Goal: Task Accomplishment & Management: Manage account settings

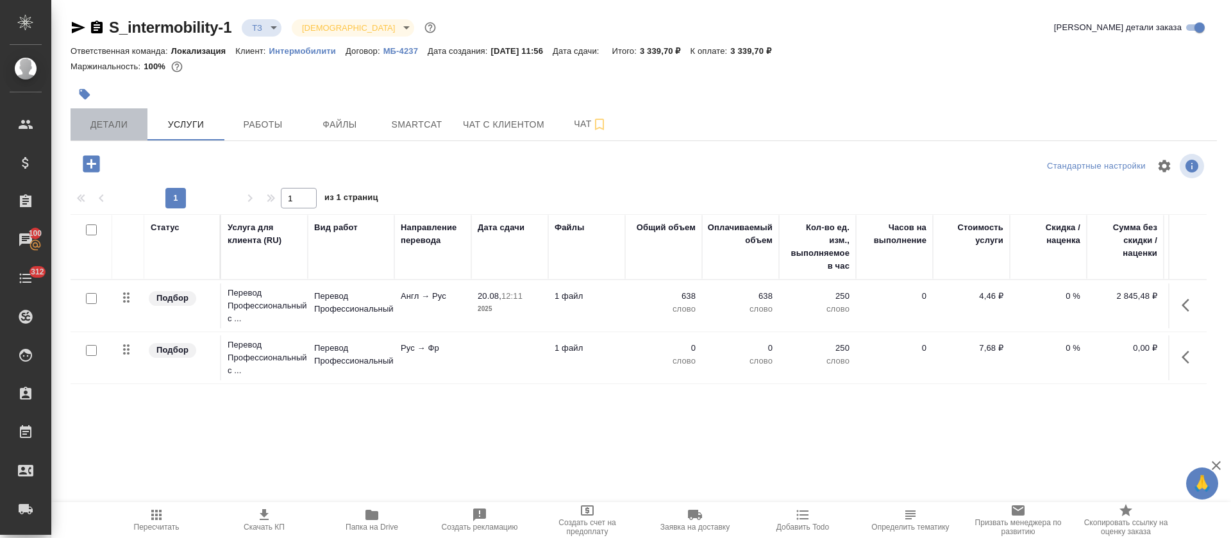
click at [112, 135] on button "Детали" at bounding box center [109, 124] width 77 height 32
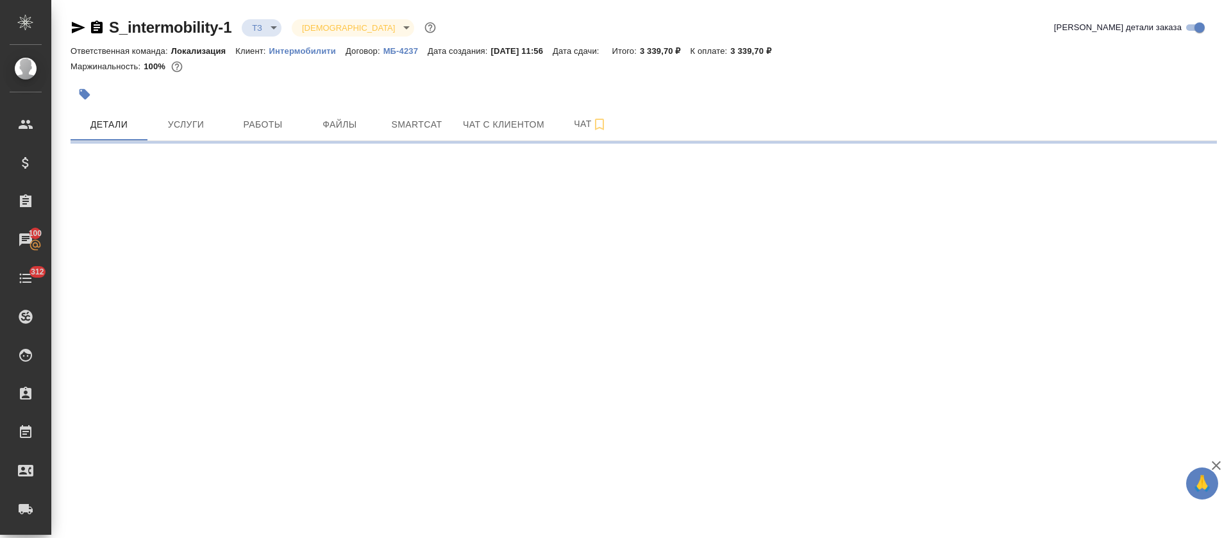
select select "RU"
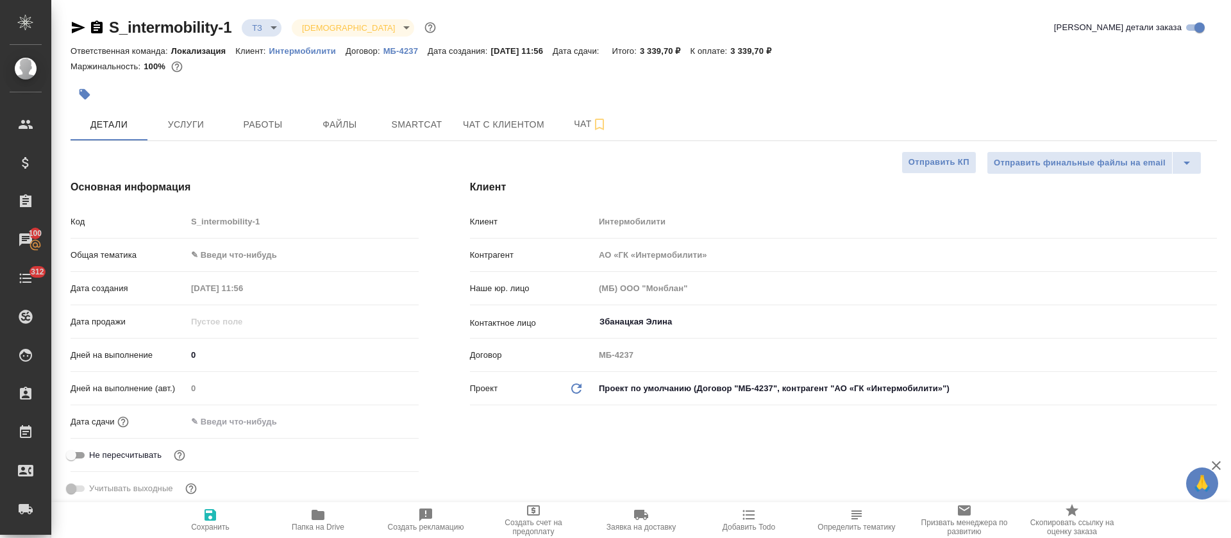
type textarea "x"
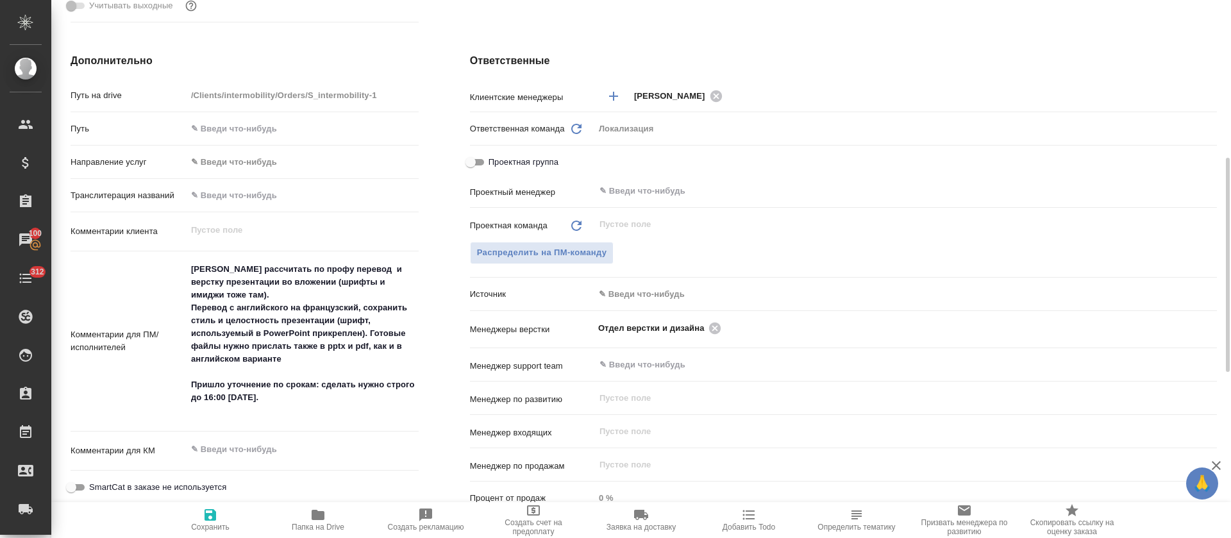
scroll to position [489, 0]
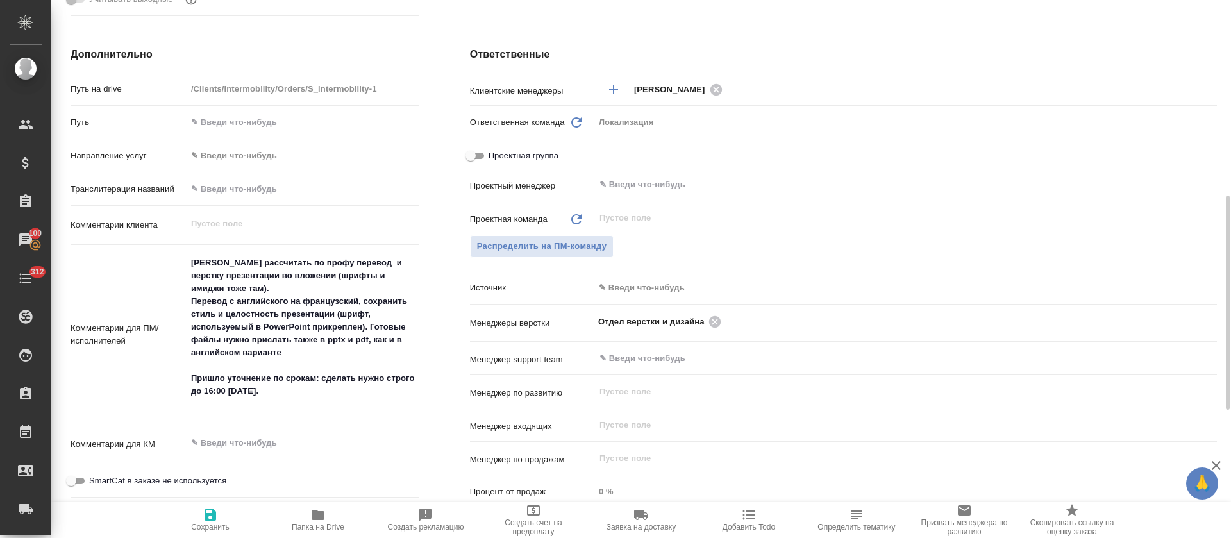
type textarea "x"
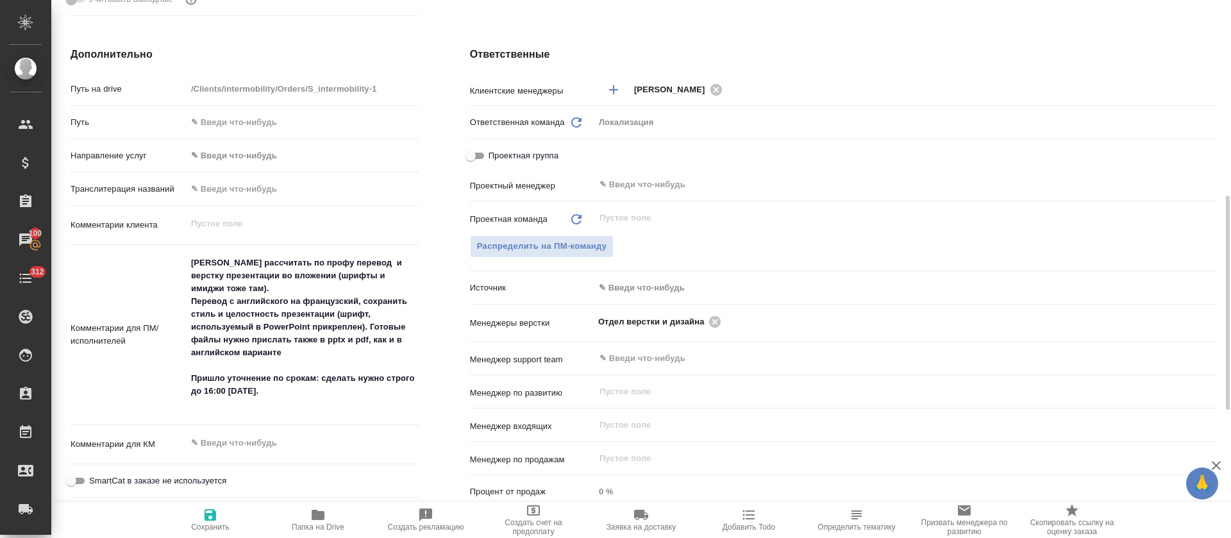
type textarea "x"
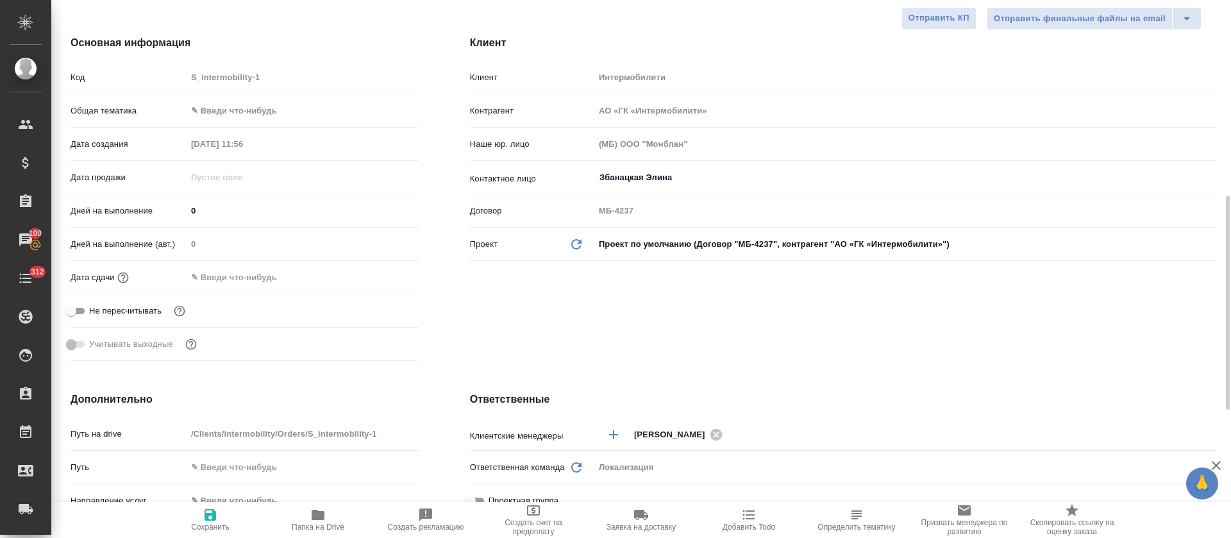
scroll to position [0, 0]
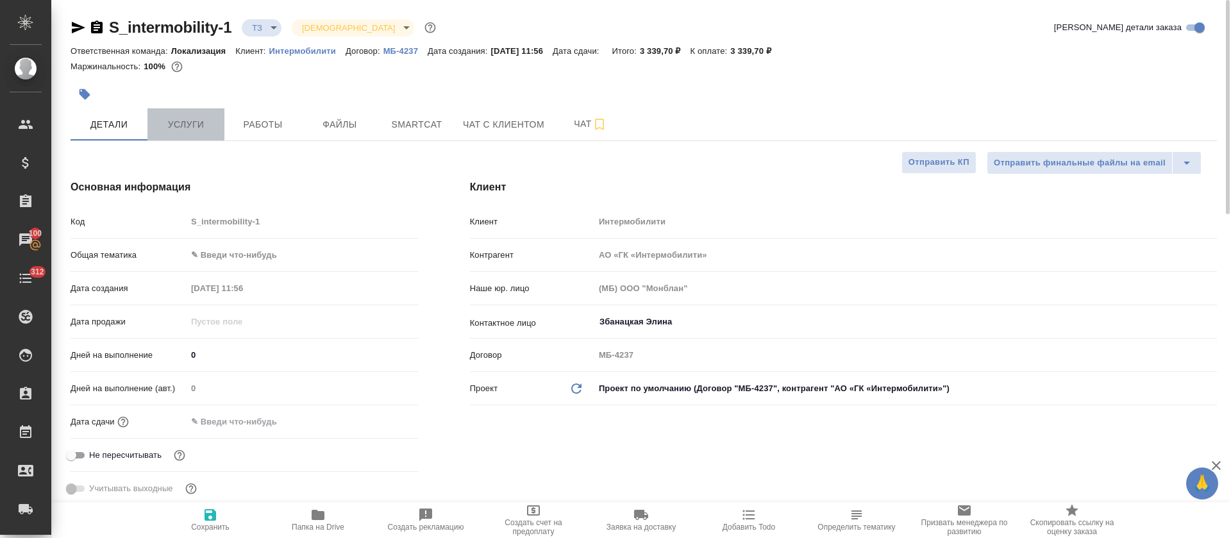
click at [193, 126] on span "Услуги" at bounding box center [186, 125] width 62 height 16
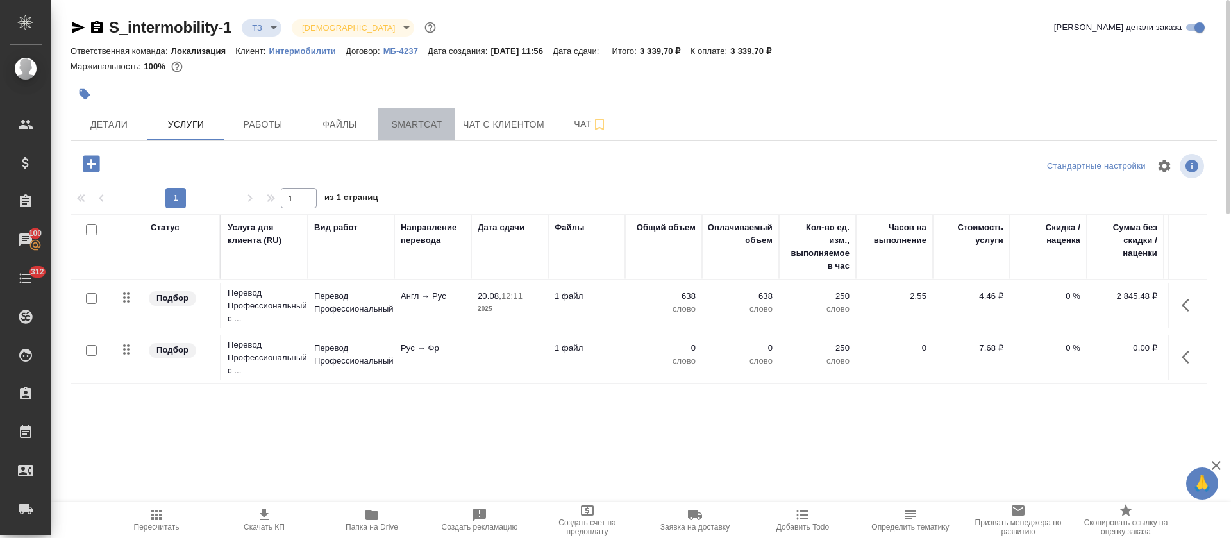
click at [401, 112] on button "Smartcat" at bounding box center [416, 124] width 77 height 32
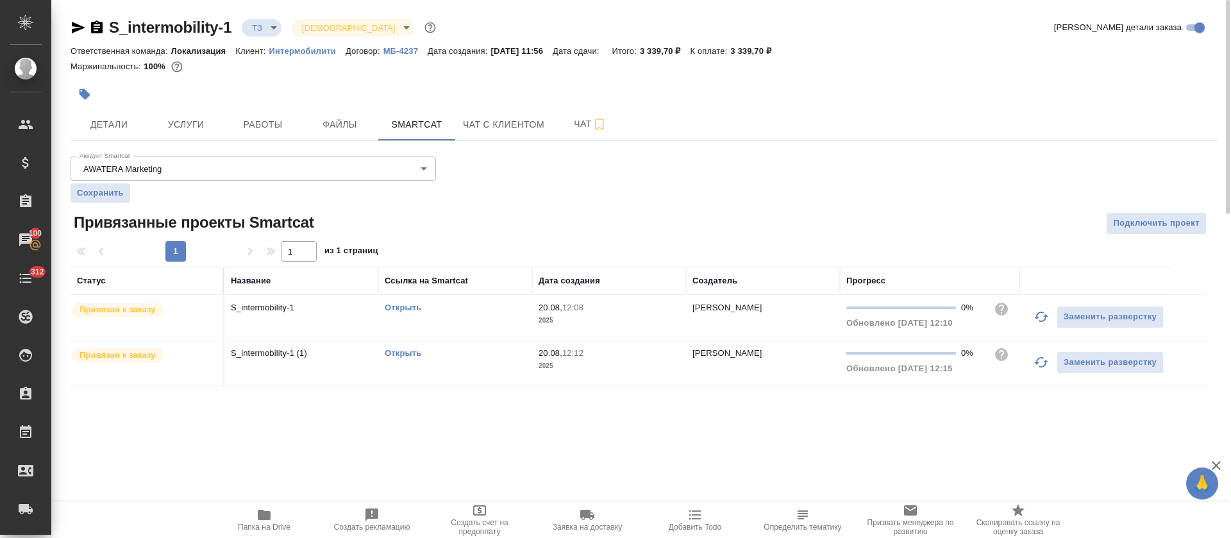
click at [399, 307] on link "Открыть" at bounding box center [403, 308] width 37 height 10
click at [253, 119] on span "Работы" at bounding box center [263, 125] width 62 height 16
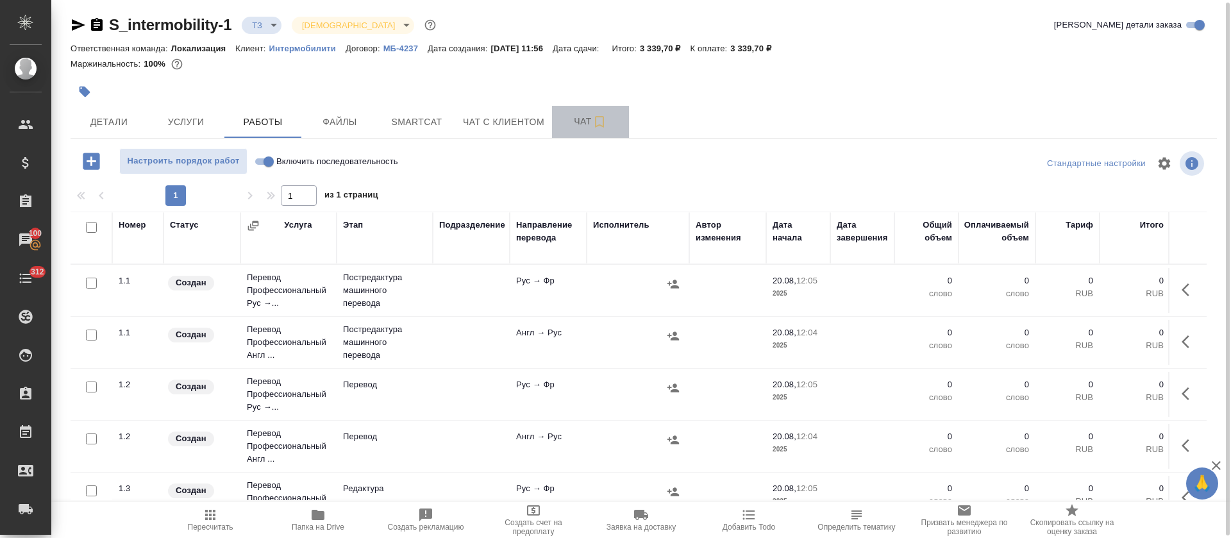
click at [569, 129] on button "Чат" at bounding box center [590, 122] width 77 height 32
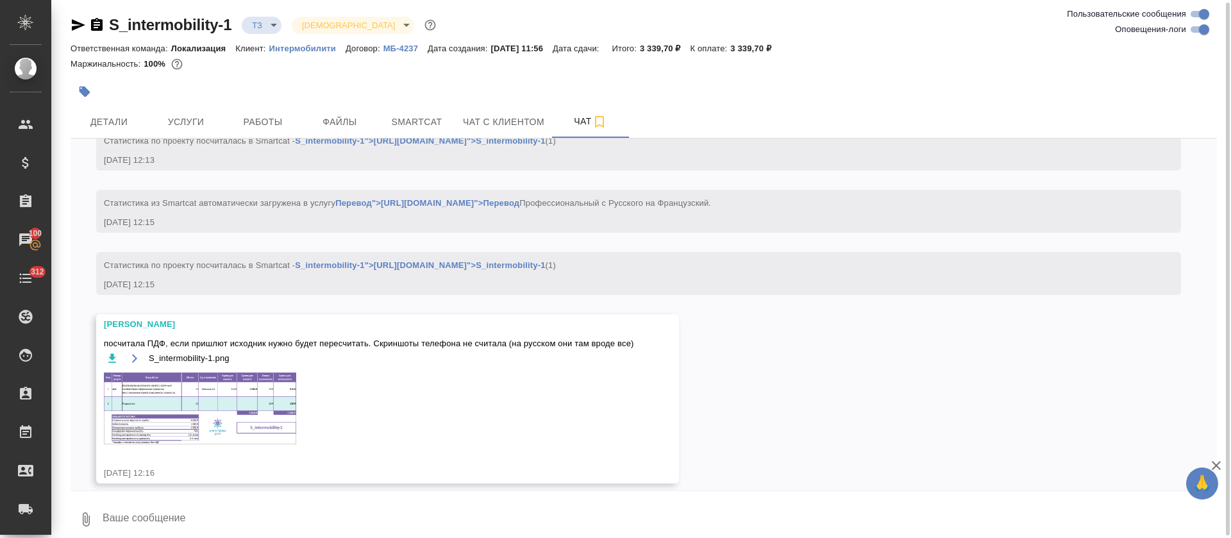
scroll to position [676, 0]
click at [1204, 33] on input "Оповещения-логи" at bounding box center [1204, 29] width 46 height 15
checkbox input "false"
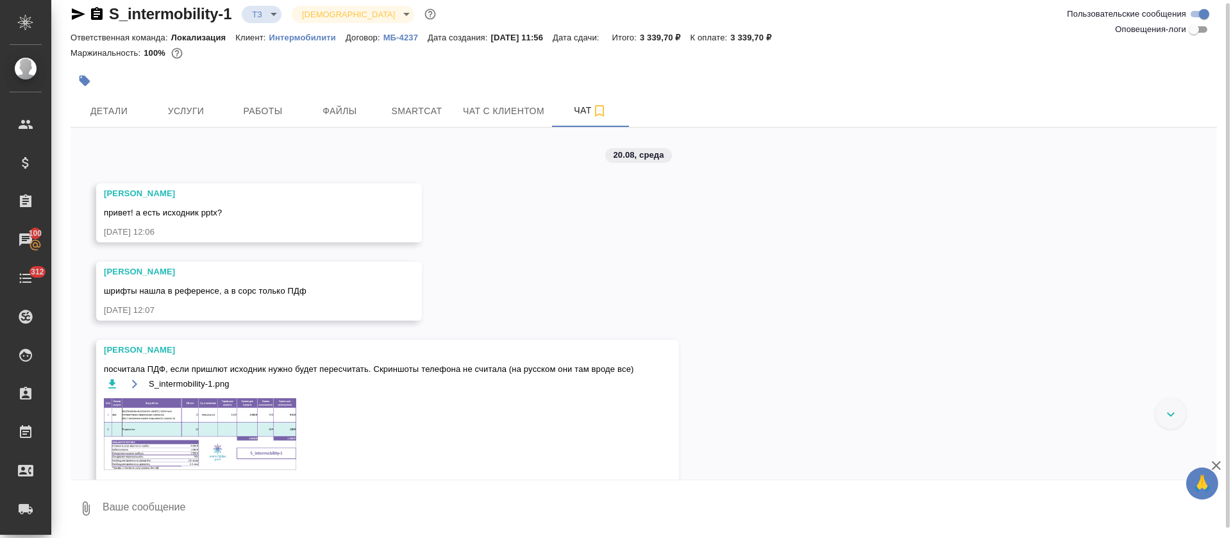
scroll to position [49, 0]
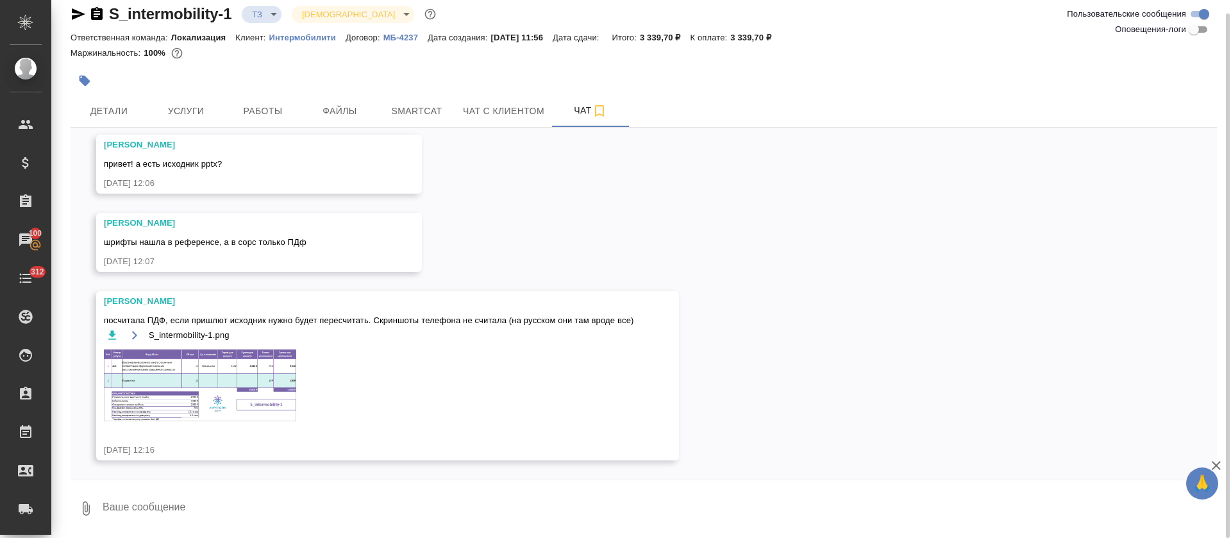
click at [206, 381] on img at bounding box center [200, 385] width 192 height 72
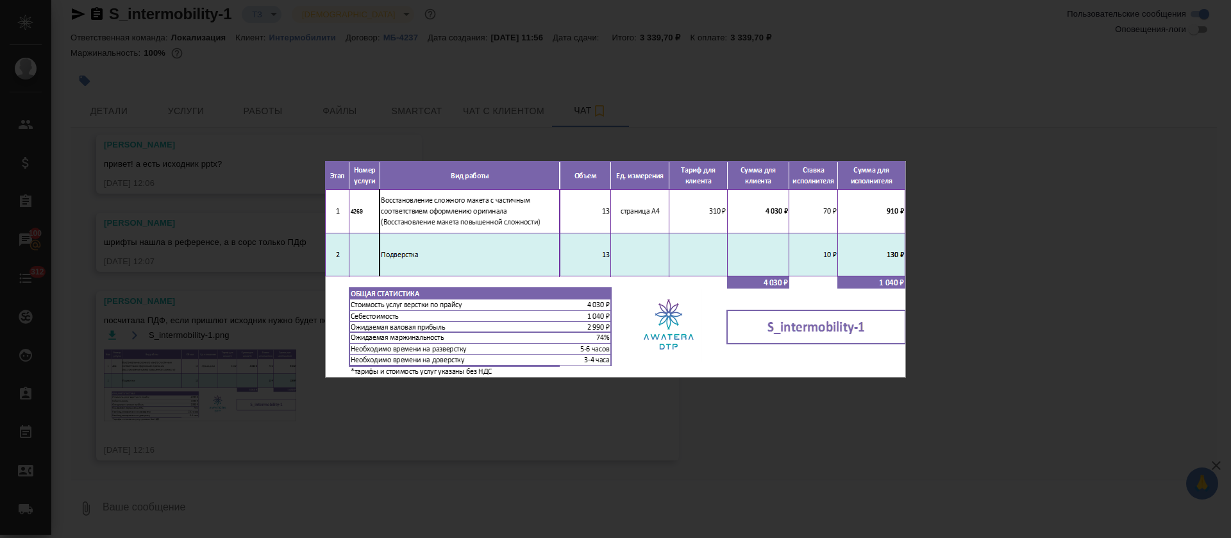
click at [554, 418] on div "S_intermobility-1.png 1 of 1" at bounding box center [615, 269] width 1231 height 538
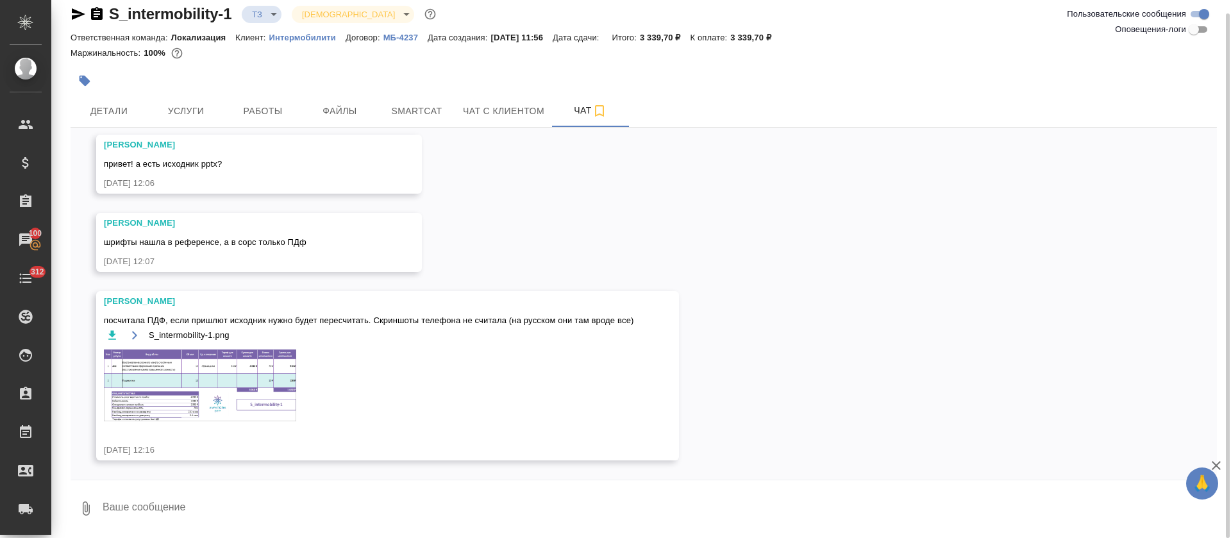
click at [737, 189] on div "20.08, среда Петрова Валерия привет! а есть исходник pptx? 20.08.25, 12:06 Петр…" at bounding box center [644, 304] width 1146 height 352
click at [265, 104] on span "Работы" at bounding box center [263, 111] width 62 height 16
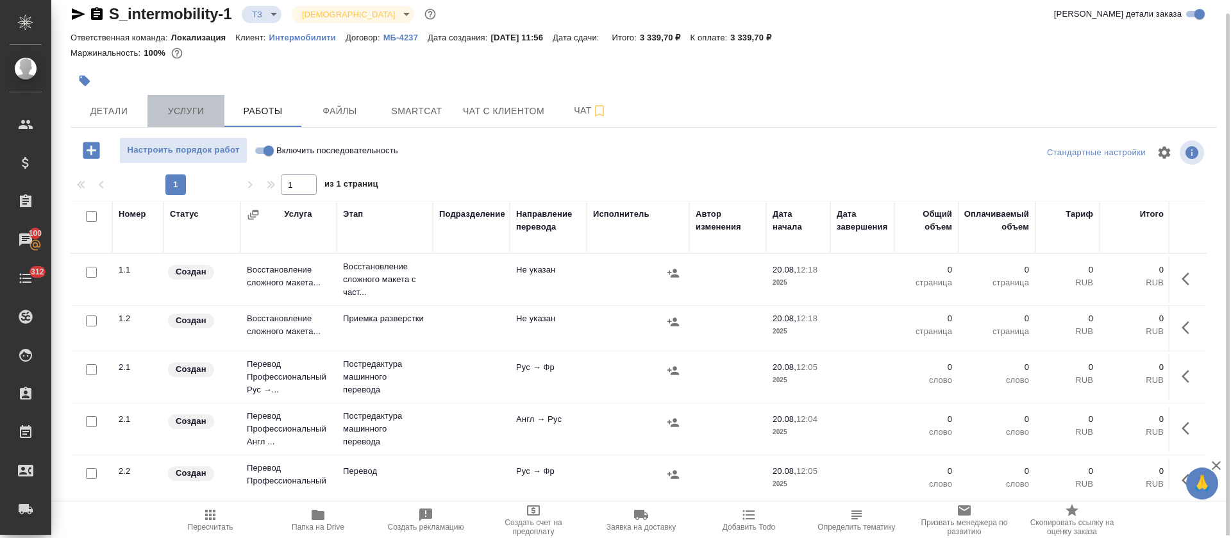
click at [190, 118] on span "Услуги" at bounding box center [186, 111] width 62 height 16
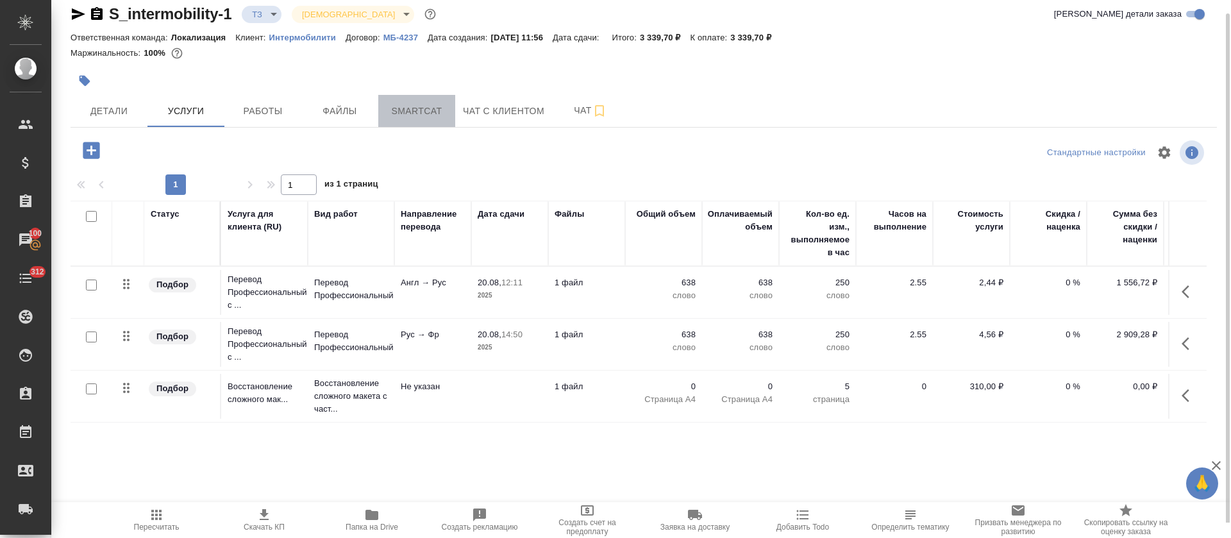
click at [408, 95] on button "Smartcat" at bounding box center [416, 111] width 77 height 32
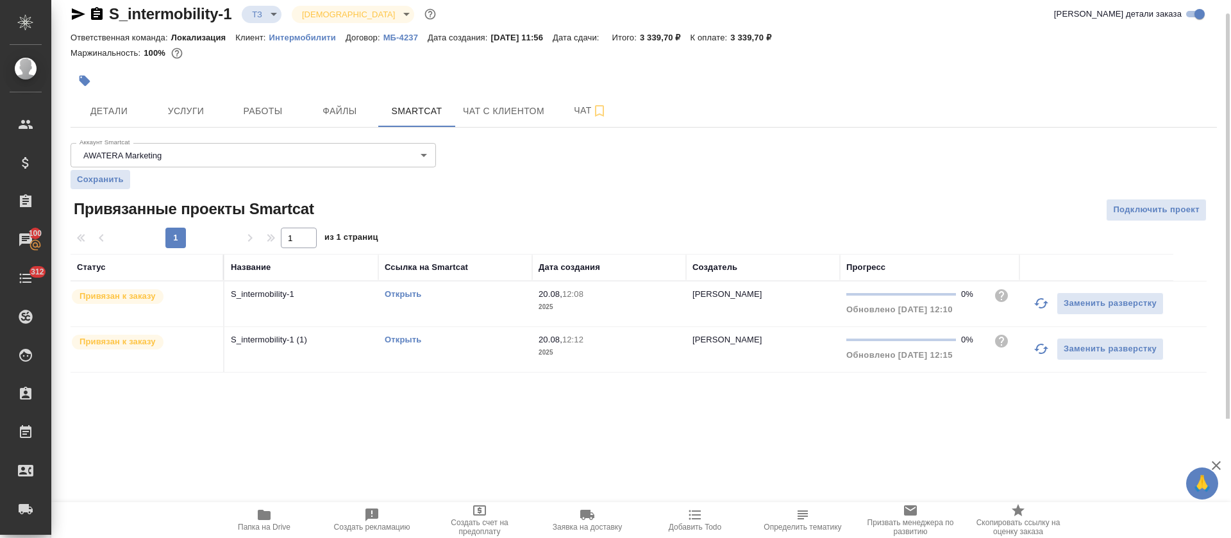
click at [408, 294] on link "Открыть" at bounding box center [403, 294] width 37 height 10
click at [262, 509] on icon "button" at bounding box center [263, 514] width 15 height 15
click at [246, 119] on button "Работы" at bounding box center [262, 111] width 77 height 32
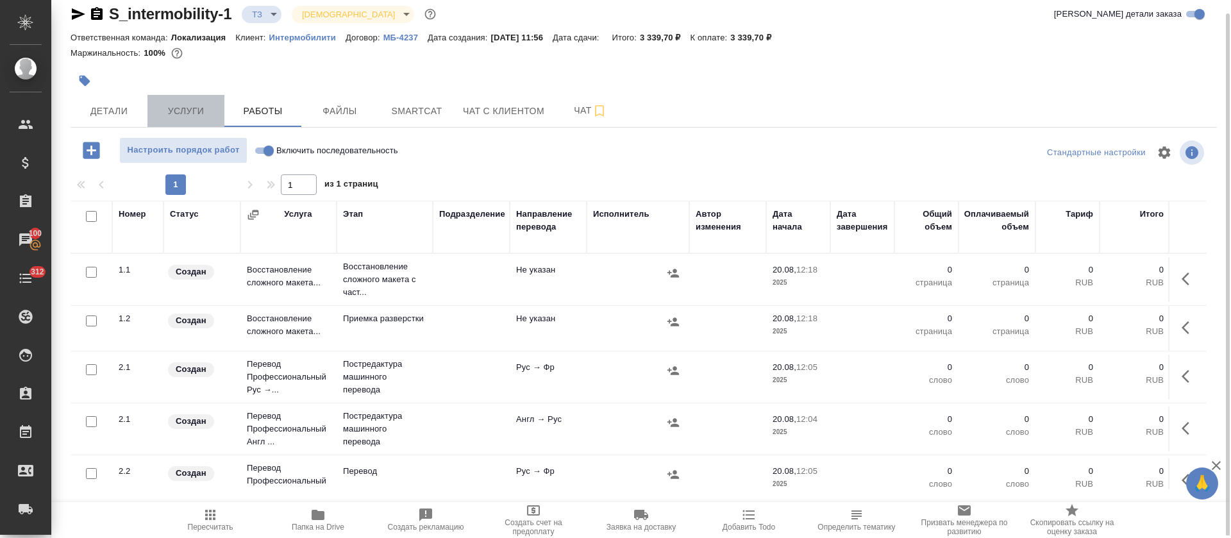
click at [169, 103] on span "Услуги" at bounding box center [186, 111] width 62 height 16
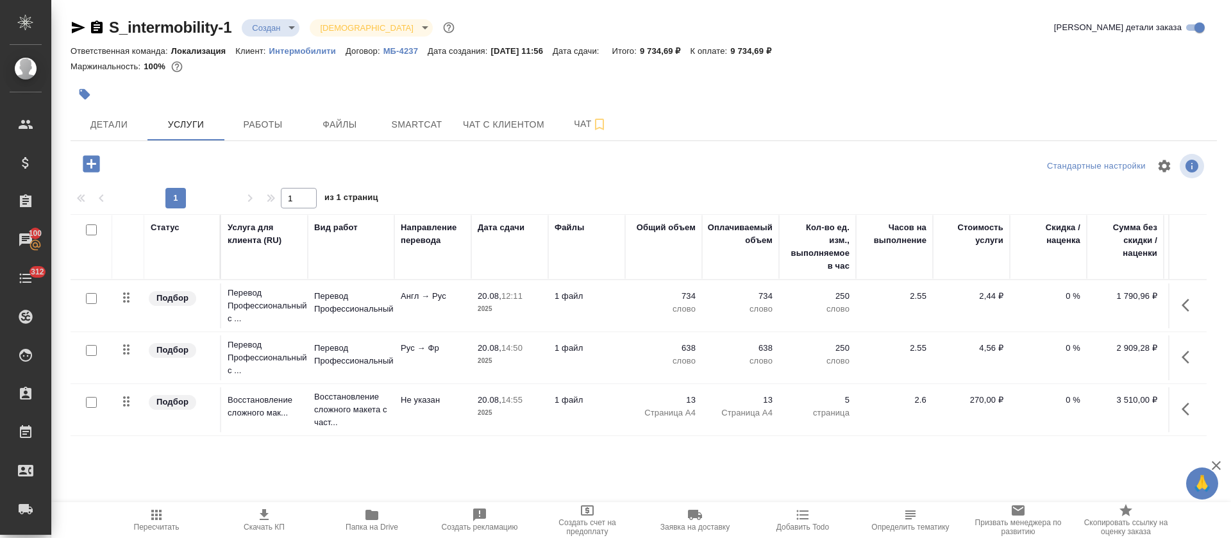
click at [497, 83] on div at bounding box center [453, 94] width 764 height 28
click at [369, 512] on icon "button" at bounding box center [371, 515] width 13 height 10
click at [830, 62] on div "Маржинальность: 100%" at bounding box center [644, 66] width 1146 height 17
click at [644, 69] on div "Маржинальность: 100%" at bounding box center [644, 66] width 1146 height 17
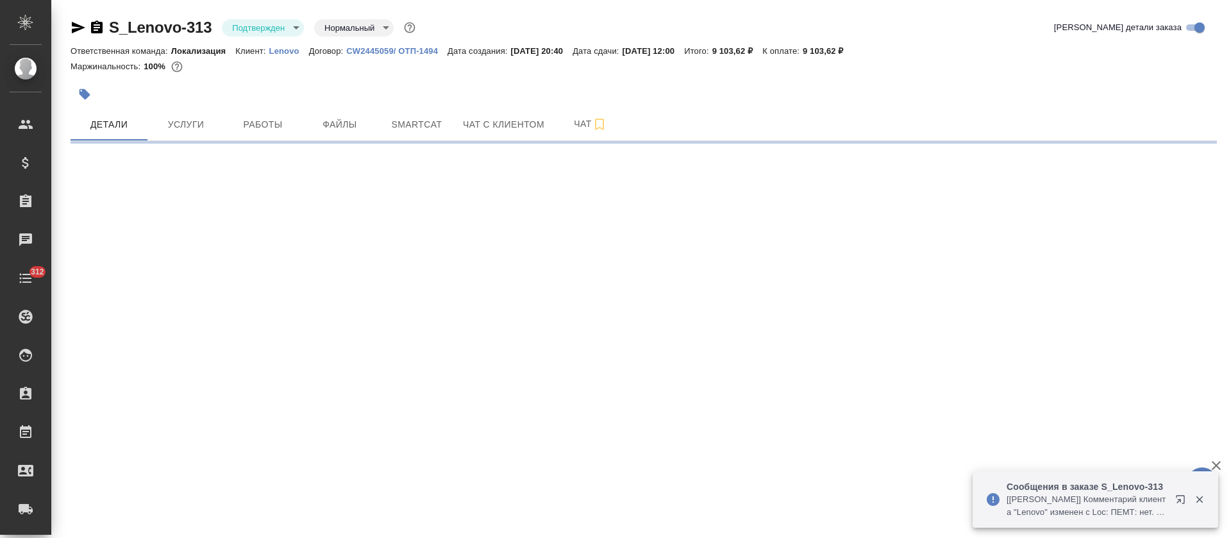
select select "RU"
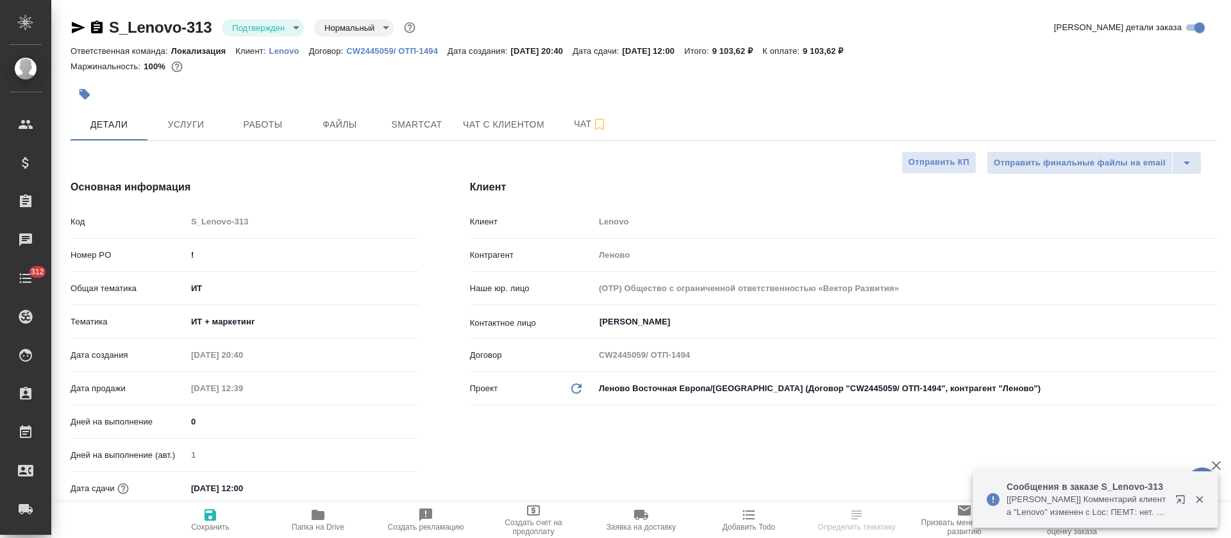
type textarea "x"
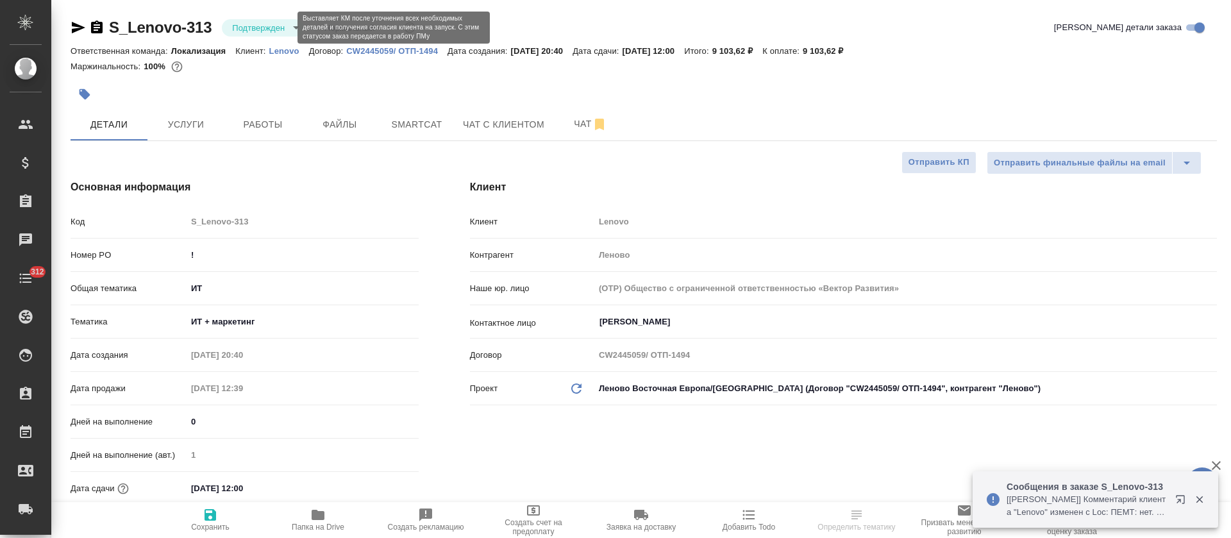
type textarea "x"
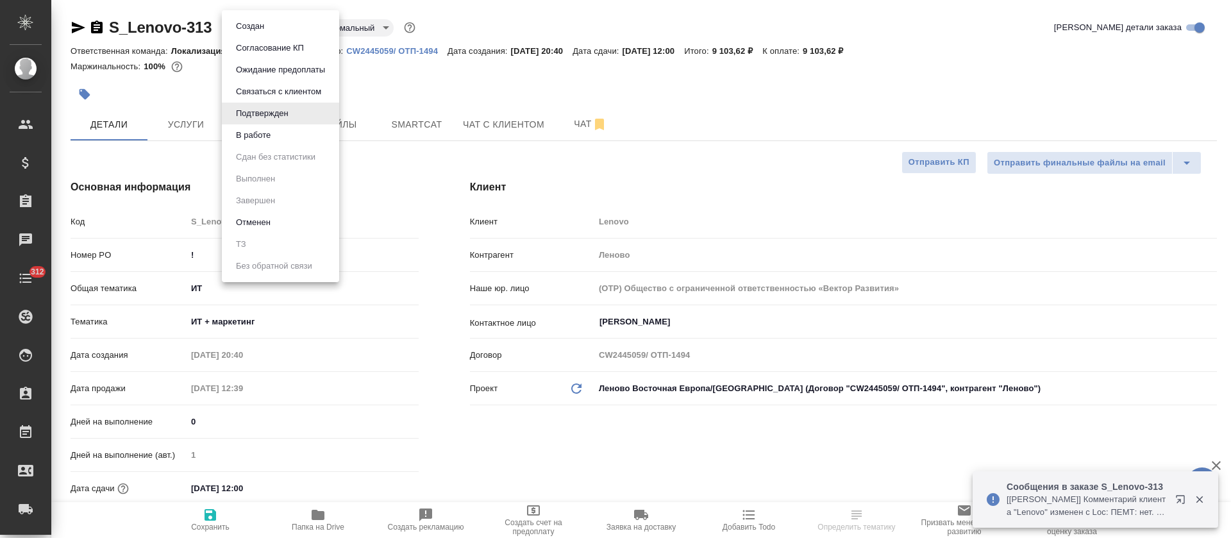
click at [286, 30] on body "🙏 .cls-1 fill:#fff; AWATERA [PERSON_NAME] Спецификации Заказы Чаты 312 Todo Про…" at bounding box center [615, 269] width 1231 height 538
click at [266, 133] on button "В работе" at bounding box center [253, 135] width 42 height 14
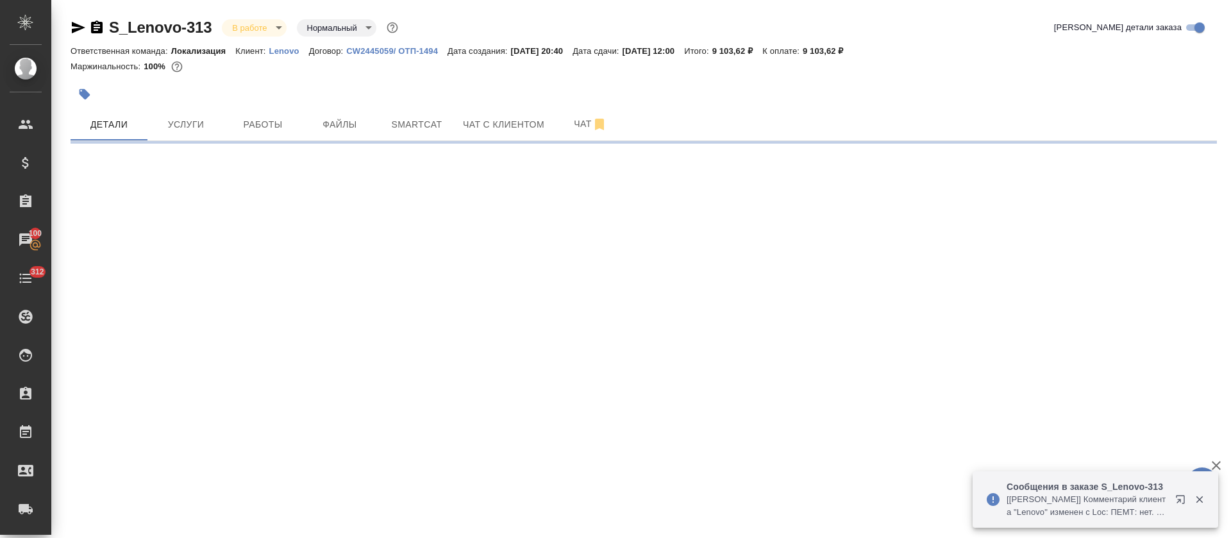
select select "RU"
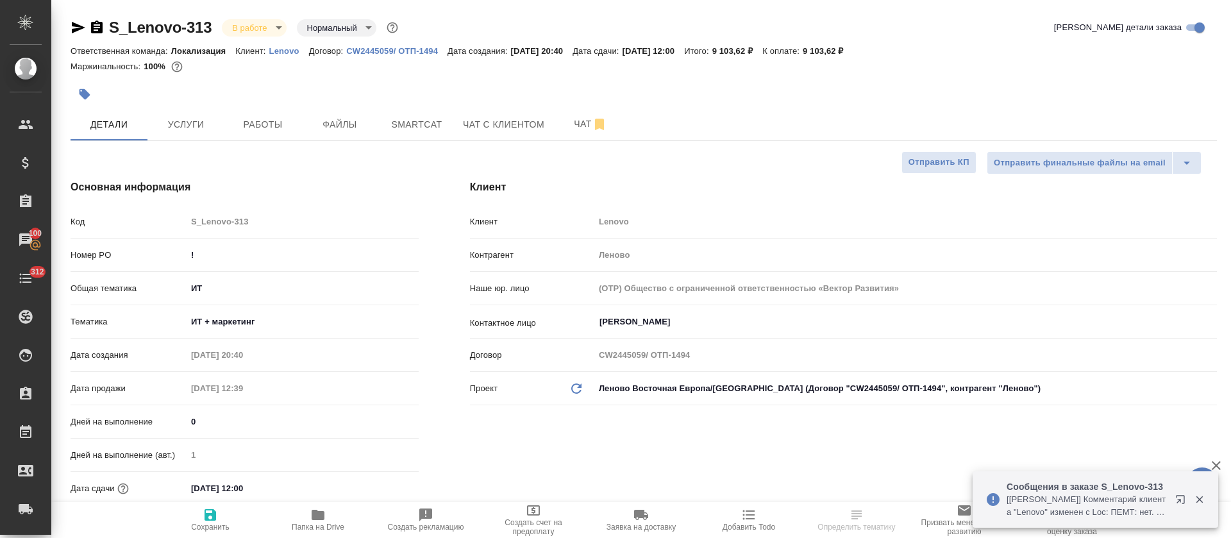
type textarea "x"
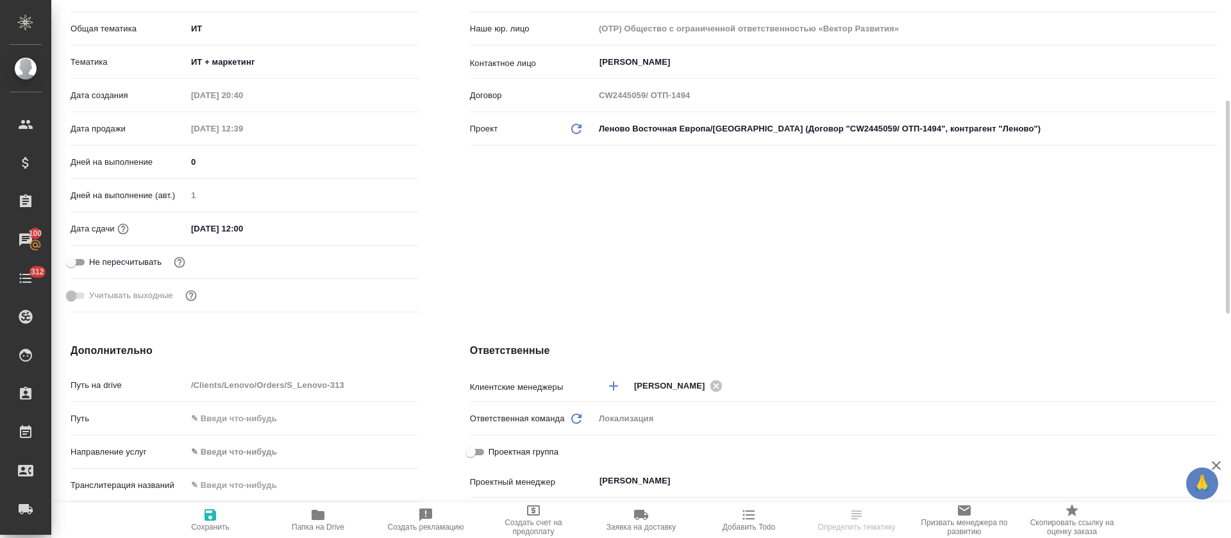
scroll to position [267, 0]
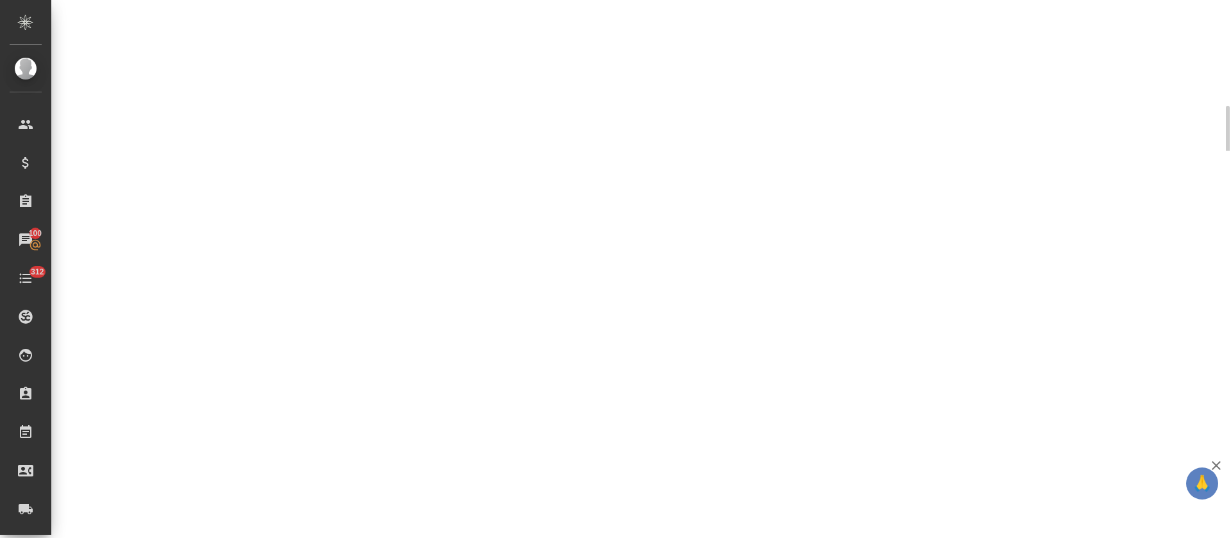
select select "RU"
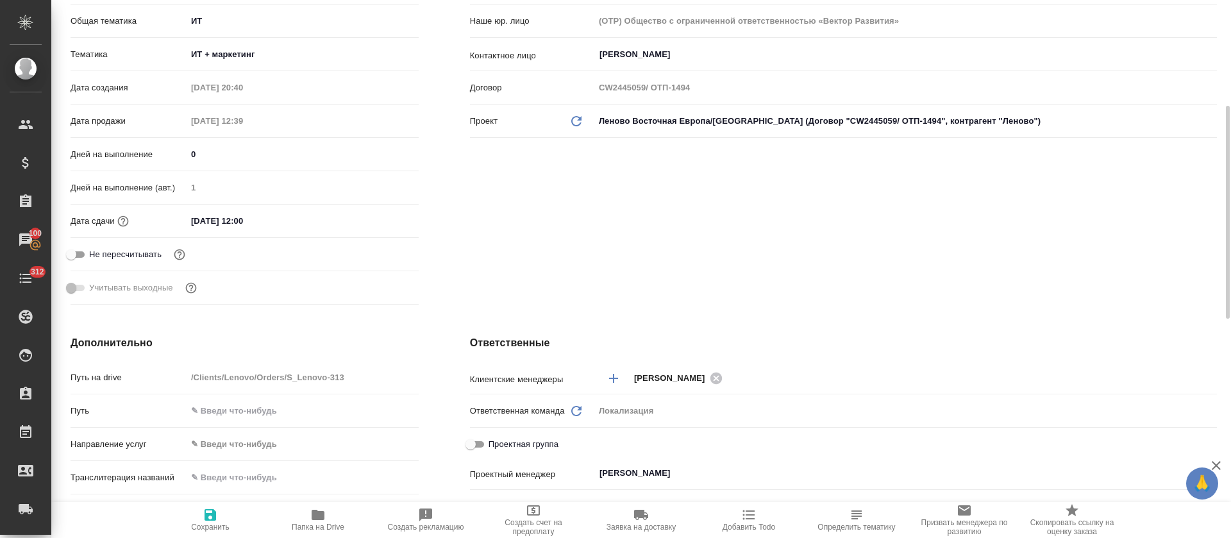
type textarea "x"
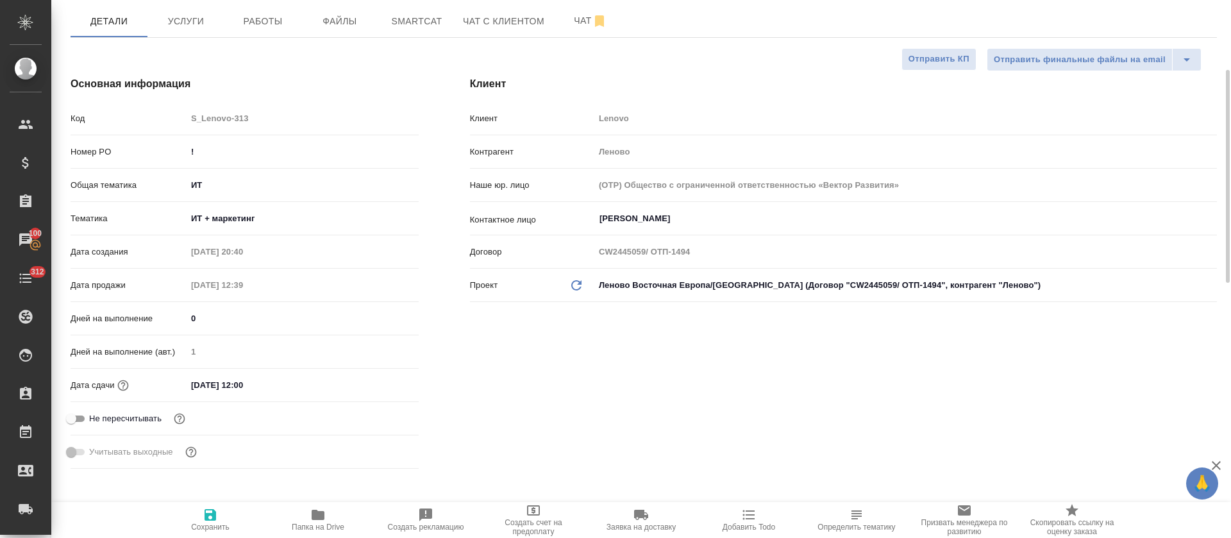
scroll to position [60, 0]
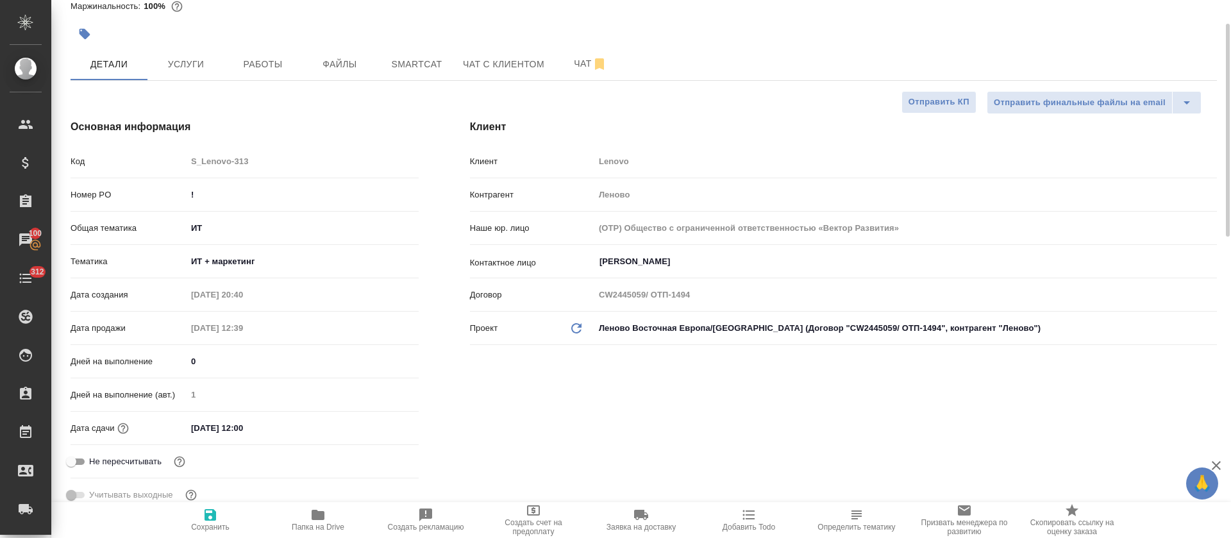
click at [176, 80] on hr at bounding box center [644, 80] width 1146 height 1
click at [179, 67] on span "Услуги" at bounding box center [186, 64] width 62 height 16
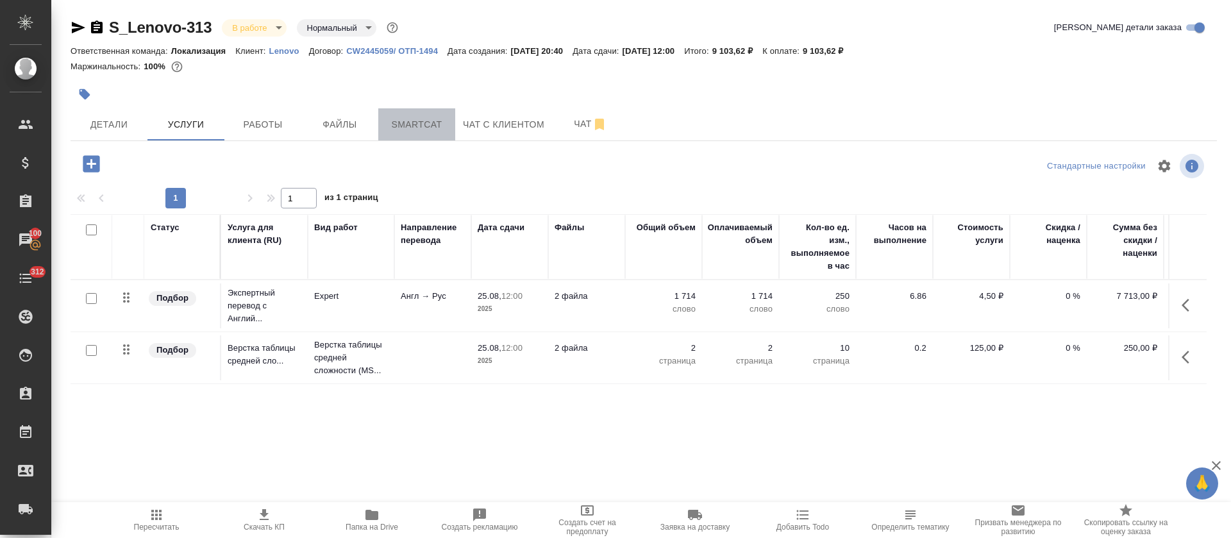
click at [425, 134] on button "Smartcat" at bounding box center [416, 124] width 77 height 32
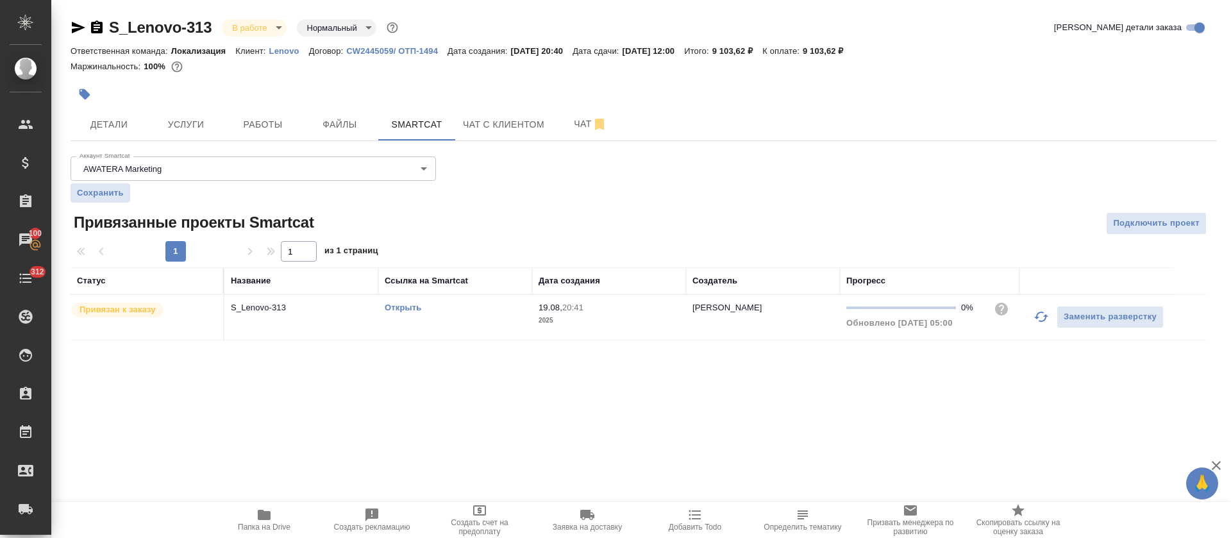
click at [401, 308] on link "Открыть" at bounding box center [403, 308] width 37 height 10
click at [628, 310] on span "19.08, 20:41" at bounding box center [608, 307] width 141 height 13
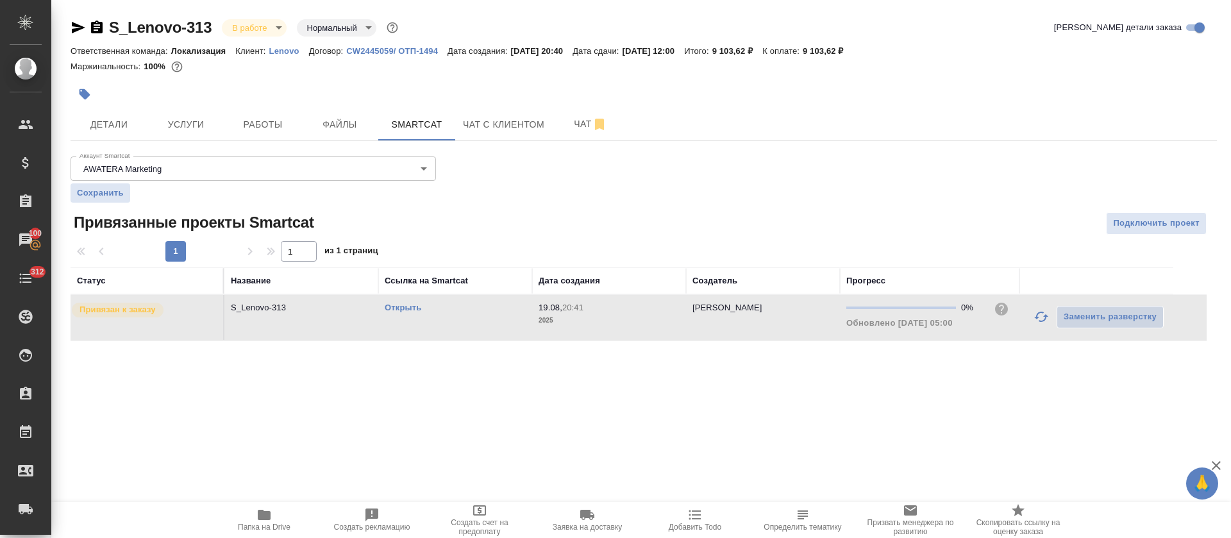
click at [283, 140] on hr at bounding box center [644, 140] width 1146 height 1
click at [276, 128] on span "Работы" at bounding box center [263, 125] width 62 height 16
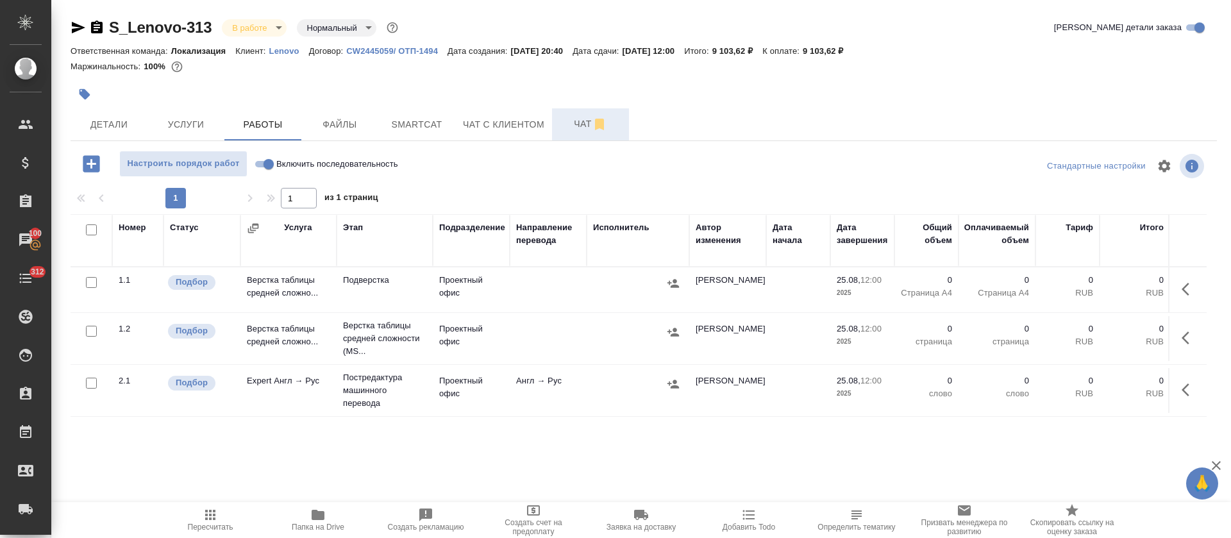
click at [577, 119] on span "Чат" at bounding box center [591, 124] width 62 height 16
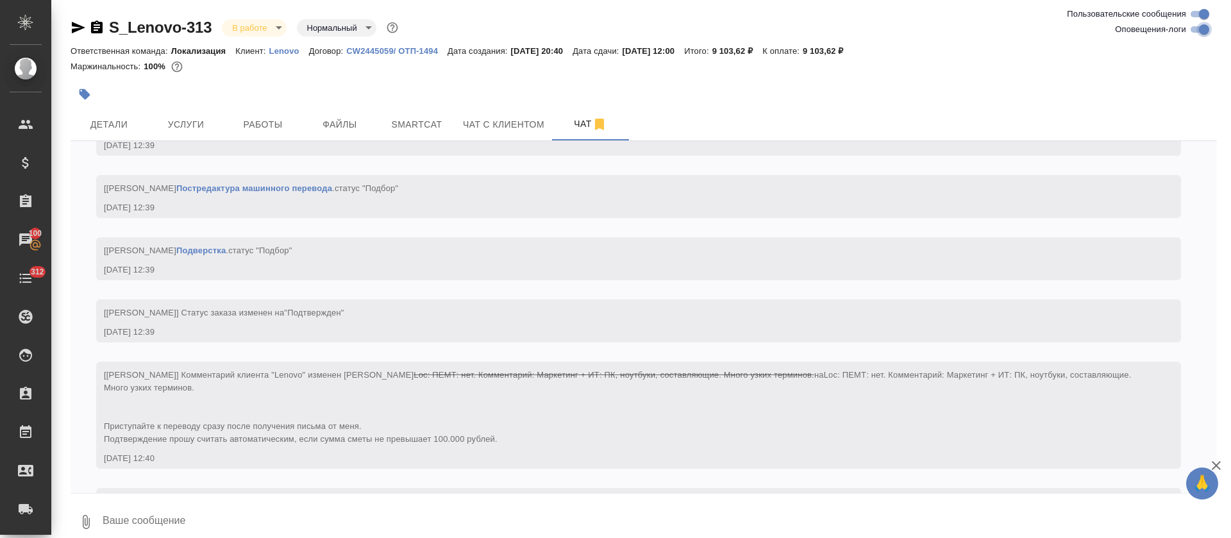
click at [1201, 31] on input "Оповещения-логи" at bounding box center [1204, 29] width 46 height 15
checkbox input "false"
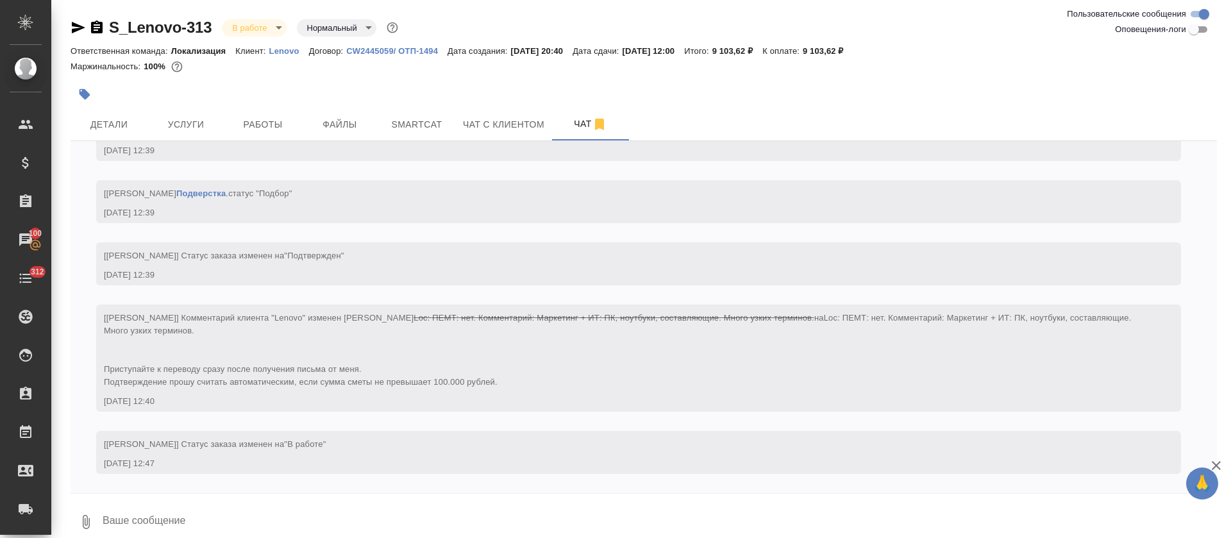
scroll to position [21, 0]
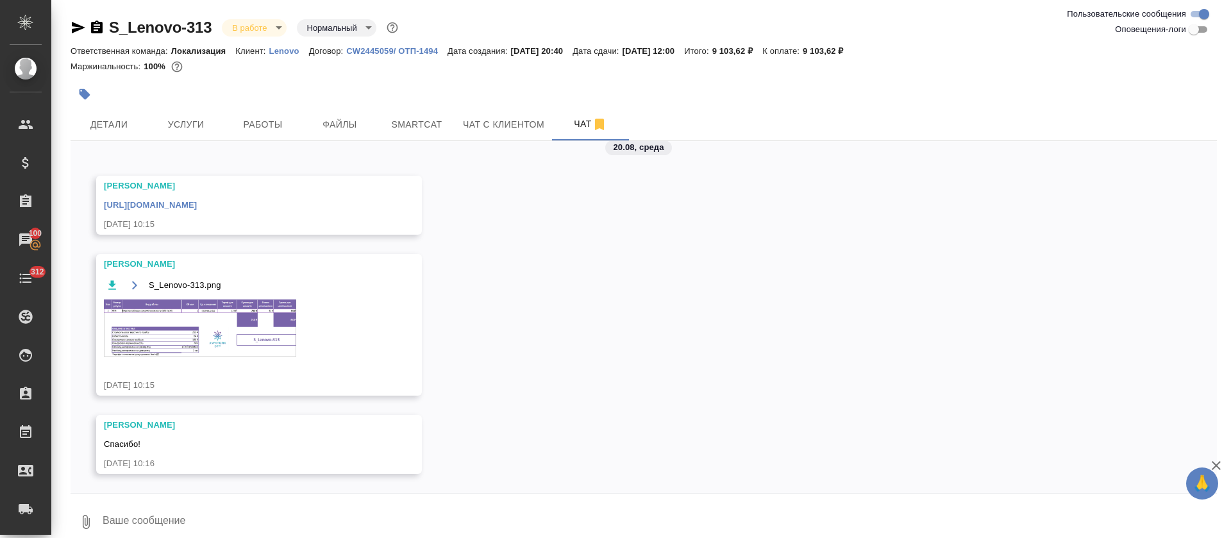
click at [215, 332] on img at bounding box center [200, 327] width 192 height 57
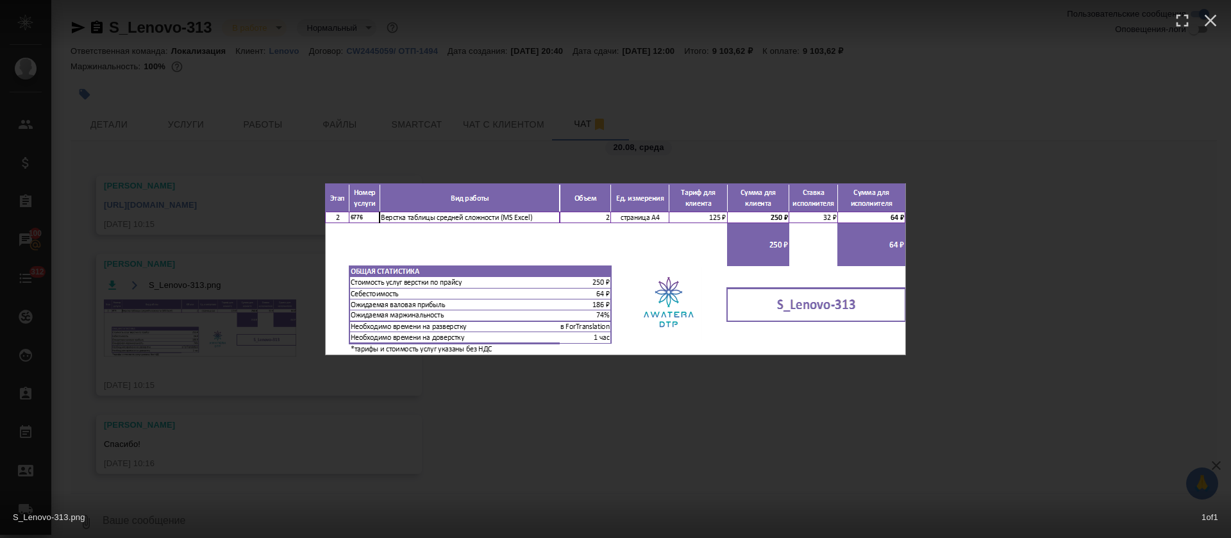
click at [399, 438] on div "S_Lenovo-313.png 1 of 1" at bounding box center [615, 269] width 1231 height 538
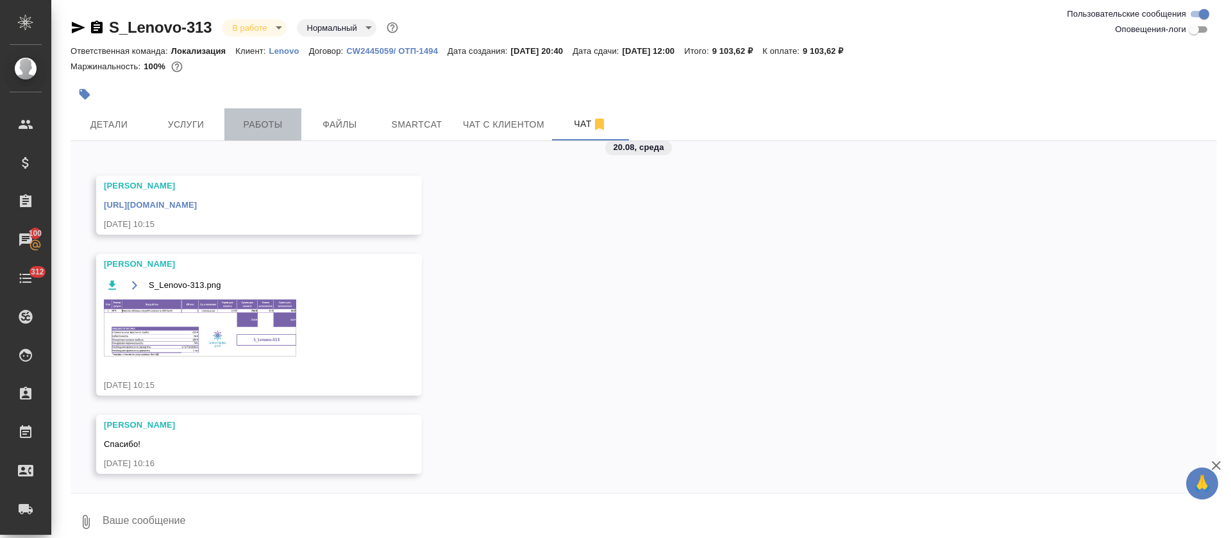
click at [261, 126] on span "Работы" at bounding box center [263, 125] width 62 height 16
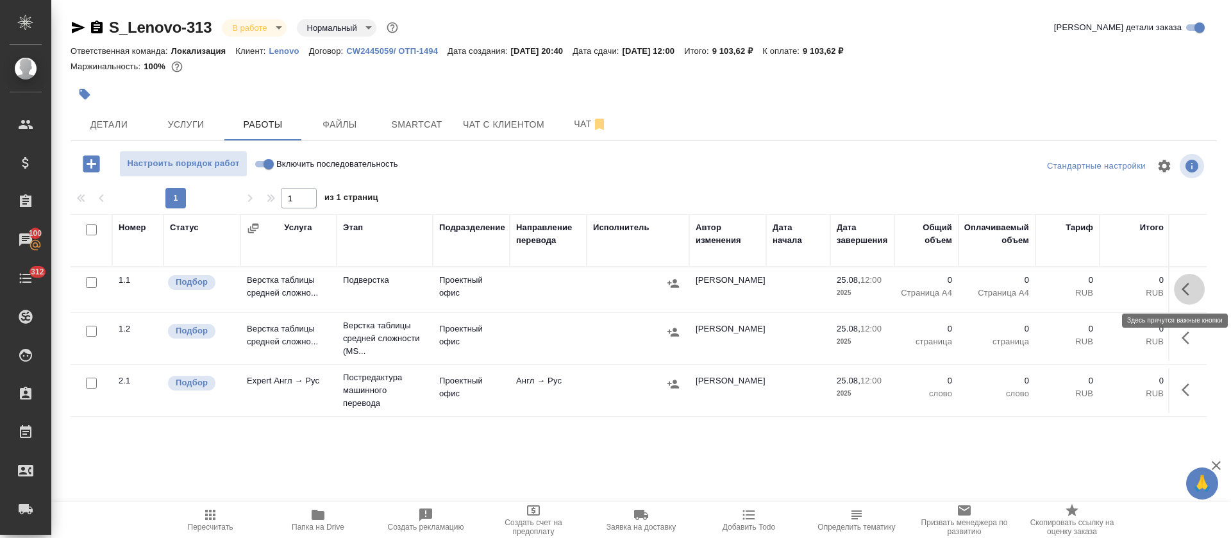
click at [1186, 284] on icon "button" at bounding box center [1185, 289] width 8 height 13
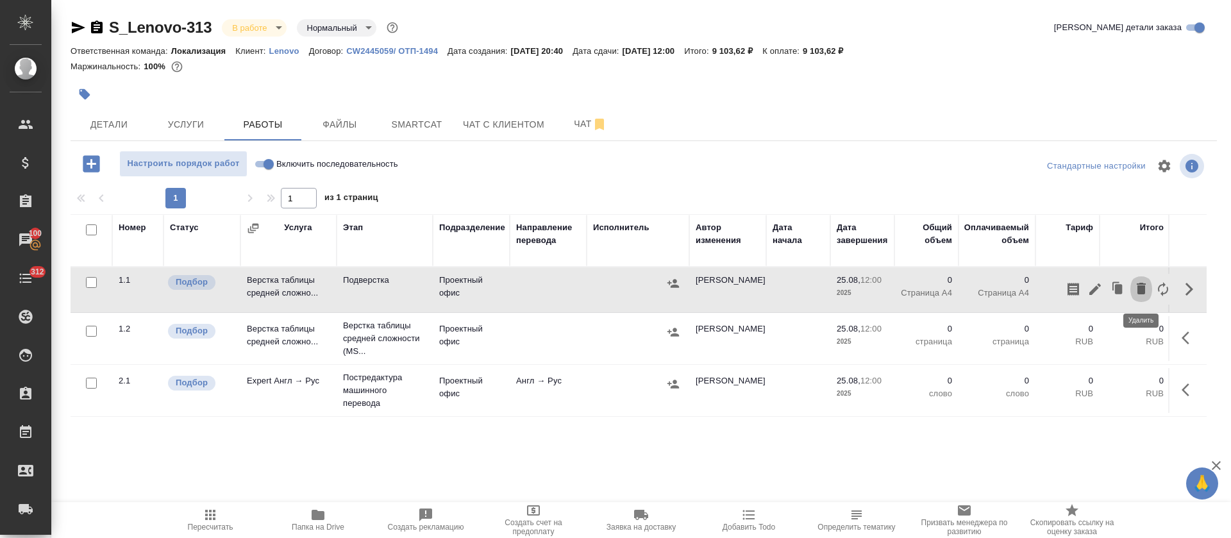
click at [1138, 293] on icon "button" at bounding box center [1140, 289] width 9 height 12
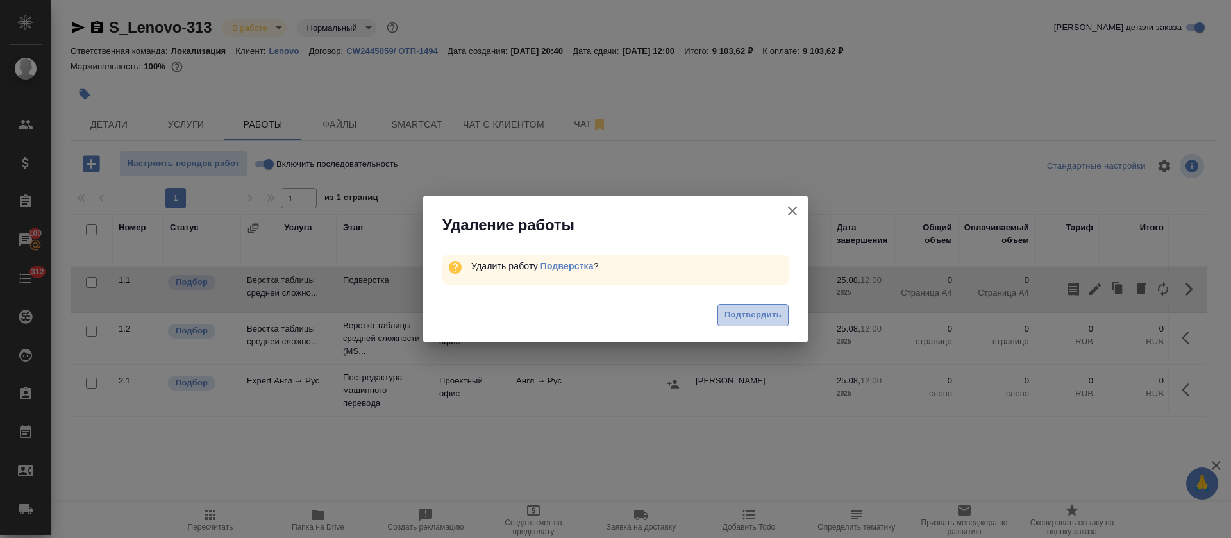
click at [758, 321] on span "Подтвердить" at bounding box center [752, 315] width 57 height 15
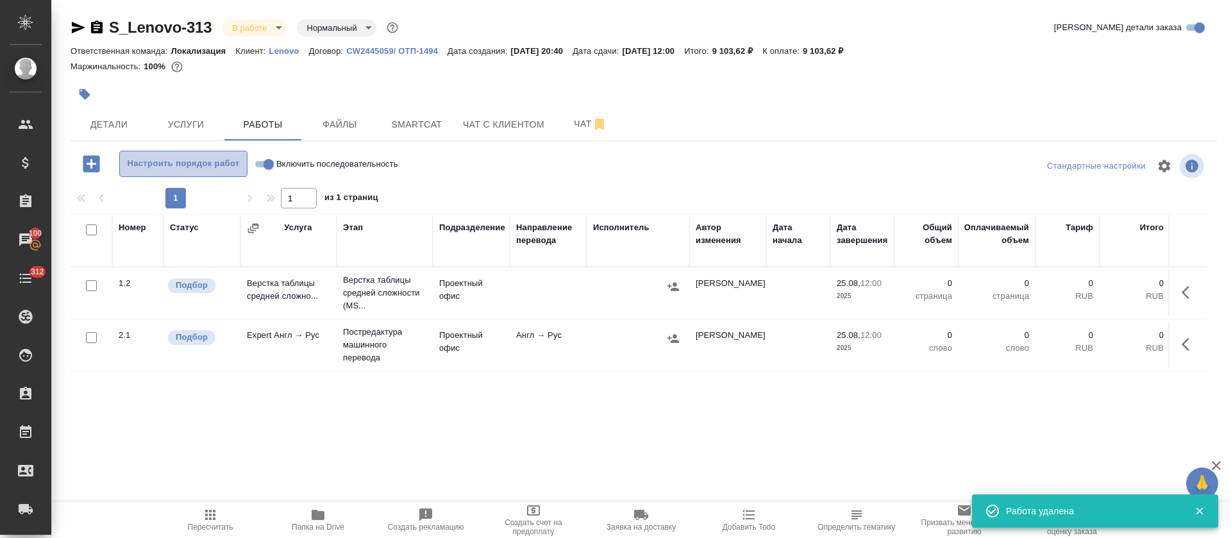
click at [198, 170] on span "Настроить порядок работ" at bounding box center [183, 163] width 114 height 15
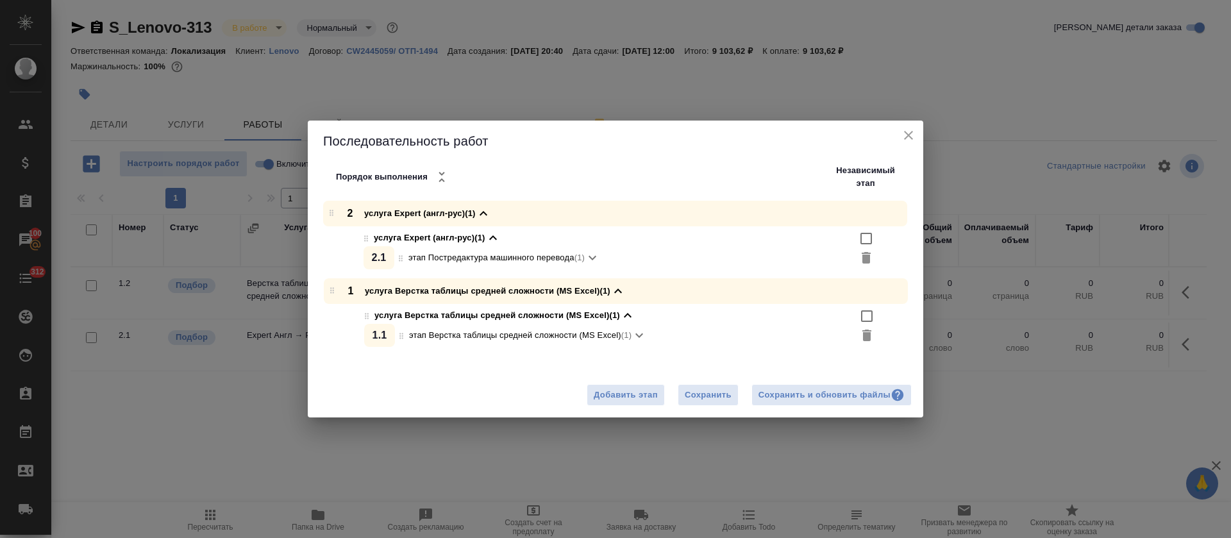
drag, startPoint x: 332, startPoint y: 212, endPoint x: 331, endPoint y: 302, distance: 89.7
click at [331, 302] on div "1 услуга Верстка таблицы средней сложности (MS Excel) (1) услуга Верстка таблиц…" at bounding box center [620, 274] width 606 height 146
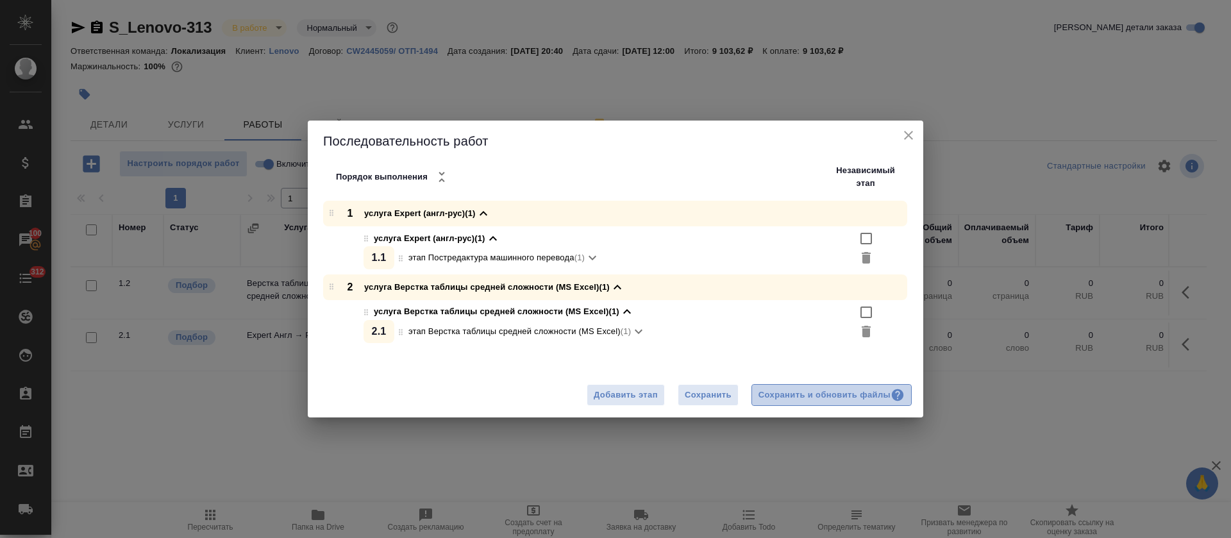
click at [831, 392] on div "Сохранить и обновить файлы" at bounding box center [831, 395] width 146 height 15
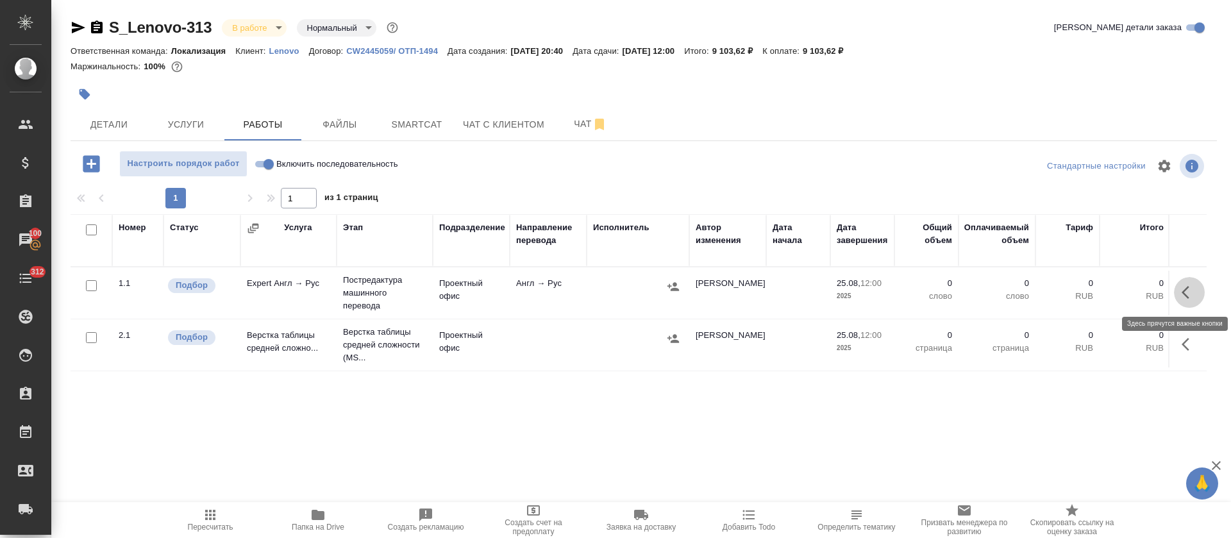
click at [1184, 292] on icon "button" at bounding box center [1185, 292] width 8 height 13
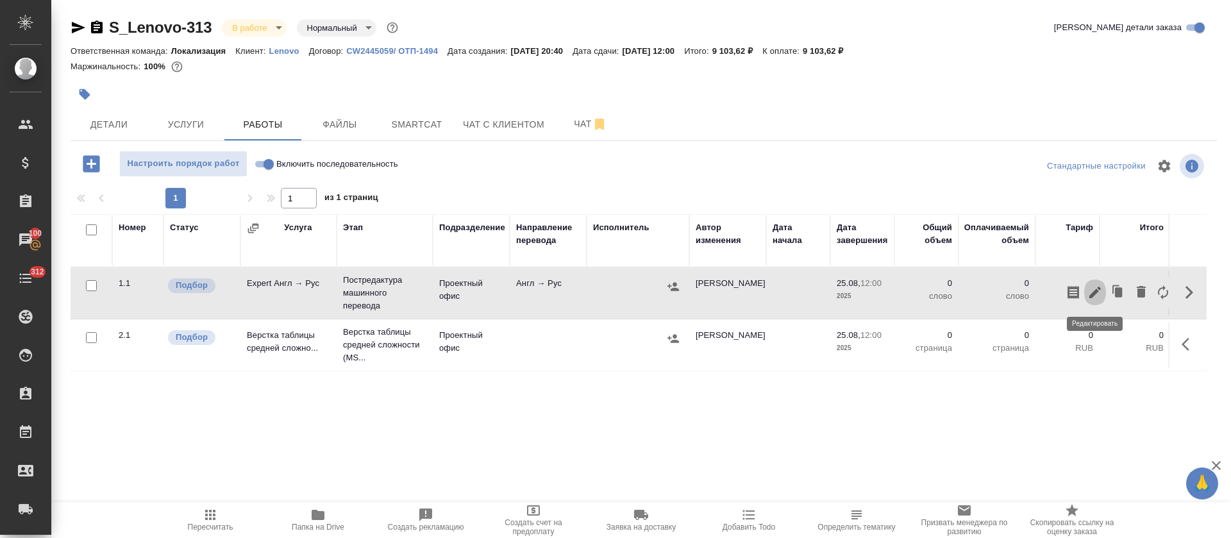
click at [1094, 290] on icon "button" at bounding box center [1094, 292] width 15 height 15
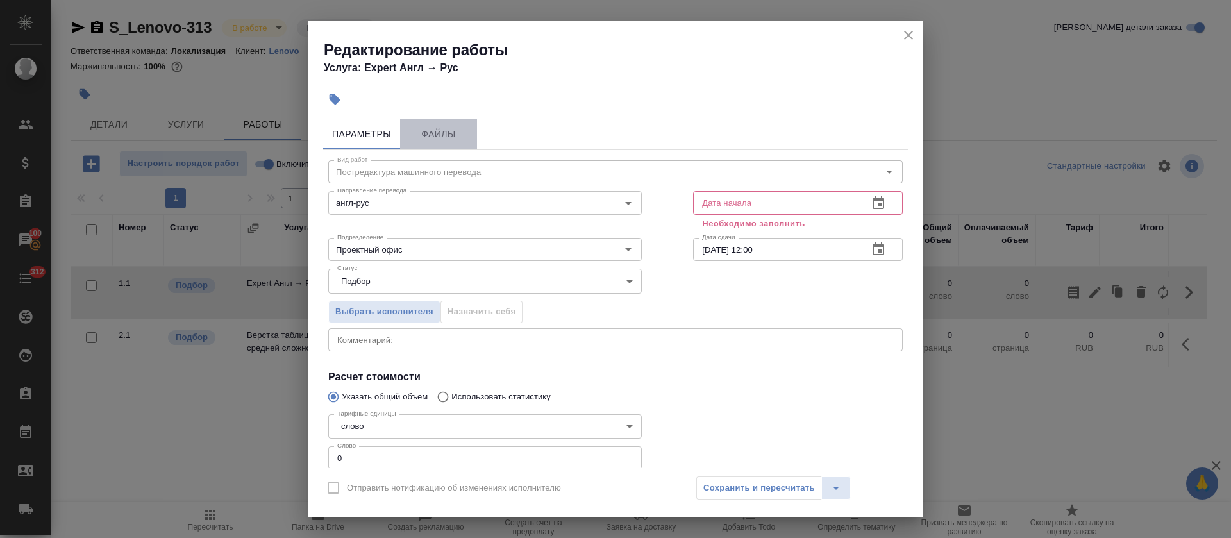
click at [455, 133] on span "Файлы" at bounding box center [439, 134] width 62 height 16
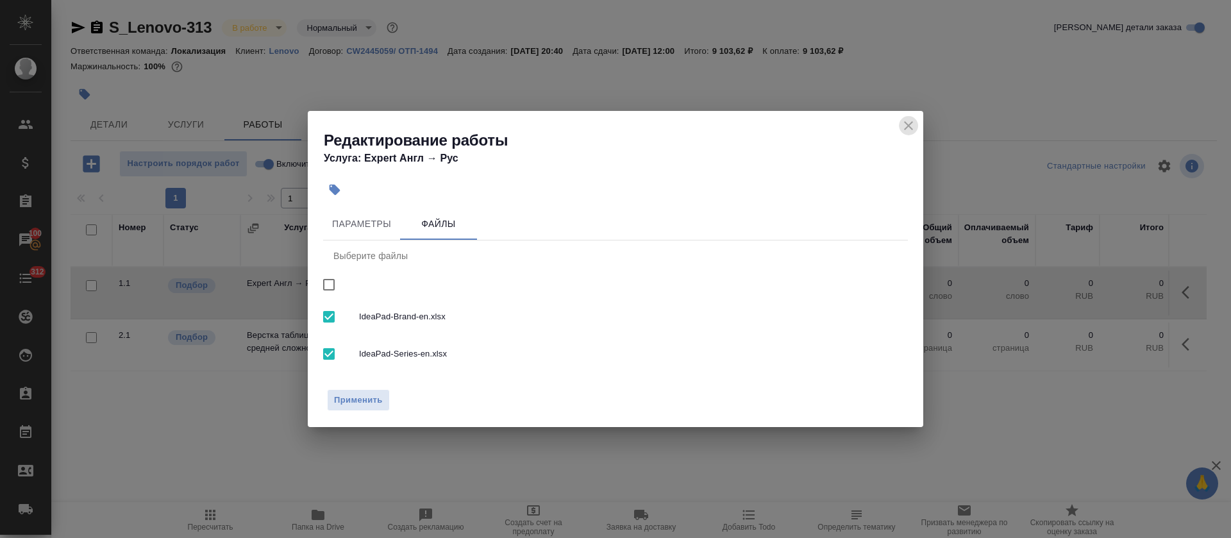
click at [910, 118] on icon "close" at bounding box center [908, 125] width 15 height 15
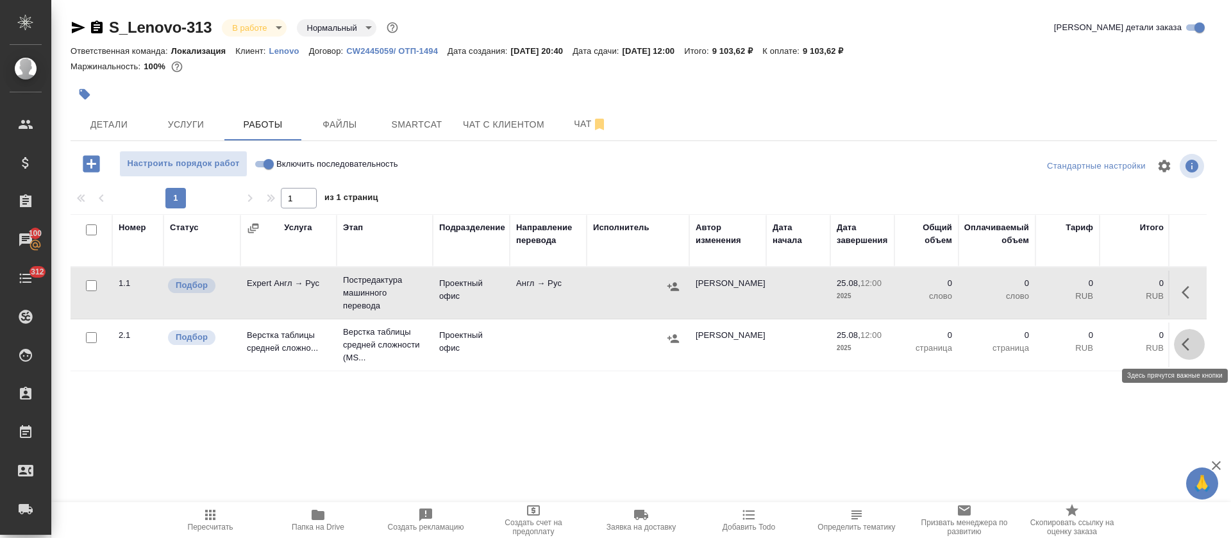
click at [1185, 347] on icon "button" at bounding box center [1185, 344] width 8 height 13
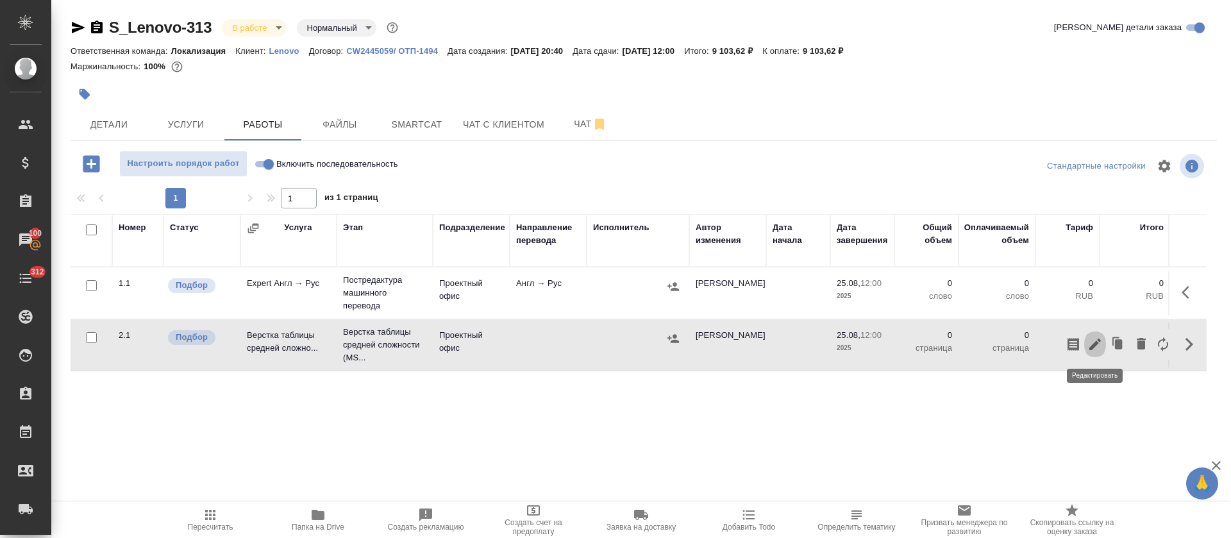
click at [1088, 347] on icon "button" at bounding box center [1094, 344] width 15 height 15
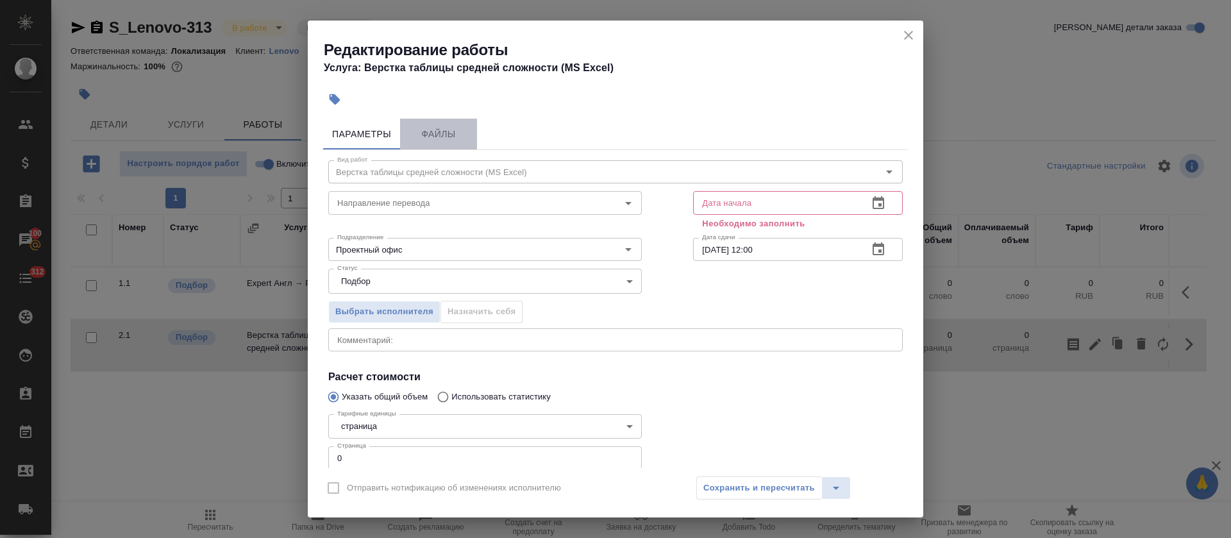
click at [445, 120] on button "Файлы" at bounding box center [438, 134] width 77 height 31
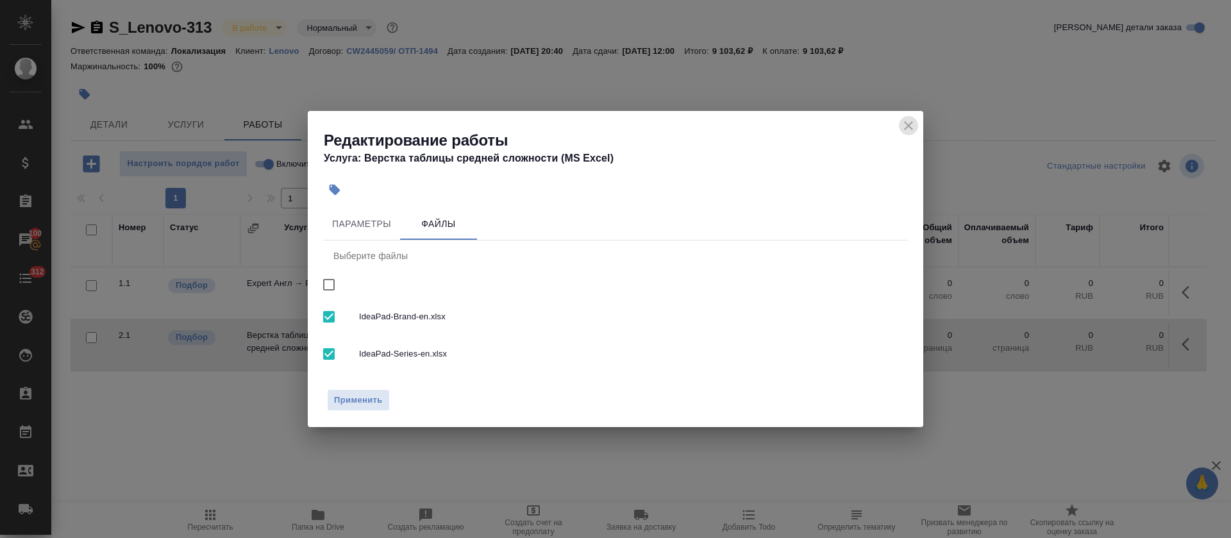
click at [903, 124] on icon "close" at bounding box center [908, 125] width 15 height 15
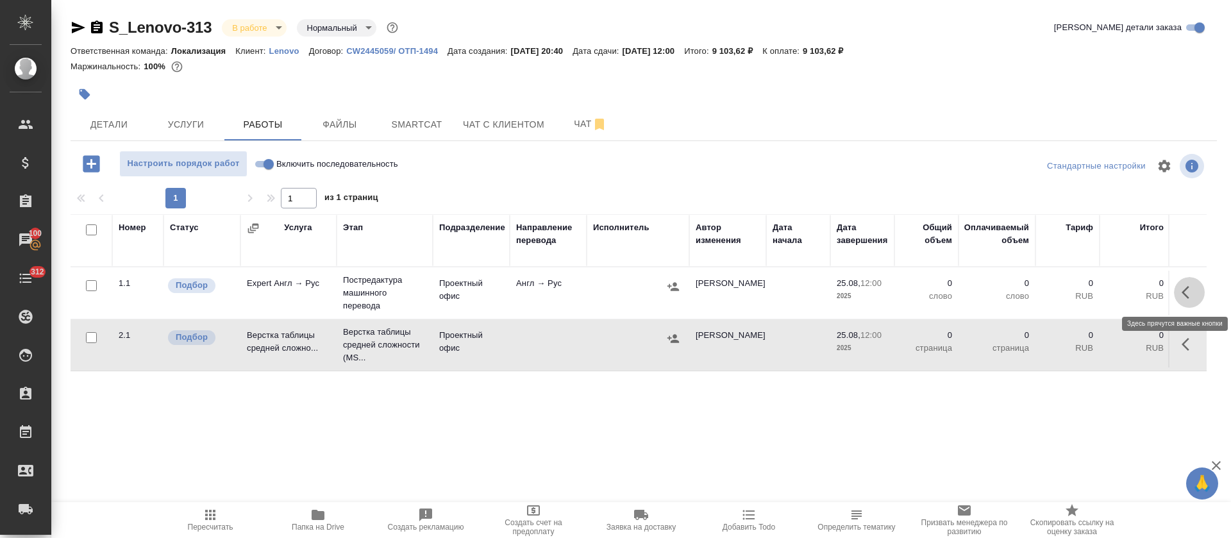
click at [1185, 290] on icon "button" at bounding box center [1185, 292] width 8 height 13
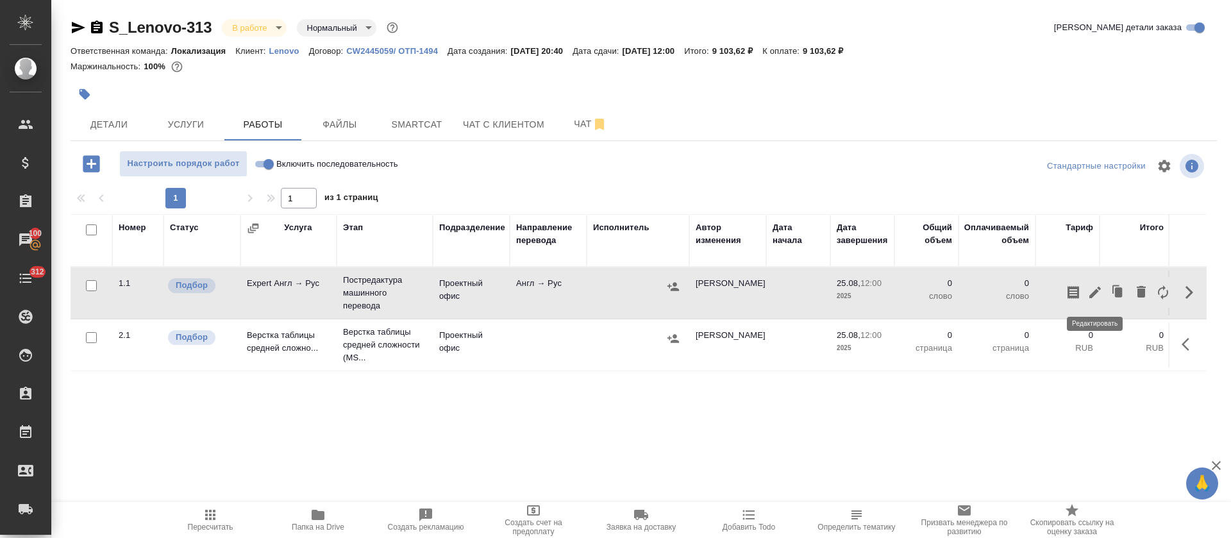
click at [1090, 293] on icon "button" at bounding box center [1094, 292] width 15 height 15
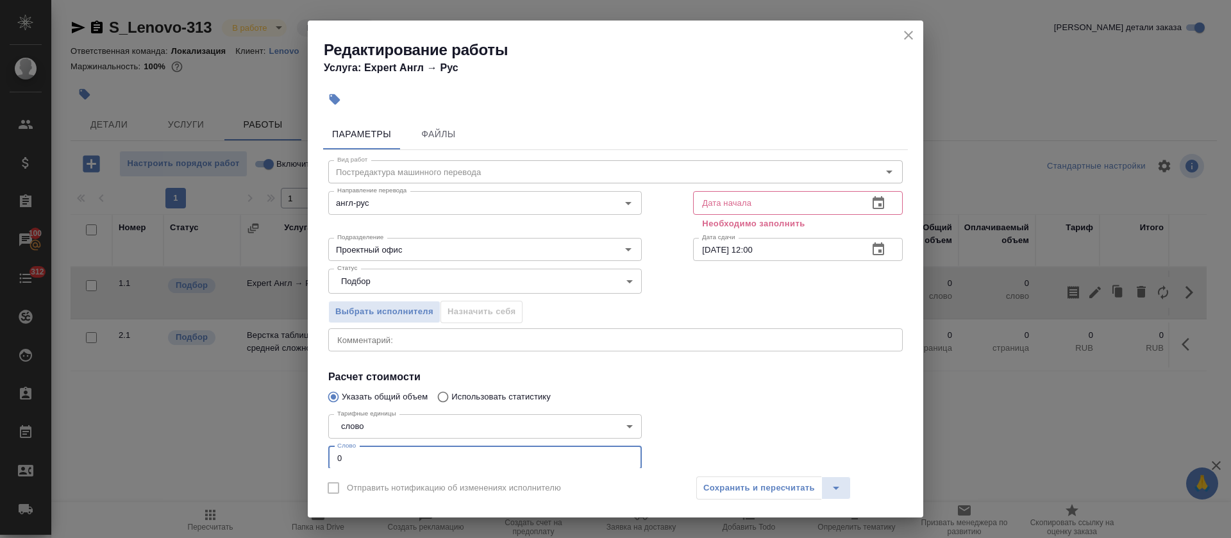
click at [365, 450] on input "0" at bounding box center [484, 457] width 313 height 23
paste input "1596.7"
type input "1596.7"
click at [872, 202] on icon "button" at bounding box center [878, 202] width 12 height 13
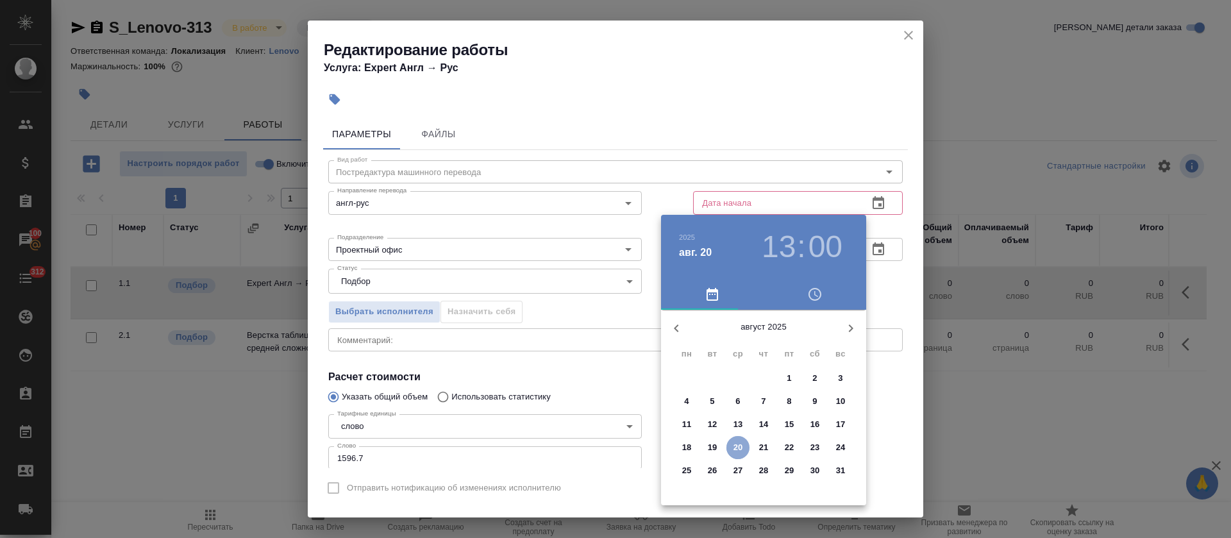
click at [740, 447] on p "20" at bounding box center [738, 447] width 10 height 13
type input "20.08.2025 13:00"
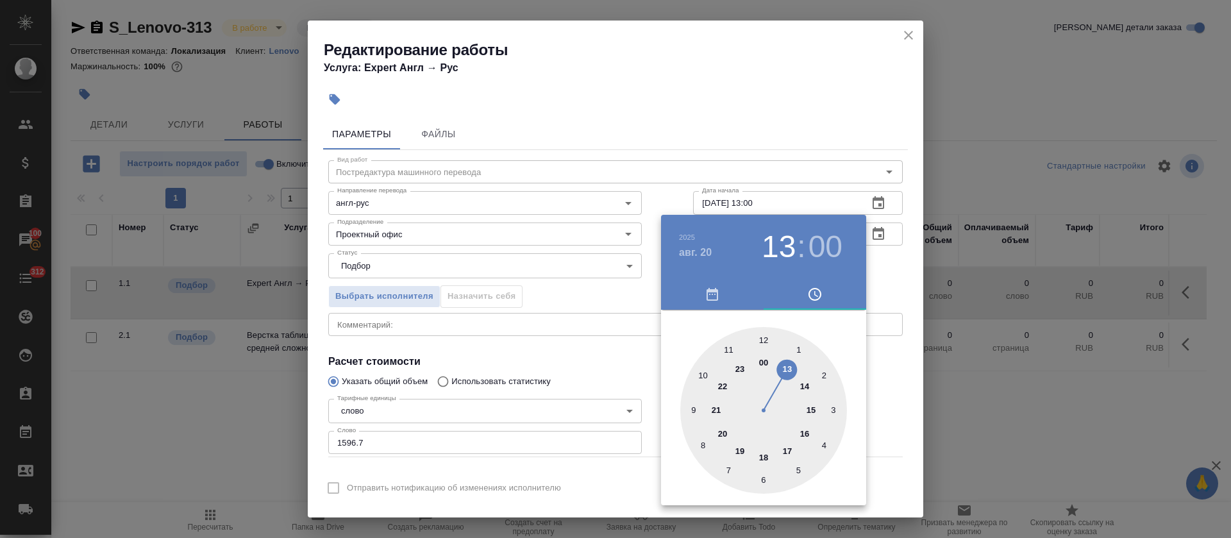
click at [587, 292] on div at bounding box center [615, 269] width 1231 height 538
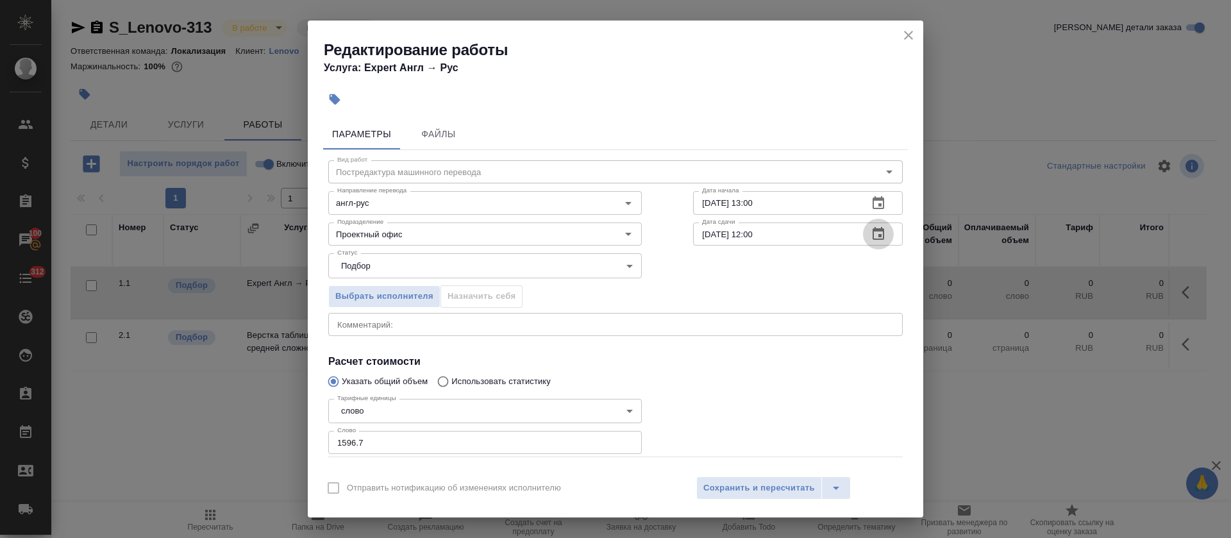
click at [870, 237] on icon "button" at bounding box center [877, 233] width 15 height 15
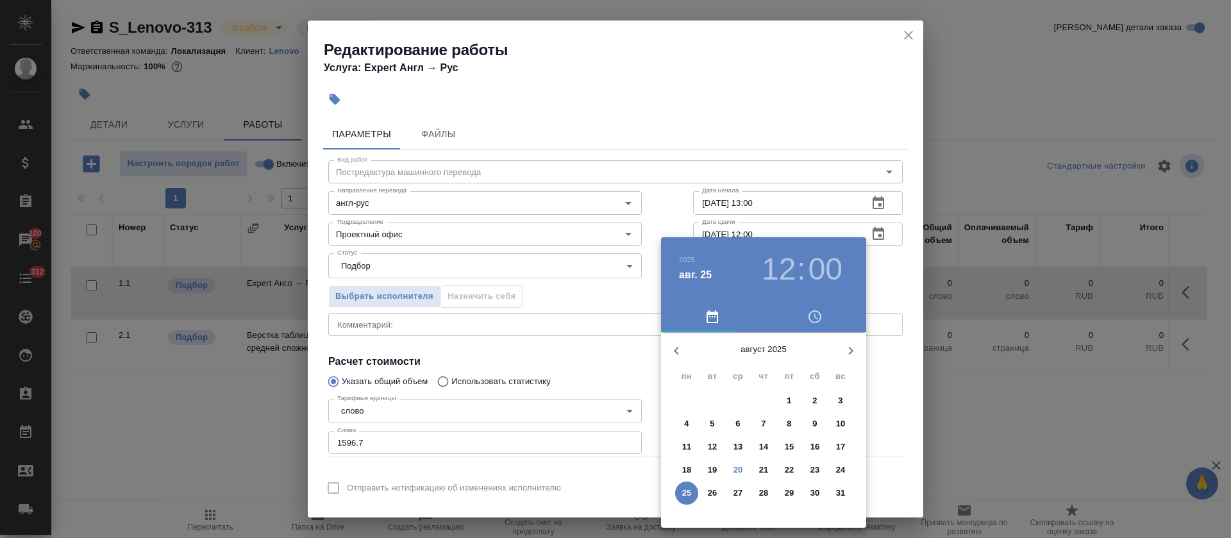
click at [791, 466] on p "22" at bounding box center [790, 469] width 10 height 13
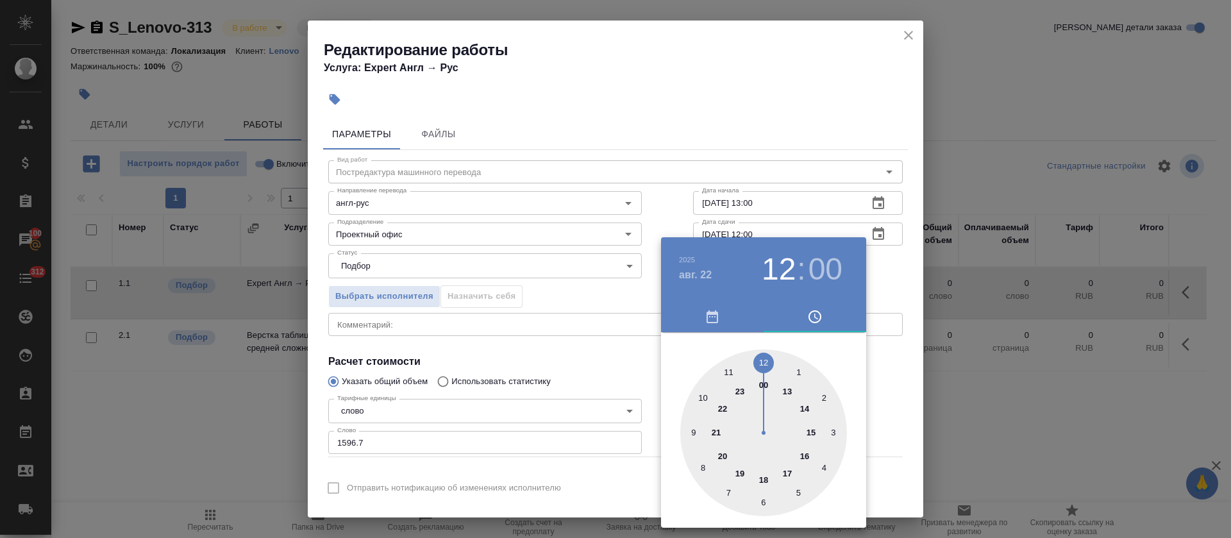
click at [576, 368] on div at bounding box center [615, 269] width 1231 height 538
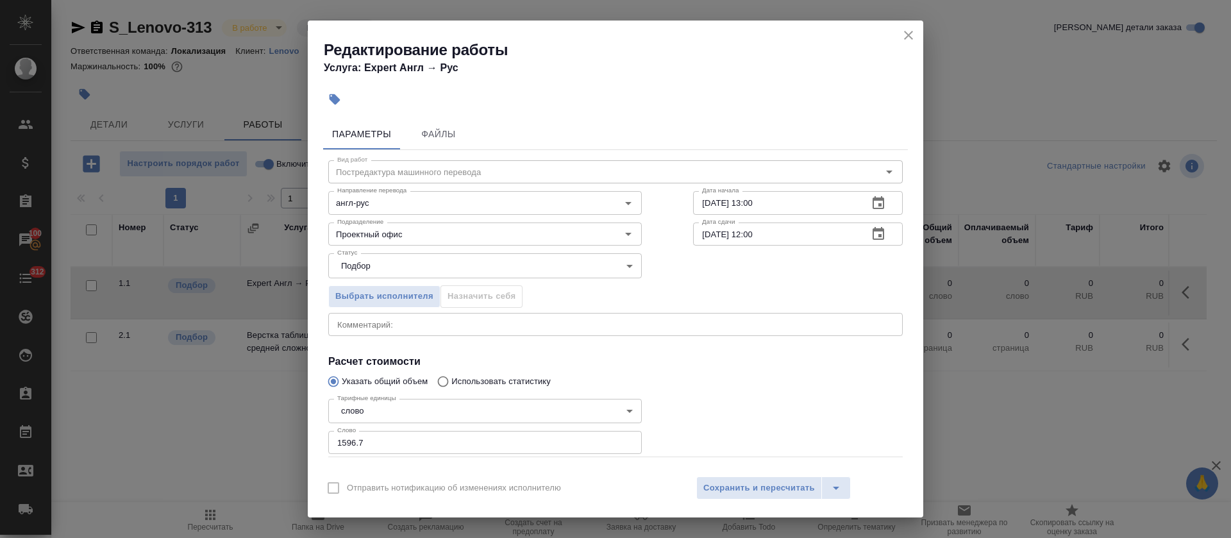
click at [870, 231] on icon "button" at bounding box center [877, 233] width 15 height 15
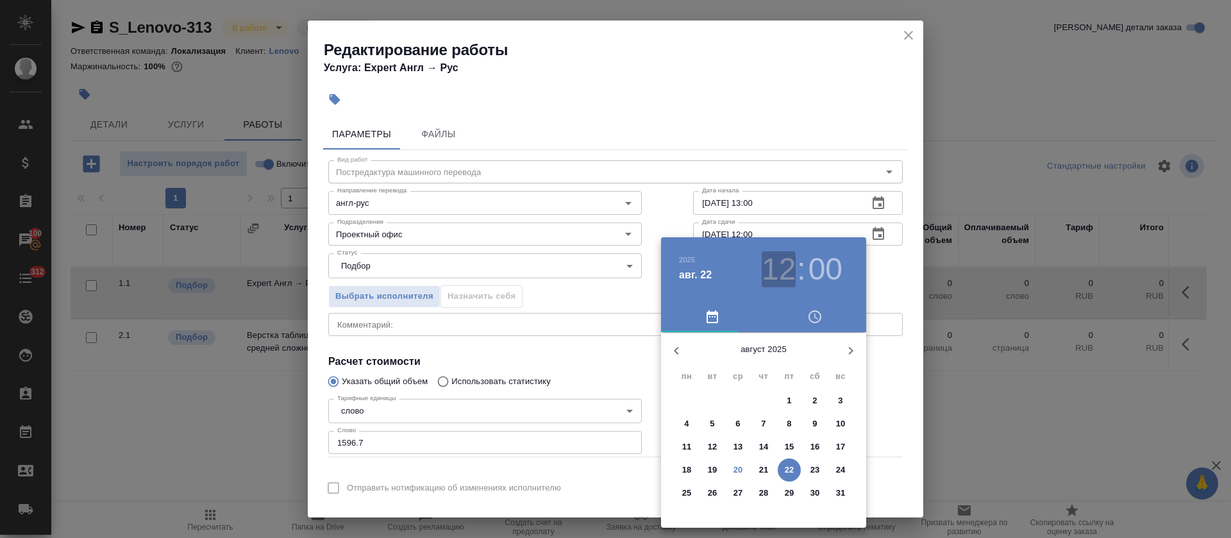
click at [781, 264] on h3 "12" at bounding box center [778, 269] width 34 height 36
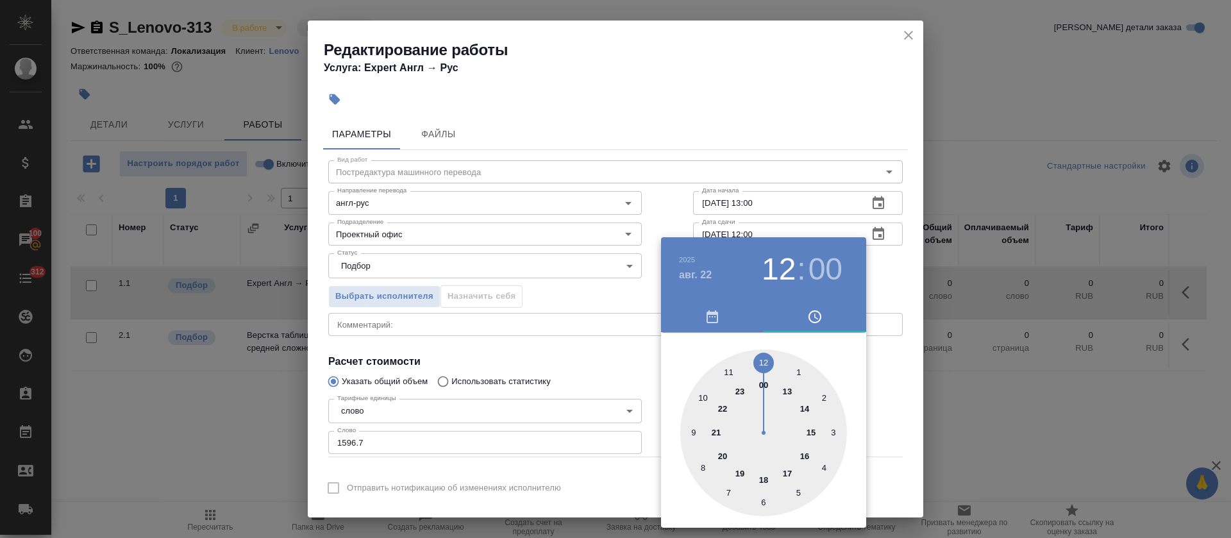
click at [806, 408] on div at bounding box center [763, 432] width 167 height 167
type input "22.08.2025 14:00"
click at [570, 331] on div at bounding box center [615, 269] width 1231 height 538
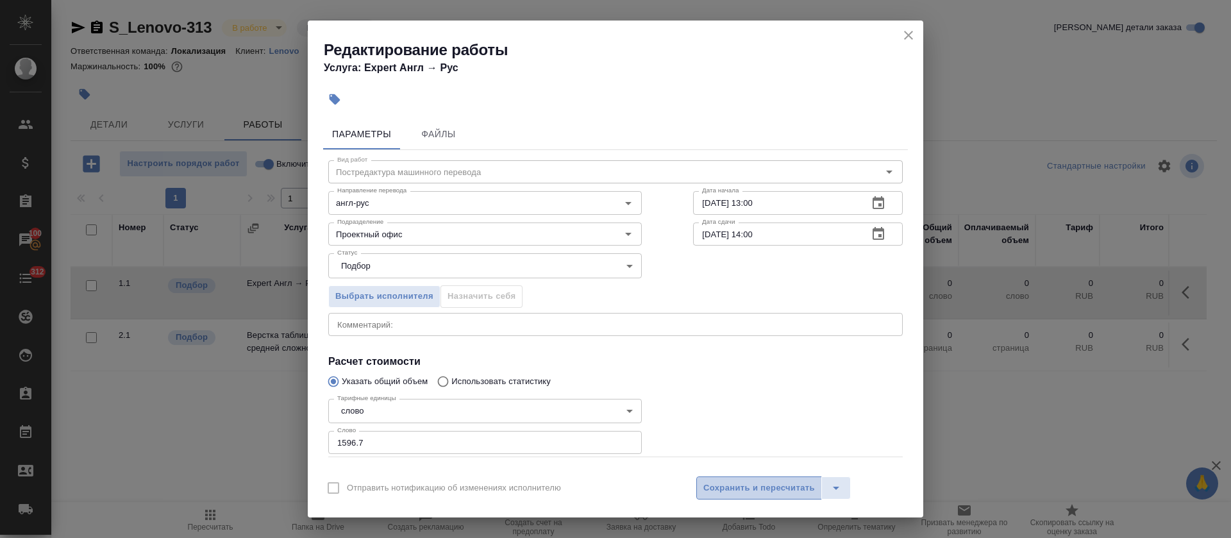
click at [748, 489] on span "Сохранить и пересчитать" at bounding box center [759, 488] width 112 height 15
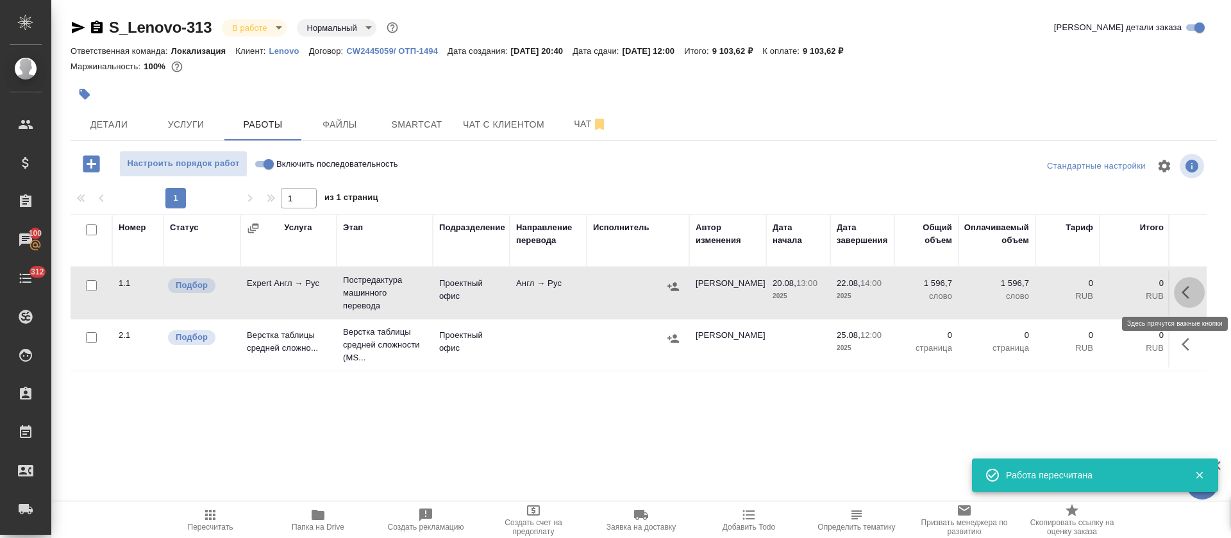
click at [1182, 287] on icon "button" at bounding box center [1188, 292] width 15 height 15
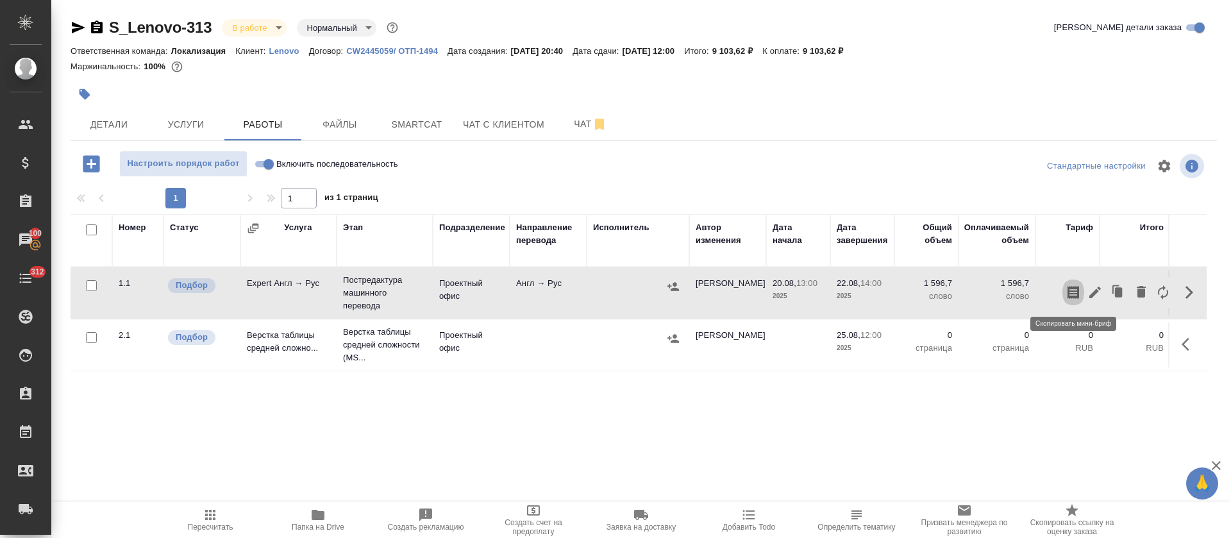
click at [1079, 290] on icon "button" at bounding box center [1073, 292] width 12 height 13
click at [663, 88] on div at bounding box center [453, 94] width 764 height 28
click at [679, 292] on button "button" at bounding box center [672, 286] width 19 height 19
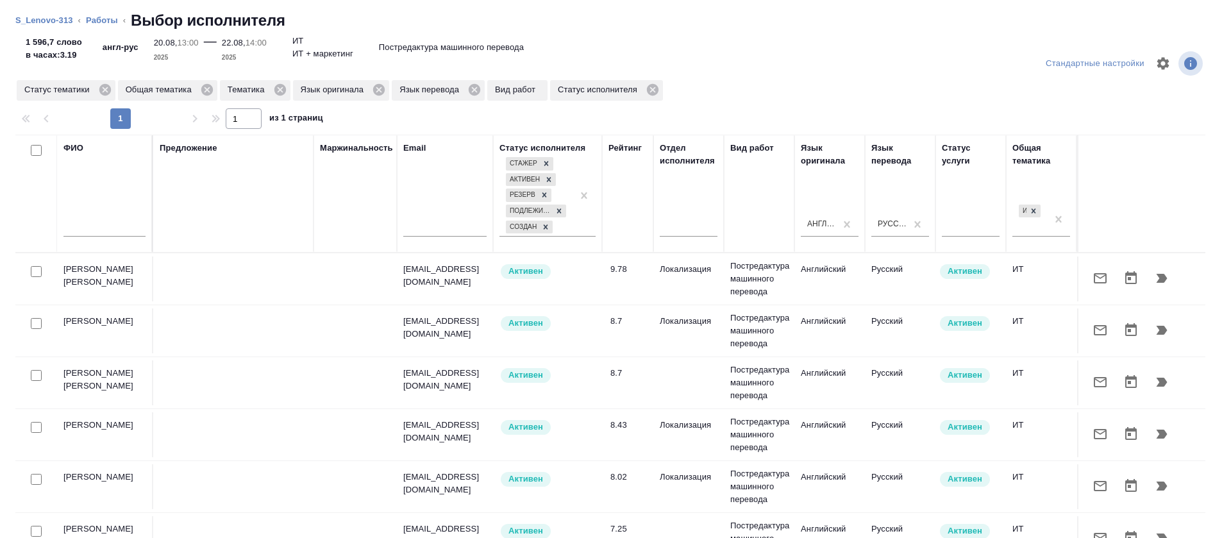
click at [1146, 287] on button "button" at bounding box center [1161, 278] width 31 height 31
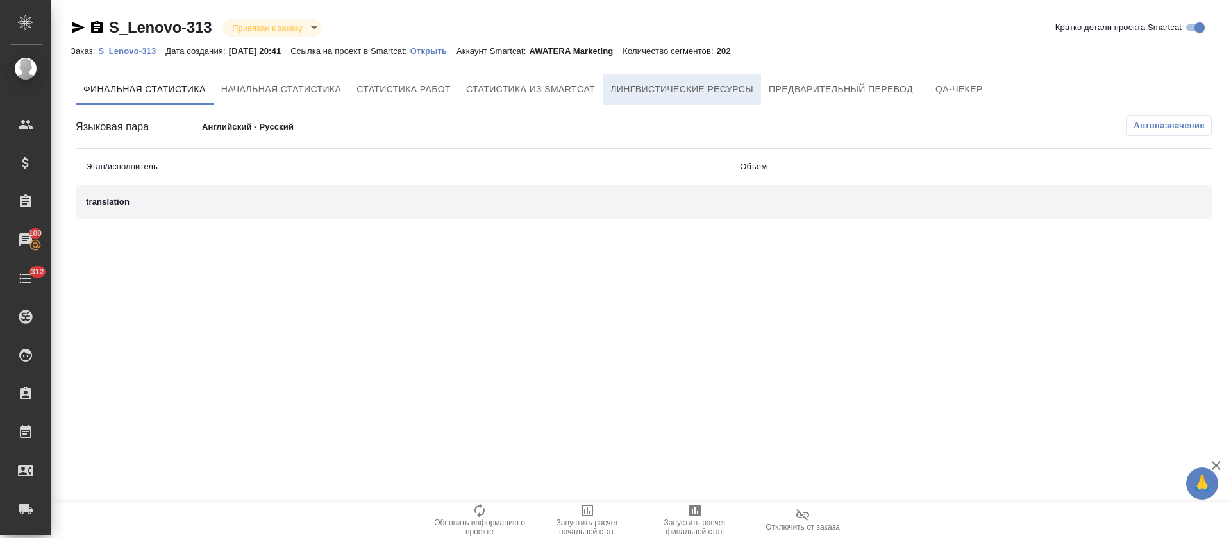
click at [743, 93] on span "Лингвистические ресурсы" at bounding box center [681, 89] width 143 height 16
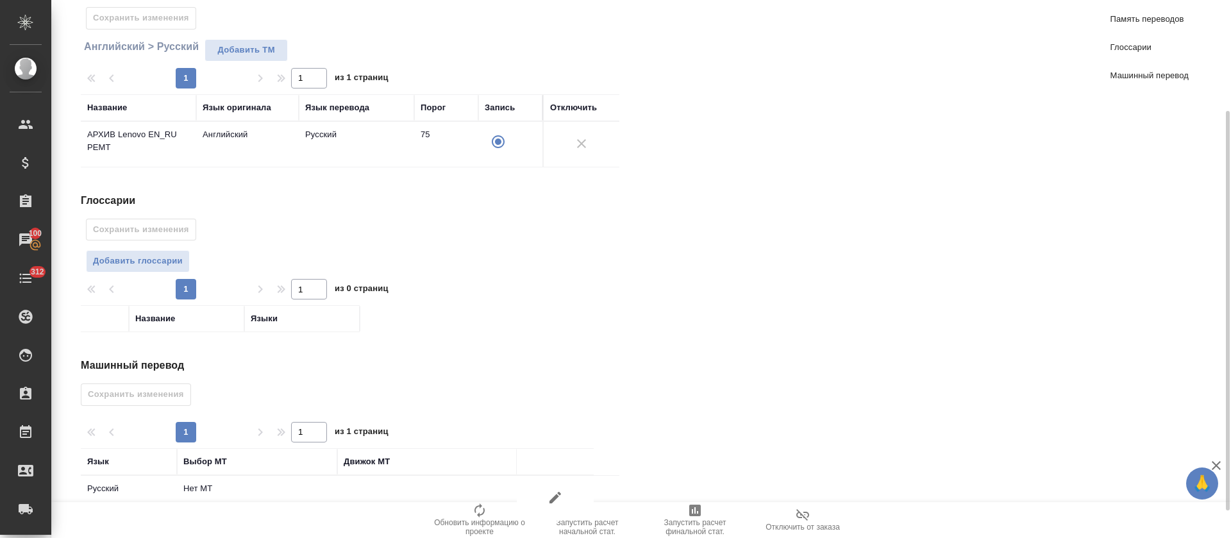
scroll to position [151, 0]
click at [144, 262] on span "Добавить глоссарии" at bounding box center [138, 260] width 90 height 15
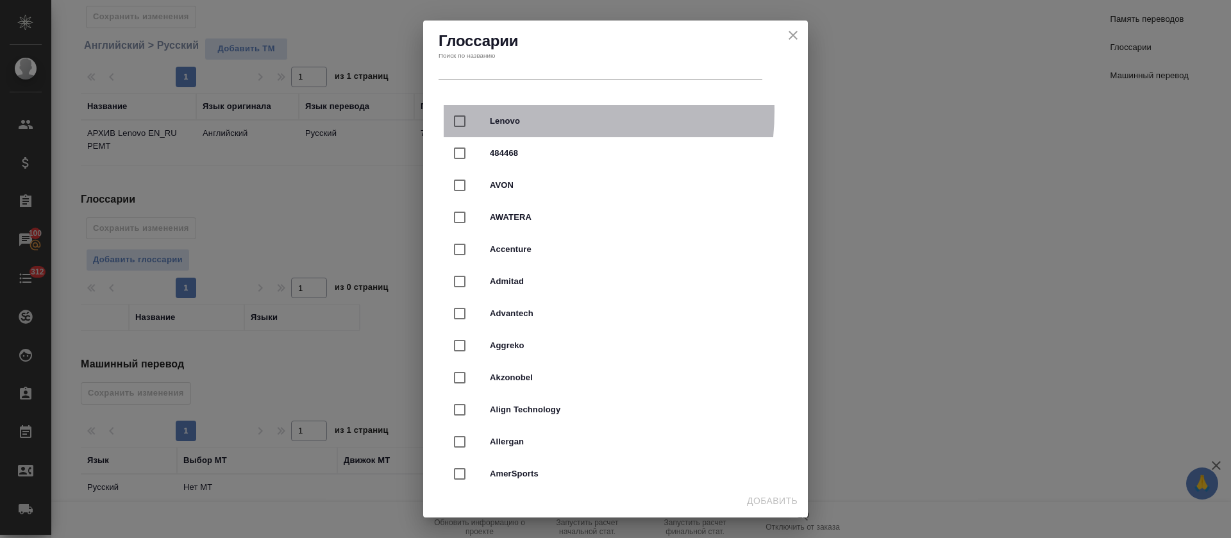
click at [524, 111] on div "Lenovo" at bounding box center [616, 121] width 344 height 32
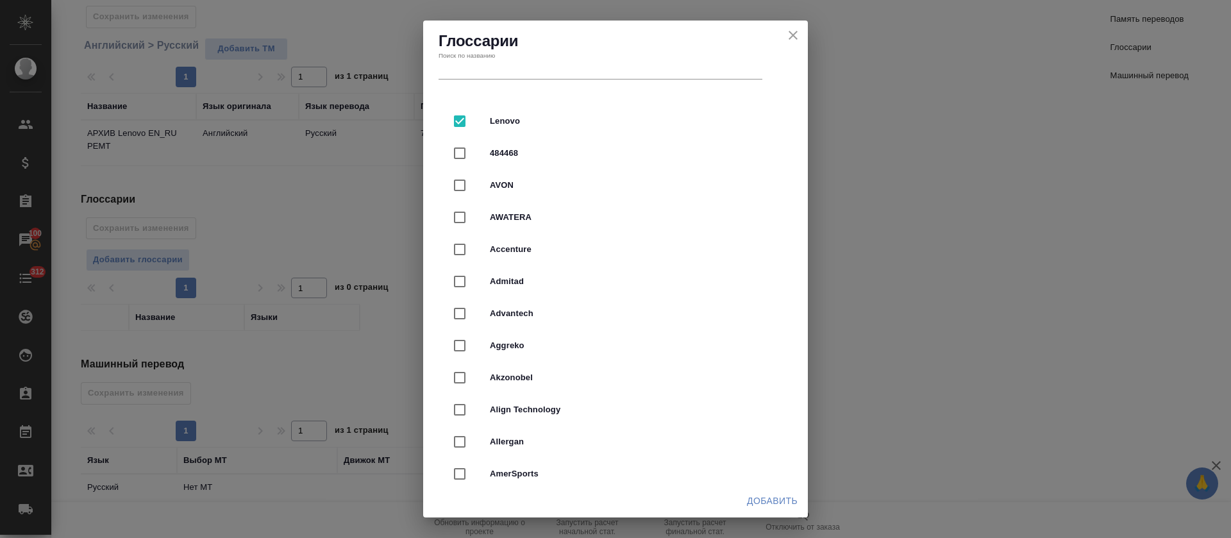
checkbox input "true"
click at [783, 501] on span "Добавить" at bounding box center [772, 501] width 51 height 16
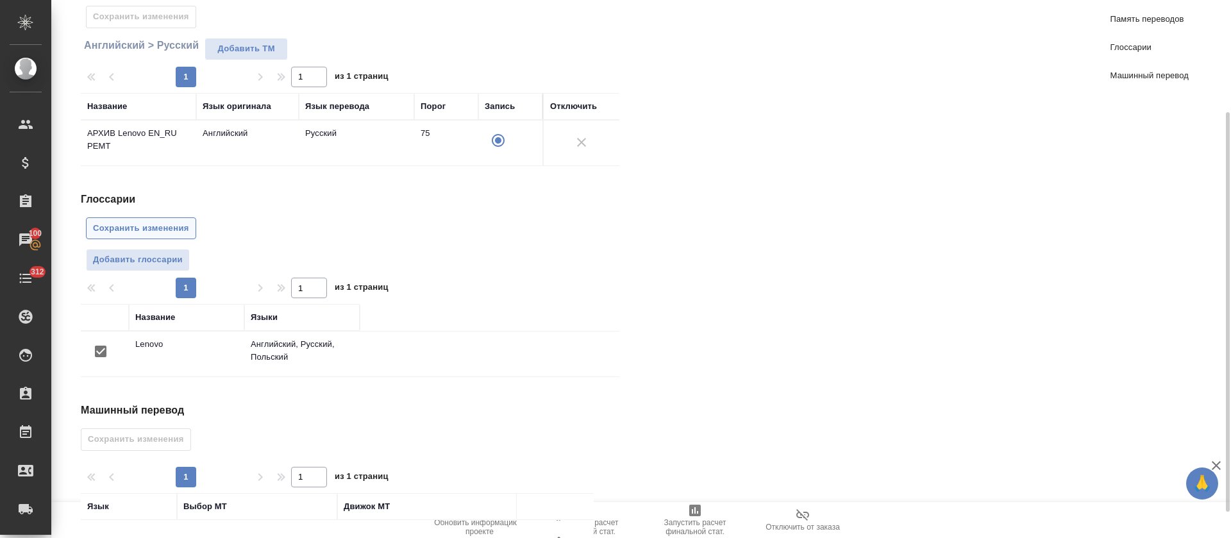
click at [170, 229] on span "Сохранить изменения" at bounding box center [141, 228] width 96 height 15
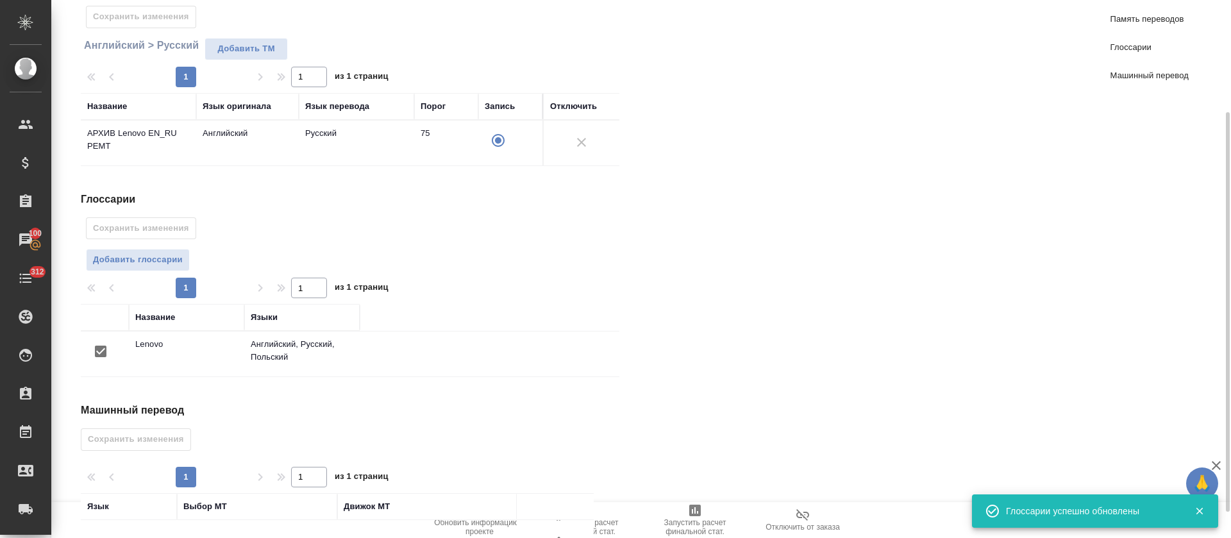
scroll to position [232, 0]
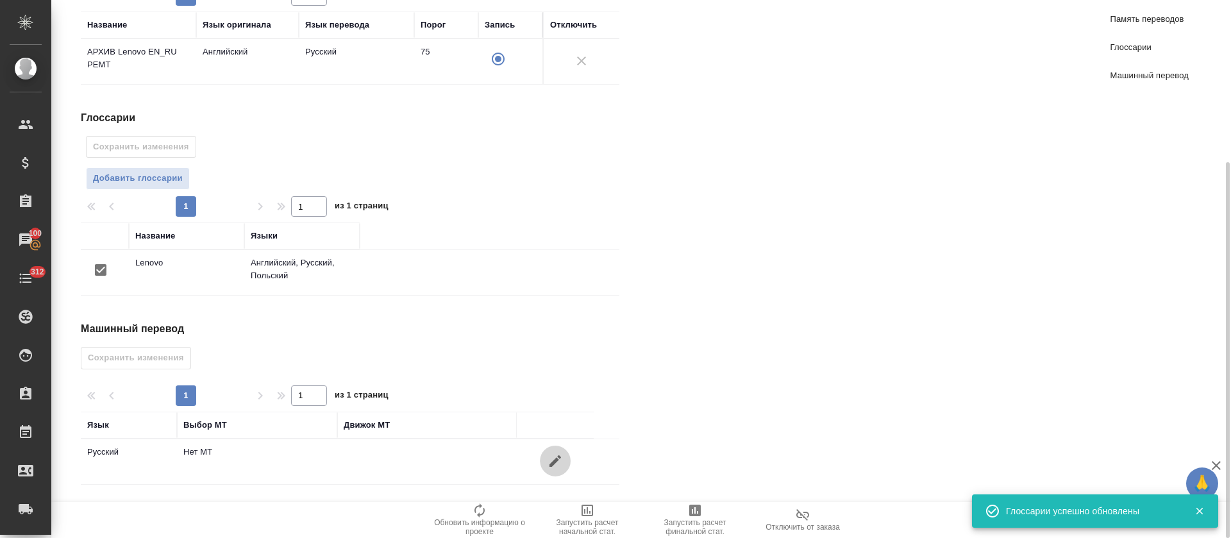
click at [558, 456] on icon "button" at bounding box center [555, 461] width 12 height 12
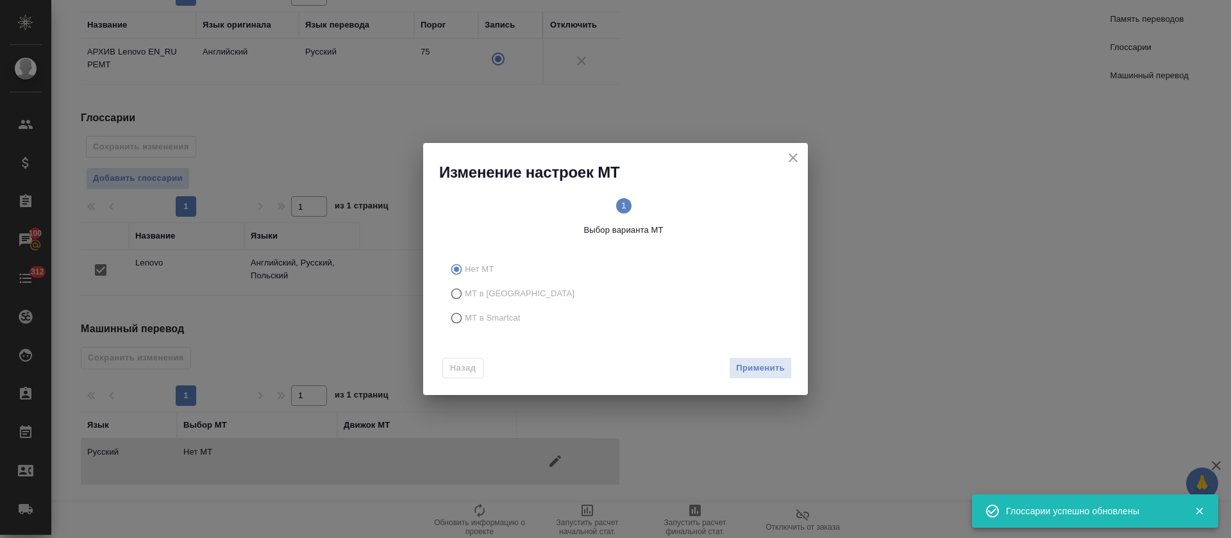
click at [481, 320] on span "МТ в Smartcat" at bounding box center [493, 318] width 56 height 13
click at [465, 320] on input "МТ в Smartcat" at bounding box center [454, 318] width 21 height 24
radio input "true"
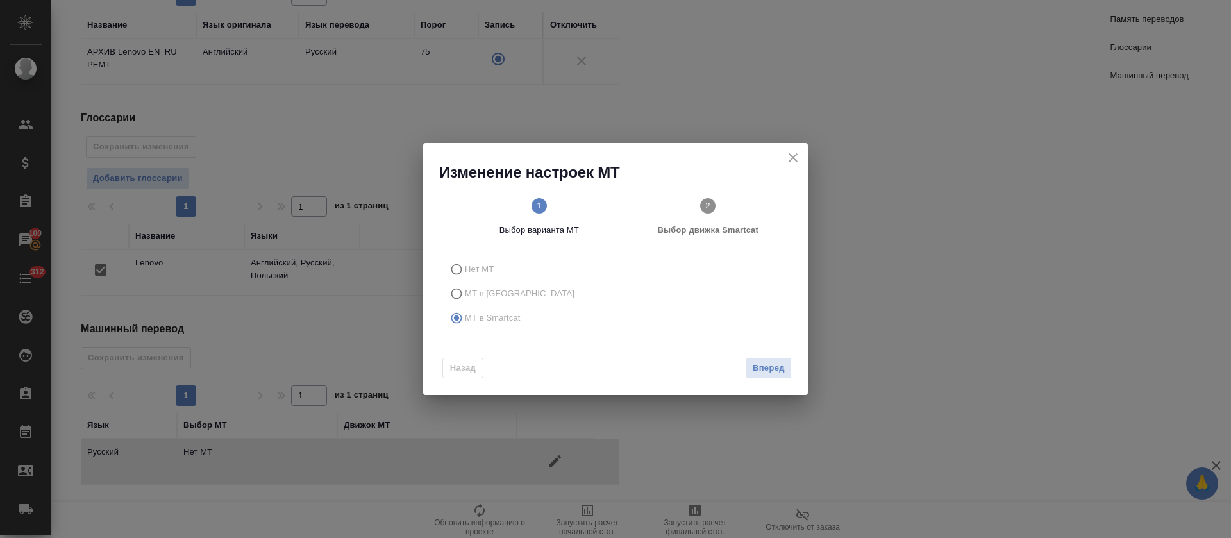
click at [751, 379] on div "Назад Вперед" at bounding box center [615, 365] width 385 height 60
click at [761, 369] on span "Вперед" at bounding box center [769, 368] width 32 height 15
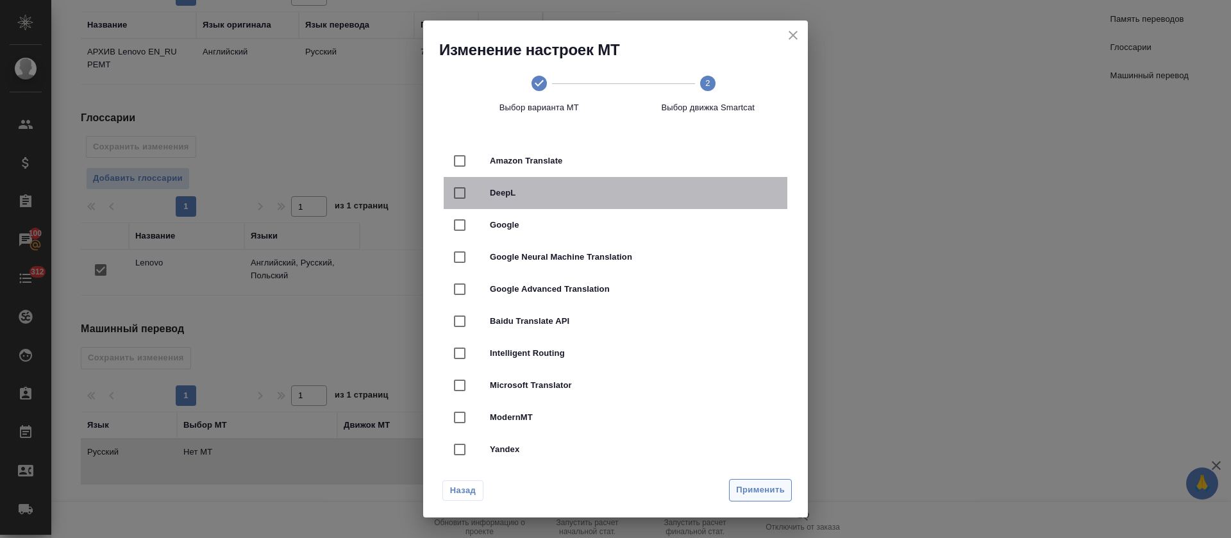
click at [694, 201] on div "DeepL" at bounding box center [616, 193] width 344 height 32
checkbox input "true"
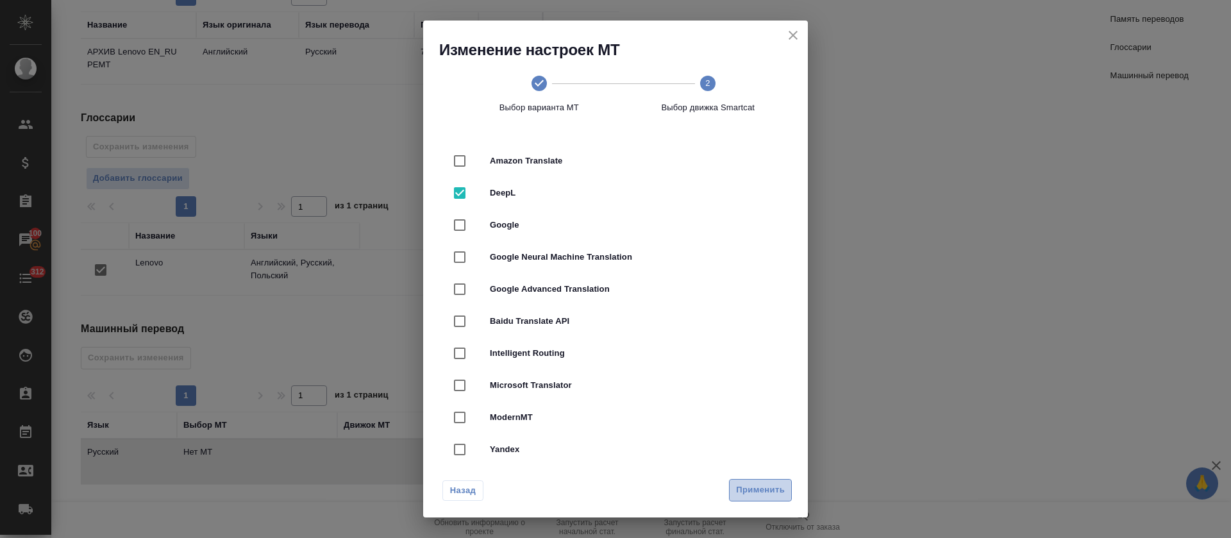
click at [762, 488] on span "Применить" at bounding box center [760, 490] width 49 height 15
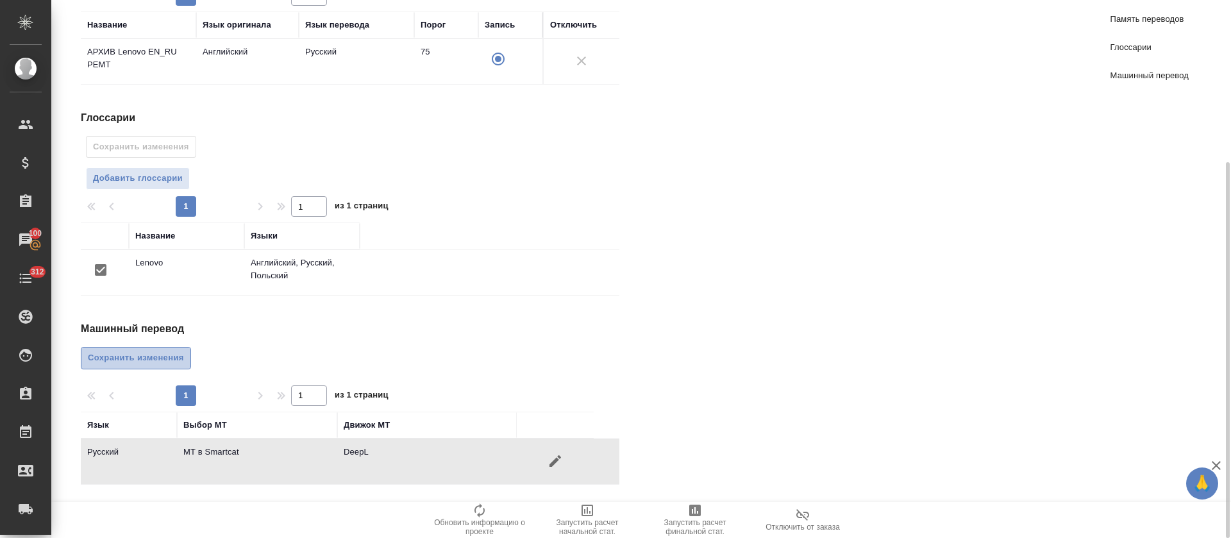
click at [158, 360] on span "Сохранить изменения" at bounding box center [136, 358] width 96 height 15
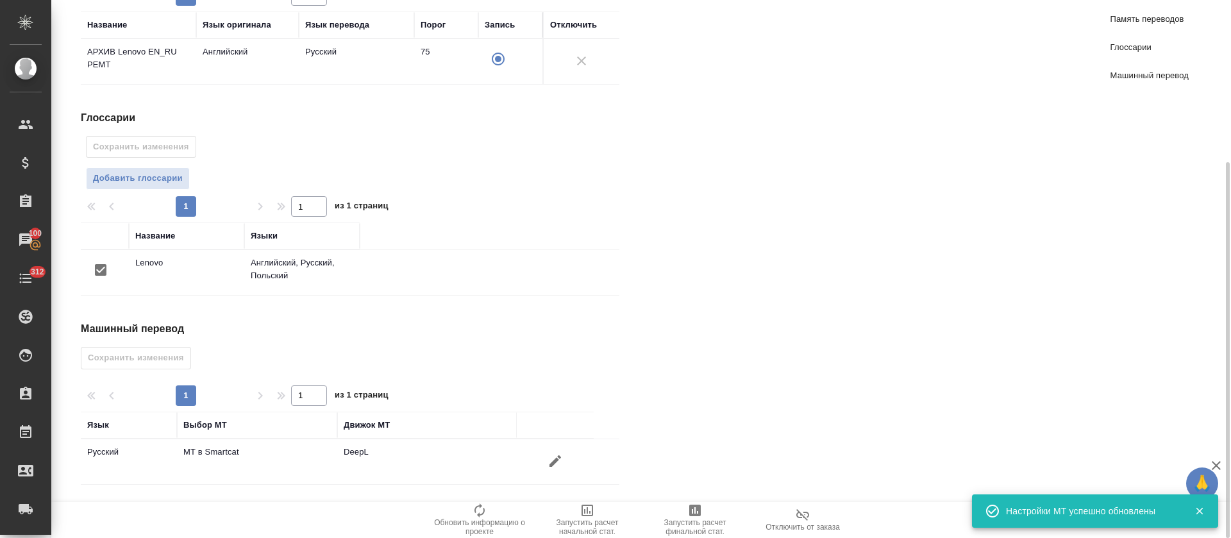
scroll to position [0, 0]
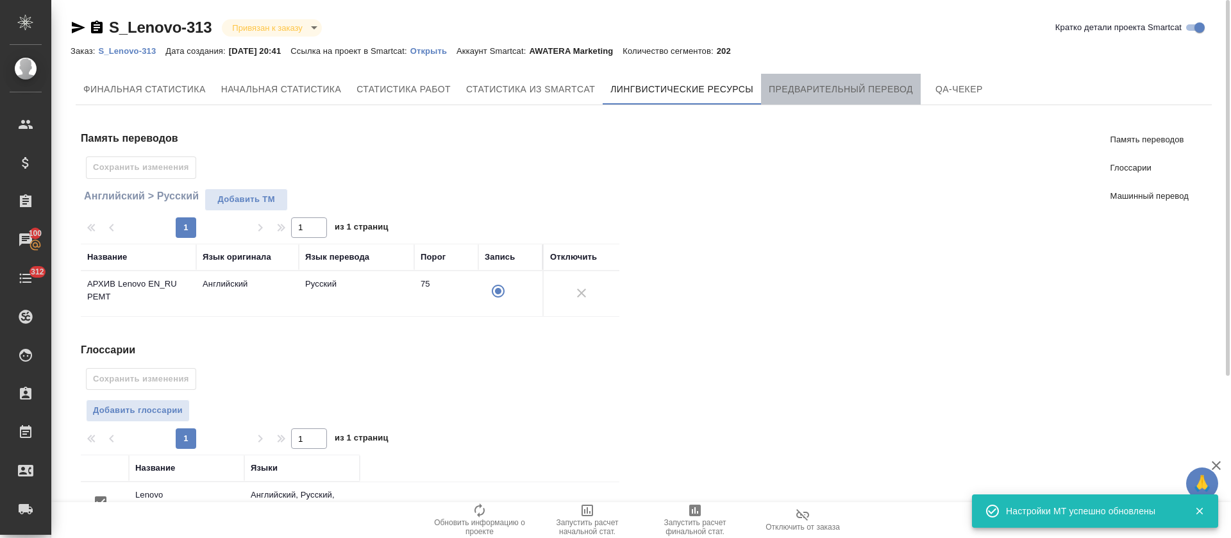
click at [811, 95] on span "Предварительный перевод" at bounding box center [841, 89] width 144 height 16
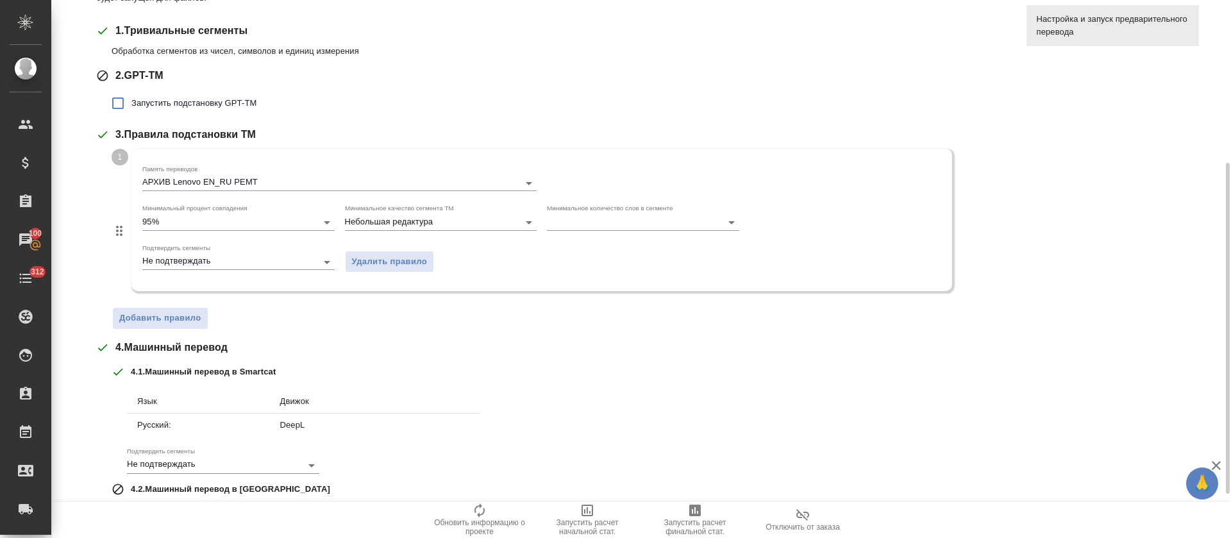
scroll to position [336, 0]
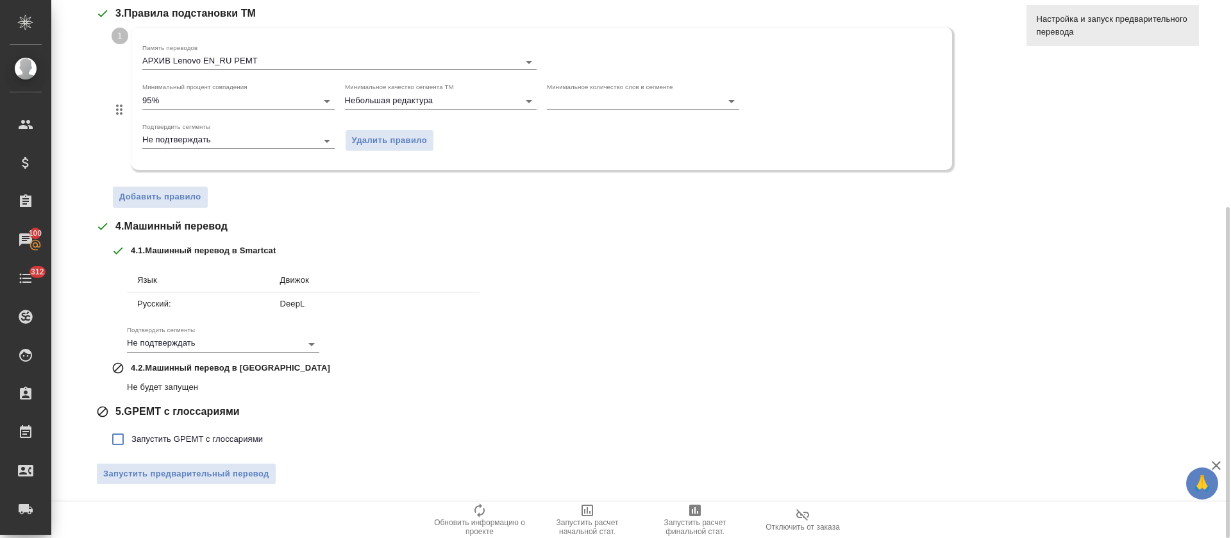
click at [190, 447] on label "Запустить GPEMT с глоссариями" at bounding box center [183, 439] width 158 height 27
click at [131, 447] on input "Запустить GPEMT с глоссариями" at bounding box center [117, 439] width 27 height 27
checkbox input "true"
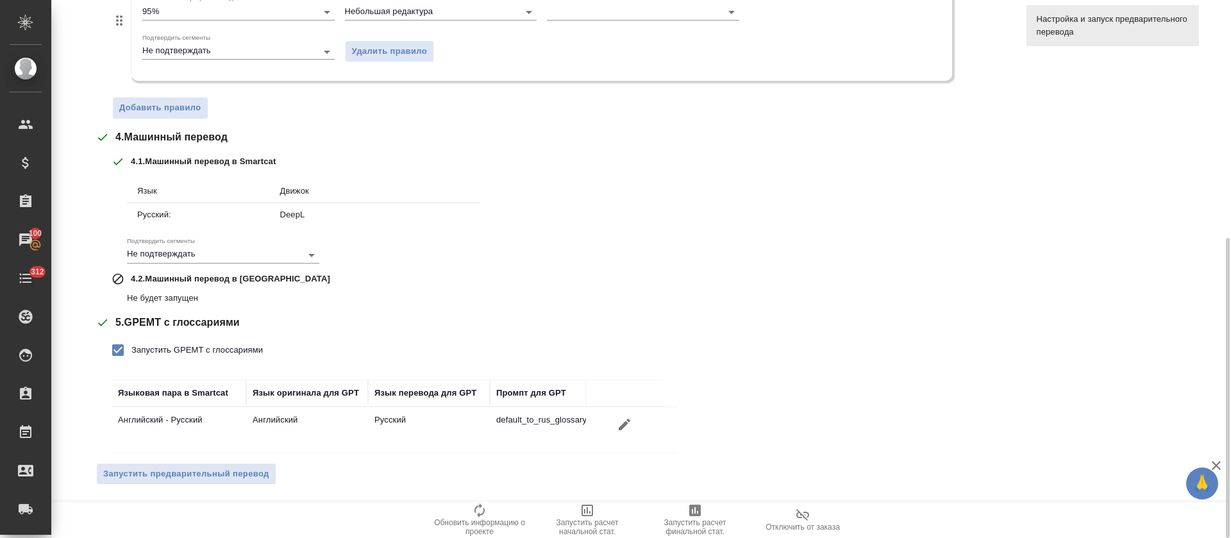
scroll to position [425, 0]
click at [235, 483] on button "Запустить предварительный перевод" at bounding box center [186, 474] width 180 height 22
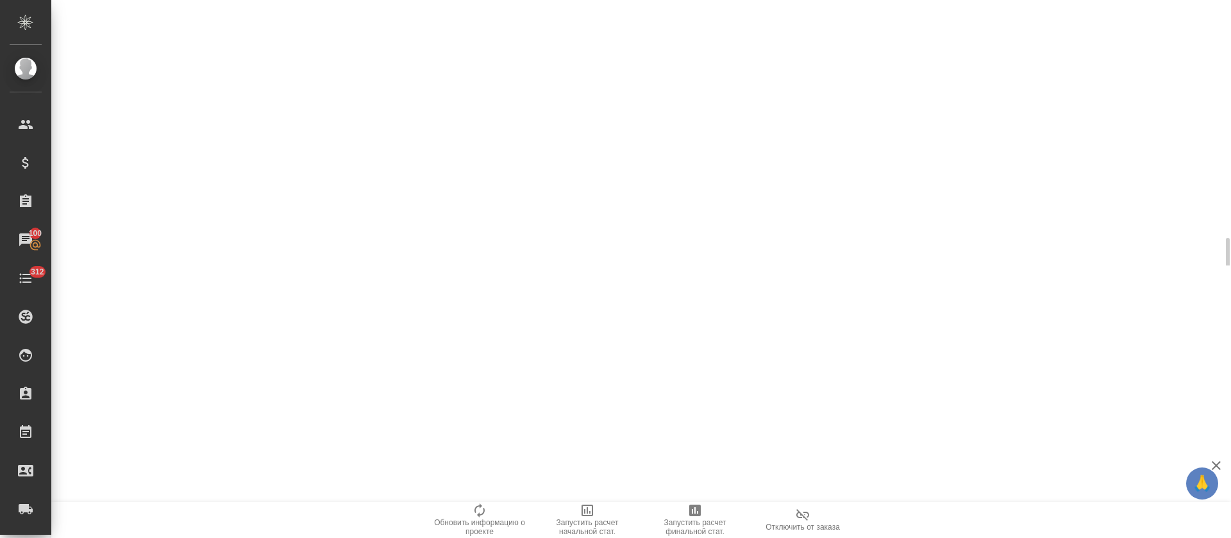
scroll to position [0, 0]
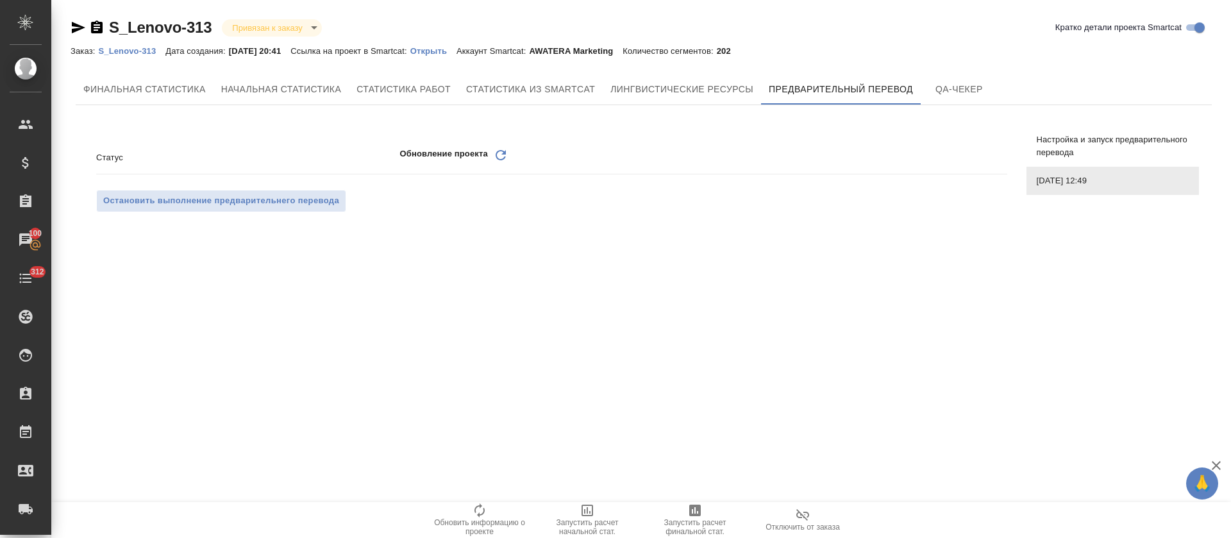
click at [501, 160] on icon "Обновить" at bounding box center [500, 154] width 15 height 15
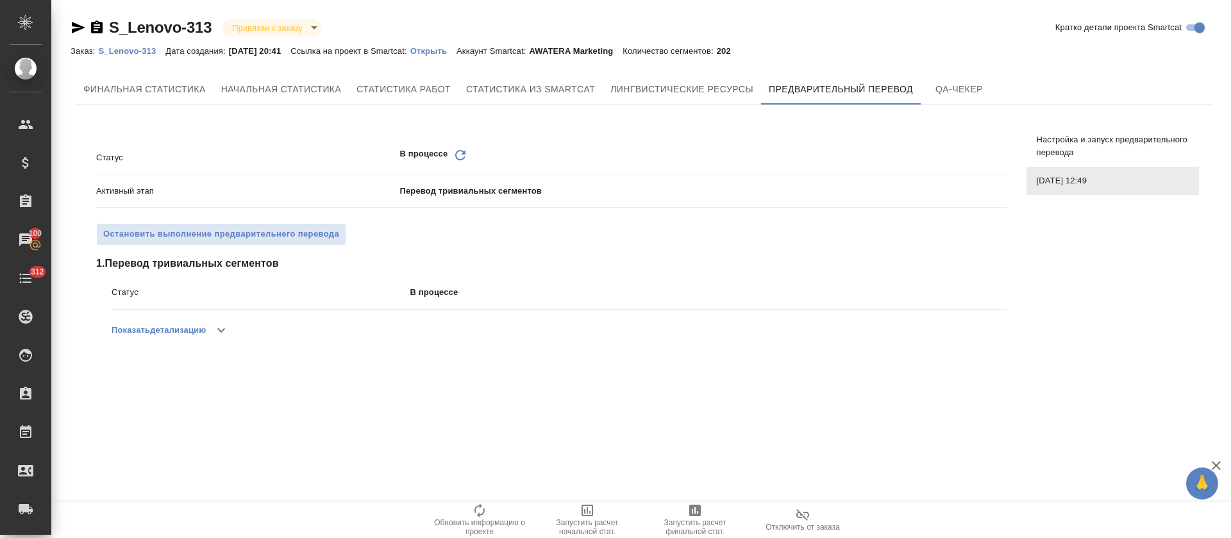
click at [453, 158] on icon "Обновить" at bounding box center [460, 154] width 15 height 15
click at [463, 151] on icon at bounding box center [460, 155] width 10 height 10
click at [460, 156] on icon "Обновить" at bounding box center [460, 154] width 15 height 15
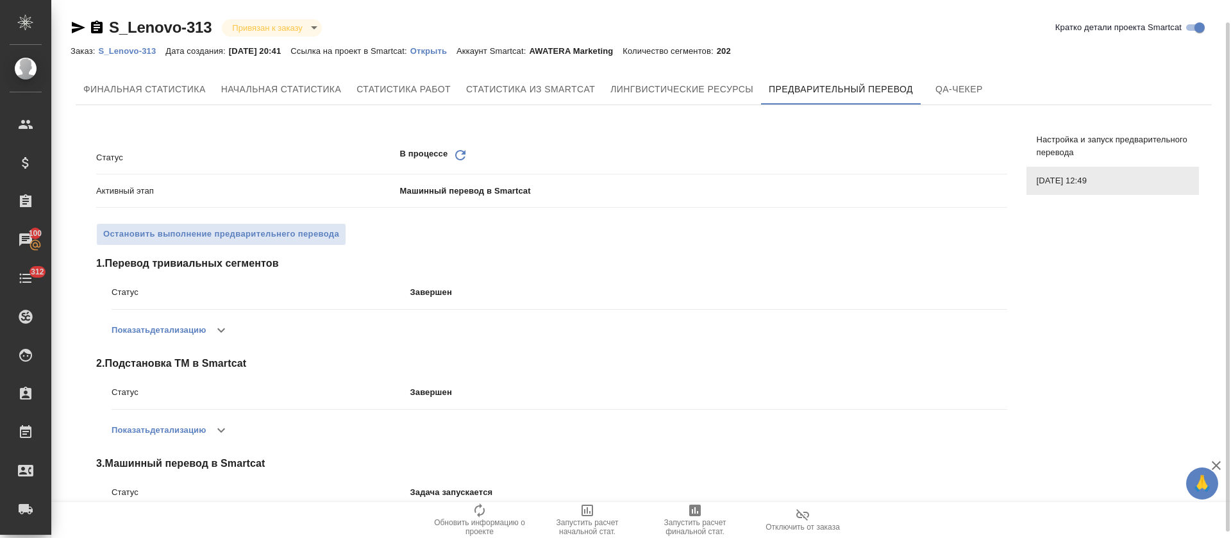
scroll to position [30, 0]
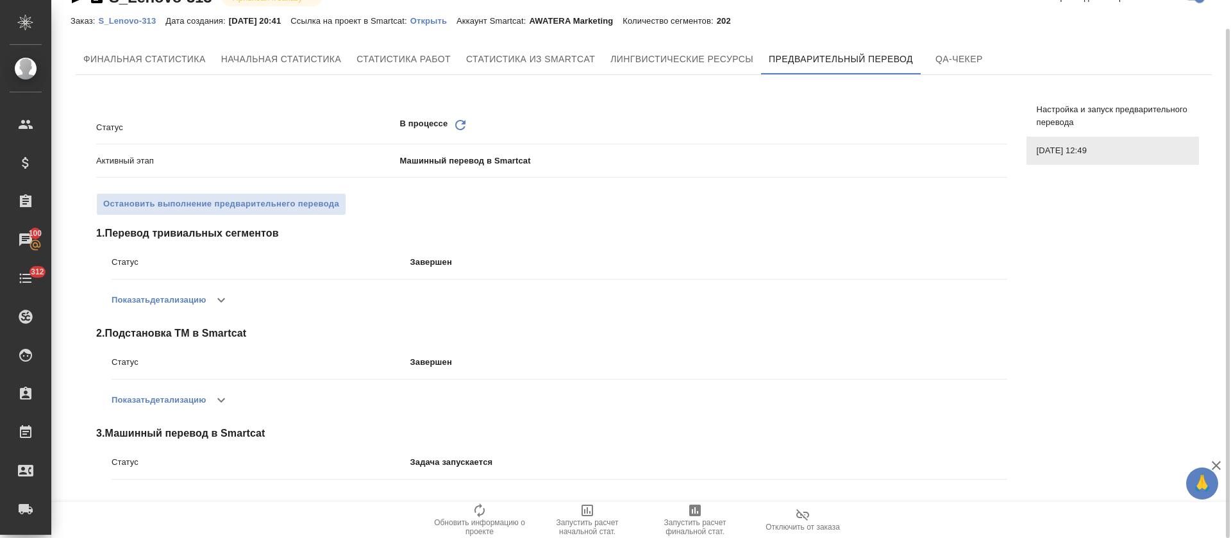
click at [458, 125] on icon "Обновить" at bounding box center [460, 124] width 15 height 15
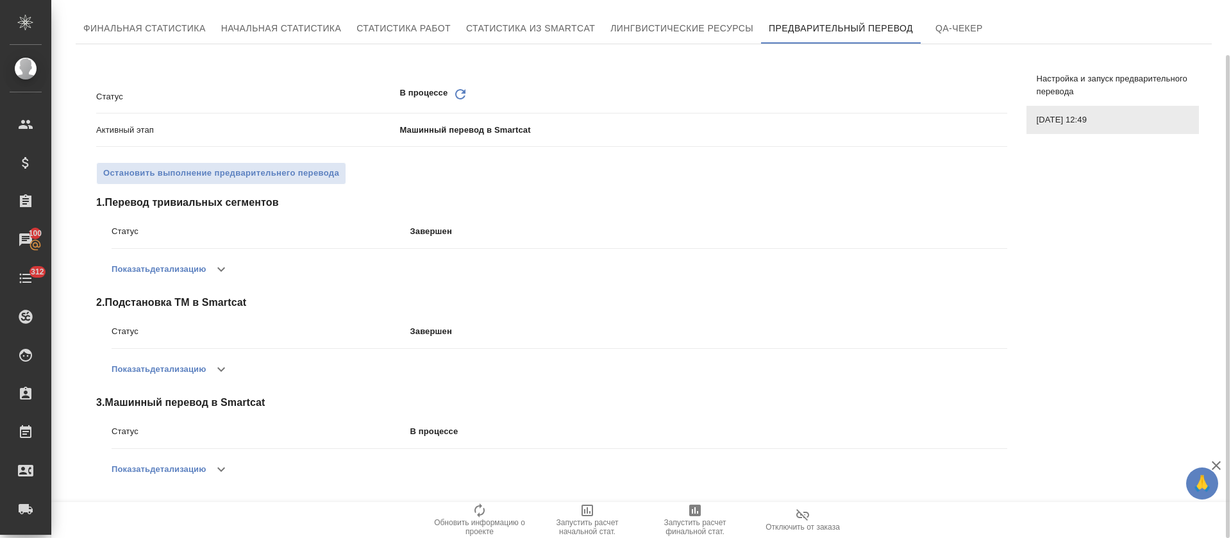
scroll to position [0, 0]
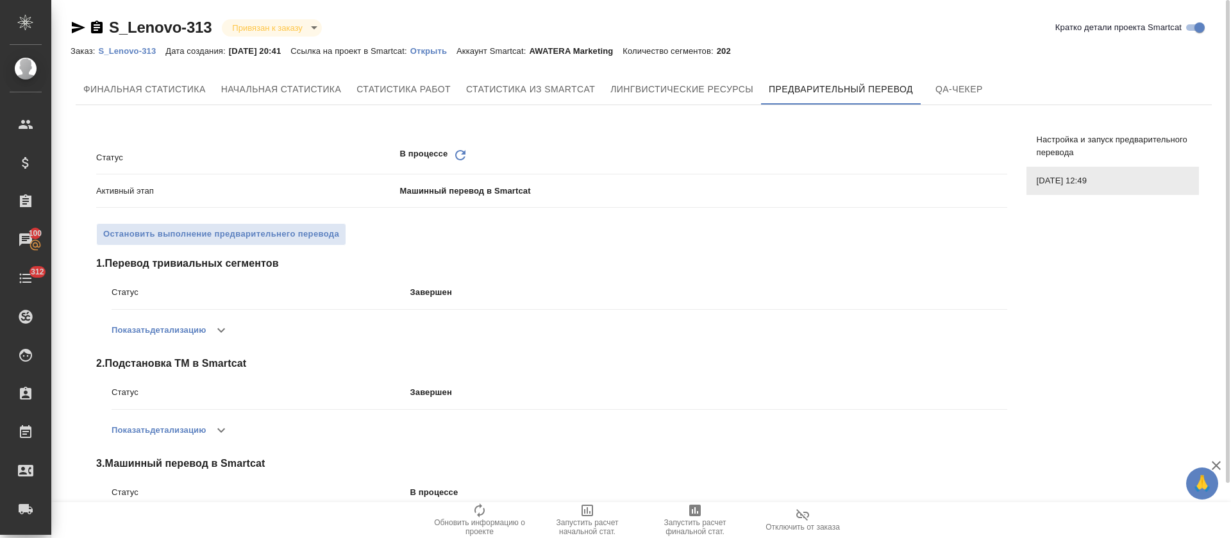
click at [449, 47] on p "Открыть" at bounding box center [433, 51] width 46 height 10
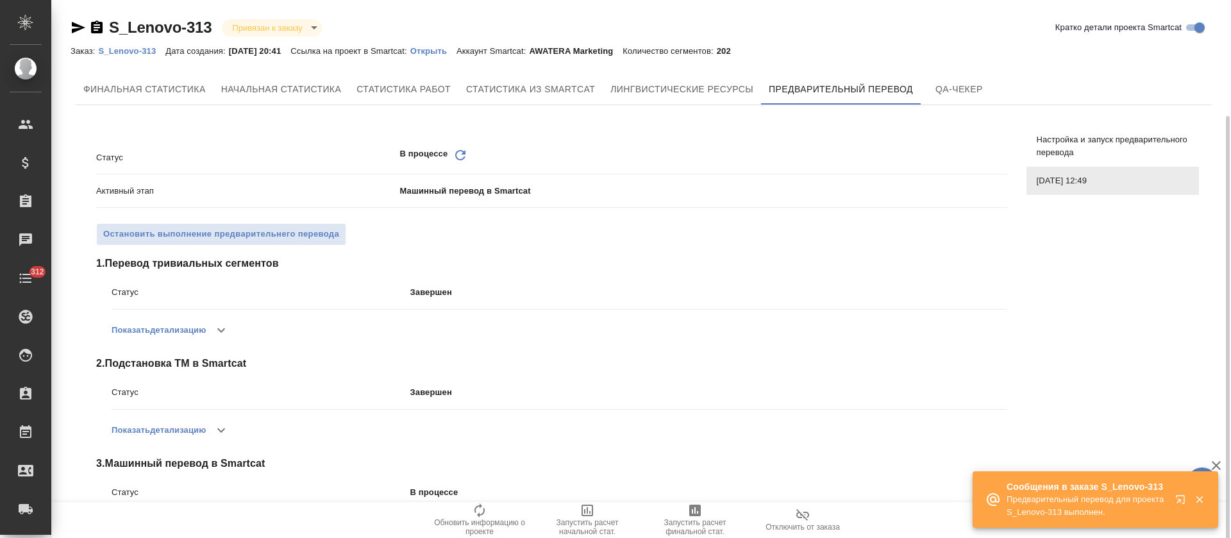
scroll to position [61, 0]
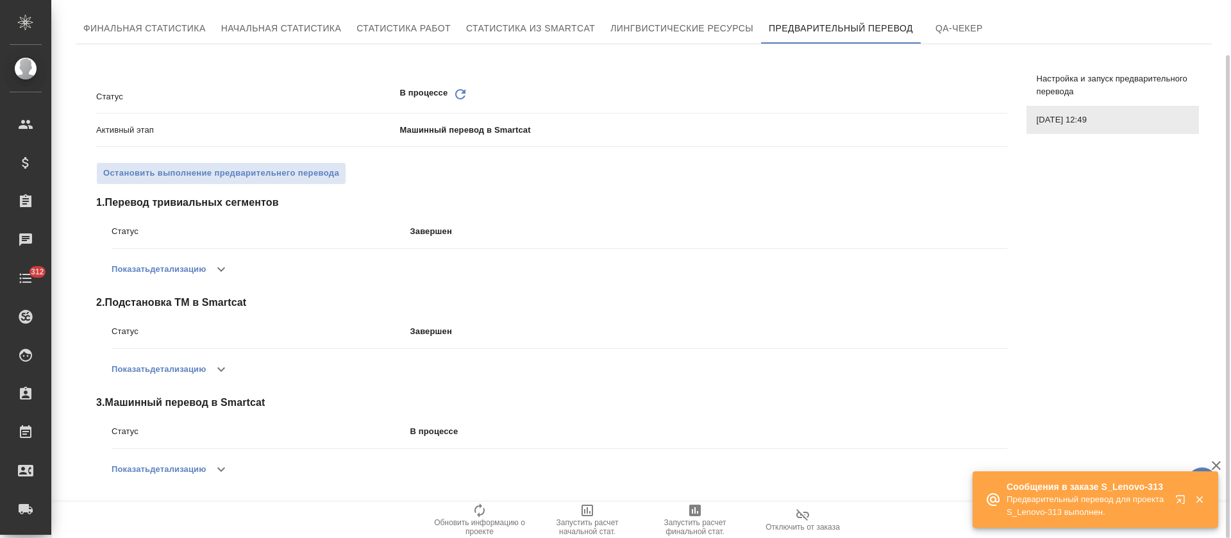
click at [453, 97] on icon "Обновить" at bounding box center [460, 94] width 15 height 15
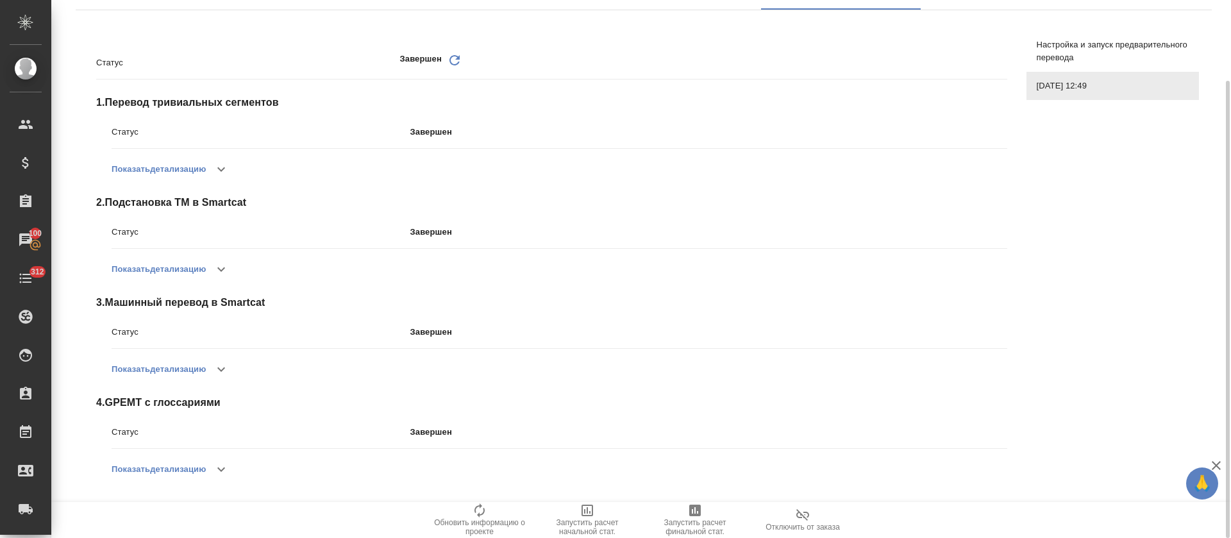
scroll to position [0, 0]
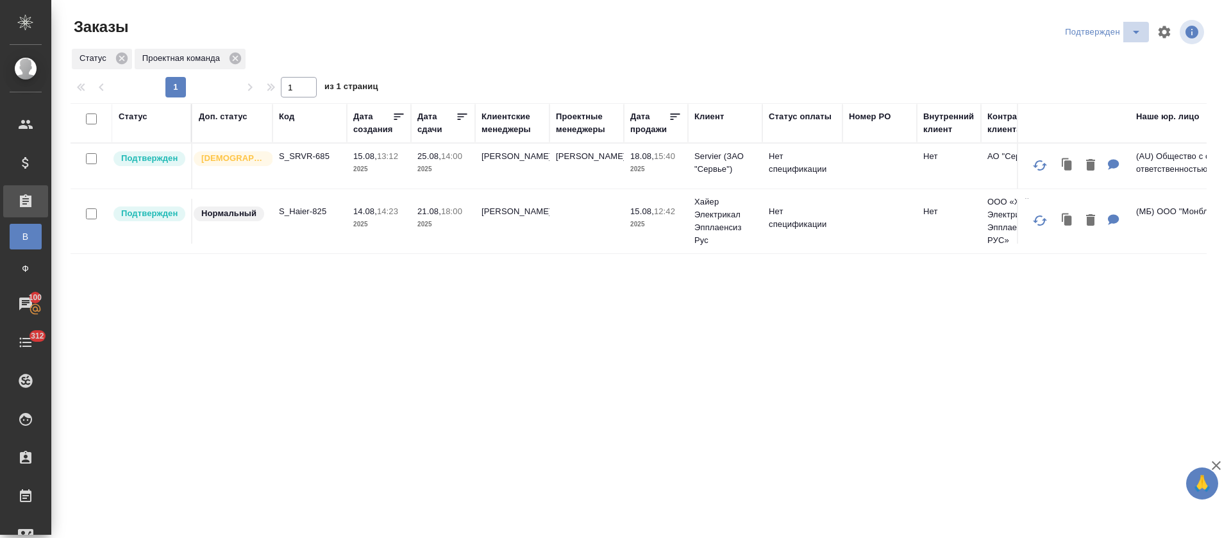
click at [1128, 35] on icon "split button" at bounding box center [1135, 31] width 15 height 15
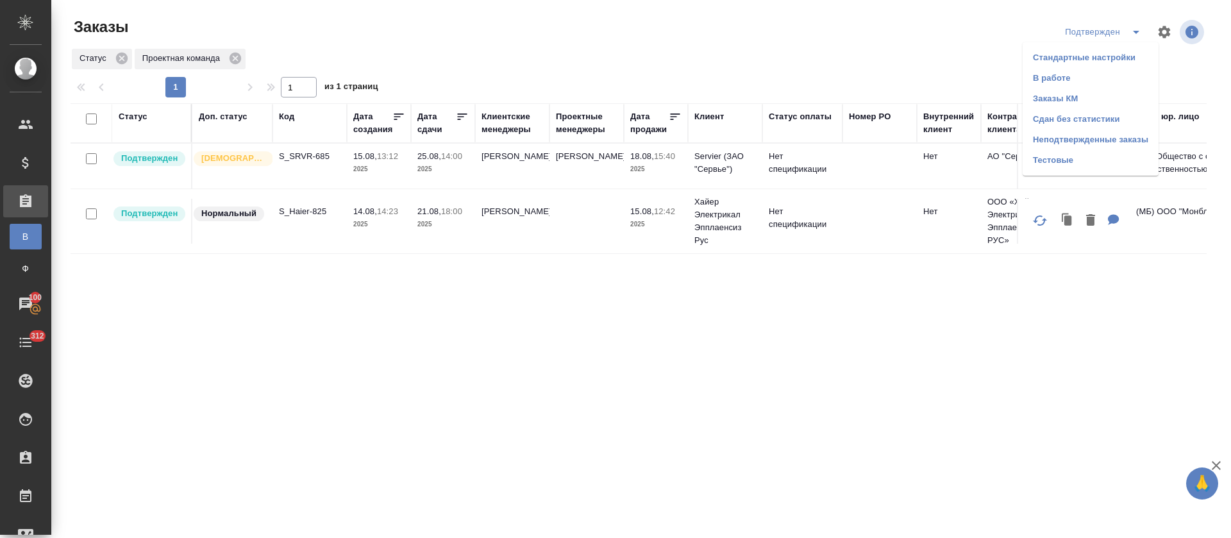
click at [1099, 82] on li "В работе" at bounding box center [1090, 78] width 136 height 21
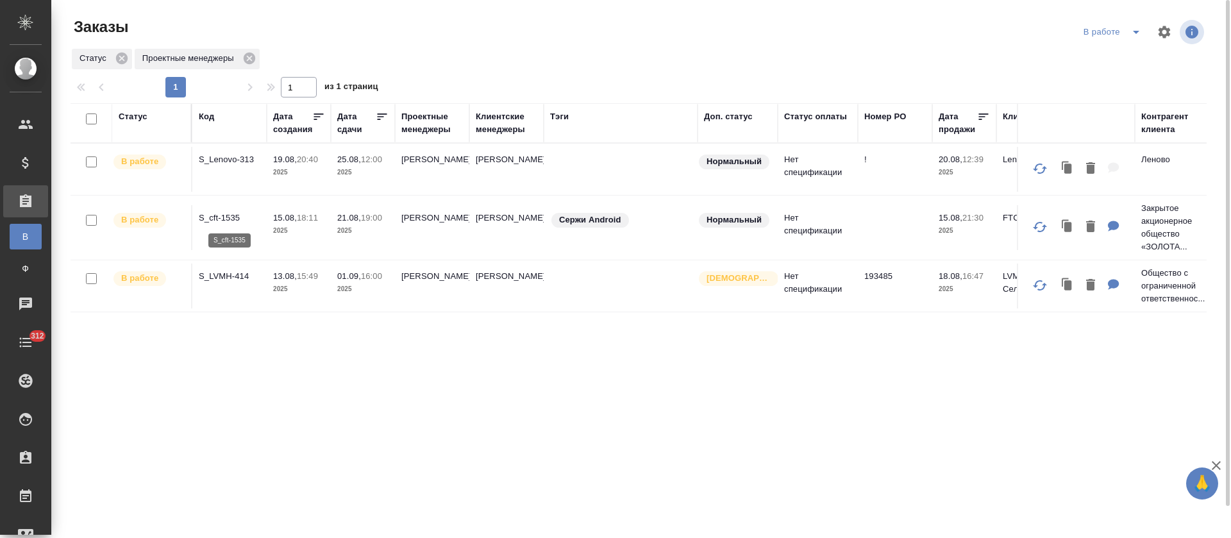
click at [233, 212] on p "S_cft-1535" at bounding box center [230, 218] width 62 height 13
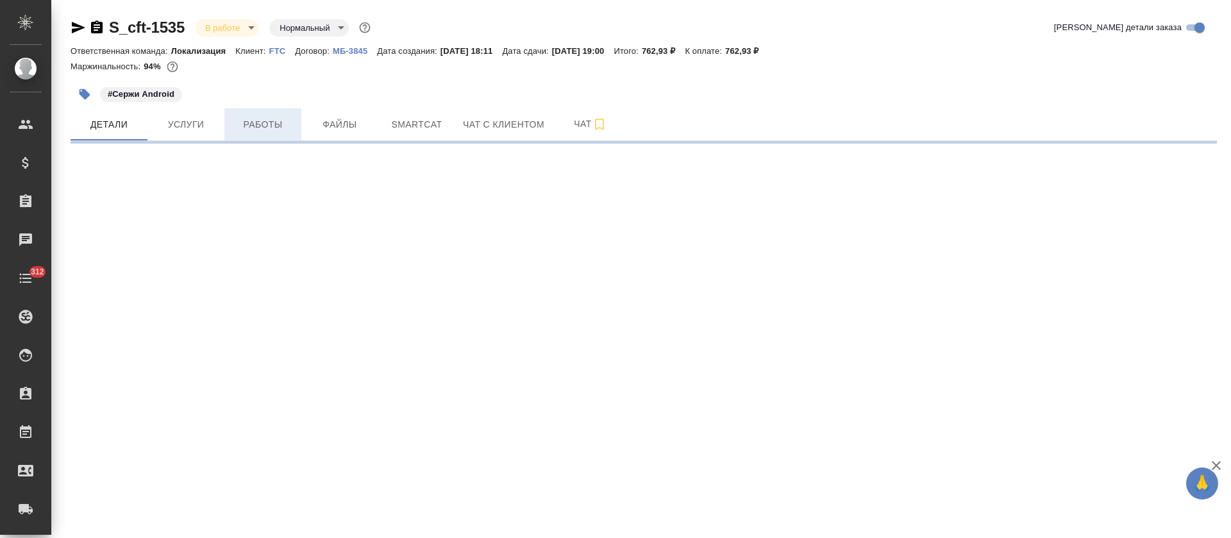
select select "RU"
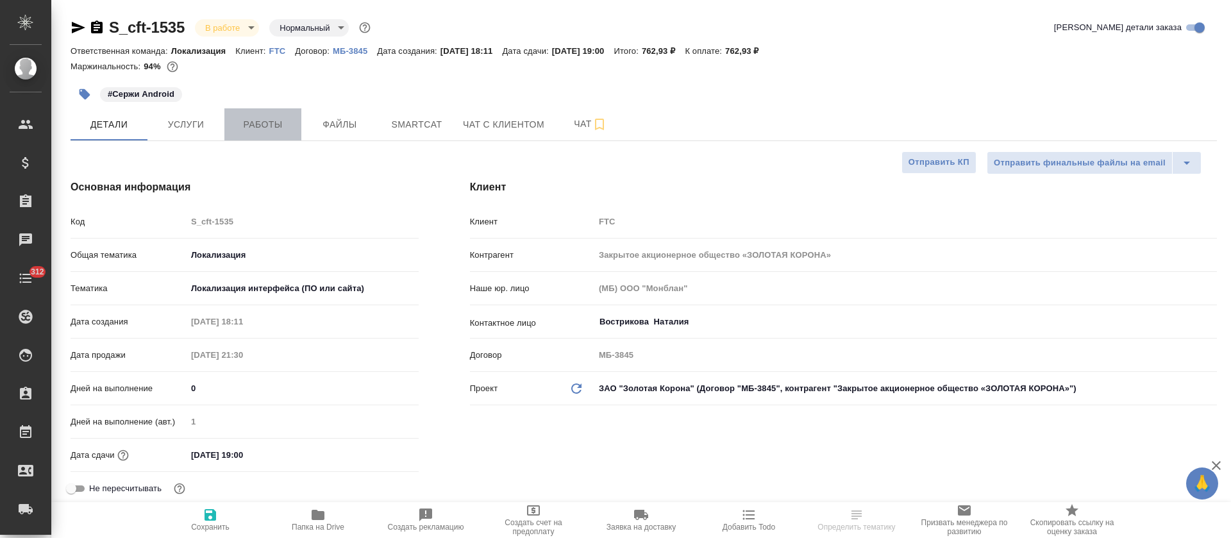
click at [260, 136] on button "Работы" at bounding box center [262, 124] width 77 height 32
type textarea "x"
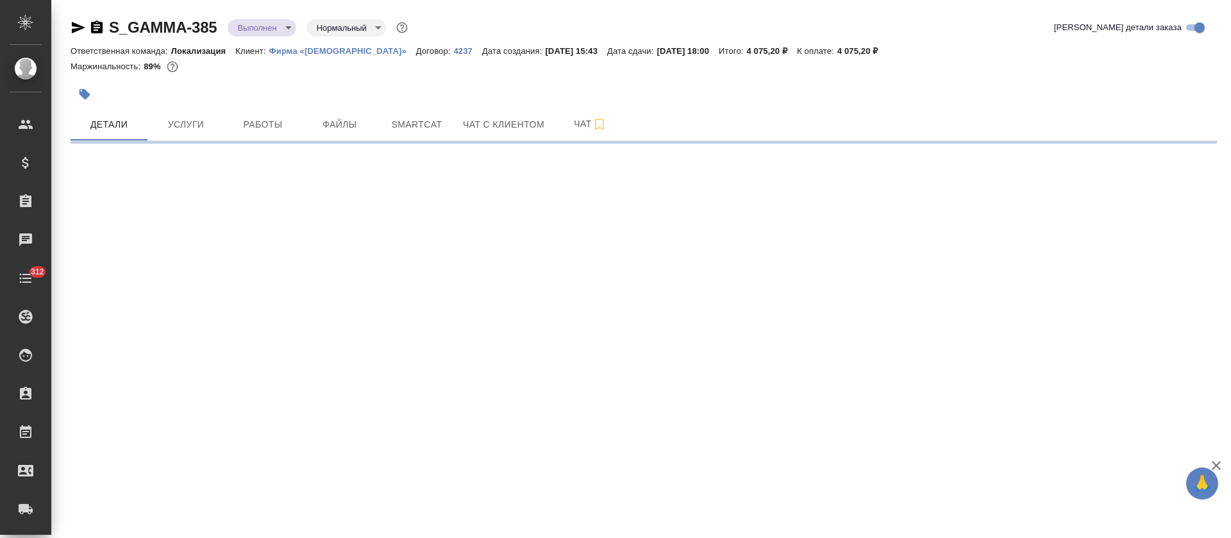
select select "RU"
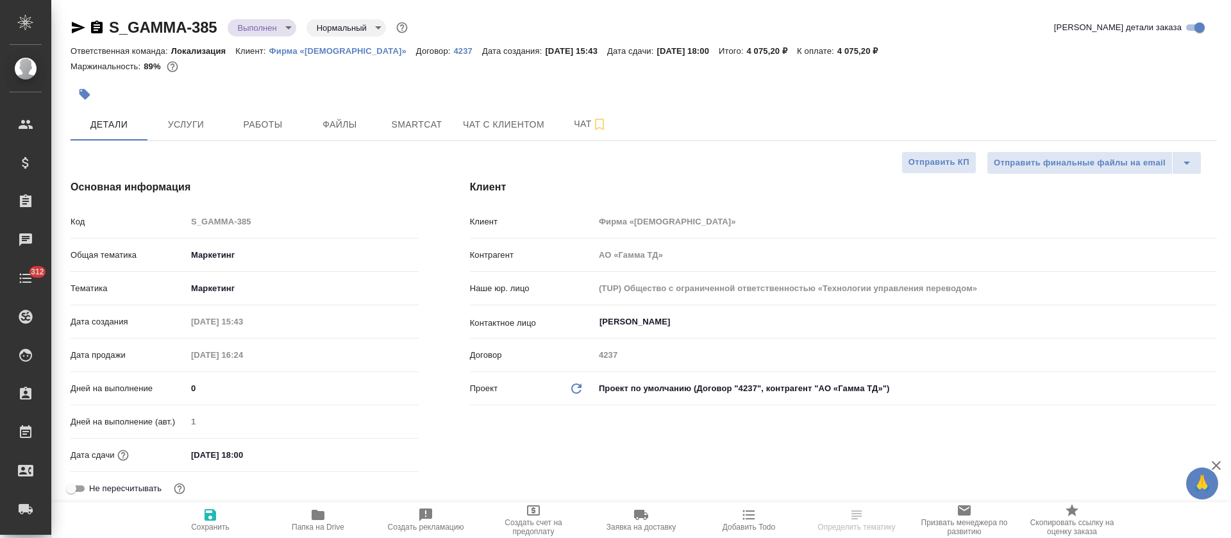
type textarea "x"
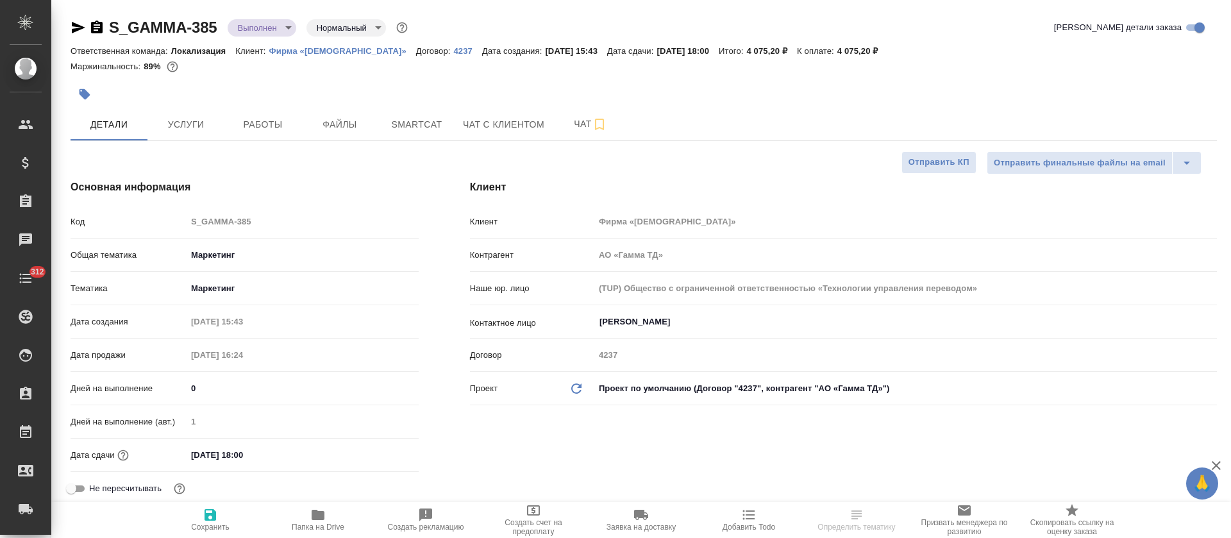
type textarea "x"
type input "[PERSON_NAME]"
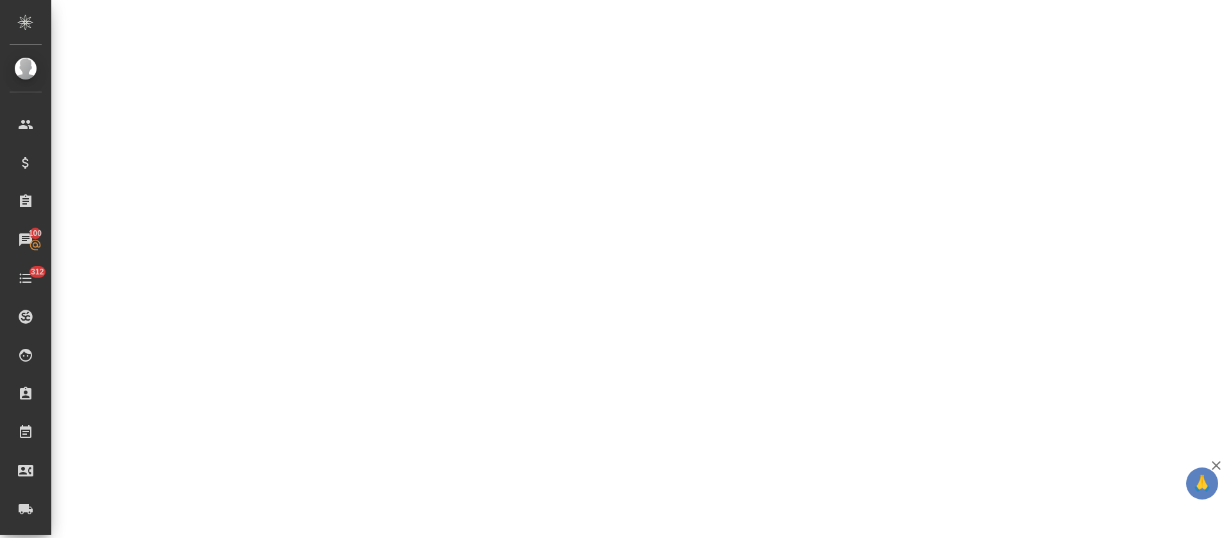
select select "RU"
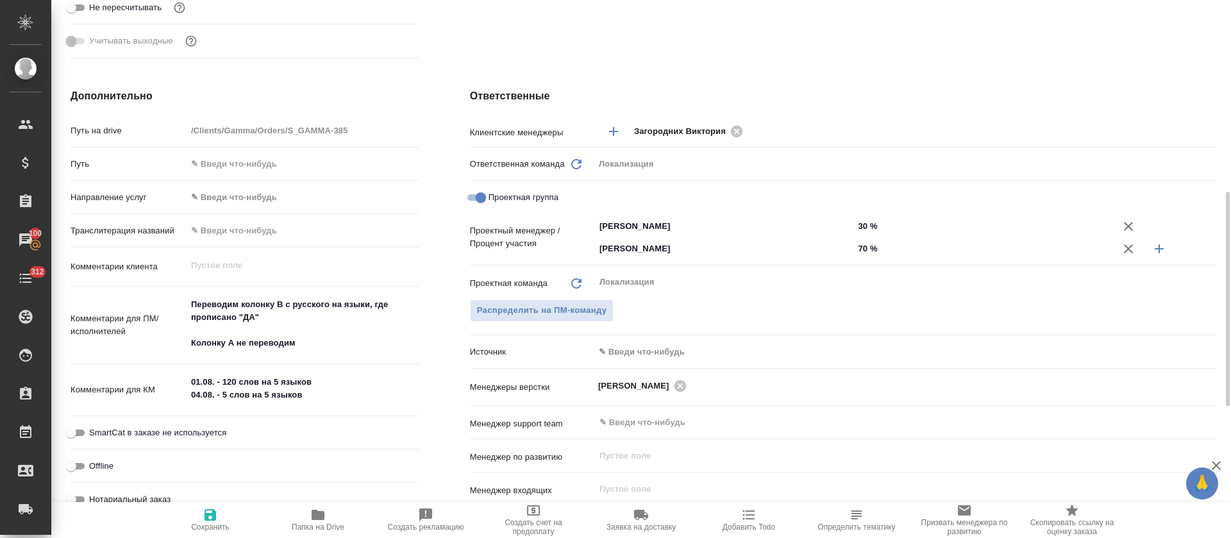
type textarea "x"
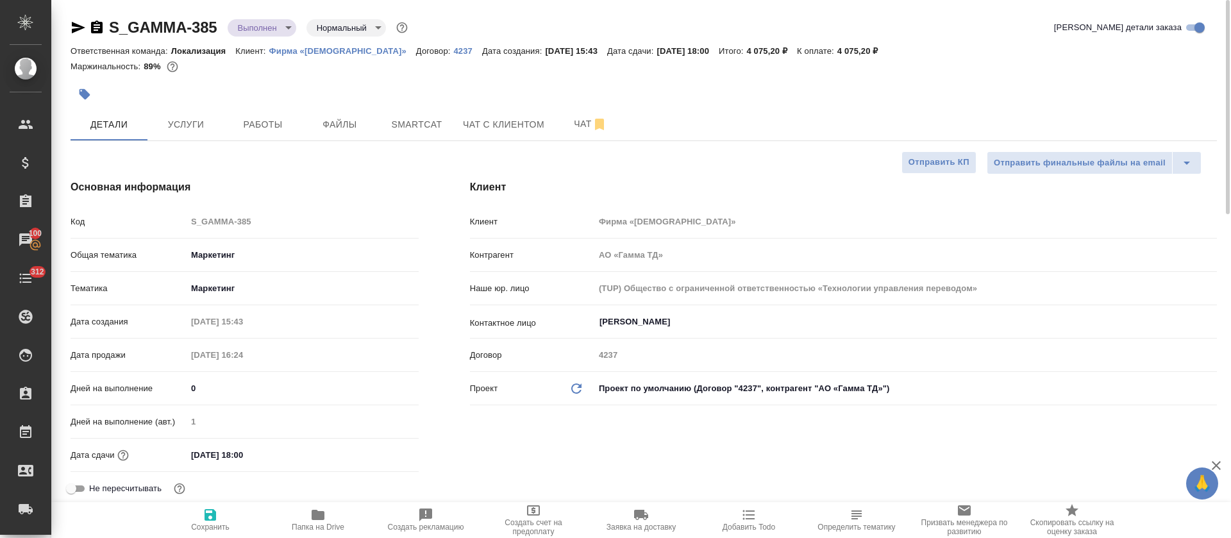
type textarea "x"
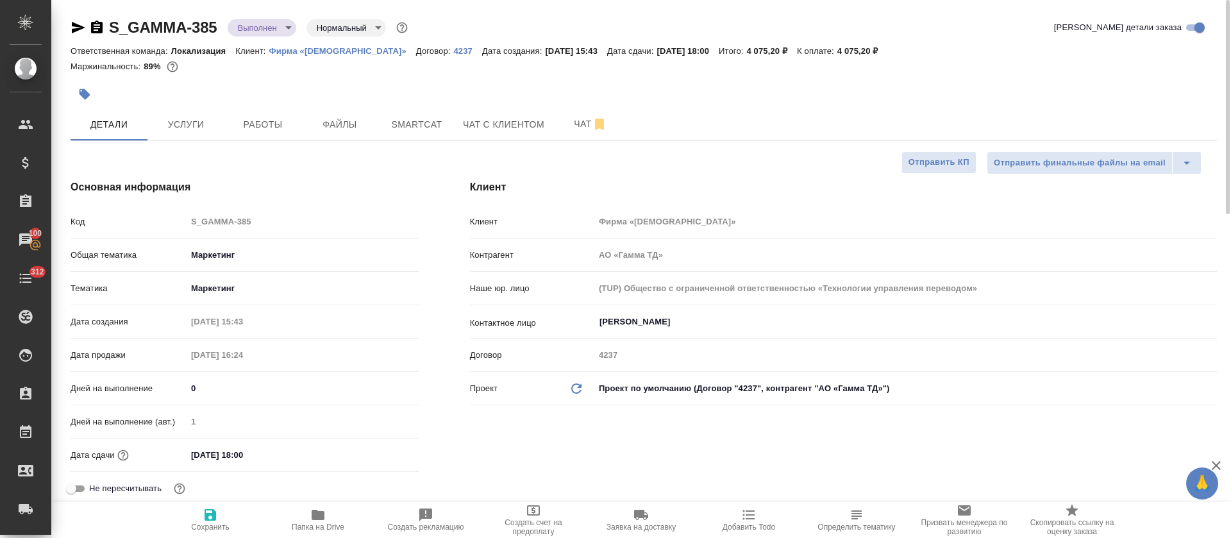
type textarea "x"
click at [217, 115] on button "Услуги" at bounding box center [185, 124] width 77 height 32
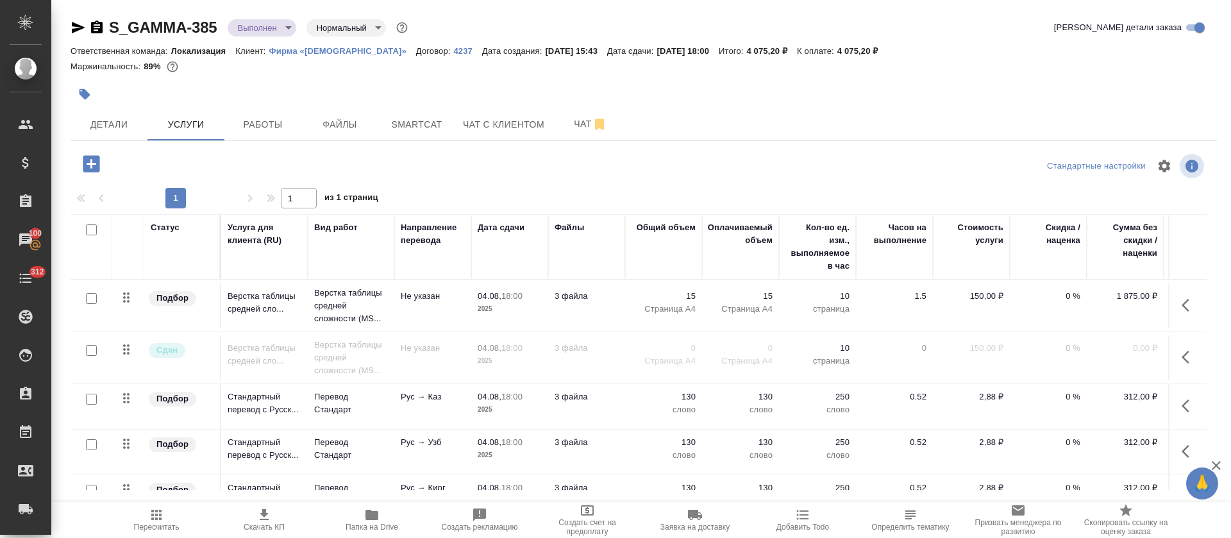
scroll to position [188, 0]
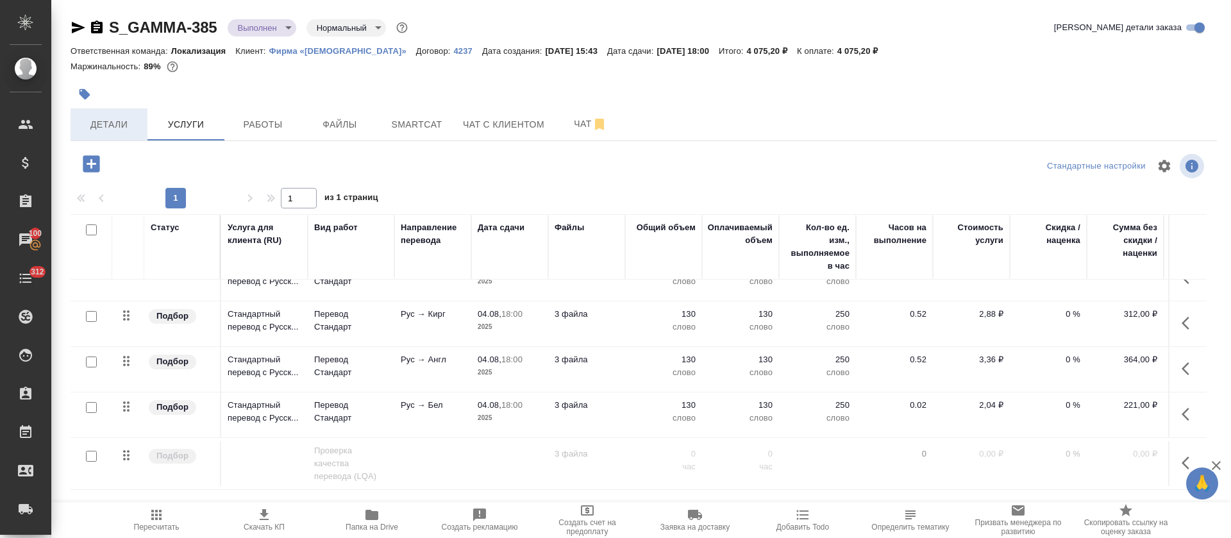
click at [104, 121] on span "Детали" at bounding box center [109, 125] width 62 height 16
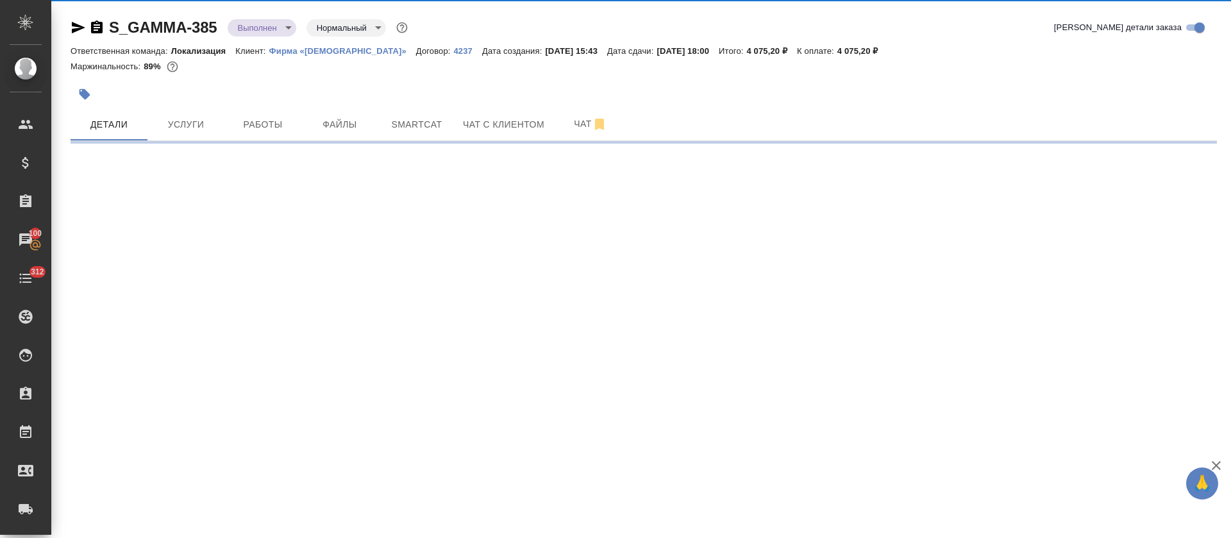
select select "RU"
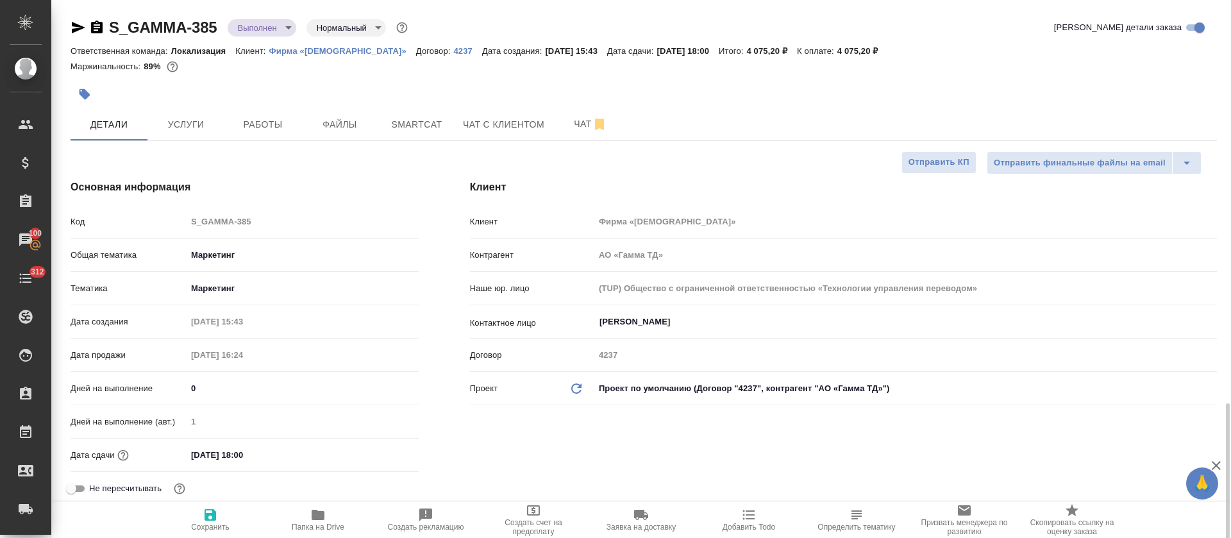
type textarea "x"
click at [202, 126] on span "Услуги" at bounding box center [186, 125] width 62 height 16
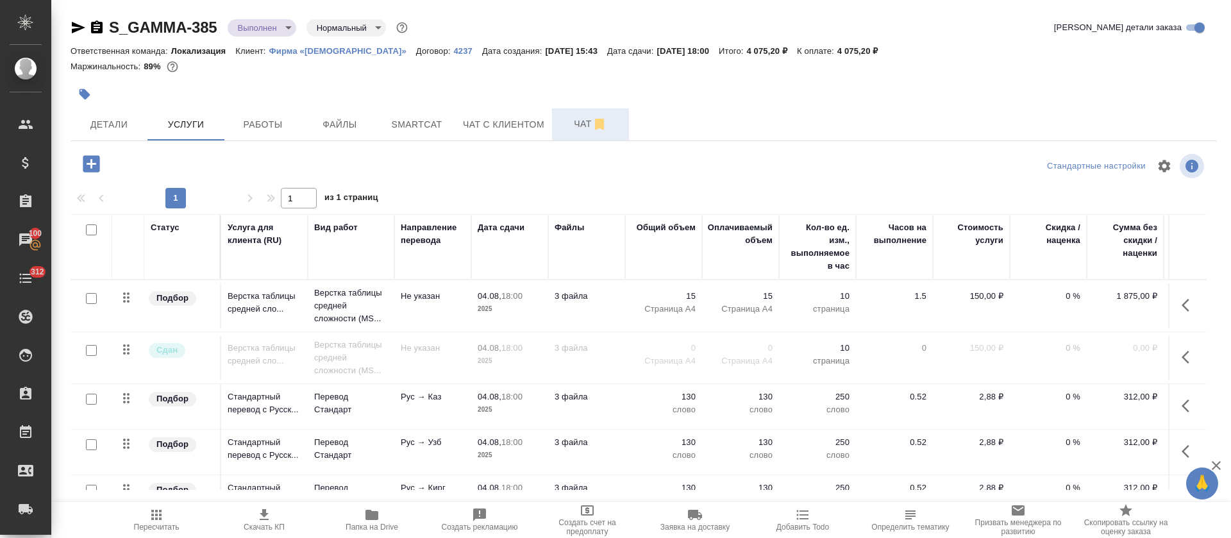
click at [572, 127] on span "Чат" at bounding box center [591, 124] width 62 height 16
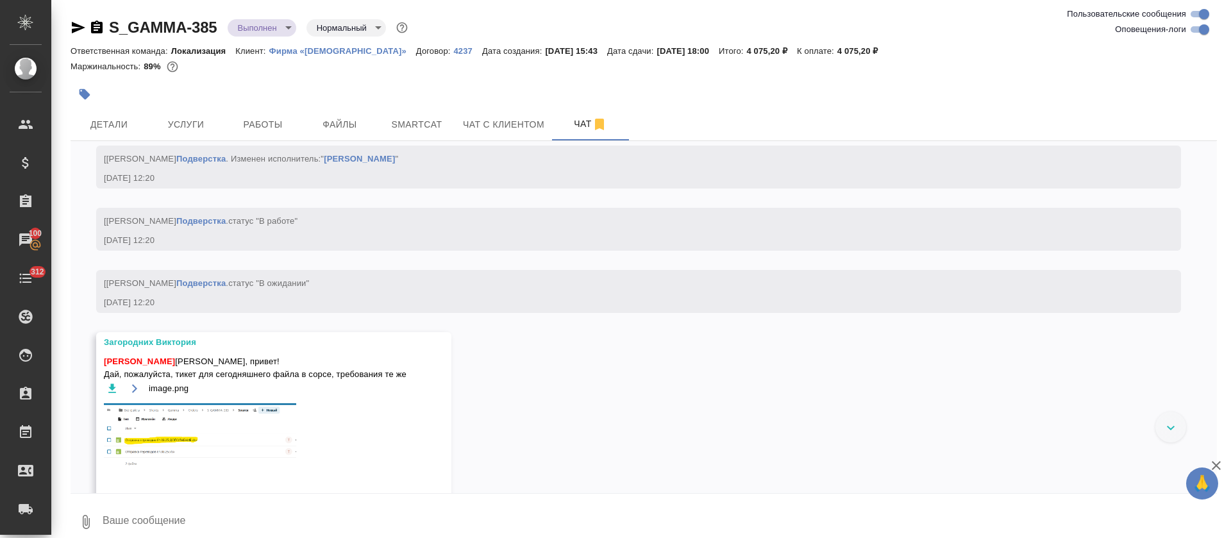
click at [1197, 33] on input "Оповещения-логи" at bounding box center [1204, 29] width 46 height 15
checkbox input "false"
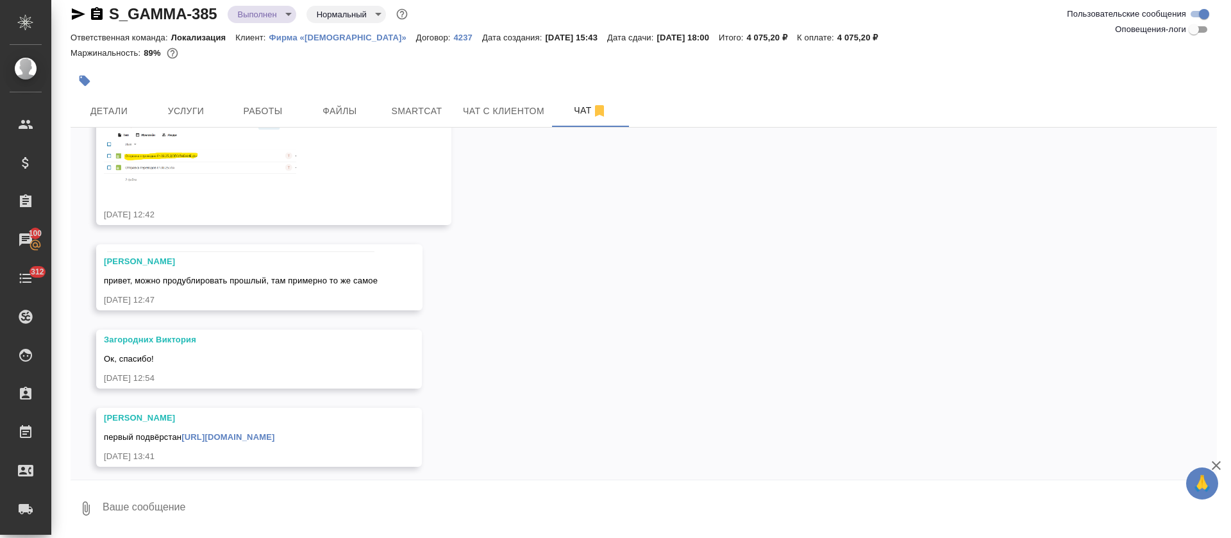
scroll to position [440, 0]
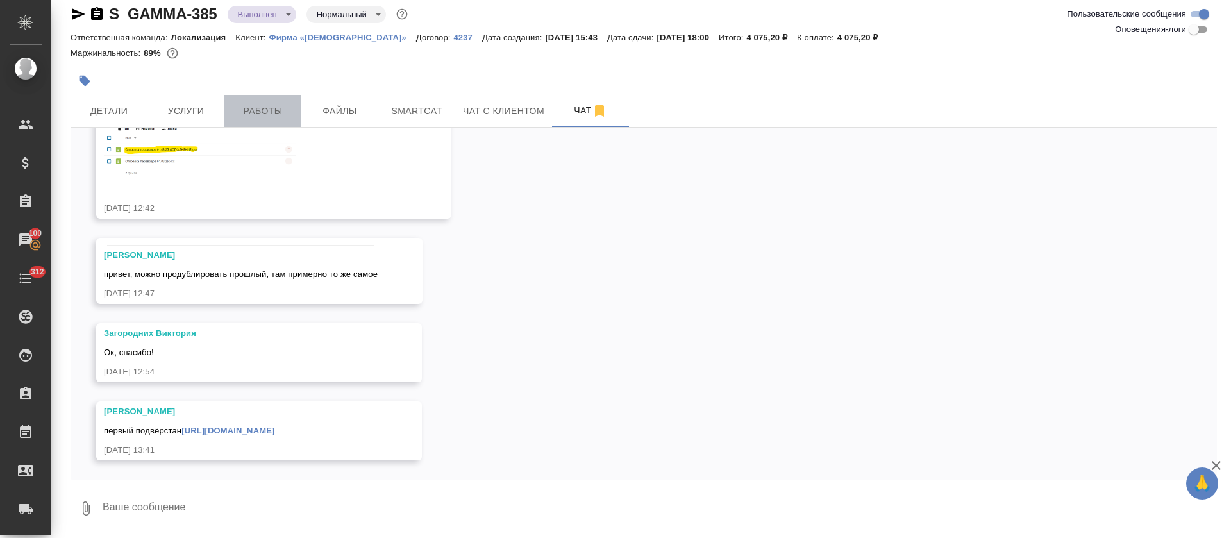
click at [294, 112] on button "Работы" at bounding box center [262, 111] width 77 height 32
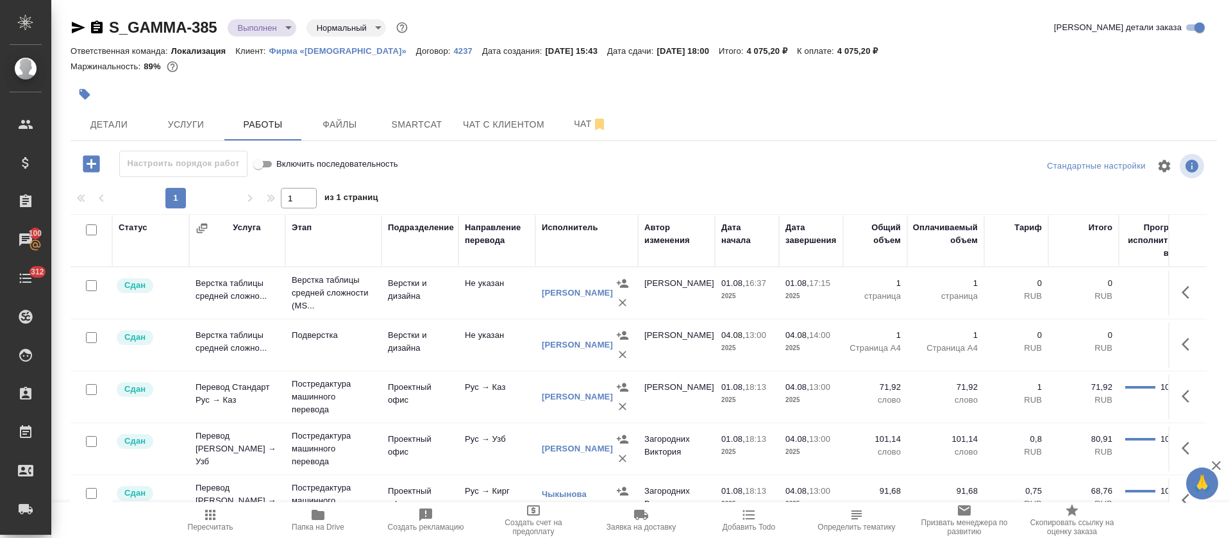
scroll to position [143, 0]
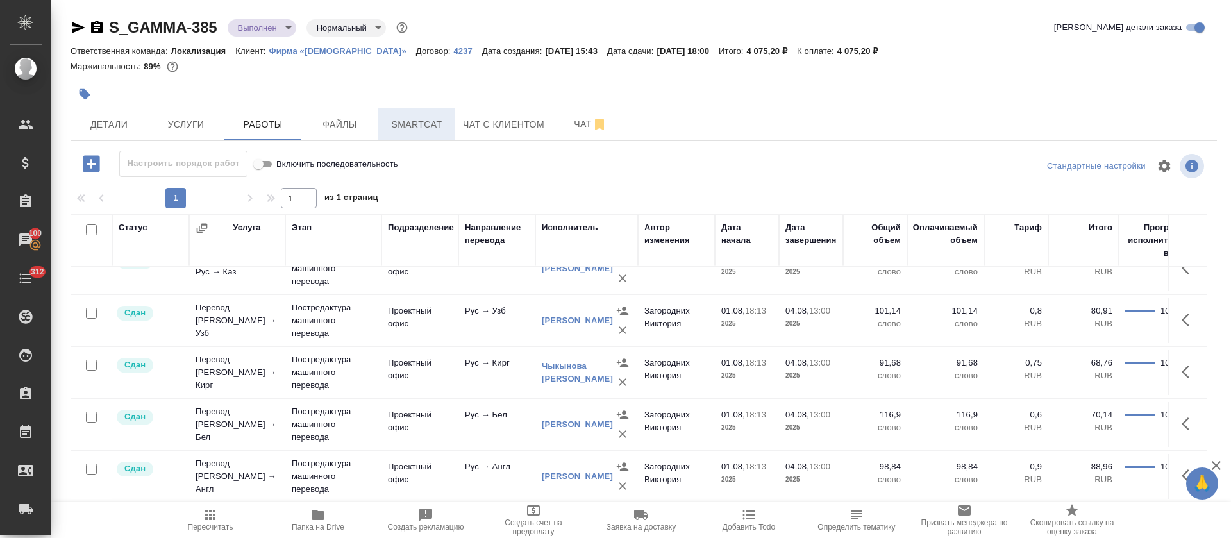
click at [428, 128] on span "Smartcat" at bounding box center [417, 125] width 62 height 16
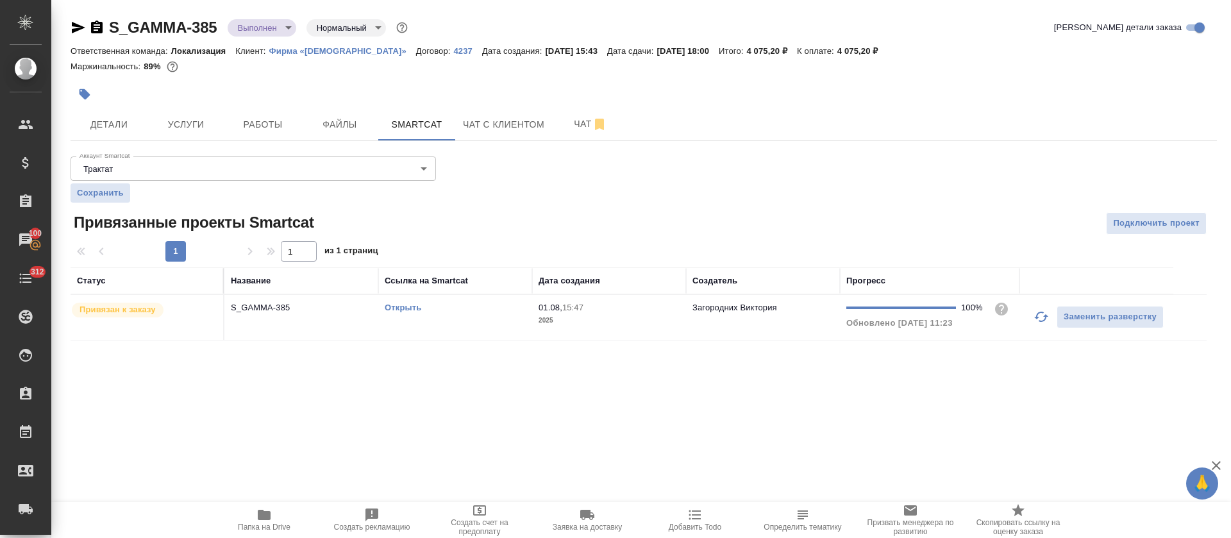
click at [267, 516] on icon "button" at bounding box center [264, 515] width 13 height 10
click at [202, 114] on button "Услуги" at bounding box center [185, 124] width 77 height 32
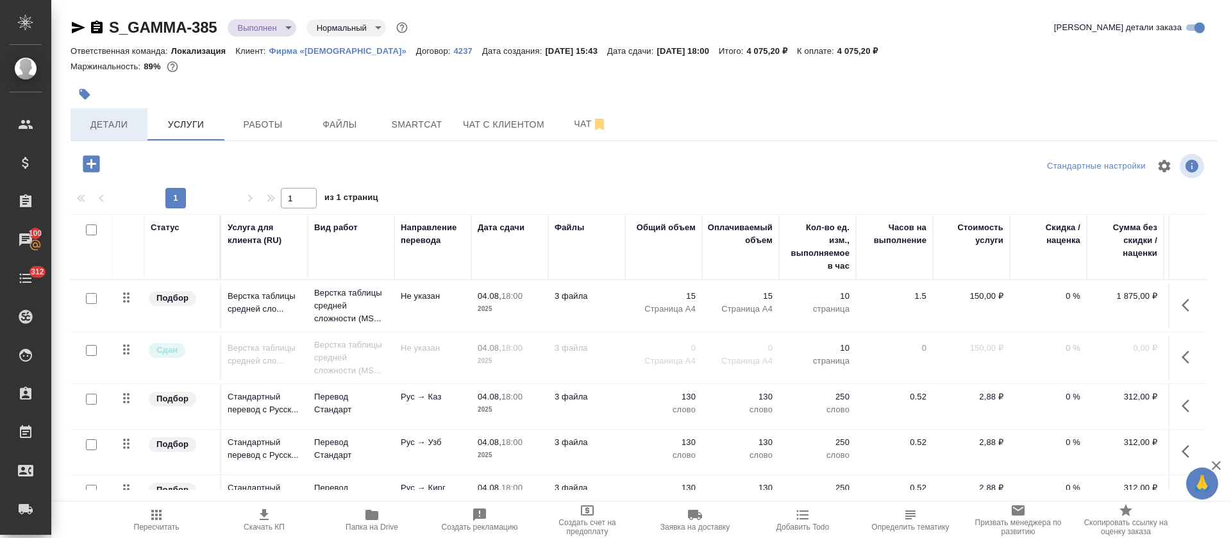
click at [142, 128] on button "Детали" at bounding box center [109, 124] width 77 height 32
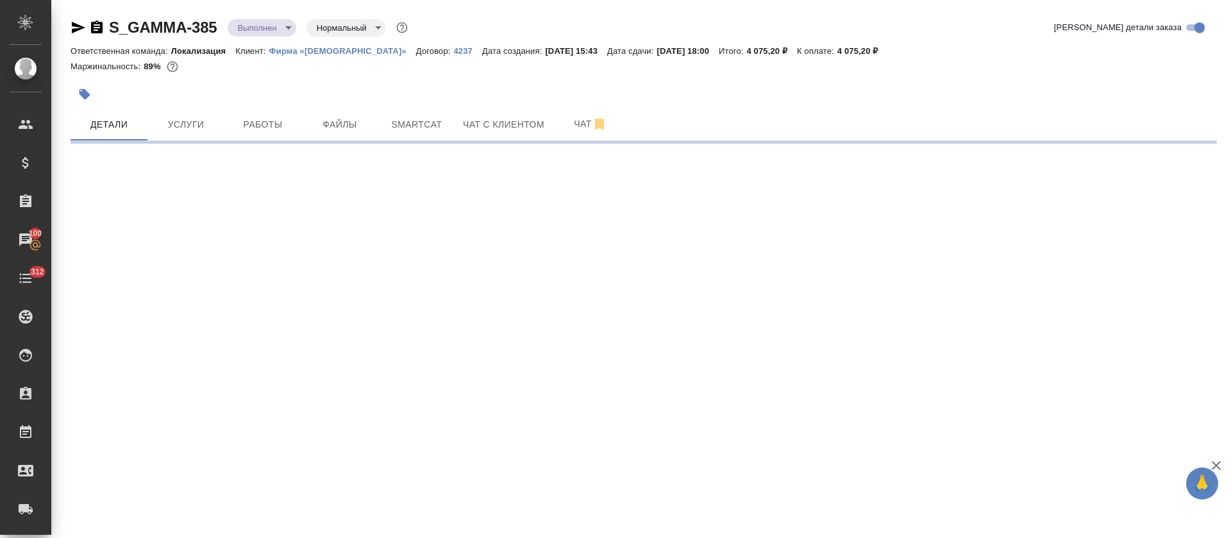
select select "RU"
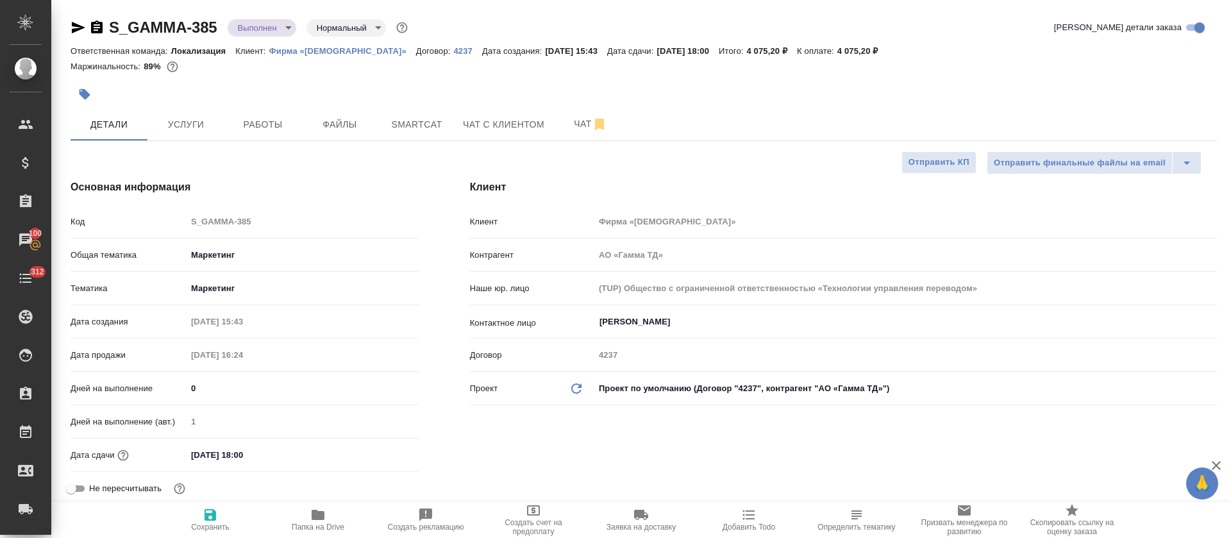
type textarea "x"
click at [336, 510] on span "Папка на Drive" at bounding box center [318, 519] width 92 height 24
type textarea "x"
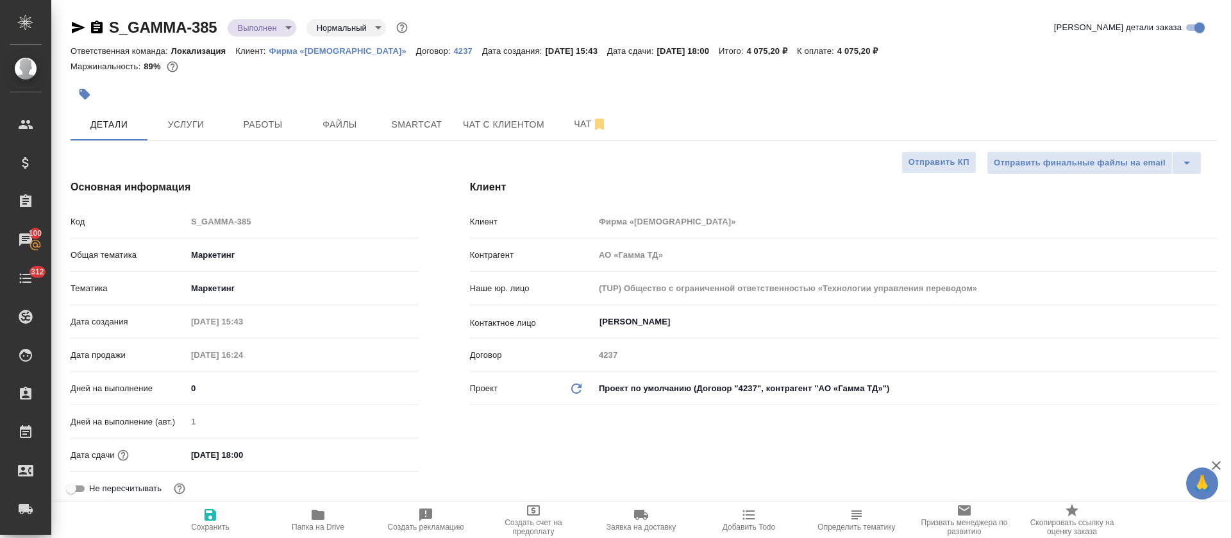
type textarea "x"
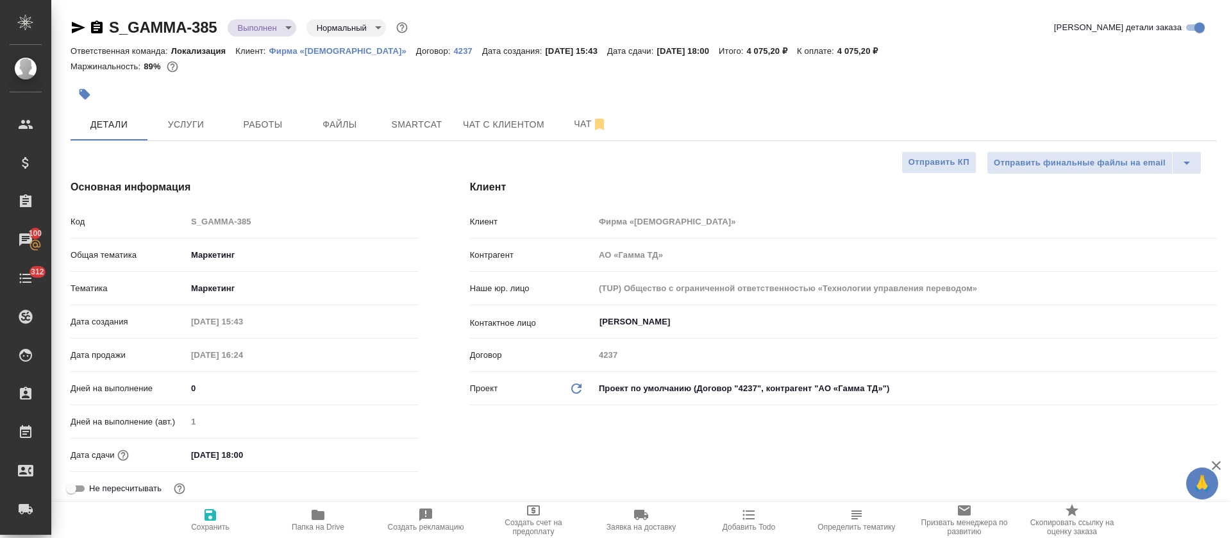
type textarea "x"
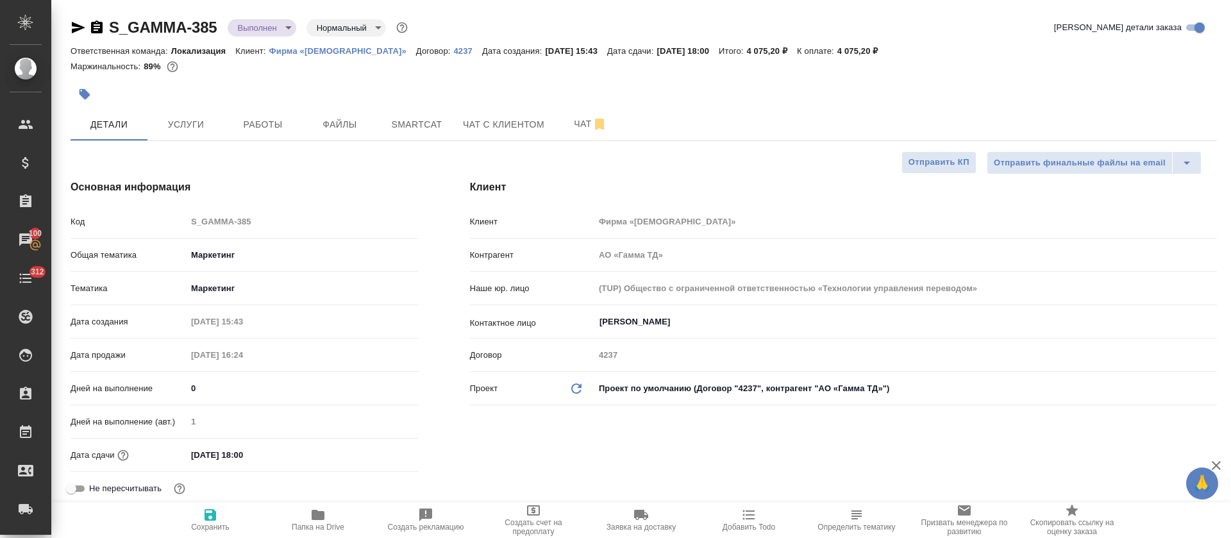
type textarea "x"
click at [442, 126] on span "Smartcat" at bounding box center [417, 125] width 62 height 16
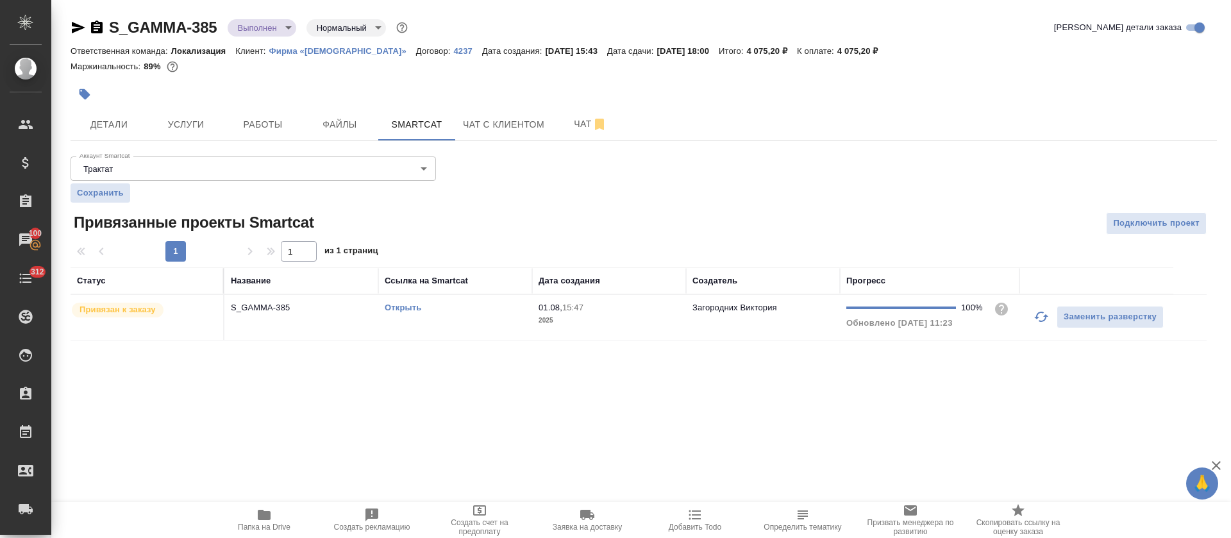
click at [404, 301] on div "Открыть" at bounding box center [455, 307] width 141 height 13
click at [406, 308] on link "Открыть" at bounding box center [403, 308] width 37 height 10
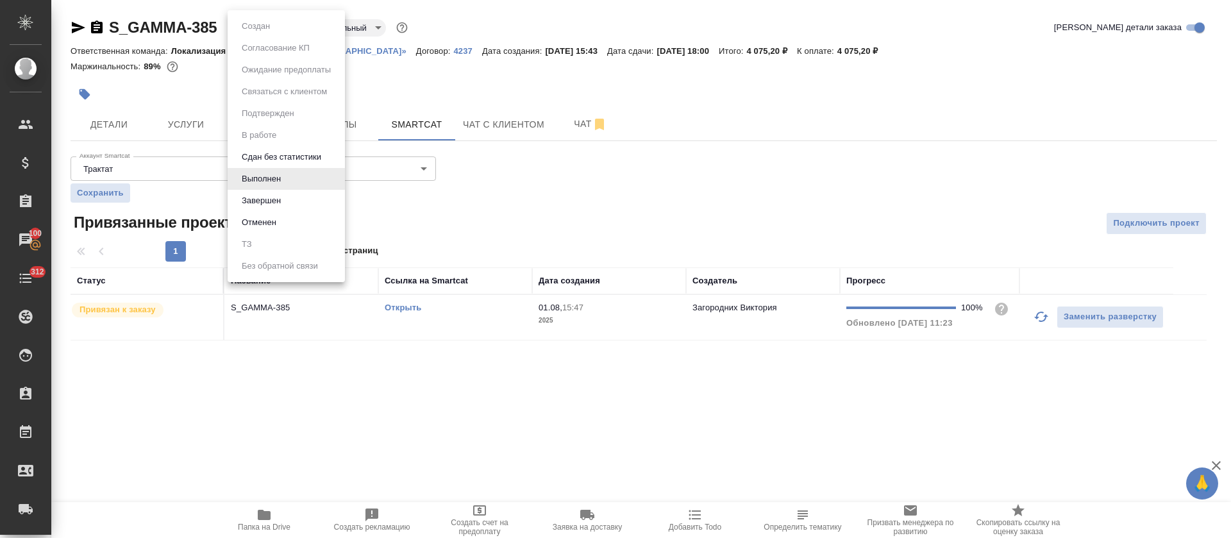
click at [281, 26] on body "🙏 .cls-1 fill:#fff; AWATERA Tretyakova Olga Клиенты Спецификации Заказы 100 Чат…" at bounding box center [615, 269] width 1231 height 538
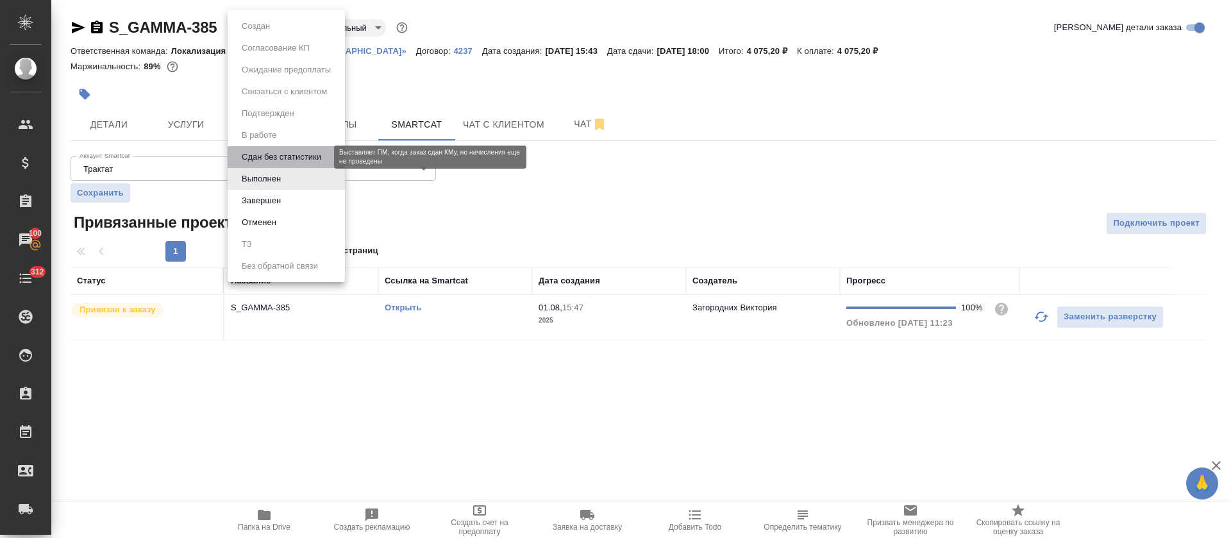
click at [274, 155] on button "Сдан без статистики" at bounding box center [281, 157] width 87 height 14
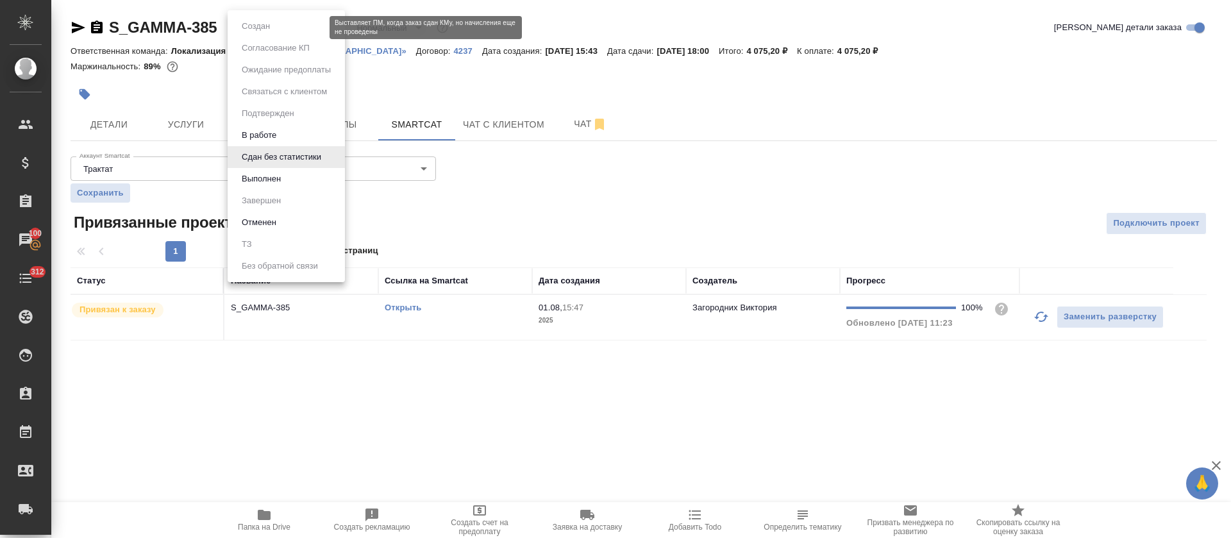
click at [265, 29] on body "🙏 .cls-1 fill:#fff; AWATERA Tretyakova Olga Клиенты Спецификации Заказы 100 Чат…" at bounding box center [615, 269] width 1231 height 538
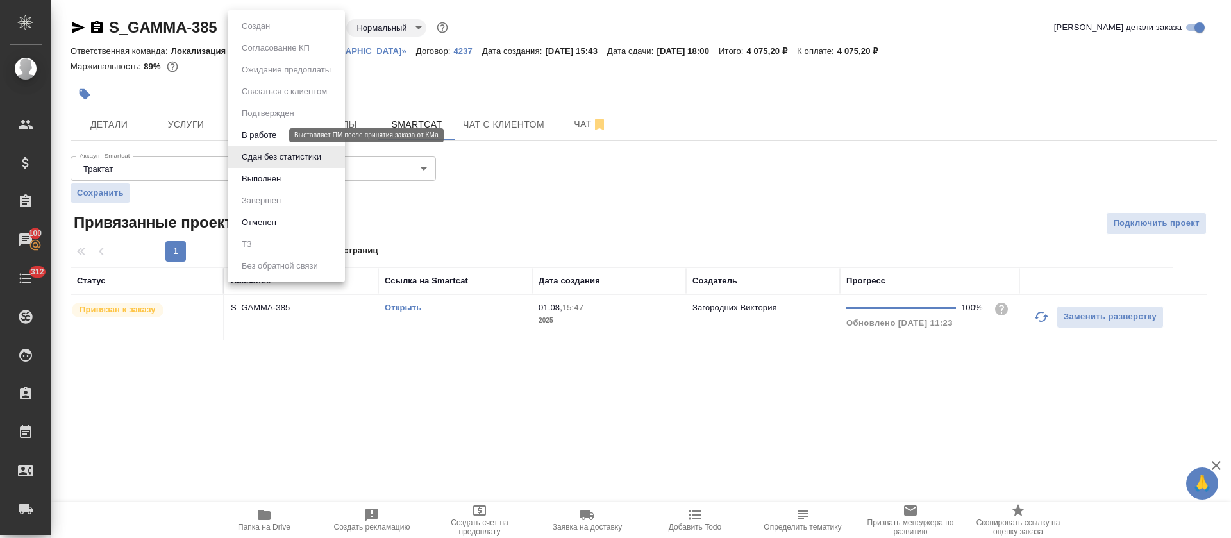
click at [260, 131] on button "В работе" at bounding box center [259, 135] width 42 height 14
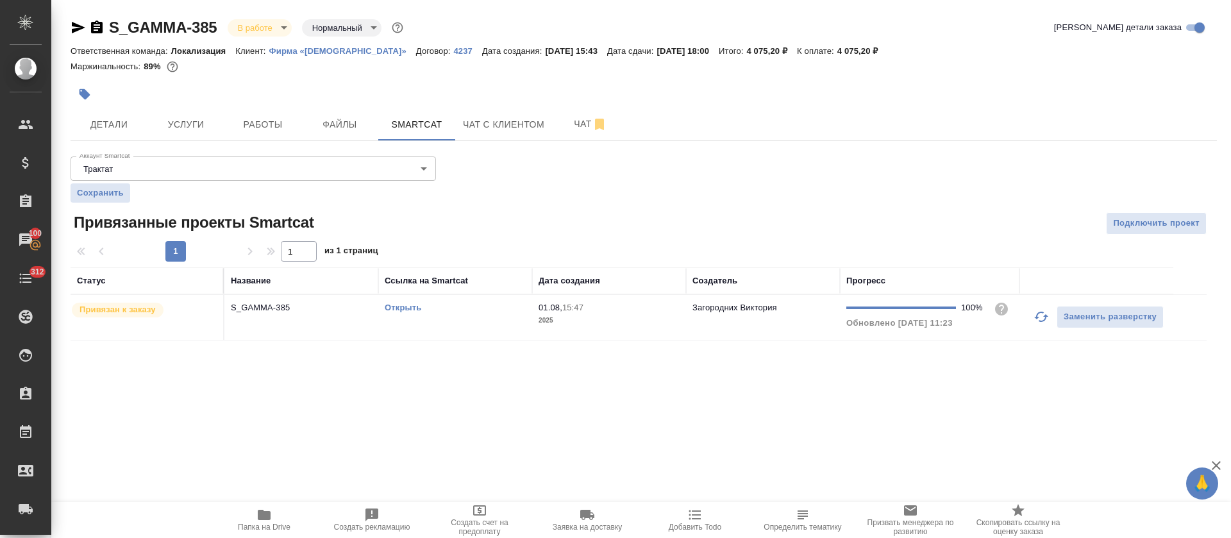
click at [262, 522] on span "Папка на Drive" at bounding box center [264, 526] width 53 height 9
click at [255, 117] on span "Работы" at bounding box center [263, 125] width 62 height 16
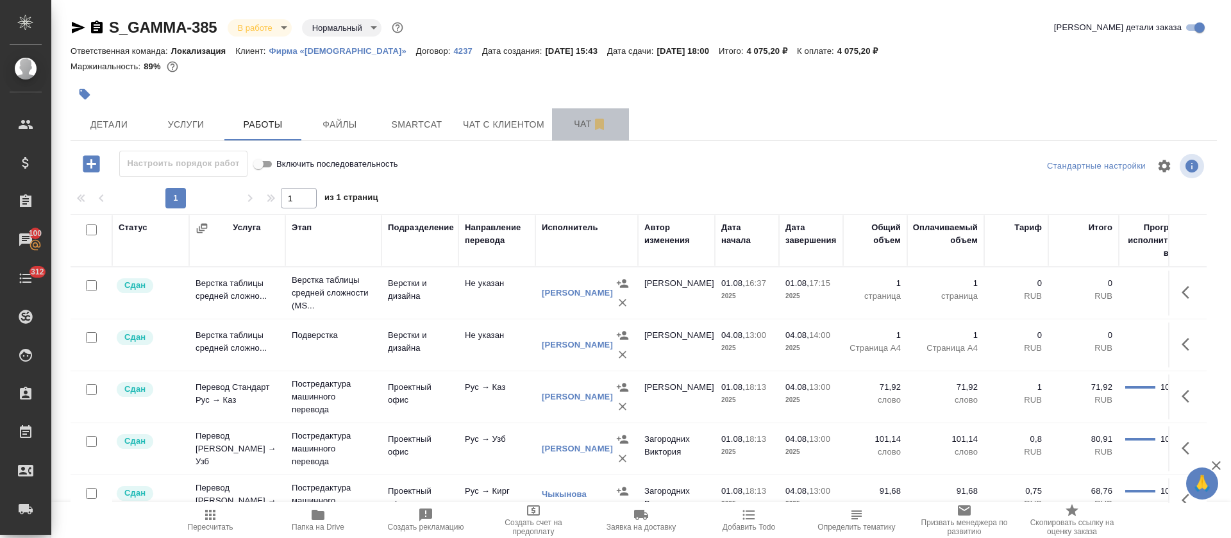
click at [581, 121] on span "Чат" at bounding box center [591, 124] width 62 height 16
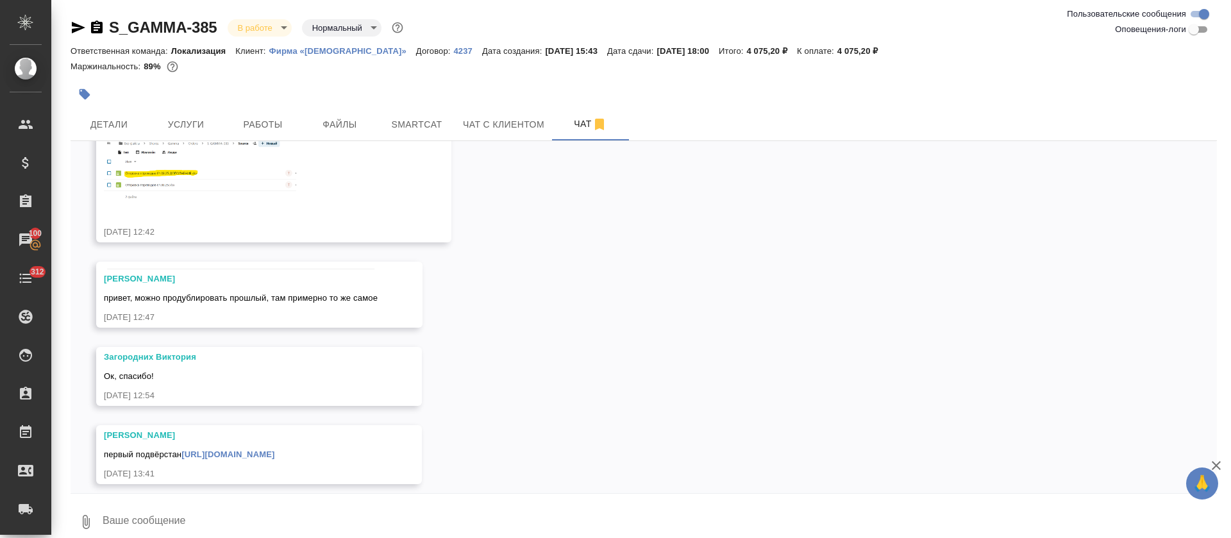
scroll to position [440, 0]
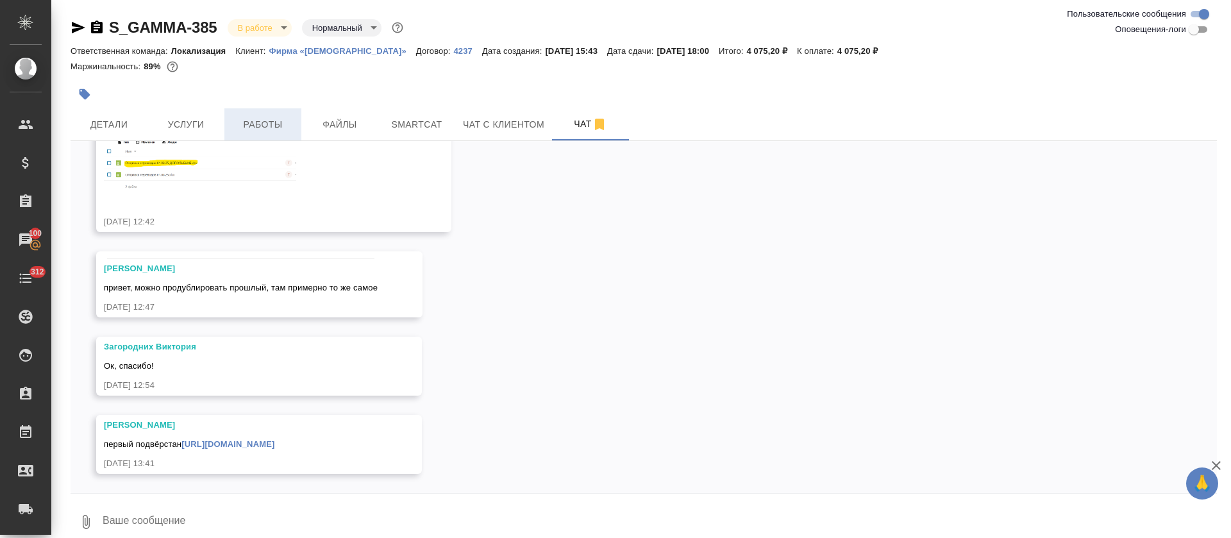
click at [283, 115] on button "Работы" at bounding box center [262, 124] width 77 height 32
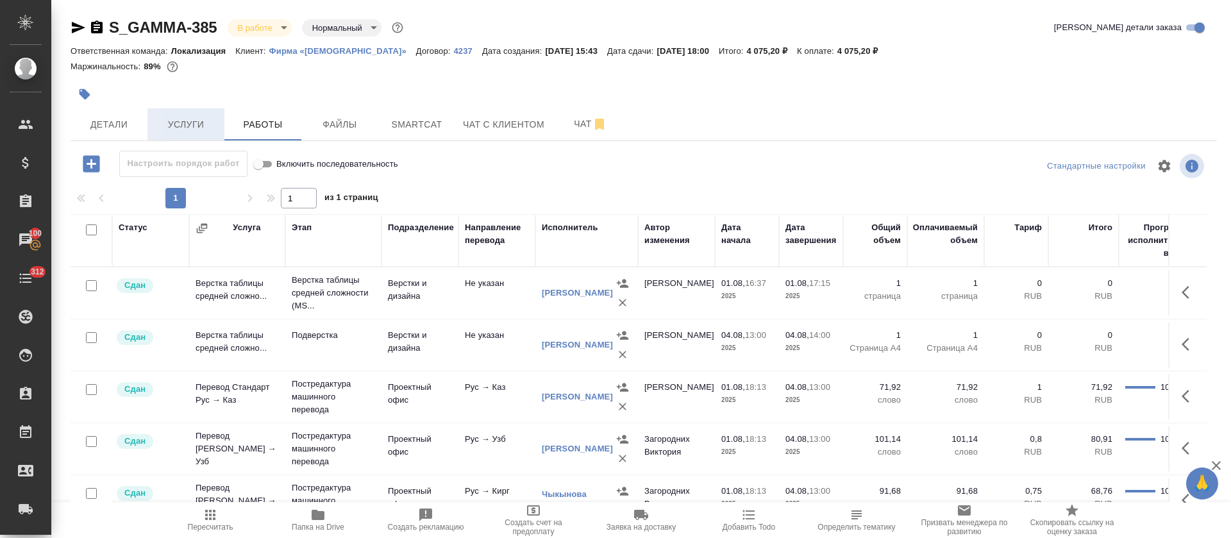
click at [173, 123] on span "Услуги" at bounding box center [186, 125] width 62 height 16
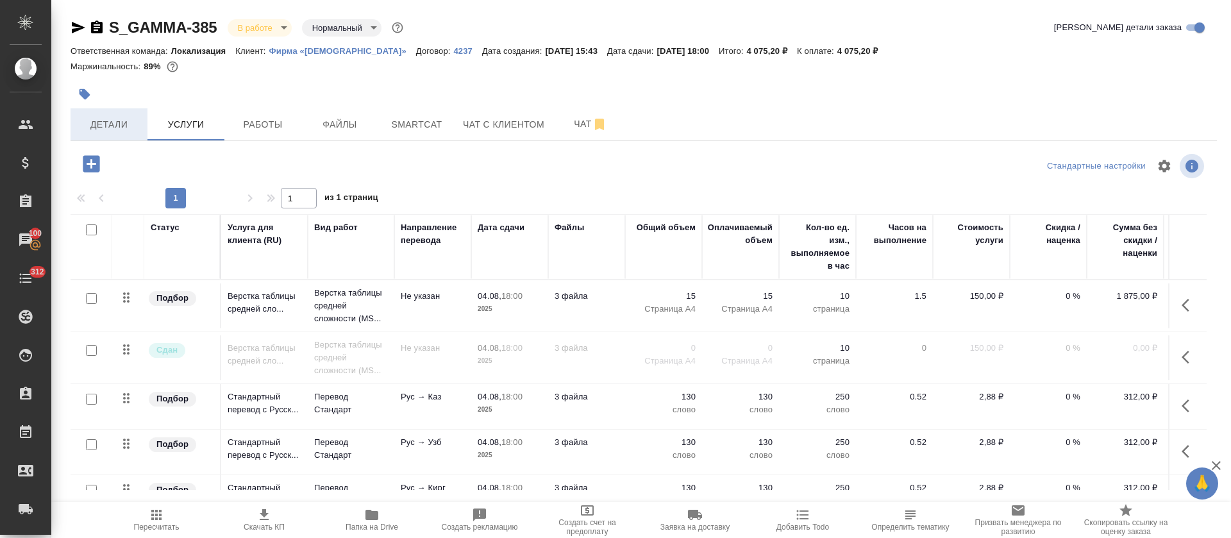
click at [93, 127] on span "Детали" at bounding box center [109, 125] width 62 height 16
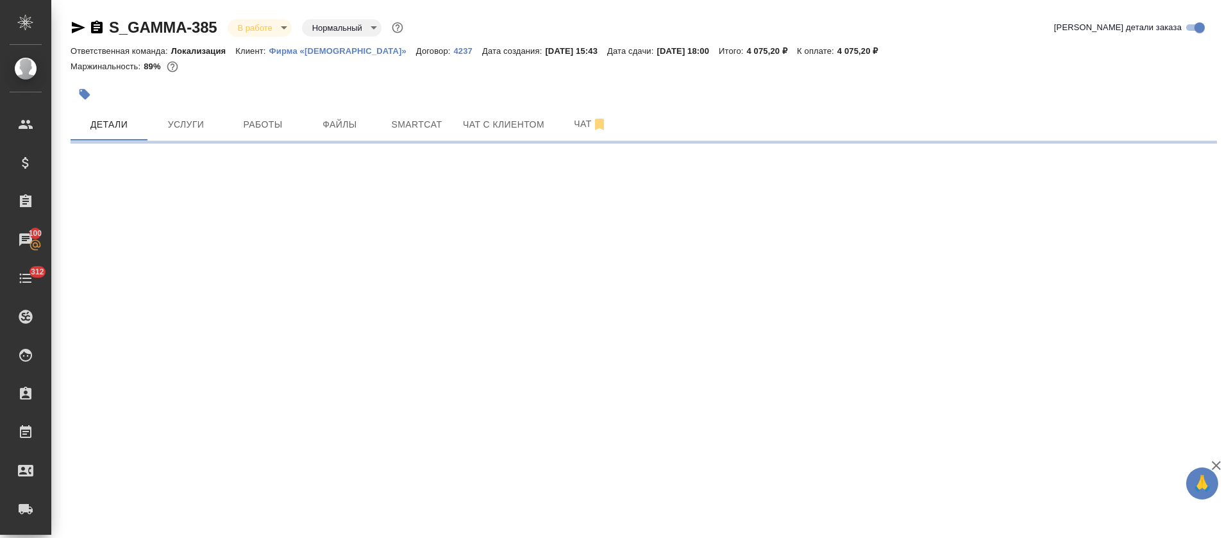
select select "RU"
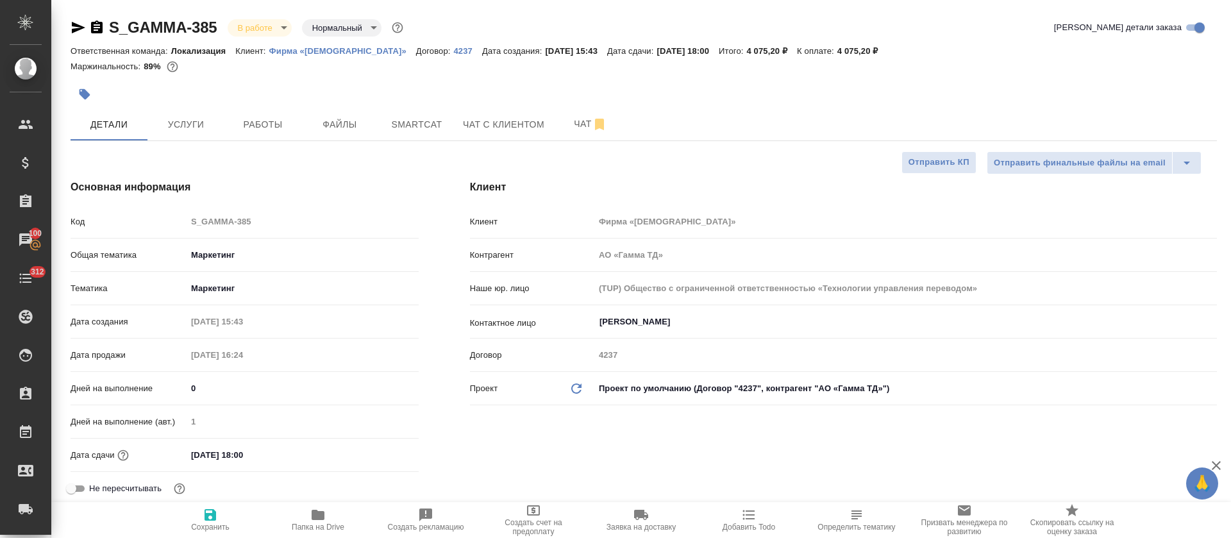
type textarea "x"
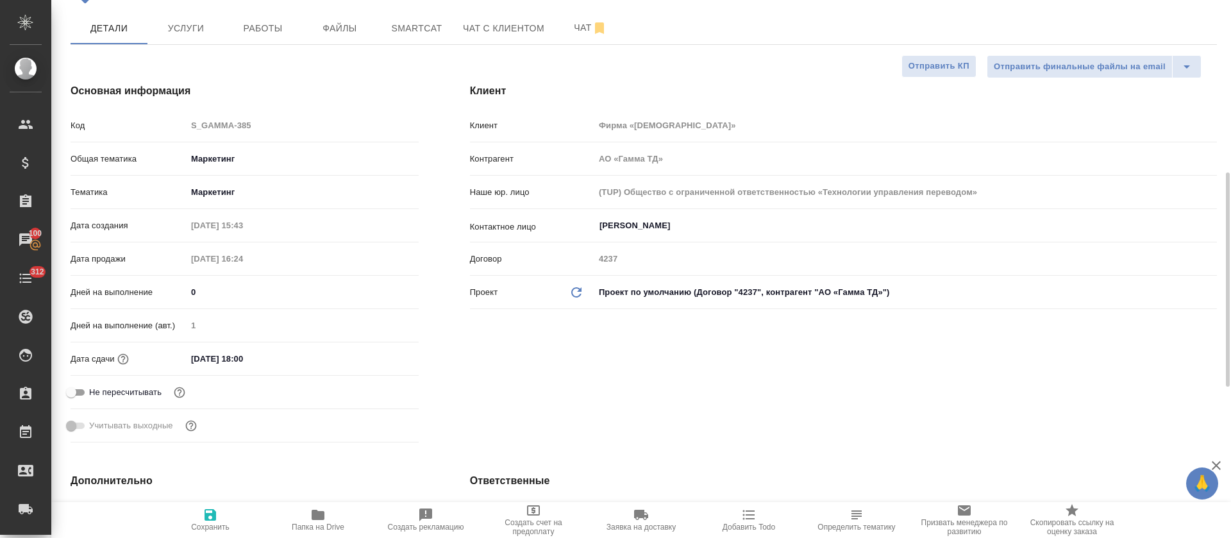
scroll to position [192, 0]
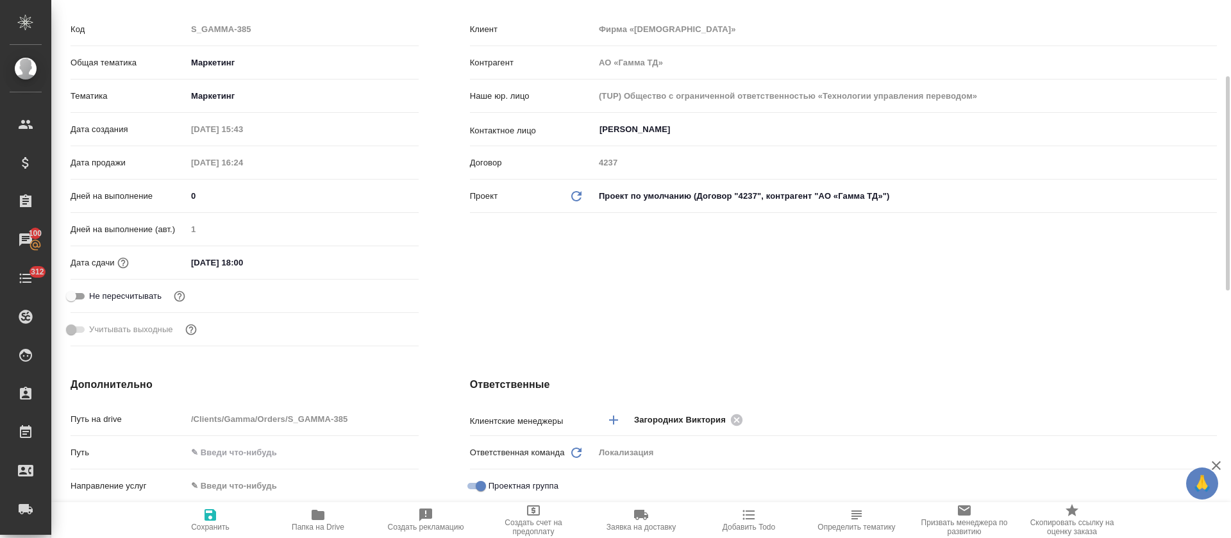
click at [229, 267] on input "04.08.2025 18:00" at bounding box center [243, 262] width 112 height 19
click at [379, 256] on icon "button" at bounding box center [382, 260] width 12 height 13
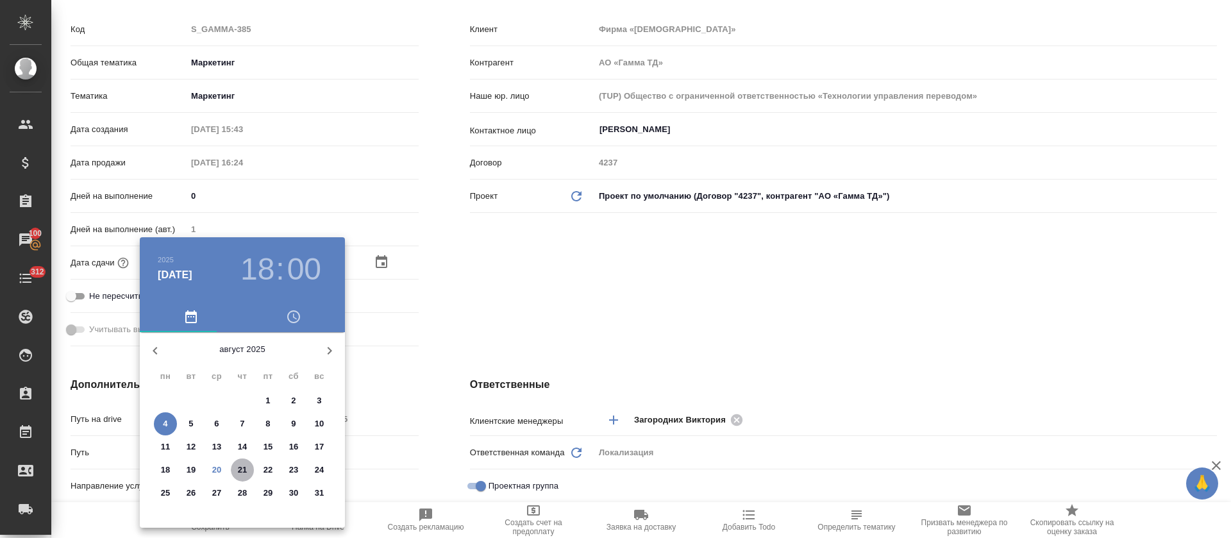
click at [239, 473] on p "21" at bounding box center [243, 469] width 10 height 13
type input "21.08.2025 18:00"
type textarea "x"
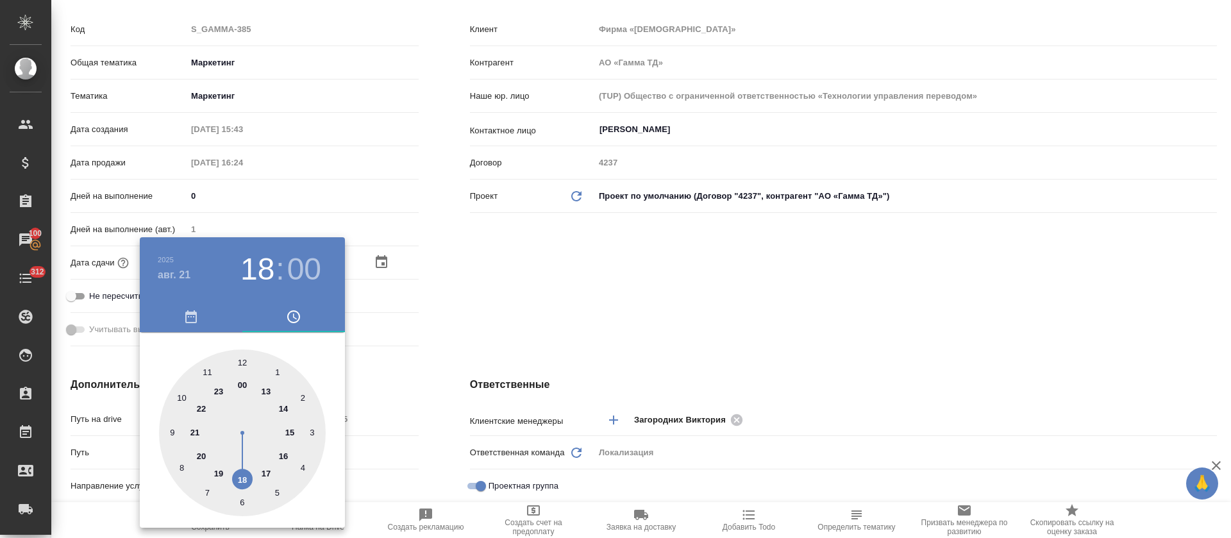
click at [549, 347] on div at bounding box center [615, 269] width 1231 height 538
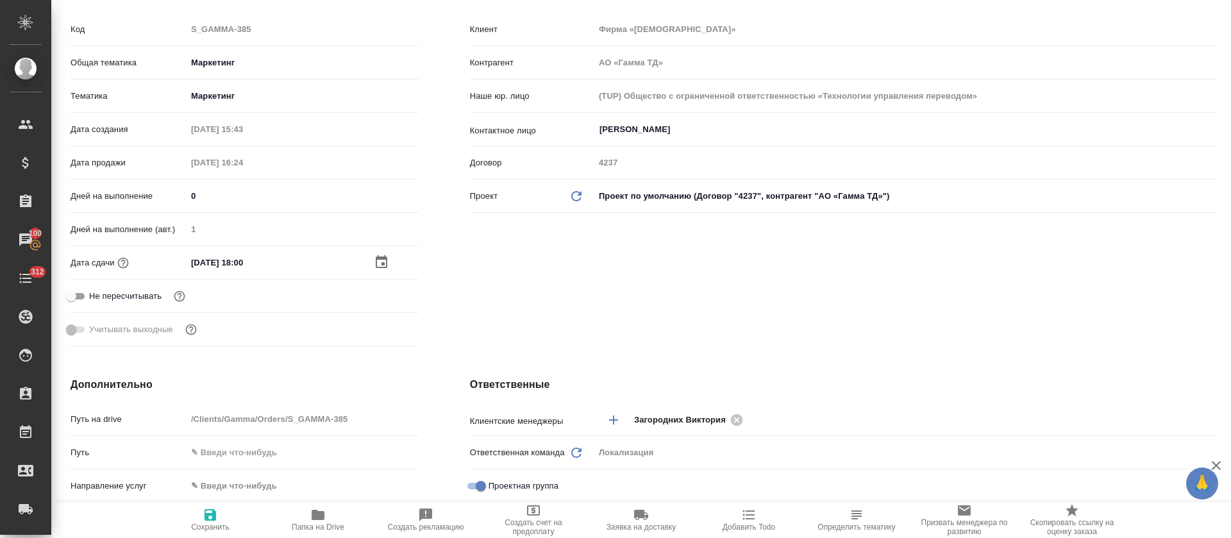
click at [227, 515] on span "Сохранить" at bounding box center [210, 519] width 92 height 24
type textarea "x"
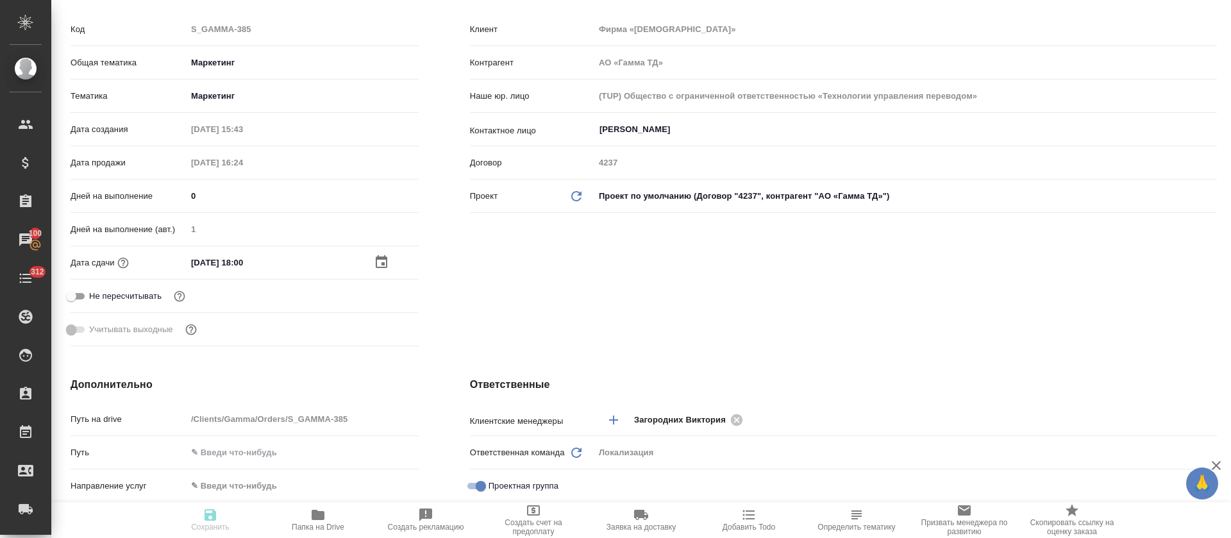
type textarea "x"
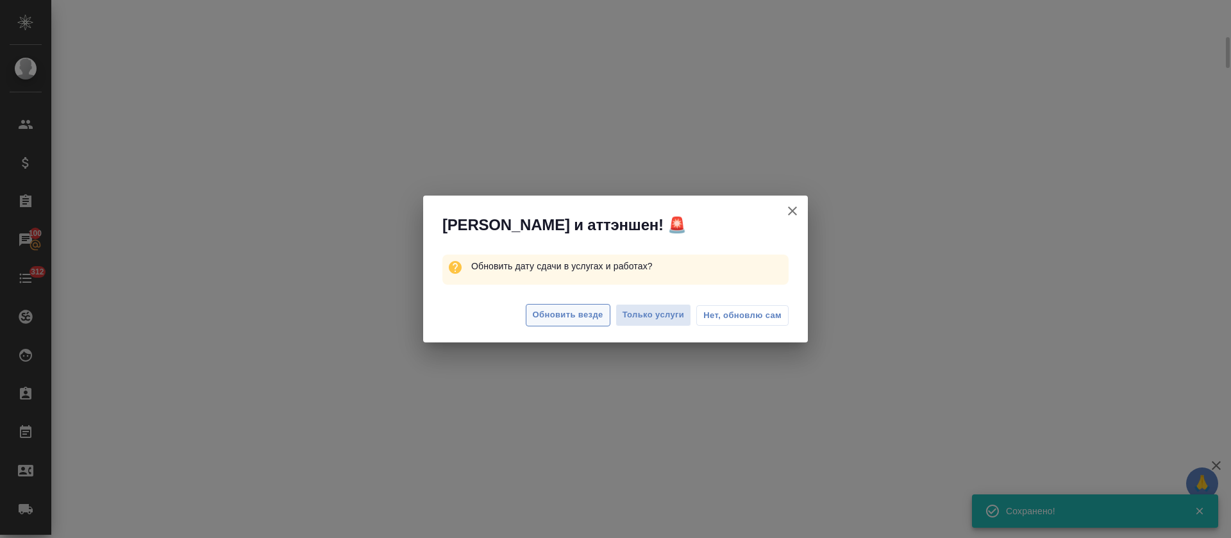
select select "RU"
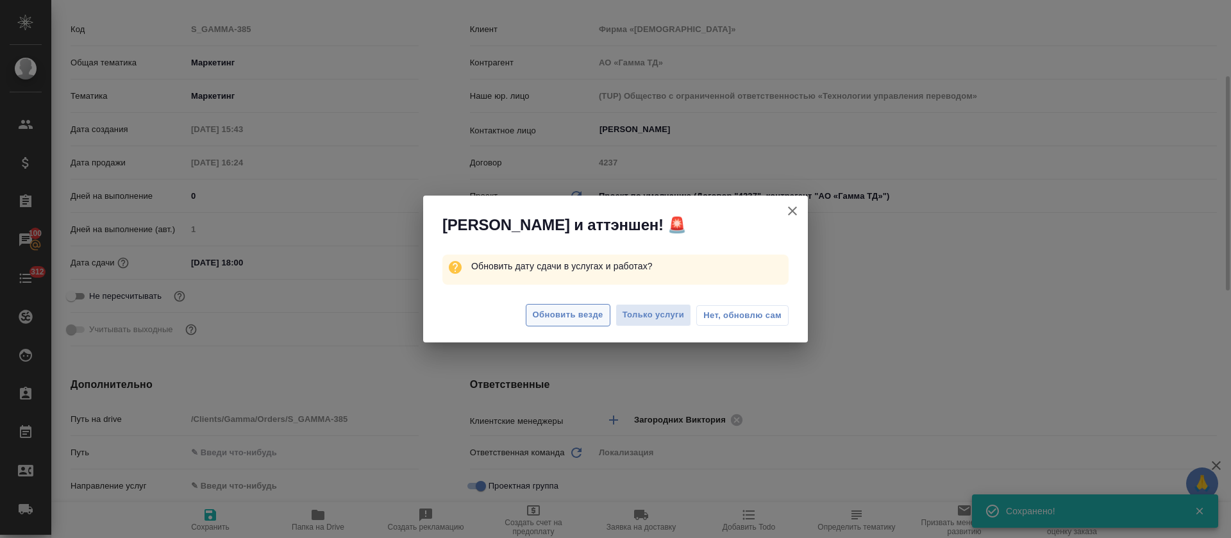
type textarea "x"
click at [635, 319] on span "Только услуги" at bounding box center [653, 315] width 62 height 15
type textarea "x"
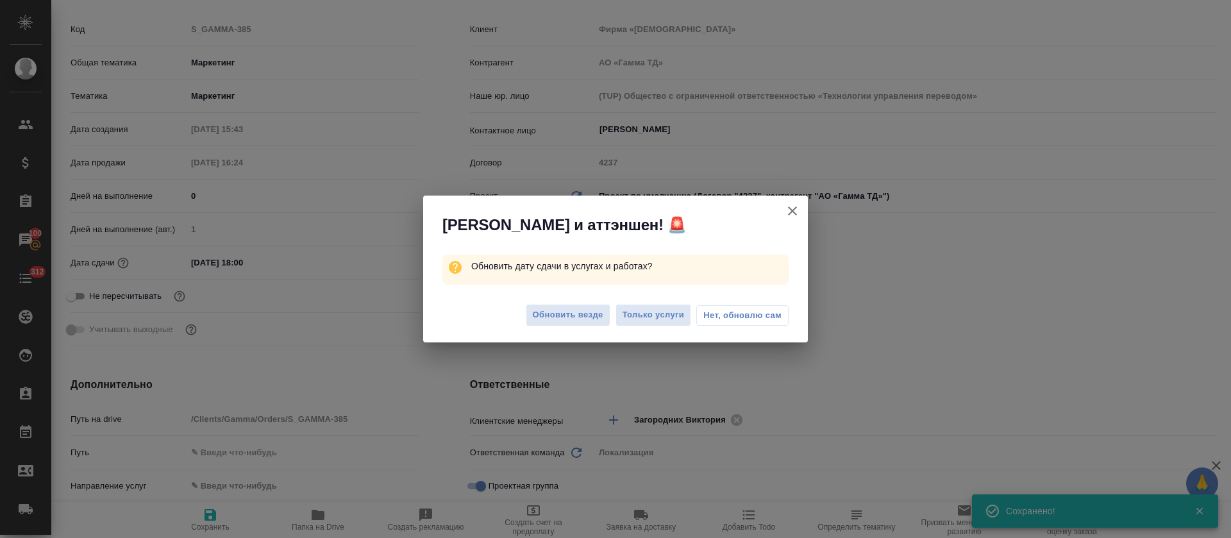
type textarea "x"
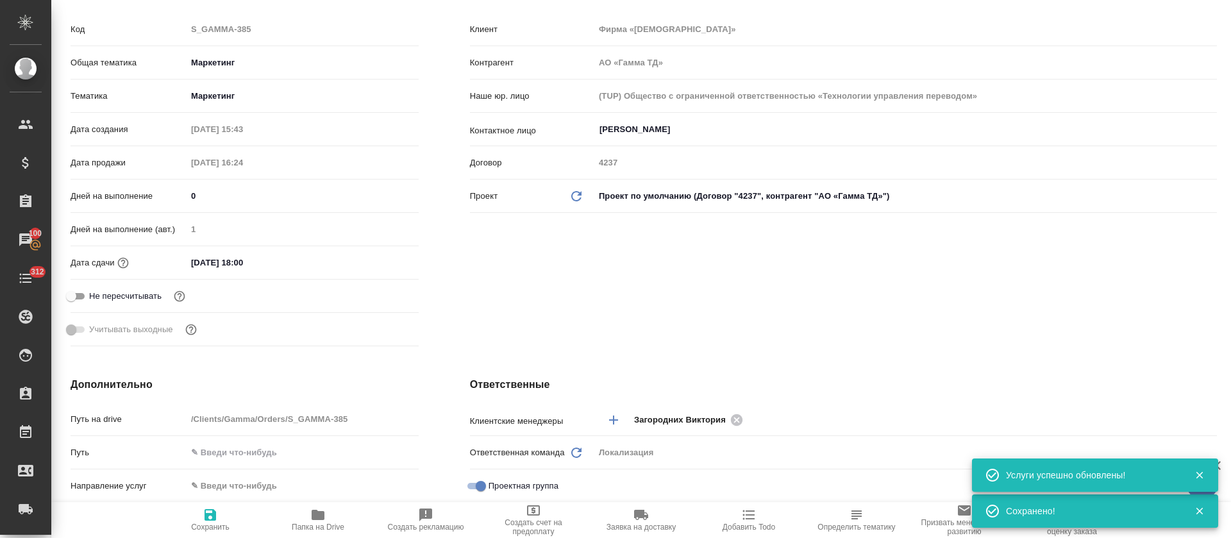
scroll to position [0, 0]
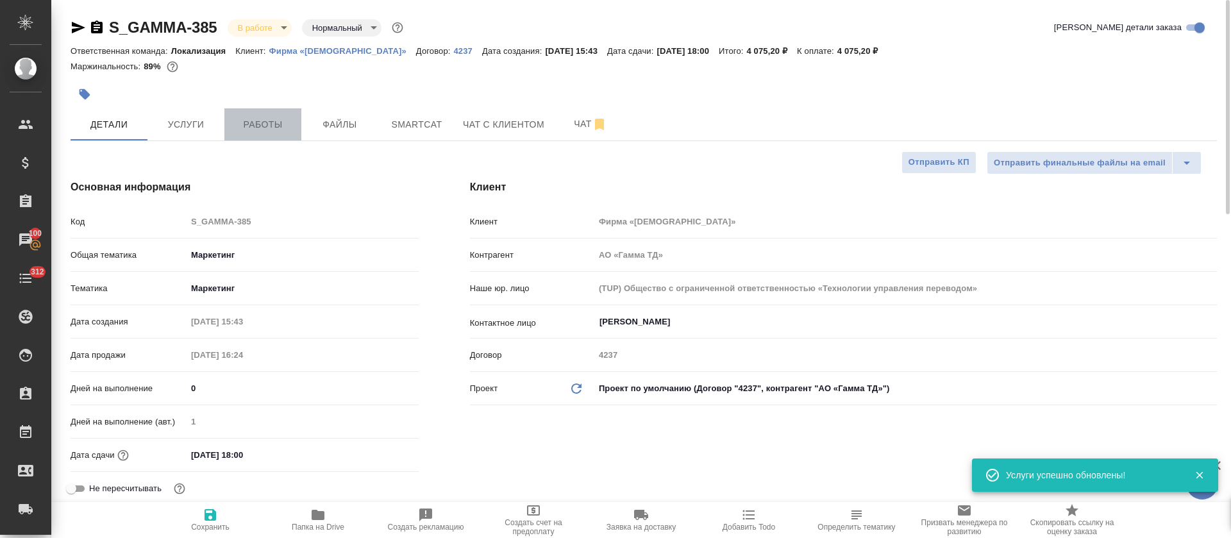
click at [281, 137] on button "Работы" at bounding box center [262, 124] width 77 height 32
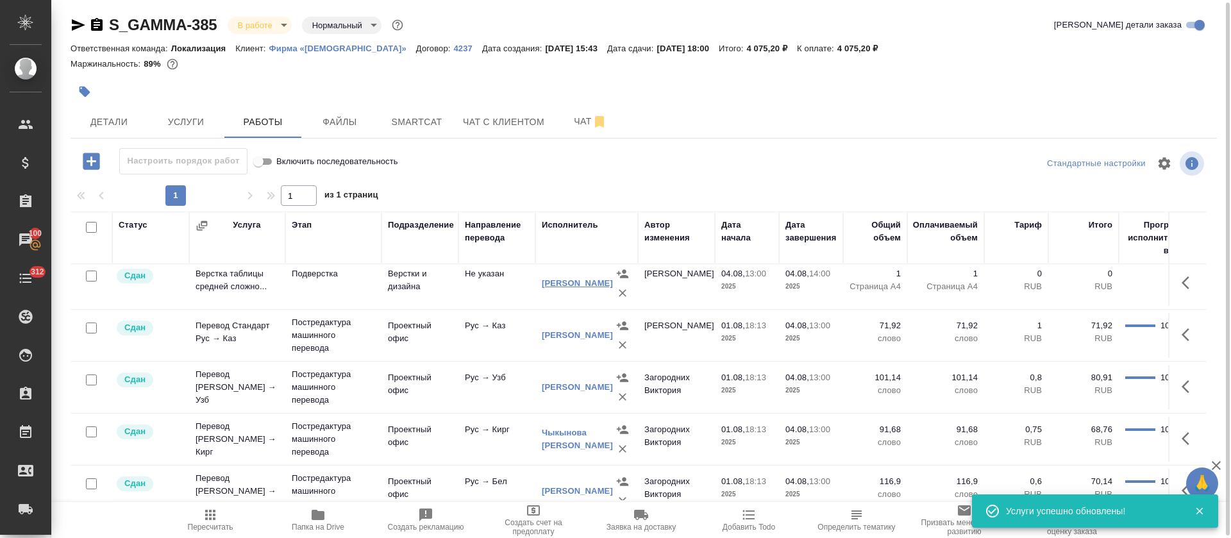
scroll to position [96, 0]
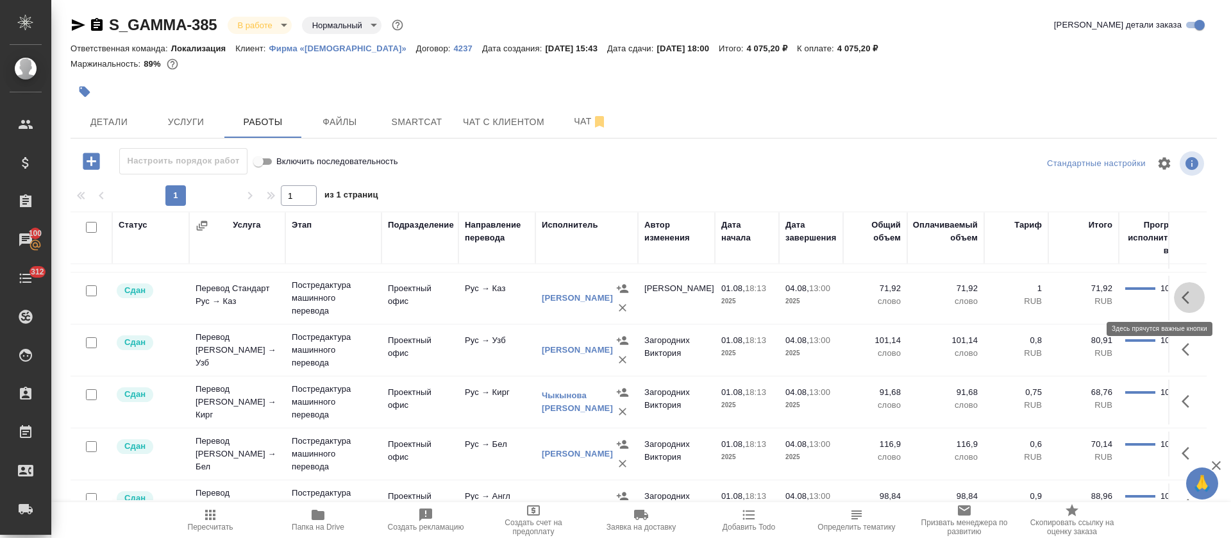
click at [1181, 303] on icon "button" at bounding box center [1185, 297] width 8 height 13
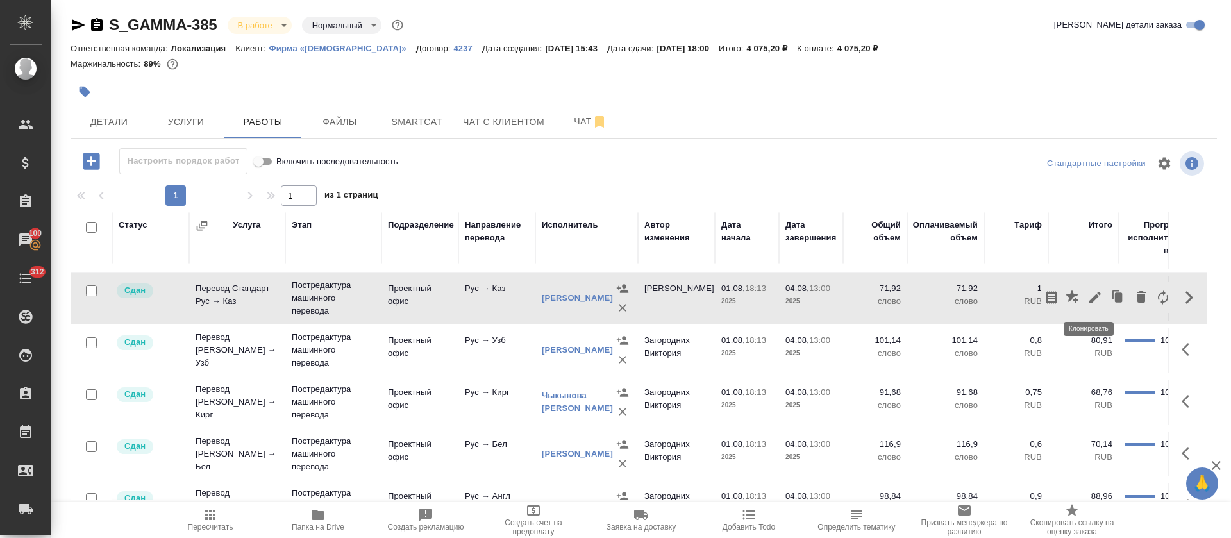
click at [1109, 303] on icon "button" at bounding box center [1118, 297] width 18 height 18
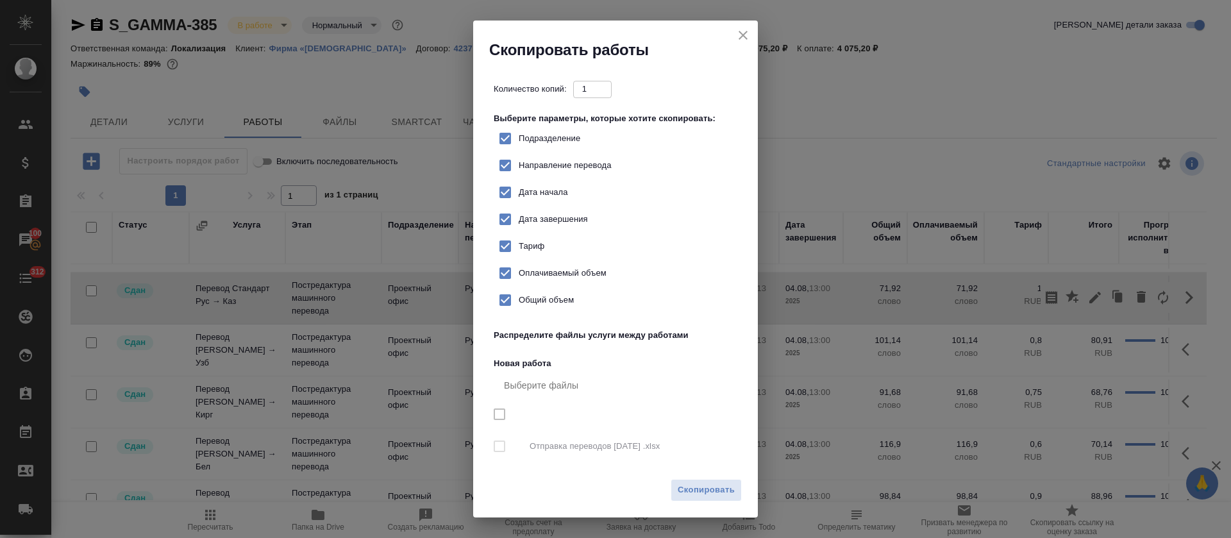
checkbox input "true"
click at [690, 492] on span "Скопировать" at bounding box center [706, 490] width 57 height 15
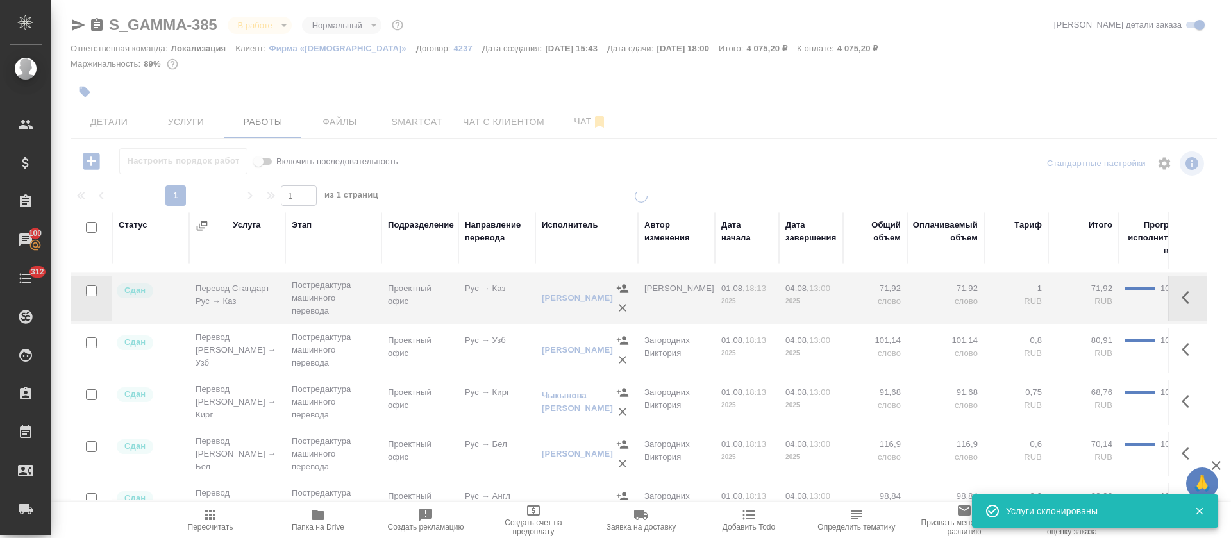
scroll to position [143, 0]
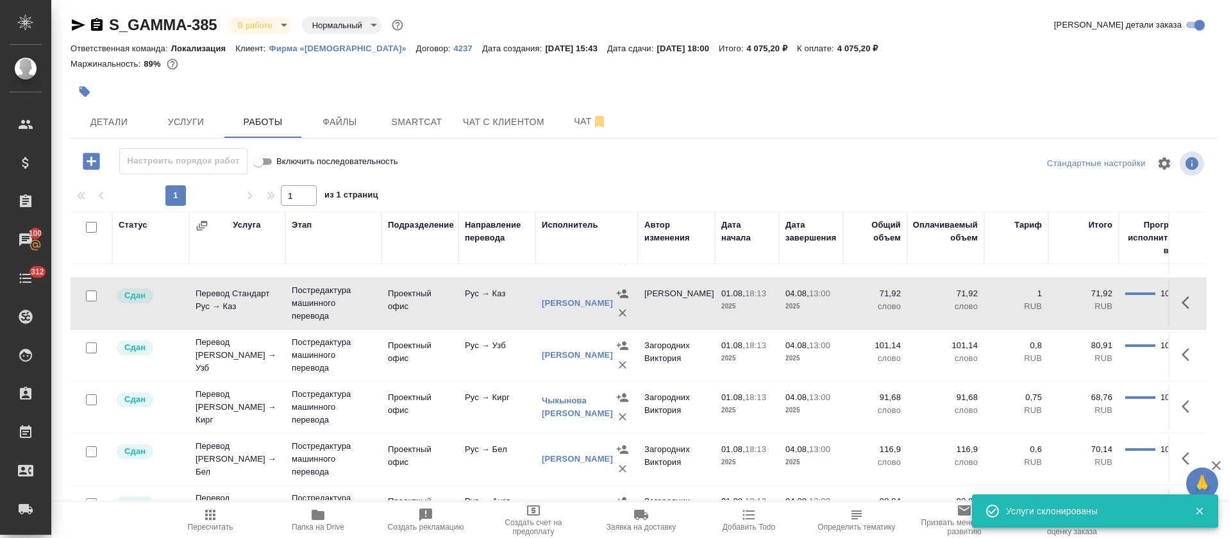
click at [1174, 364] on button "button" at bounding box center [1189, 354] width 31 height 31
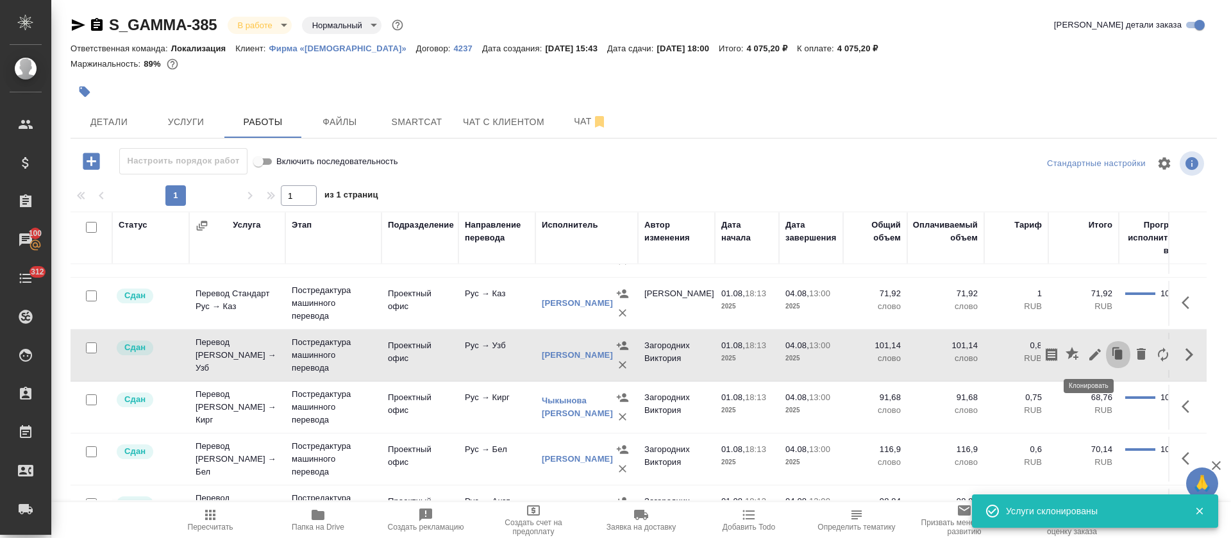
click at [1115, 358] on icon "button" at bounding box center [1119, 354] width 8 height 10
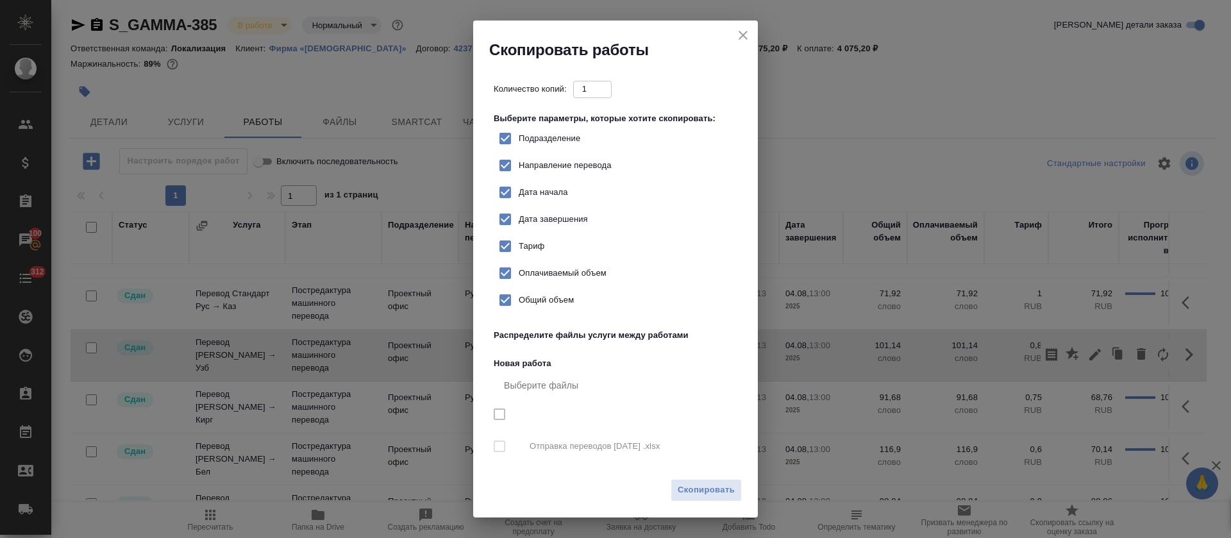
checkbox input "true"
click at [688, 490] on span "Скопировать" at bounding box center [706, 490] width 57 height 15
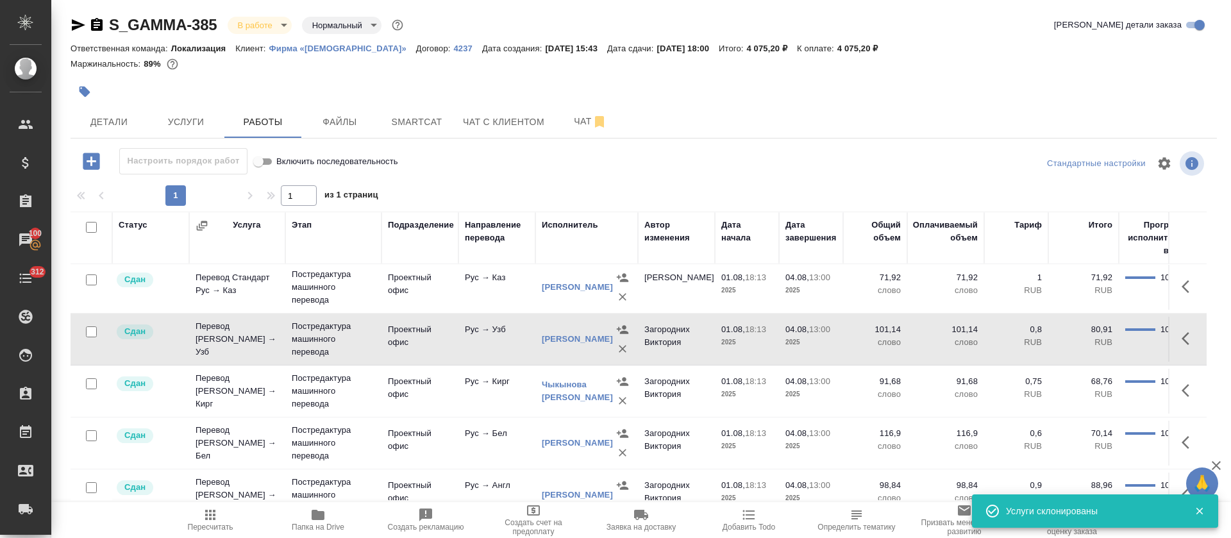
scroll to position [239, 0]
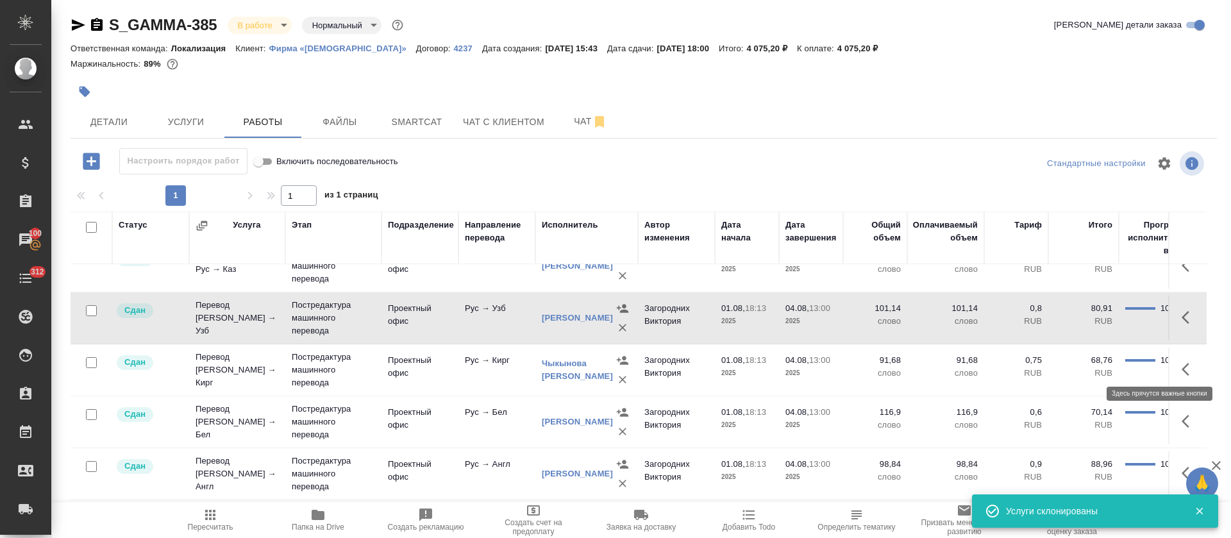
click at [1181, 369] on icon "button" at bounding box center [1188, 369] width 15 height 15
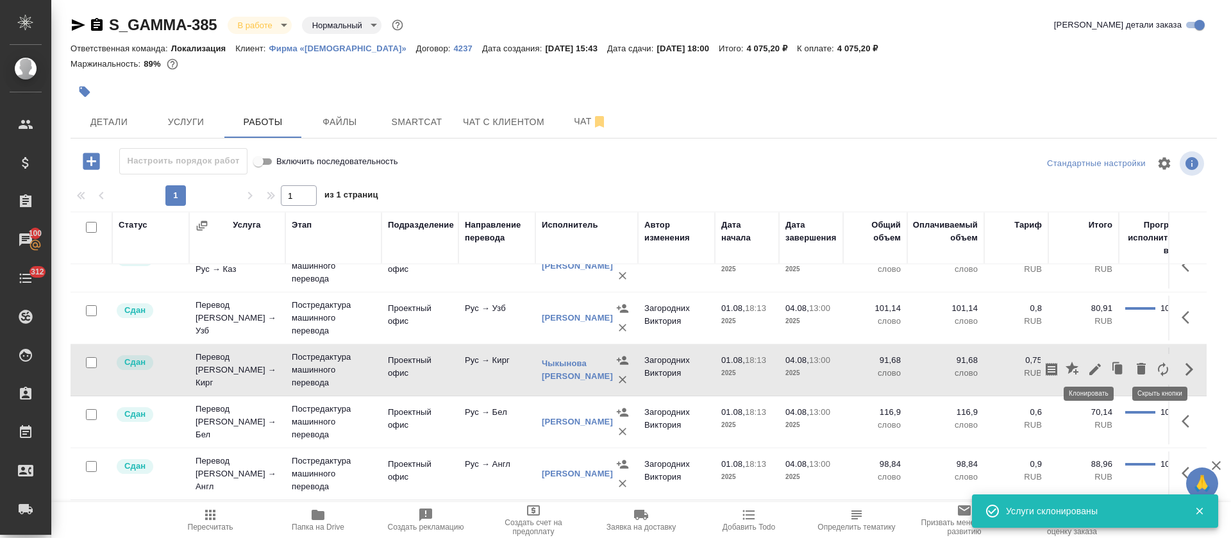
click at [1112, 362] on icon "button" at bounding box center [1115, 366] width 7 height 8
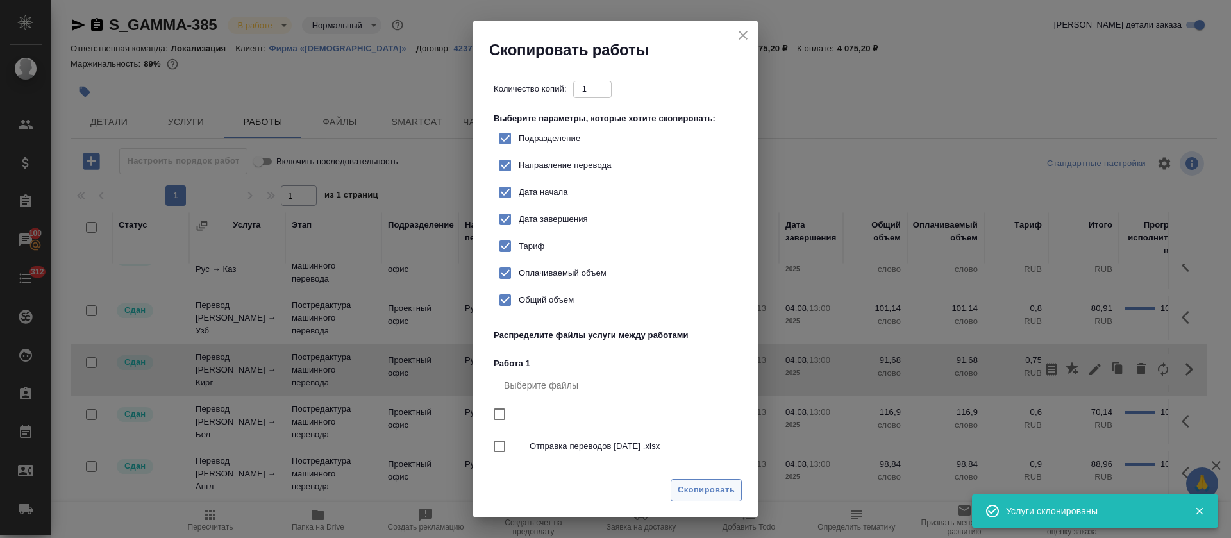
checkbox input "true"
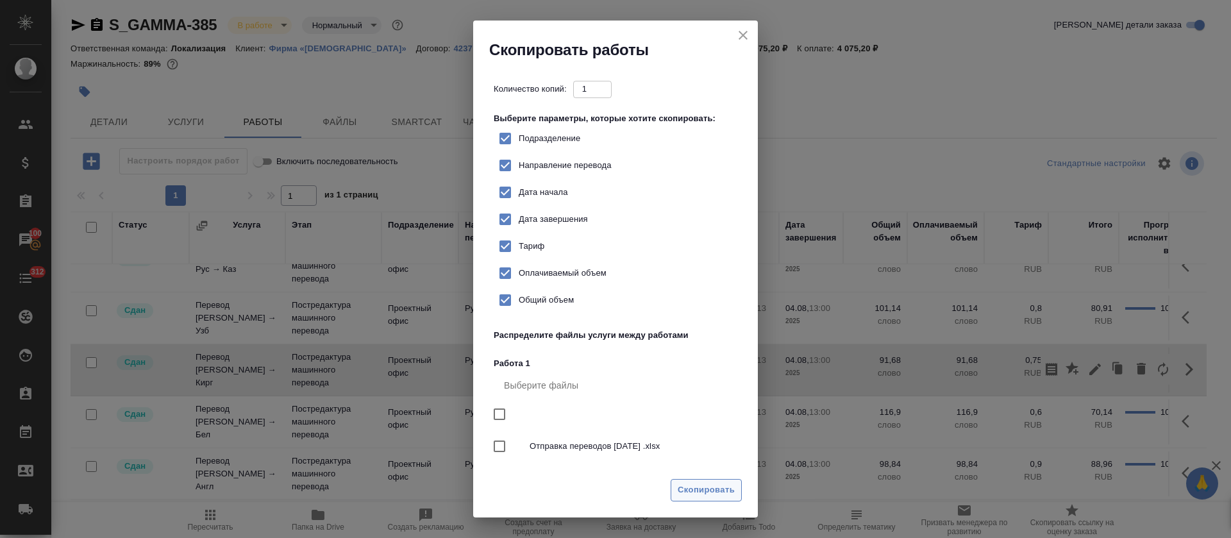
click at [701, 494] on span "Скопировать" at bounding box center [706, 490] width 57 height 15
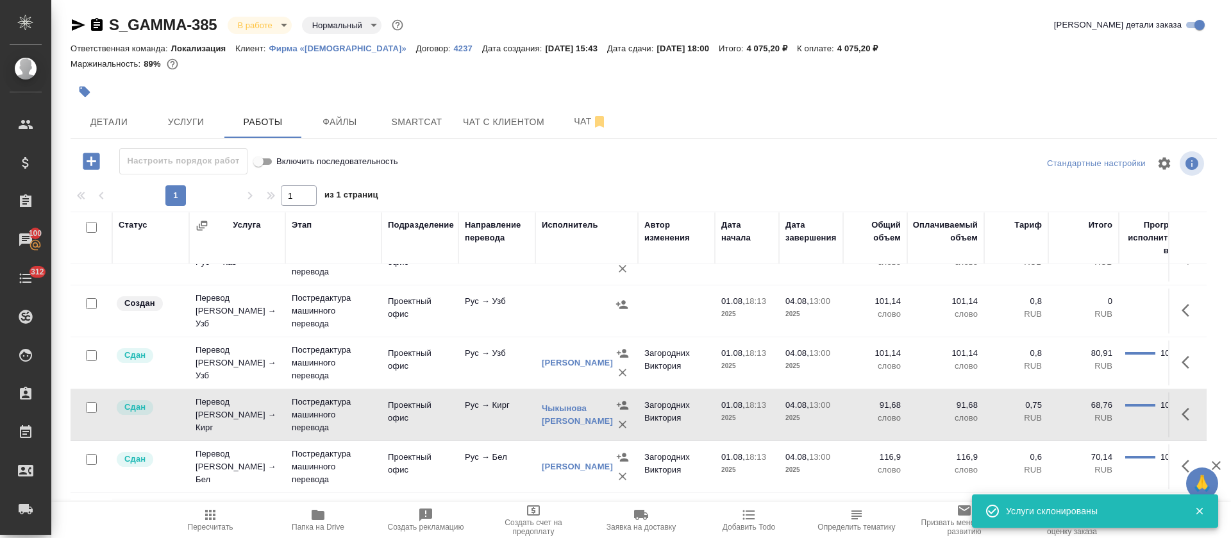
scroll to position [299, 0]
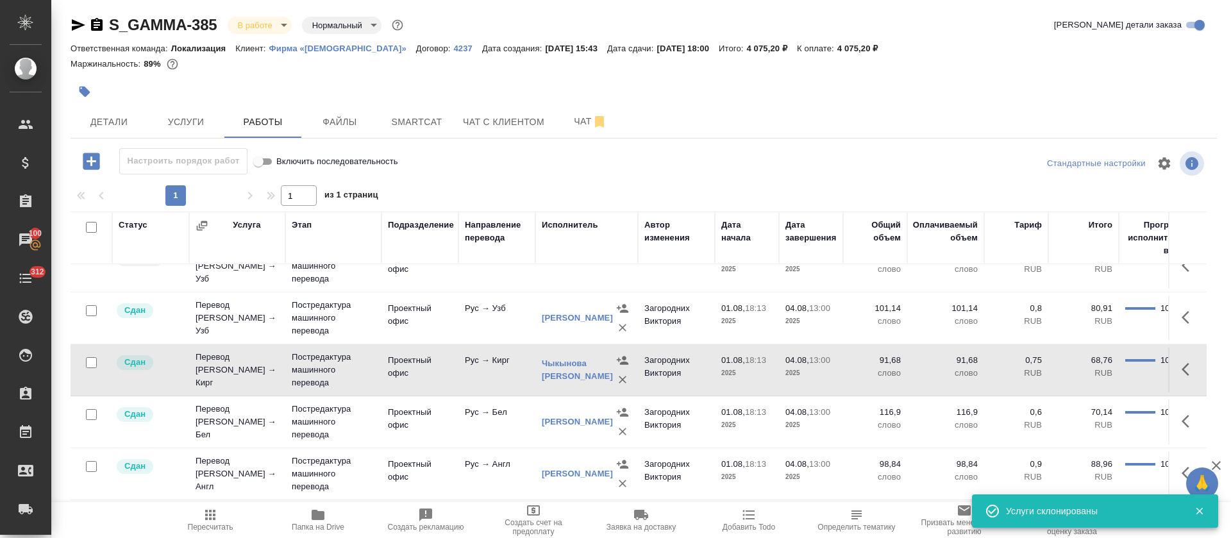
click at [1174, 408] on button "button" at bounding box center [1189, 421] width 31 height 31
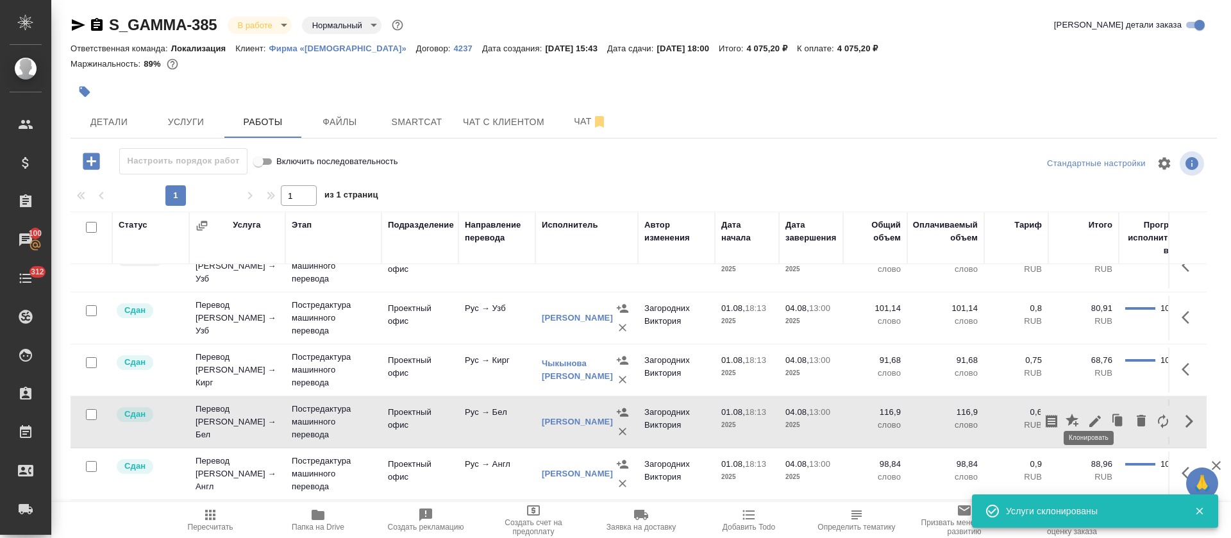
click at [1109, 412] on icon "button" at bounding box center [1118, 421] width 18 height 18
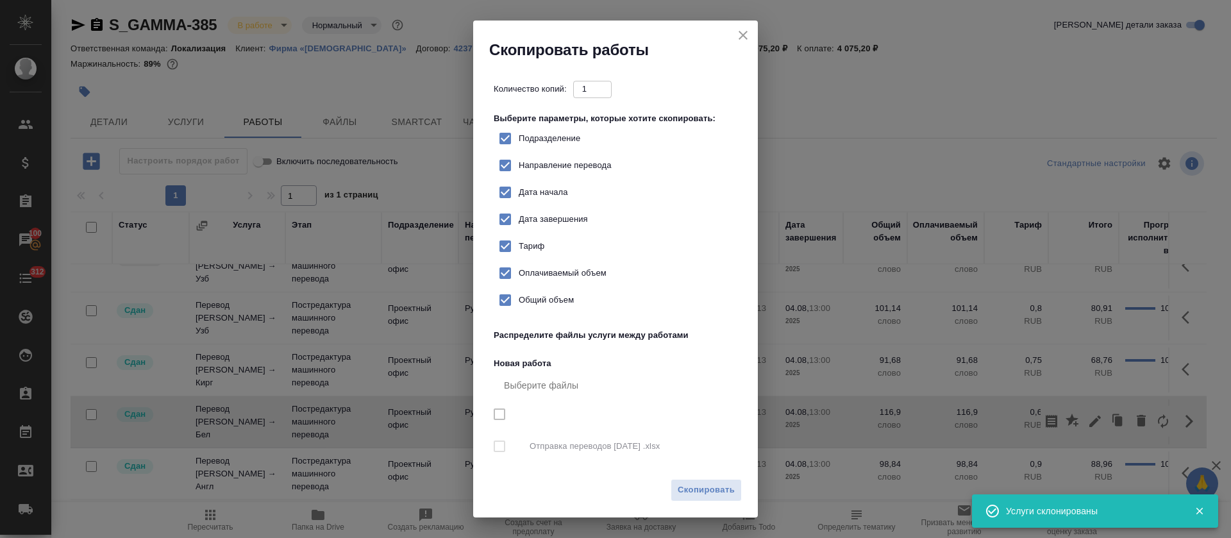
checkbox input "true"
click at [693, 486] on span "Скопировать" at bounding box center [706, 490] width 57 height 15
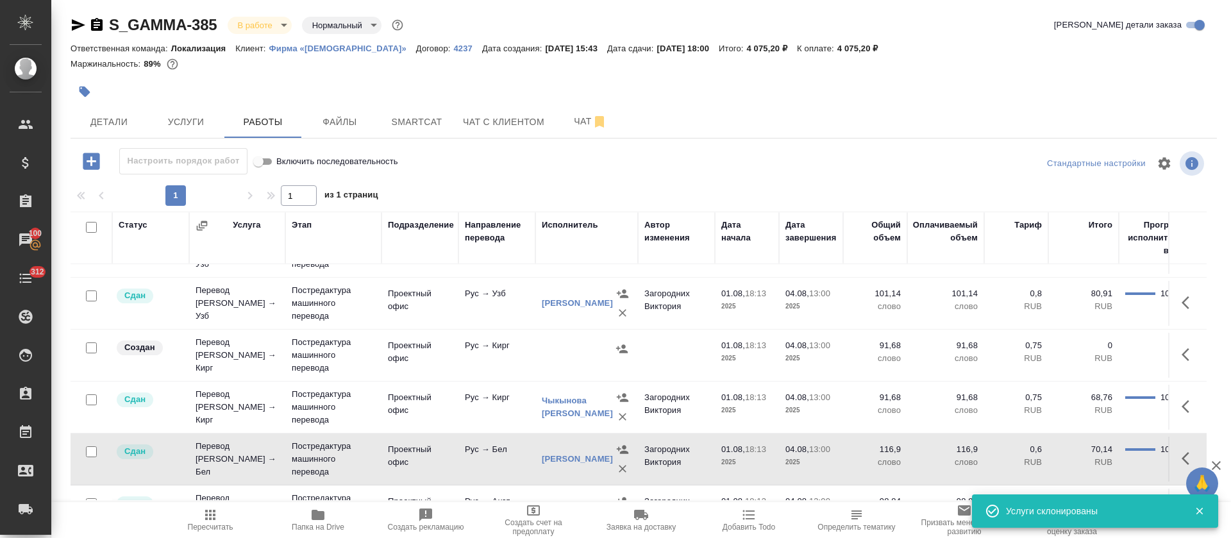
scroll to position [351, 0]
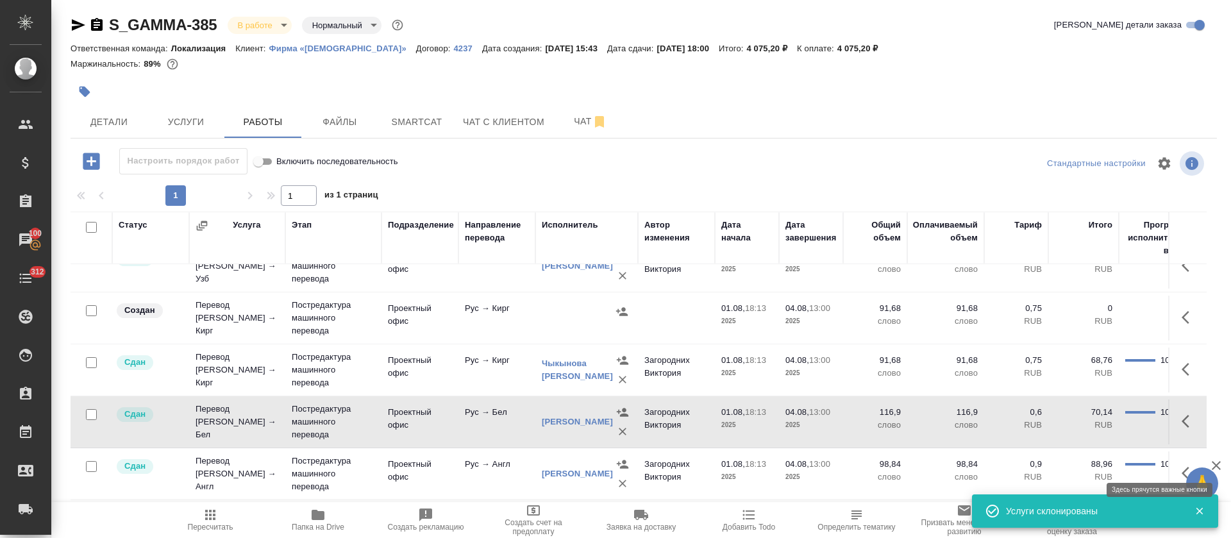
click at [1181, 465] on icon "button" at bounding box center [1188, 472] width 15 height 15
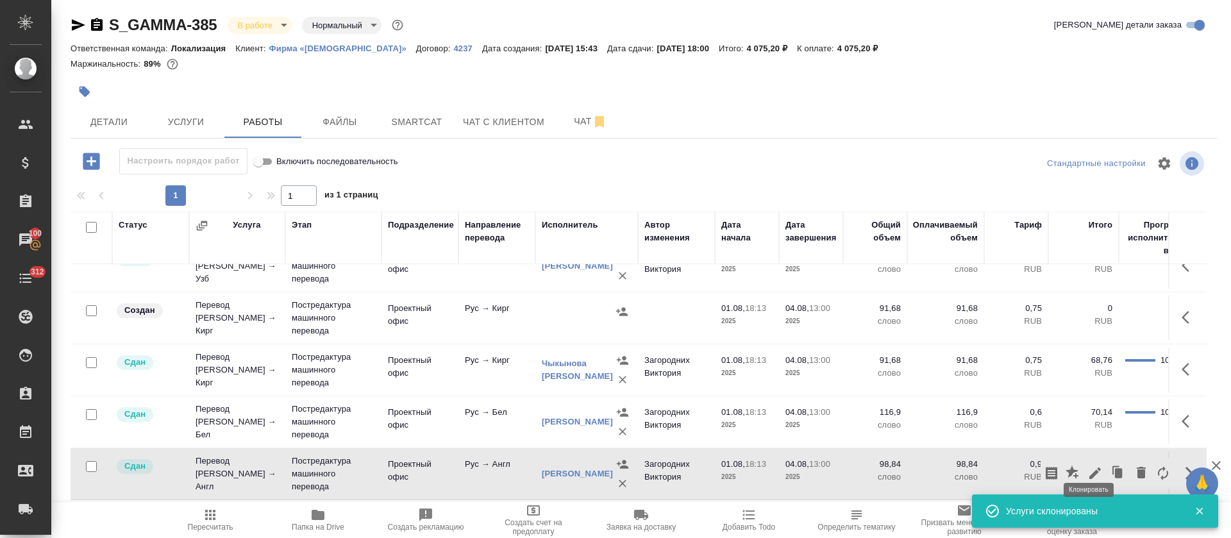
click at [1115, 468] on icon "button" at bounding box center [1119, 473] width 8 height 10
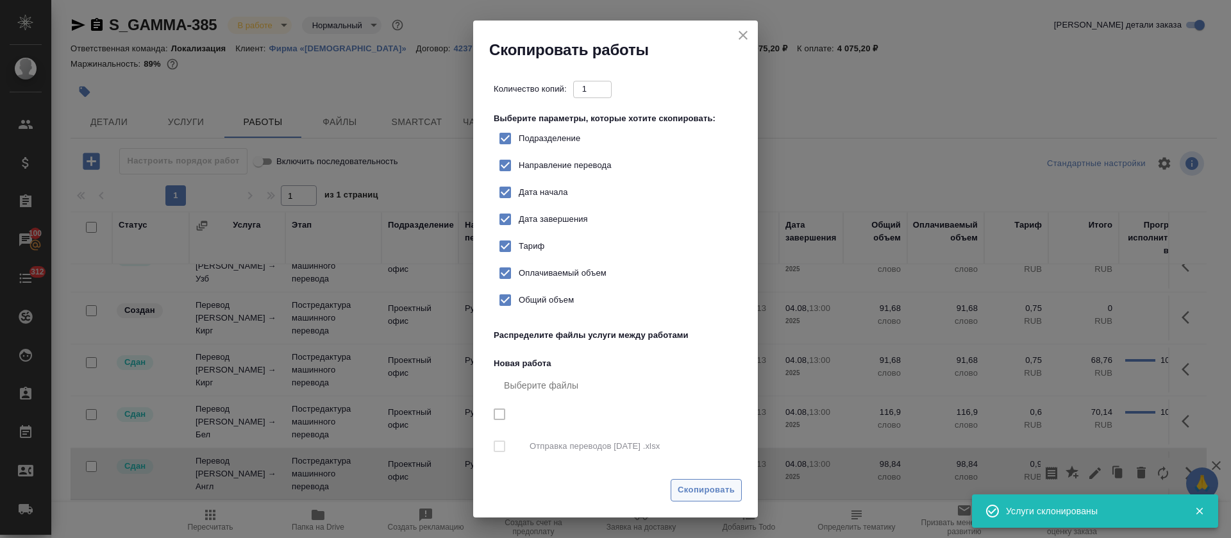
checkbox input "true"
click at [681, 488] on span "Скопировать" at bounding box center [706, 490] width 57 height 15
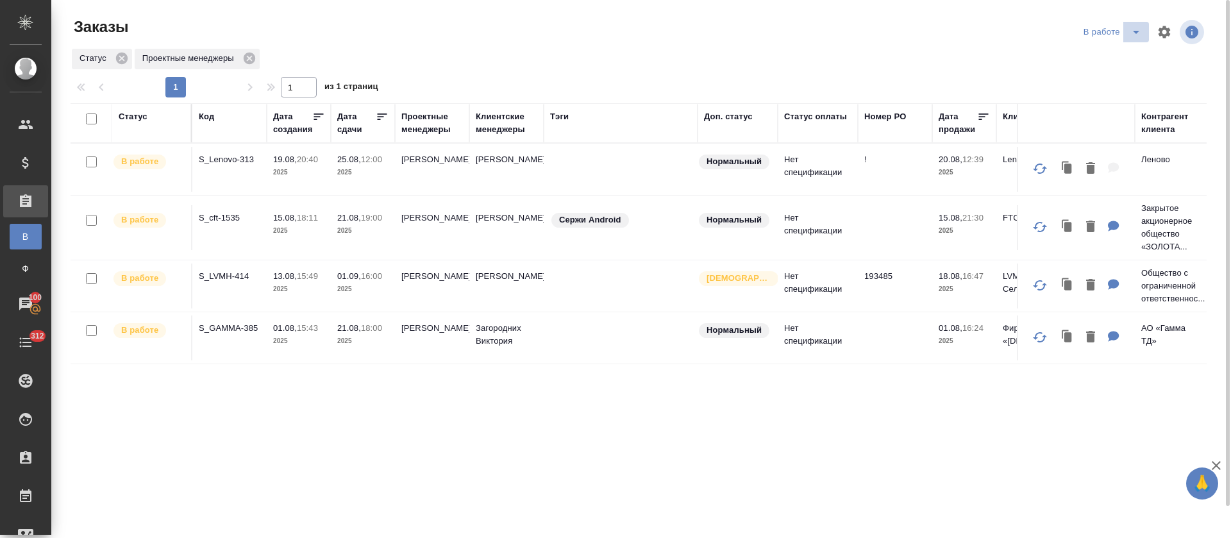
click at [1128, 31] on icon "split button" at bounding box center [1135, 31] width 15 height 15
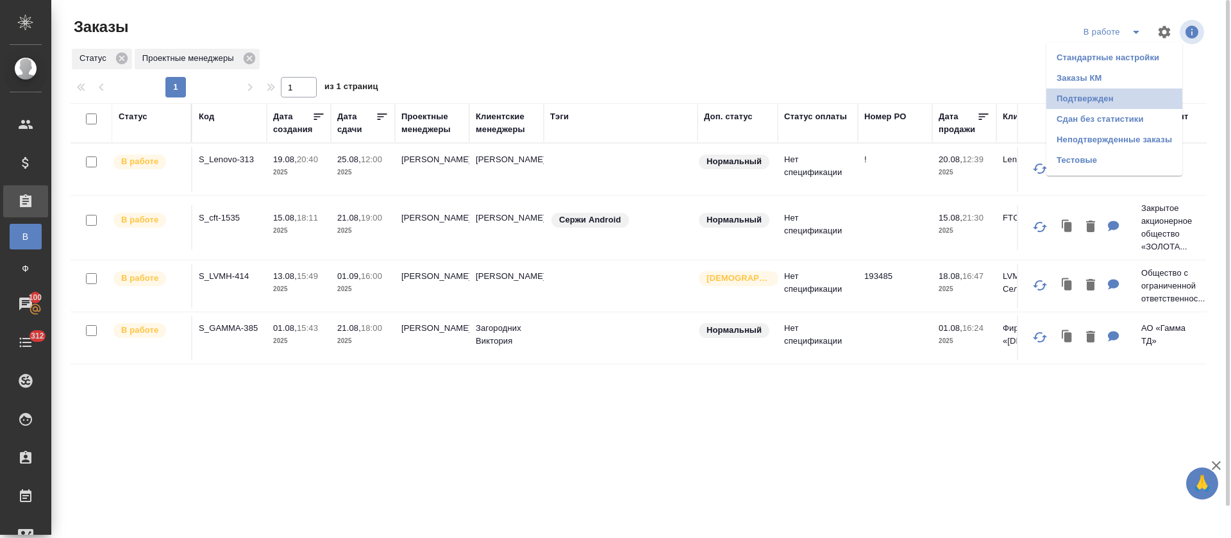
click at [1108, 108] on li "Подтвержден" at bounding box center [1114, 98] width 136 height 21
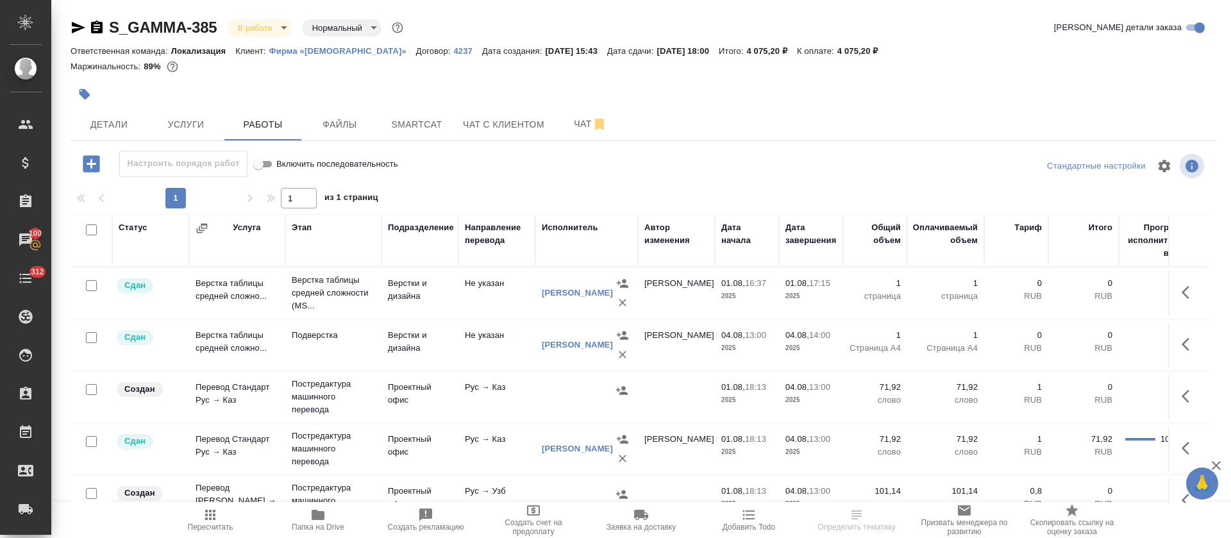
scroll to position [96, 0]
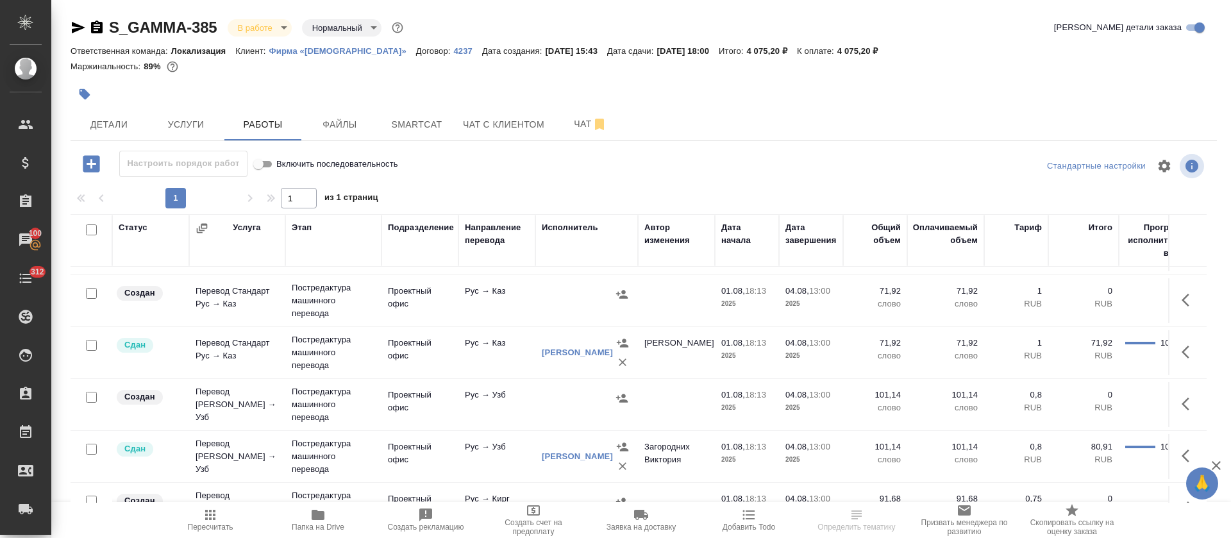
click at [89, 290] on input "checkbox" at bounding box center [91, 293] width 11 height 11
checkbox input "true"
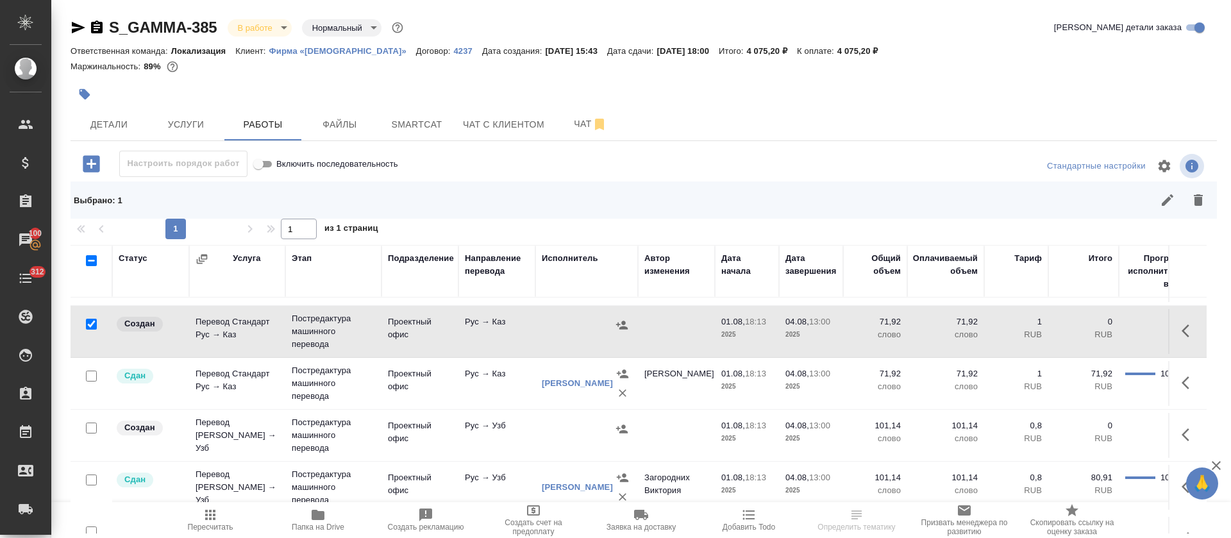
click at [93, 426] on input "checkbox" at bounding box center [91, 427] width 11 height 11
checkbox input "true"
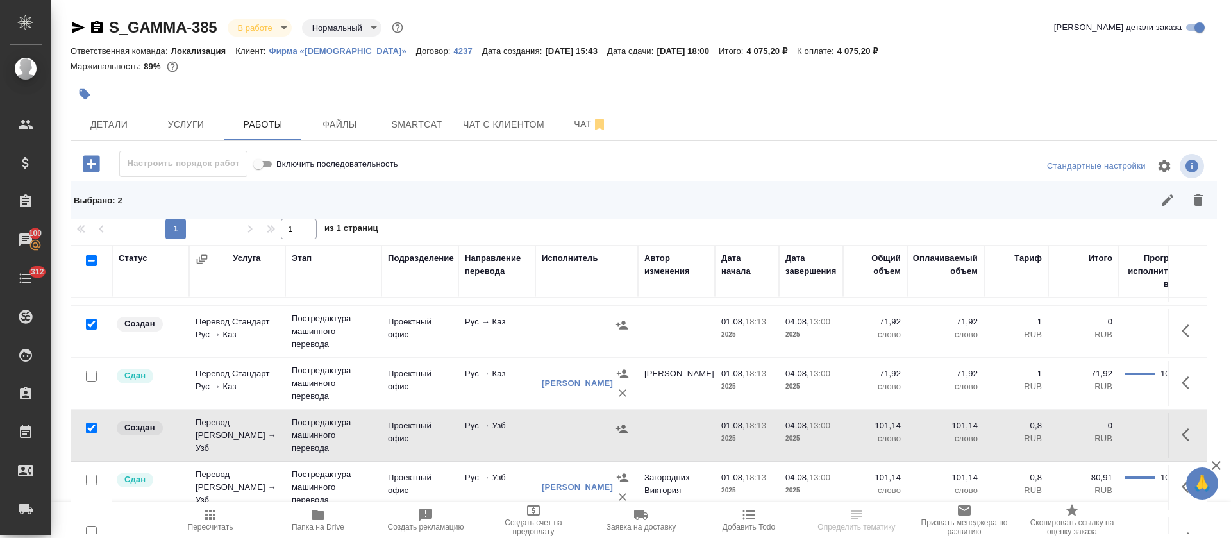
scroll to position [192, 0]
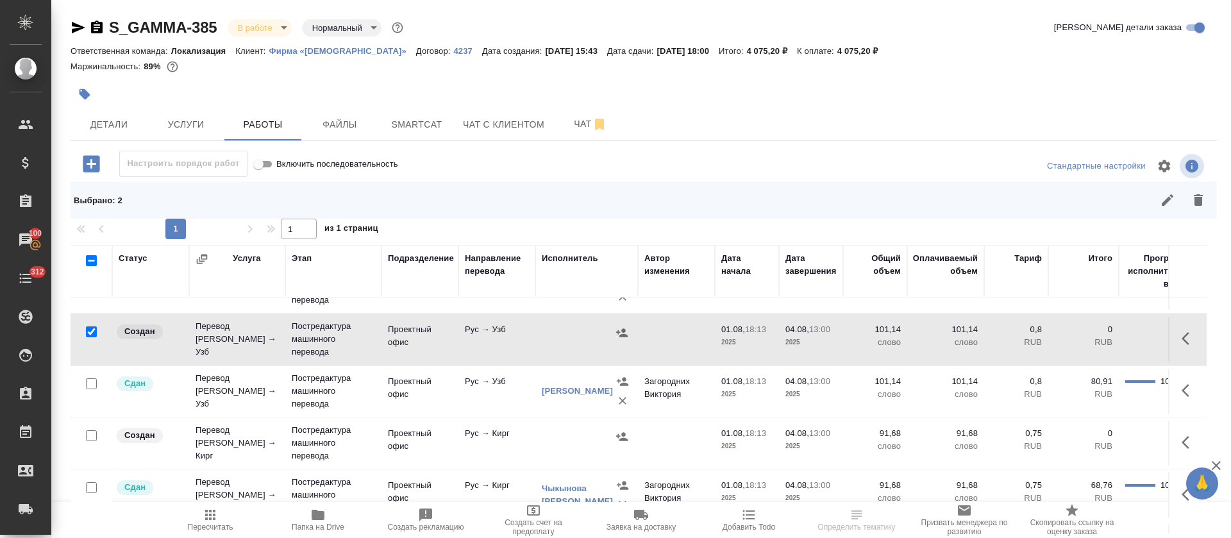
click at [92, 434] on input "checkbox" at bounding box center [91, 435] width 11 height 11
checkbox input "true"
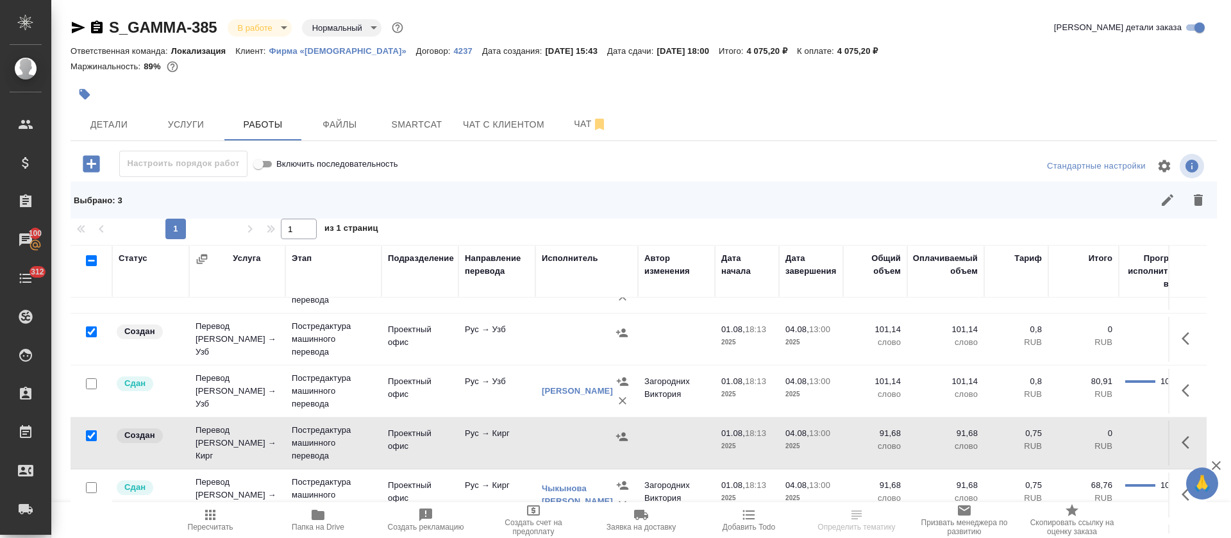
scroll to position [288, 0]
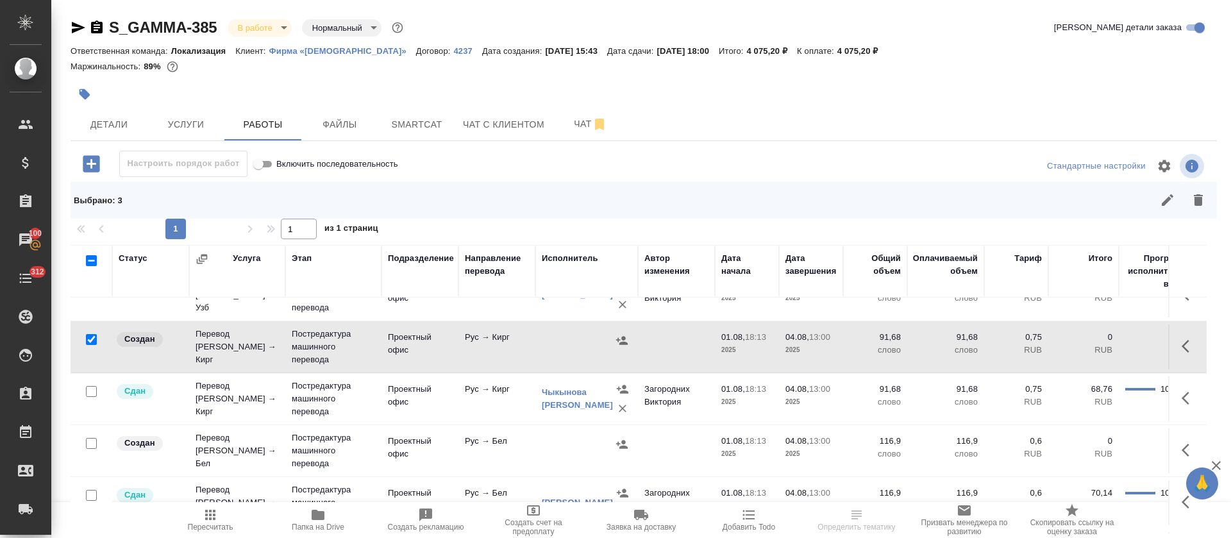
click at [89, 445] on input "checkbox" at bounding box center [91, 443] width 11 height 11
checkbox input "true"
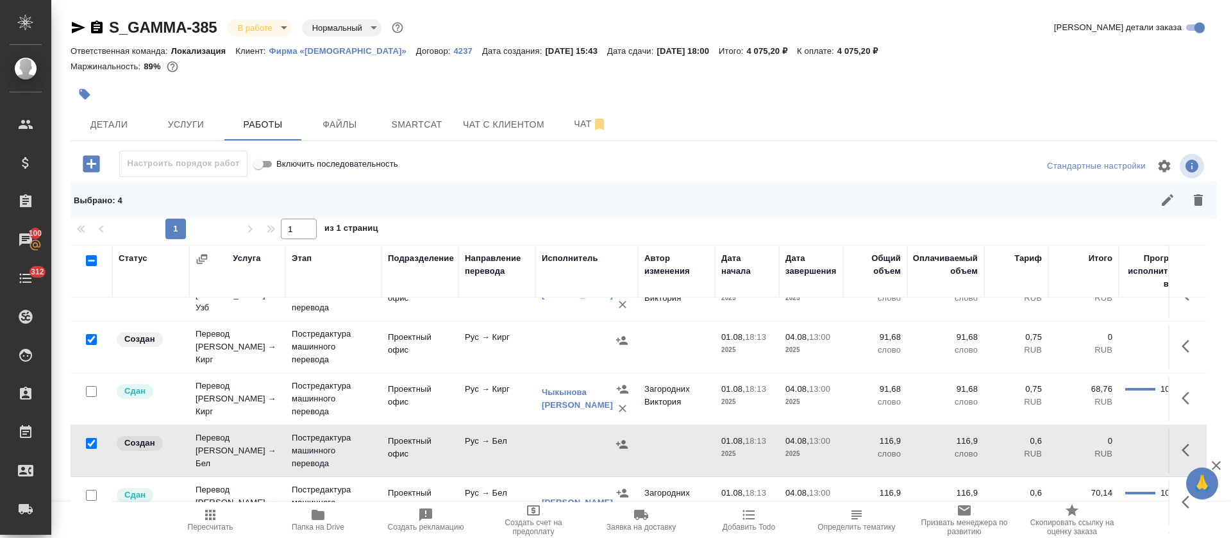
scroll to position [403, 0]
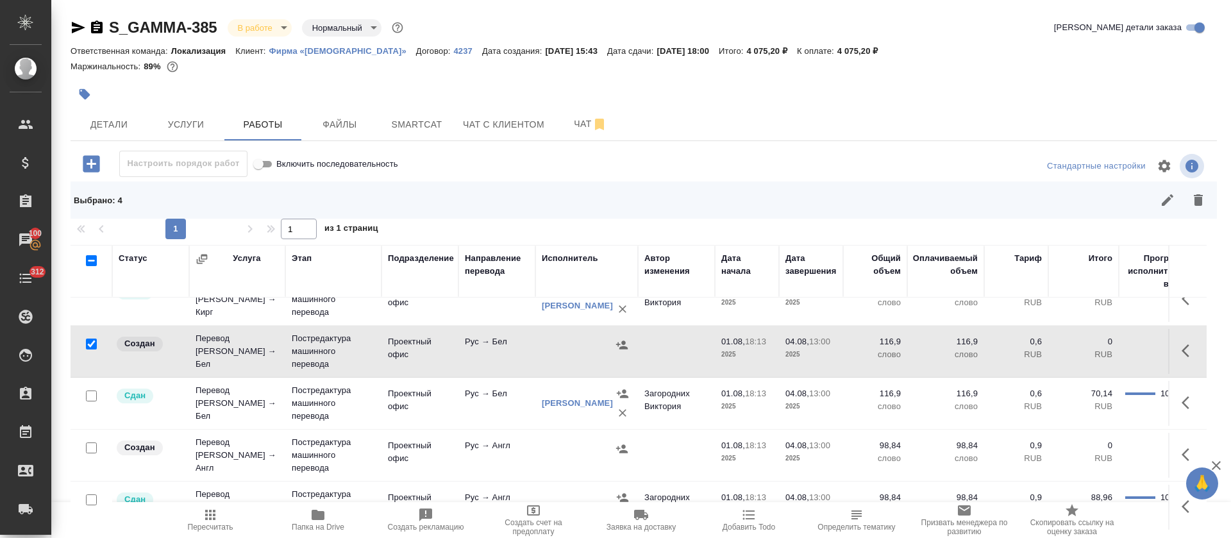
click at [88, 442] on input "checkbox" at bounding box center [91, 447] width 11 height 11
checkbox input "true"
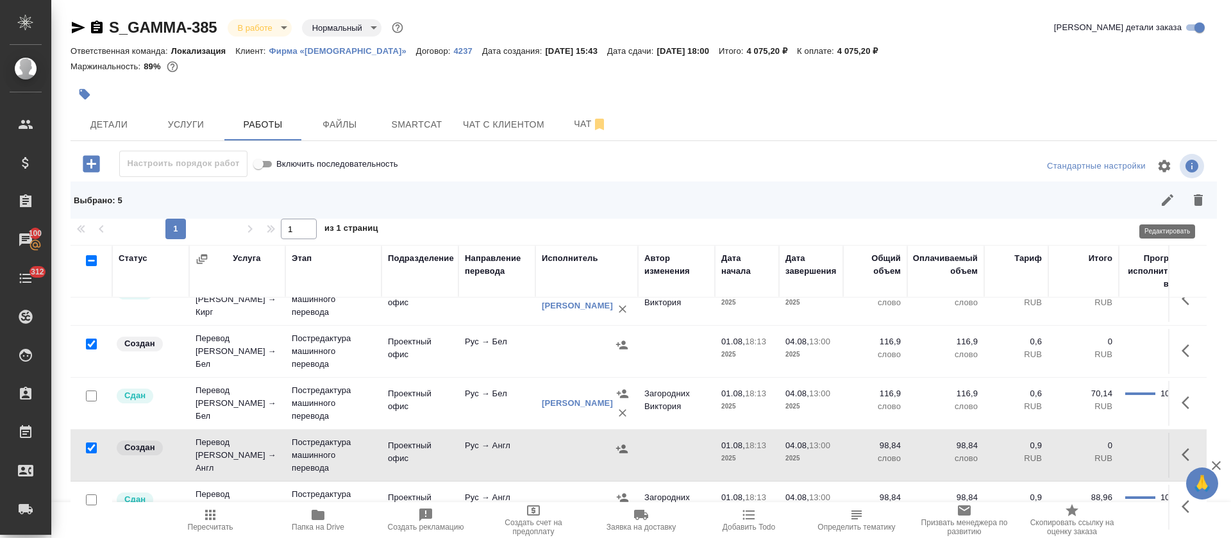
click at [1167, 205] on icon "button" at bounding box center [1167, 199] width 15 height 15
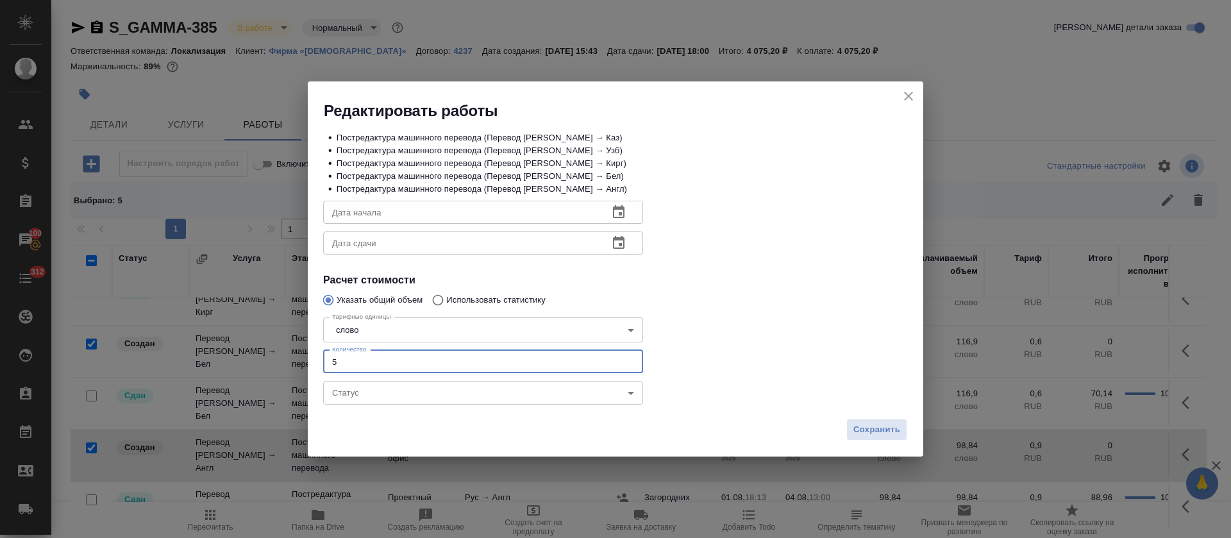
type input "5"
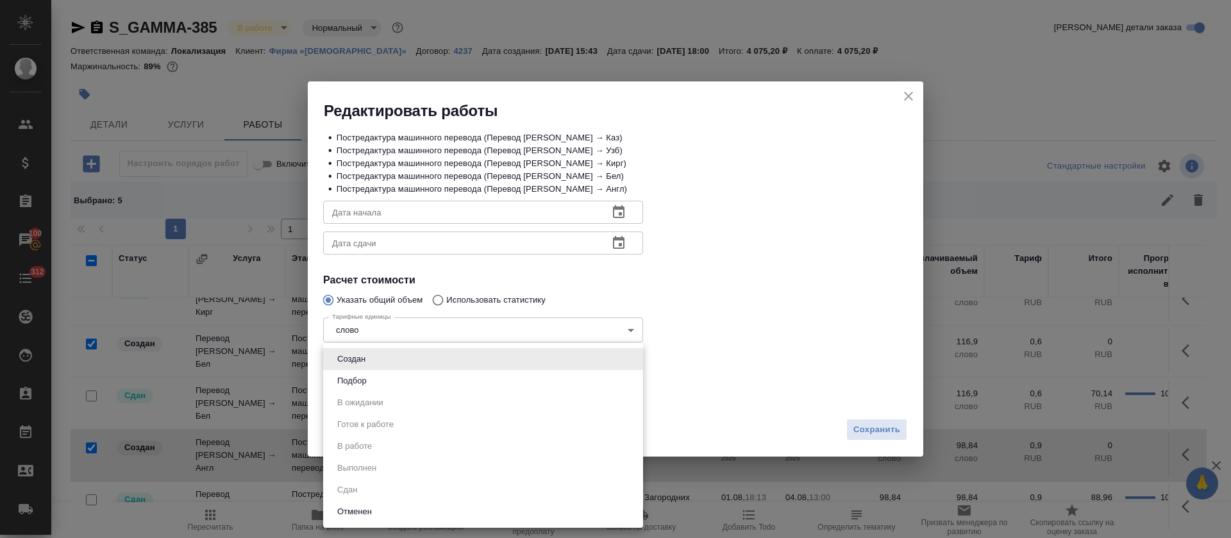
click at [382, 397] on body "🙏 .cls-1 fill:#fff; AWATERA Tretyakova Olga Клиенты Спецификации Заказы 100 Чат…" at bounding box center [615, 269] width 1231 height 538
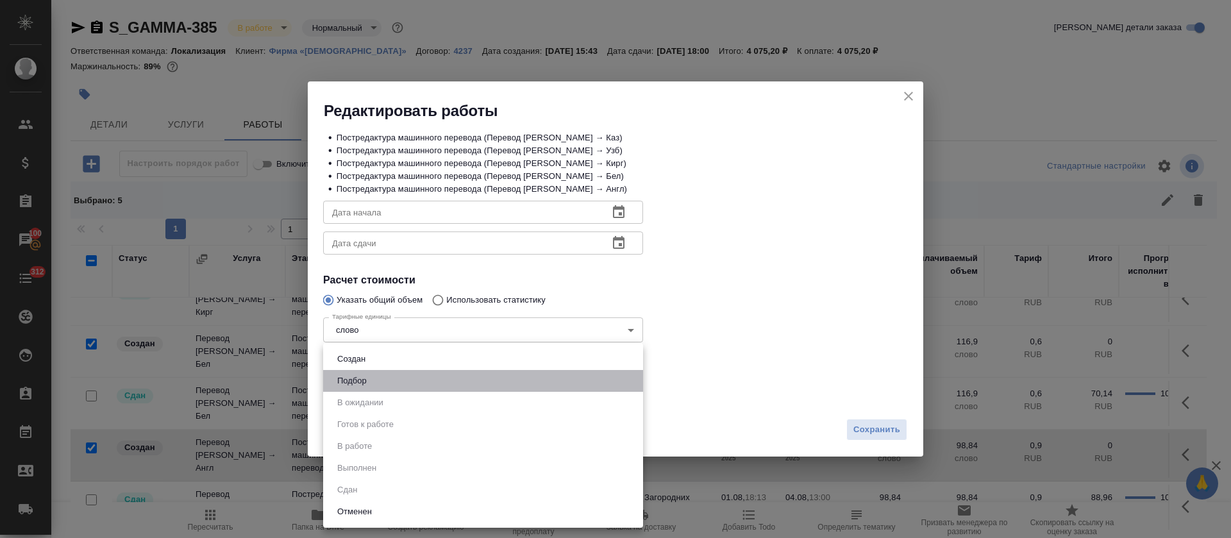
click at [372, 378] on li "Подбор" at bounding box center [483, 381] width 320 height 22
type input "recruiting"
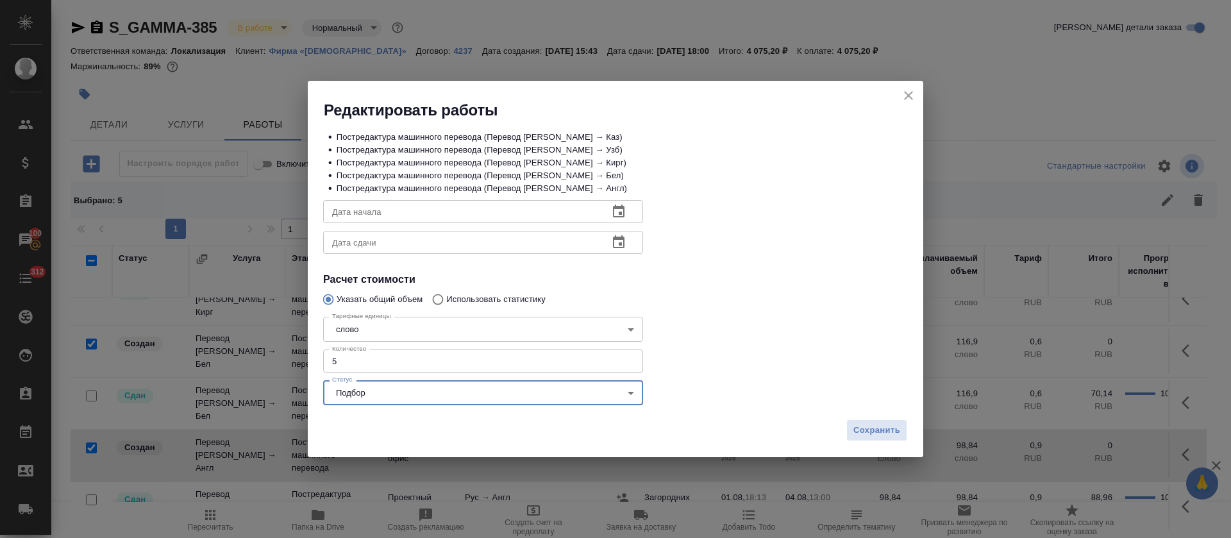
click at [626, 213] on button "button" at bounding box center [618, 211] width 31 height 31
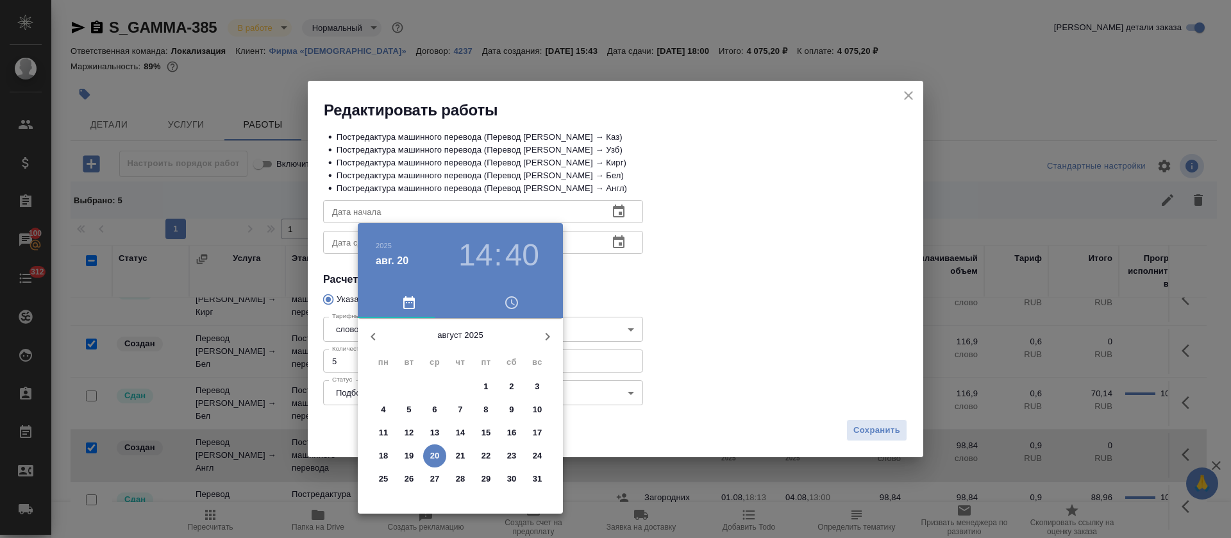
click at [437, 457] on p "20" at bounding box center [435, 455] width 10 height 13
type input "20.08.2025 14:40"
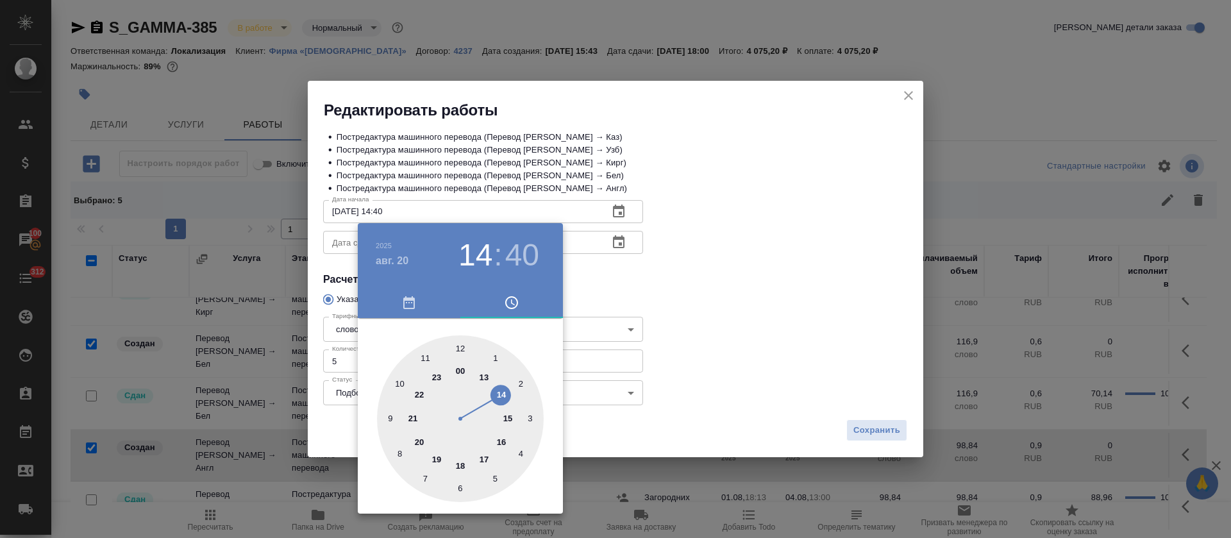
click at [589, 273] on div at bounding box center [615, 269] width 1231 height 538
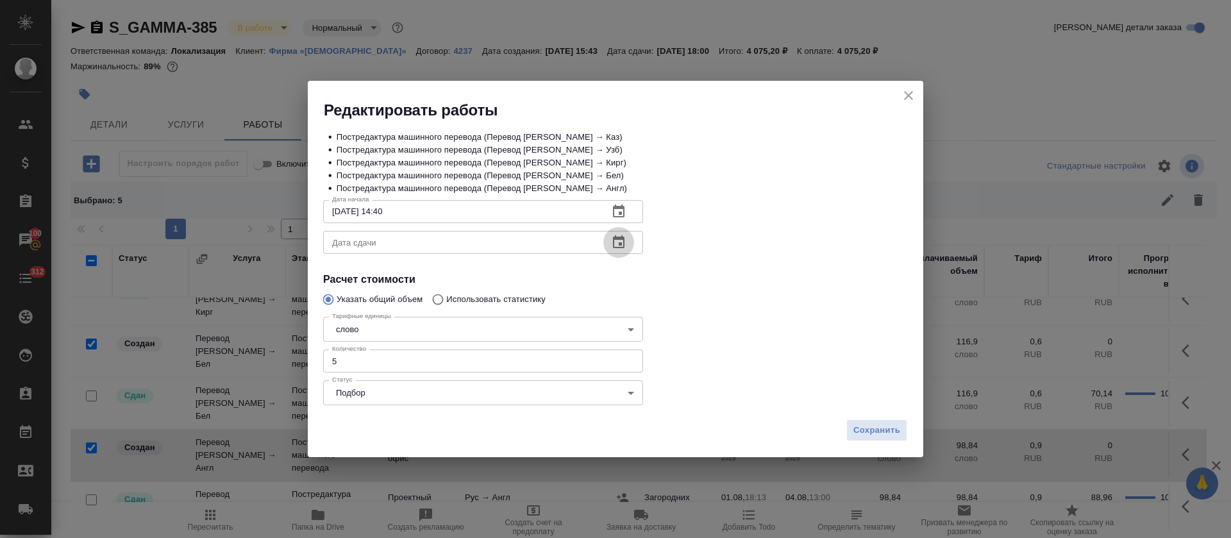
click at [616, 243] on icon "button" at bounding box center [618, 242] width 15 height 15
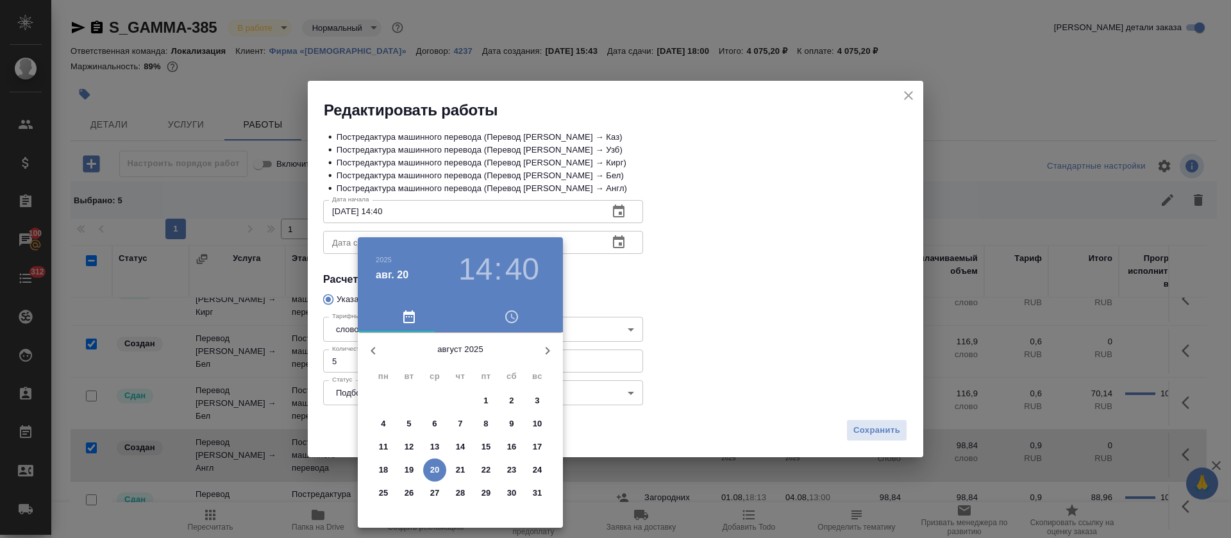
click at [452, 473] on span "21" at bounding box center [460, 469] width 23 height 13
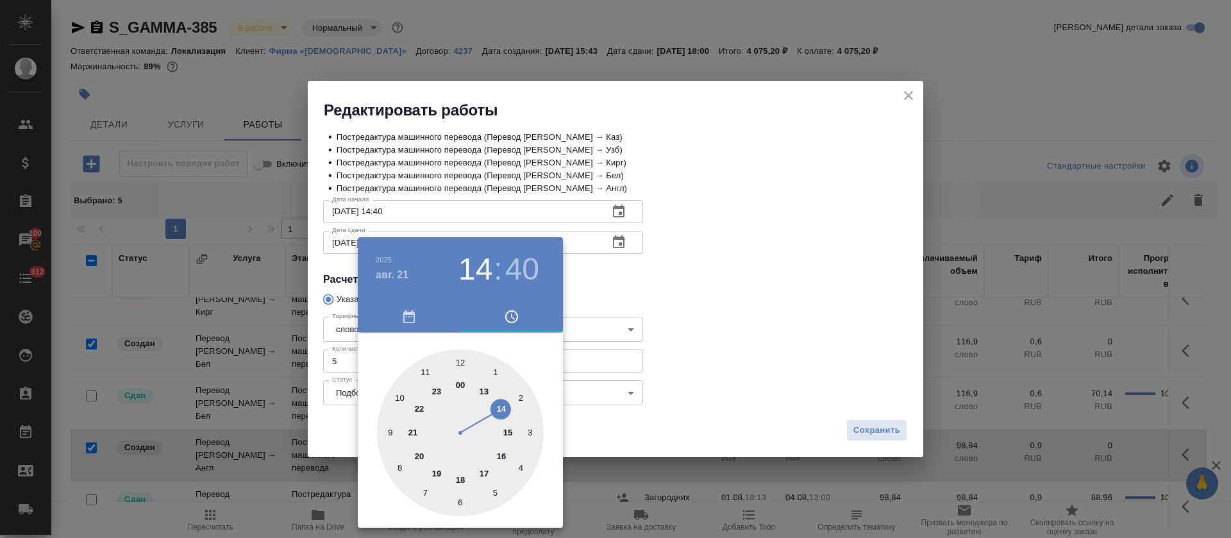
click at [462, 360] on div at bounding box center [460, 432] width 167 height 167
type input "21.08.2025 12:00"
click at [688, 294] on div at bounding box center [615, 269] width 1231 height 538
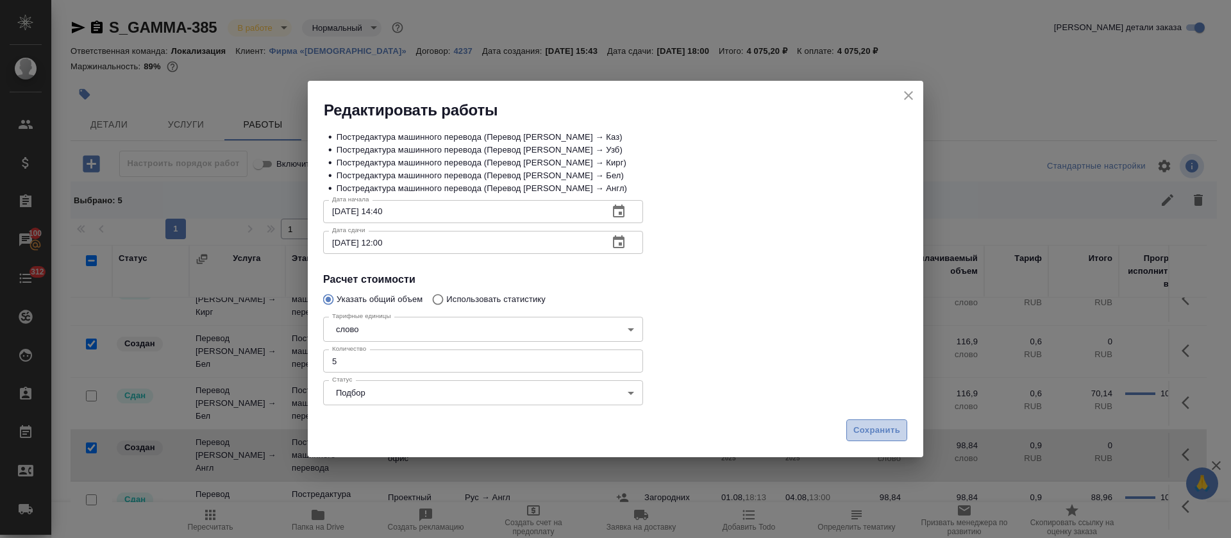
click at [860, 431] on span "Сохранить" at bounding box center [876, 430] width 47 height 15
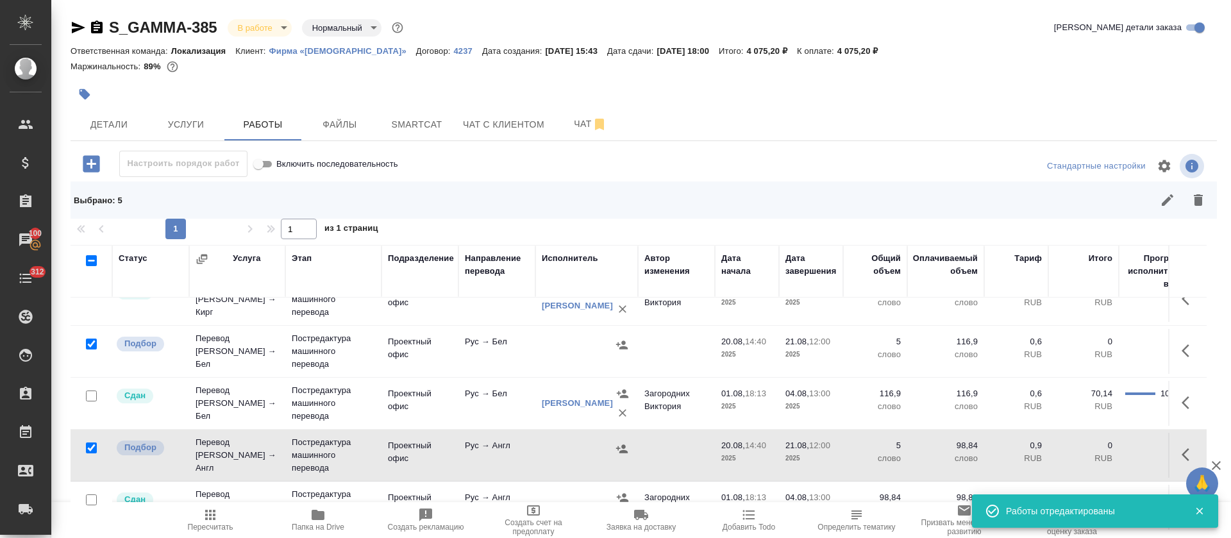
click at [217, 521] on icon "button" at bounding box center [210, 514] width 15 height 15
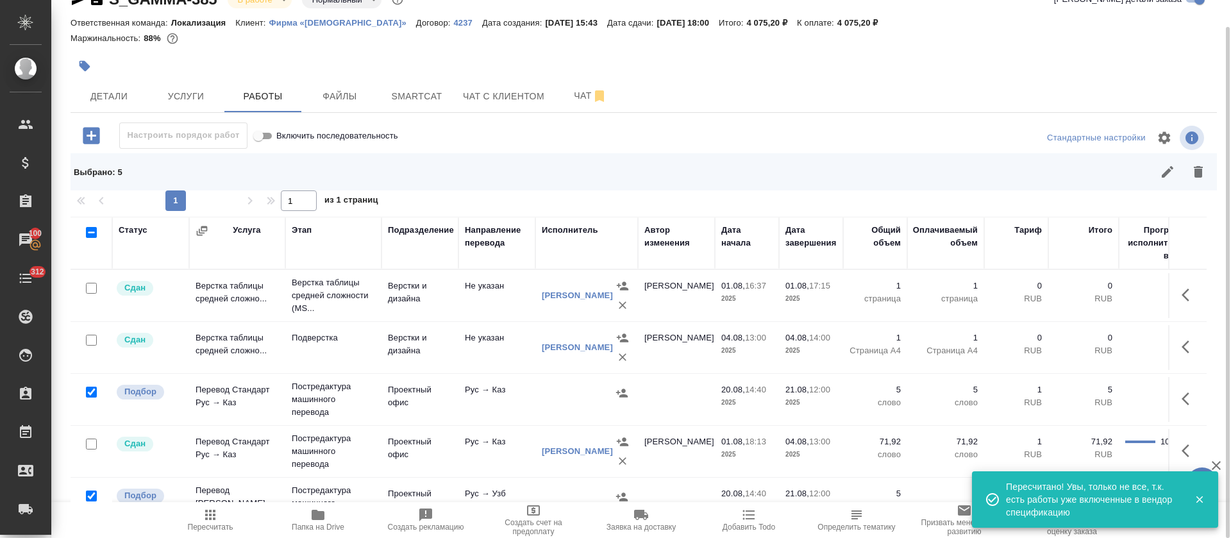
scroll to position [96, 0]
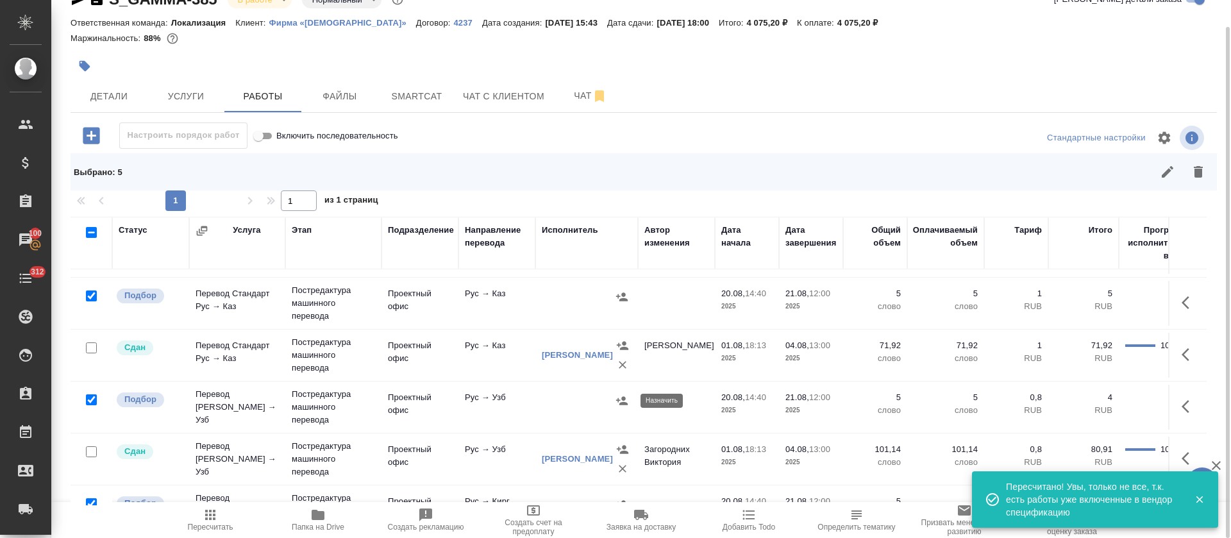
click at [622, 404] on icon "button" at bounding box center [622, 400] width 12 height 8
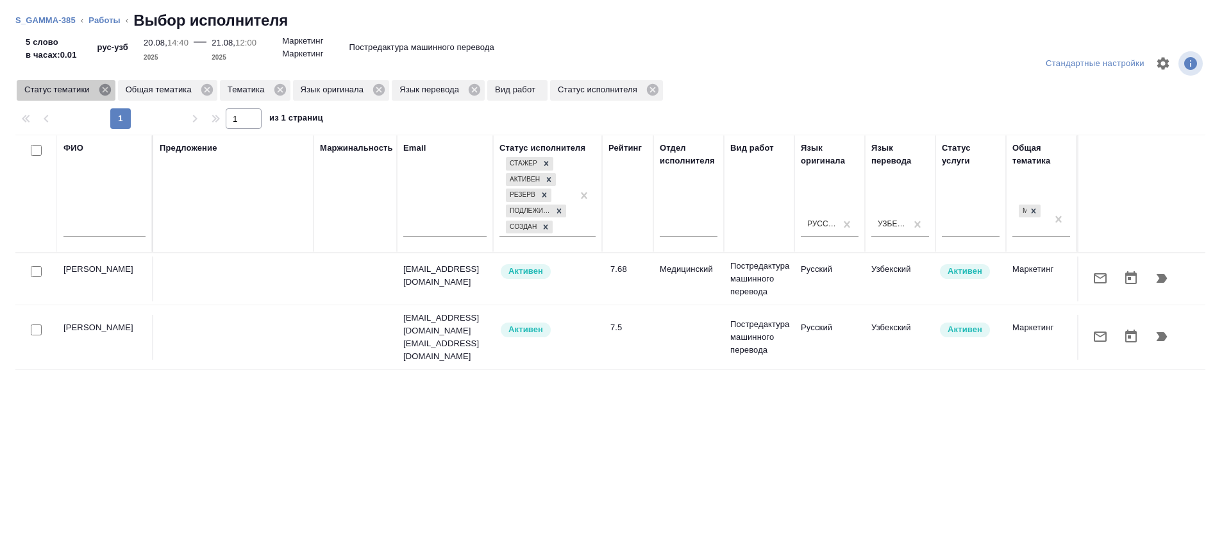
click at [103, 89] on icon at bounding box center [105, 90] width 12 height 12
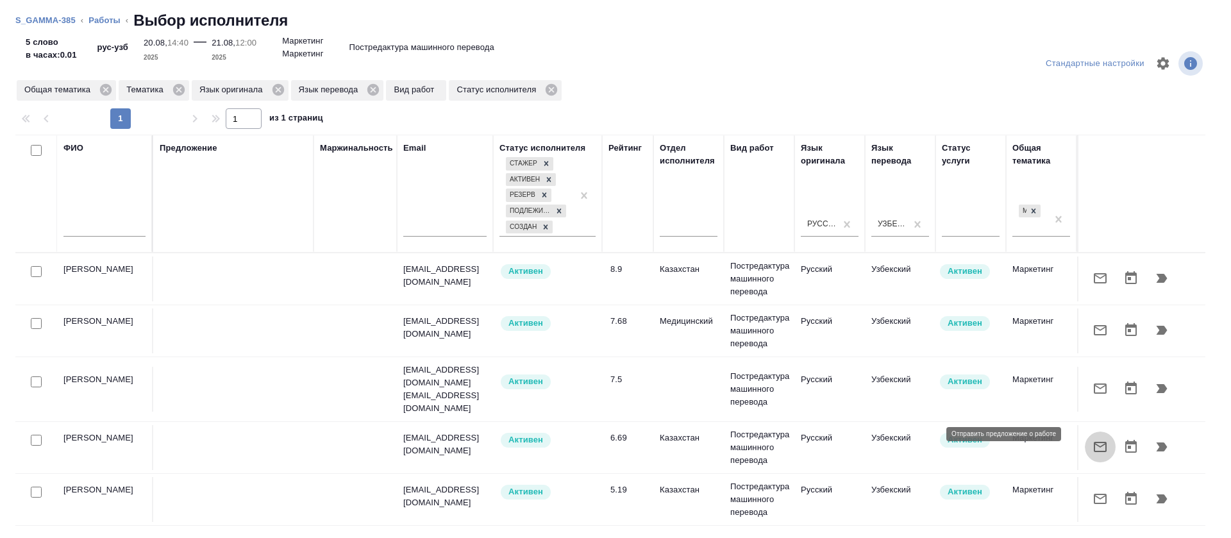
click at [1085, 431] on button "button" at bounding box center [1100, 446] width 31 height 31
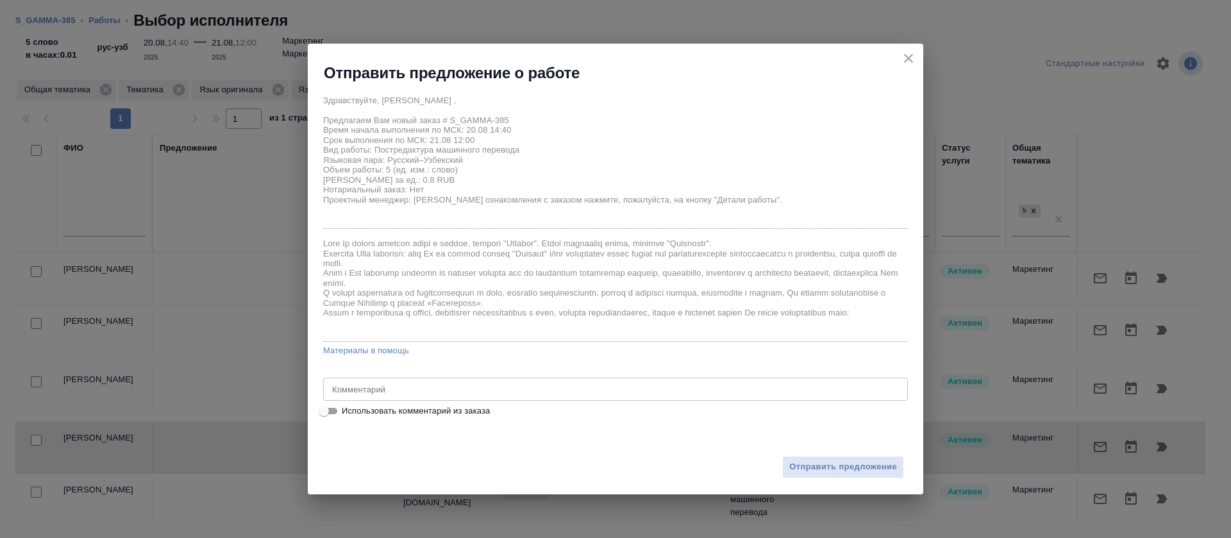
click at [857, 462] on span "Отправить предложение" at bounding box center [843, 467] width 108 height 15
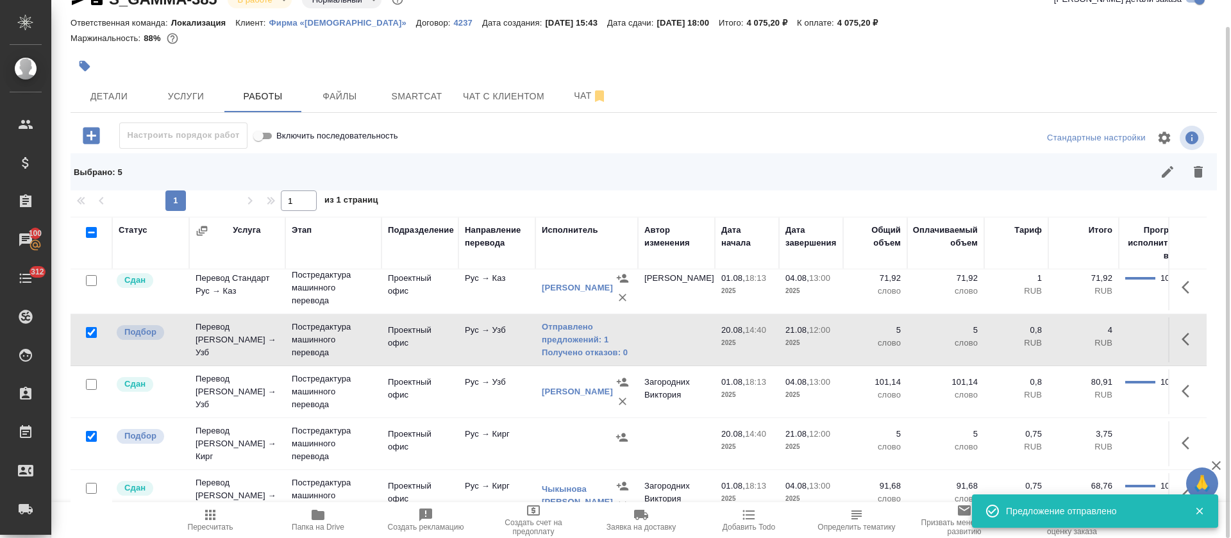
scroll to position [192, 0]
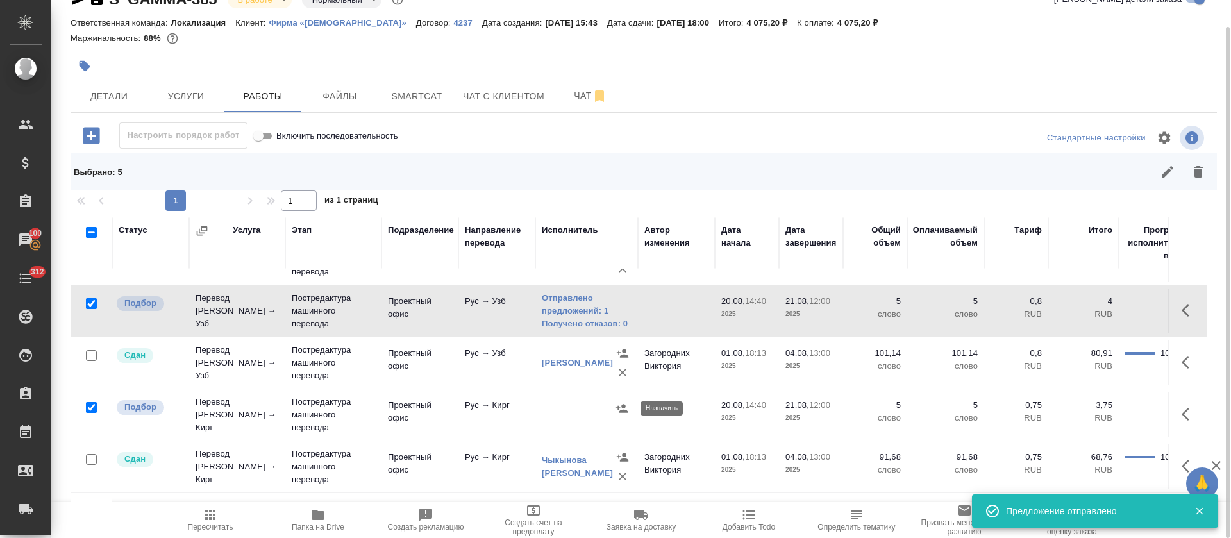
click at [619, 410] on icon "button" at bounding box center [621, 408] width 13 height 13
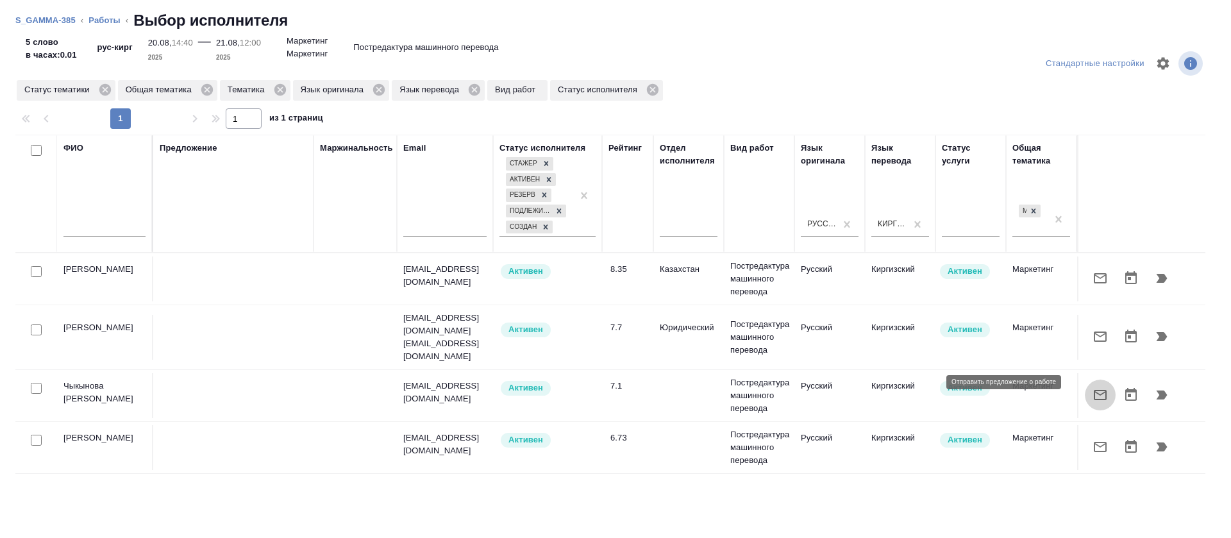
click at [1092, 387] on icon "button" at bounding box center [1099, 394] width 15 height 15
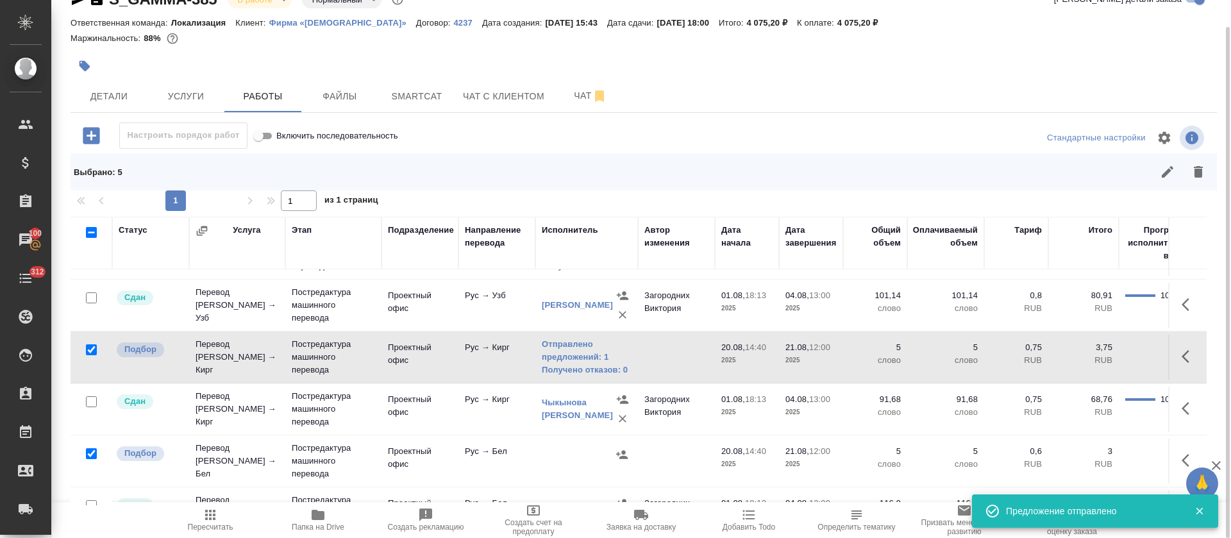
scroll to position [288, 0]
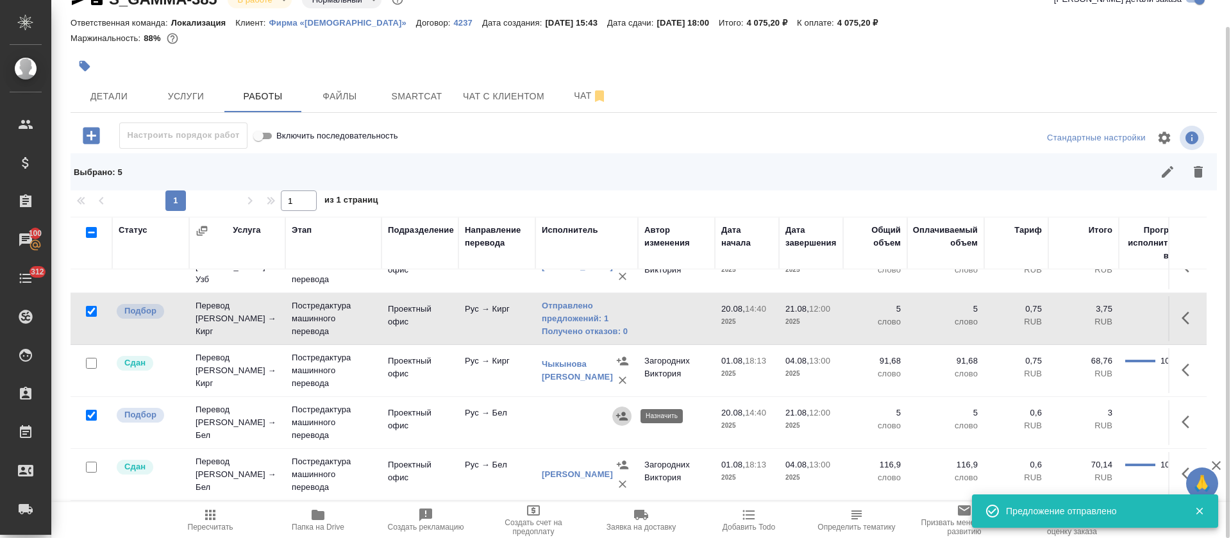
click at [622, 415] on icon "button" at bounding box center [621, 416] width 13 height 13
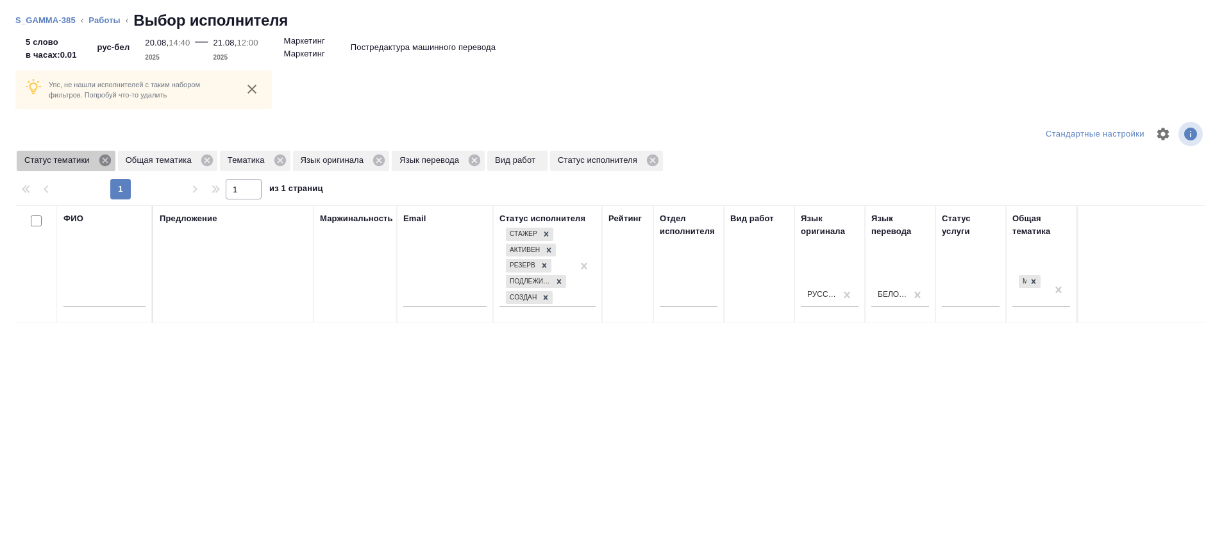
click at [104, 163] on icon at bounding box center [105, 160] width 12 height 12
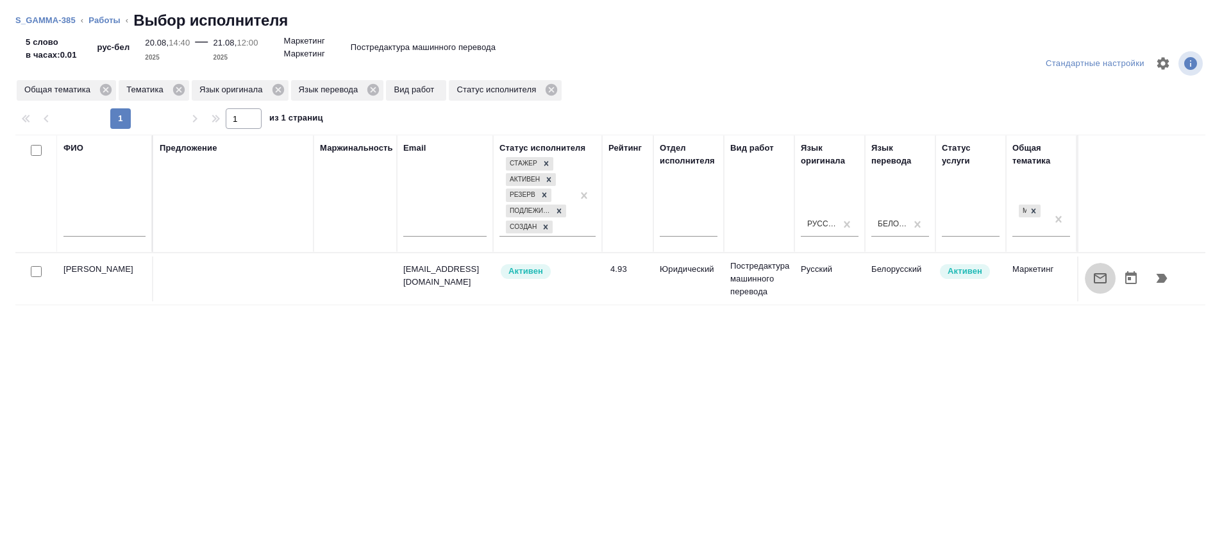
click at [1092, 284] on icon "button" at bounding box center [1099, 277] width 15 height 15
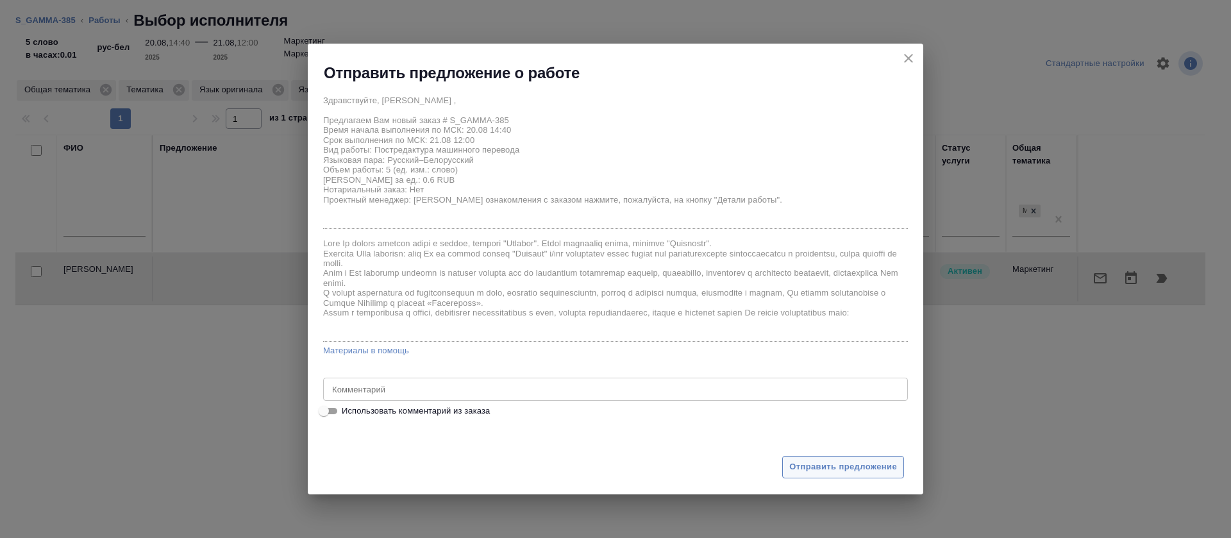
click at [857, 465] on span "Отправить предложение" at bounding box center [843, 467] width 108 height 15
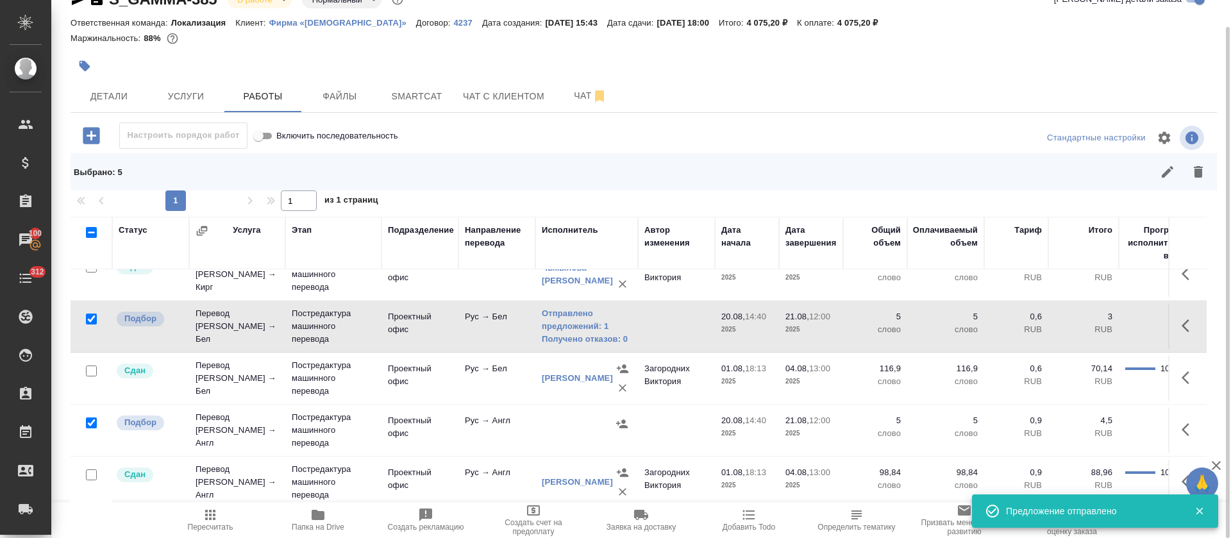
scroll to position [403, 0]
click at [623, 414] on icon "button" at bounding box center [621, 420] width 13 height 13
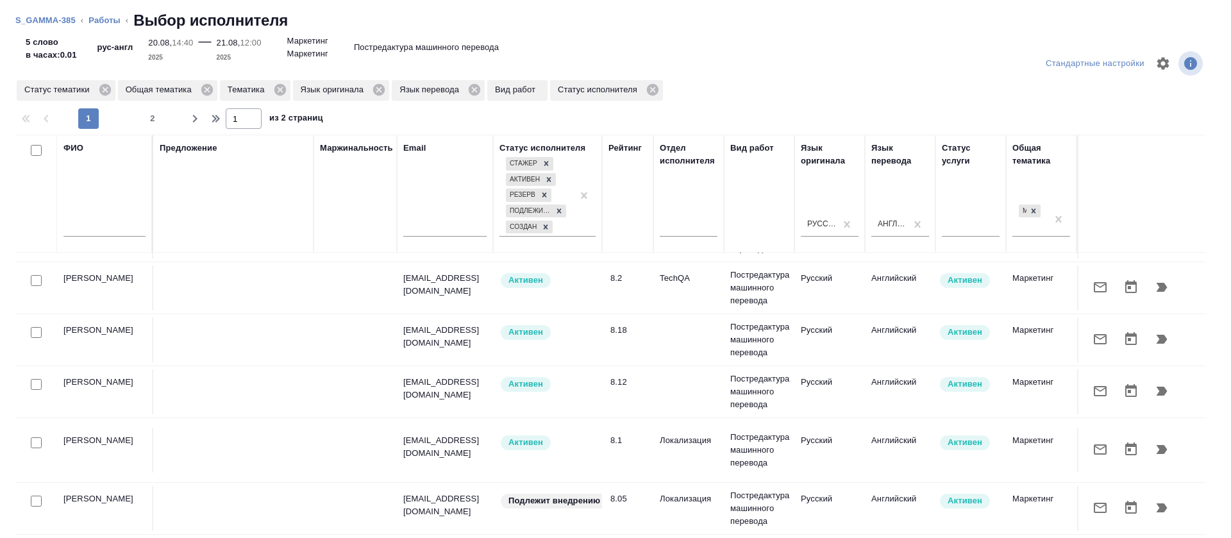
scroll to position [288, 0]
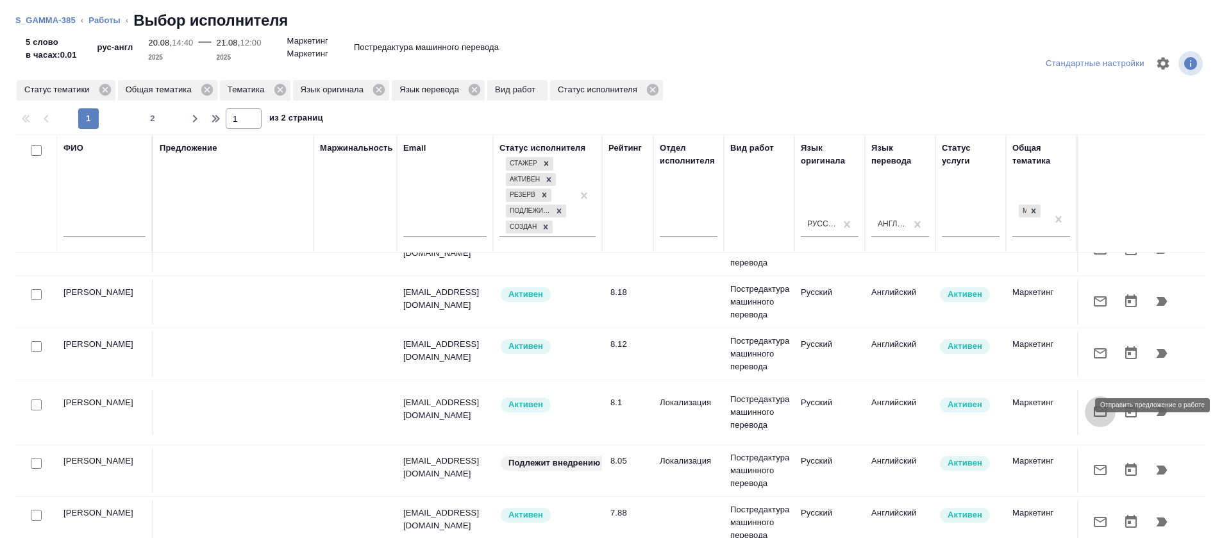
click at [1085, 414] on button "button" at bounding box center [1100, 411] width 31 height 31
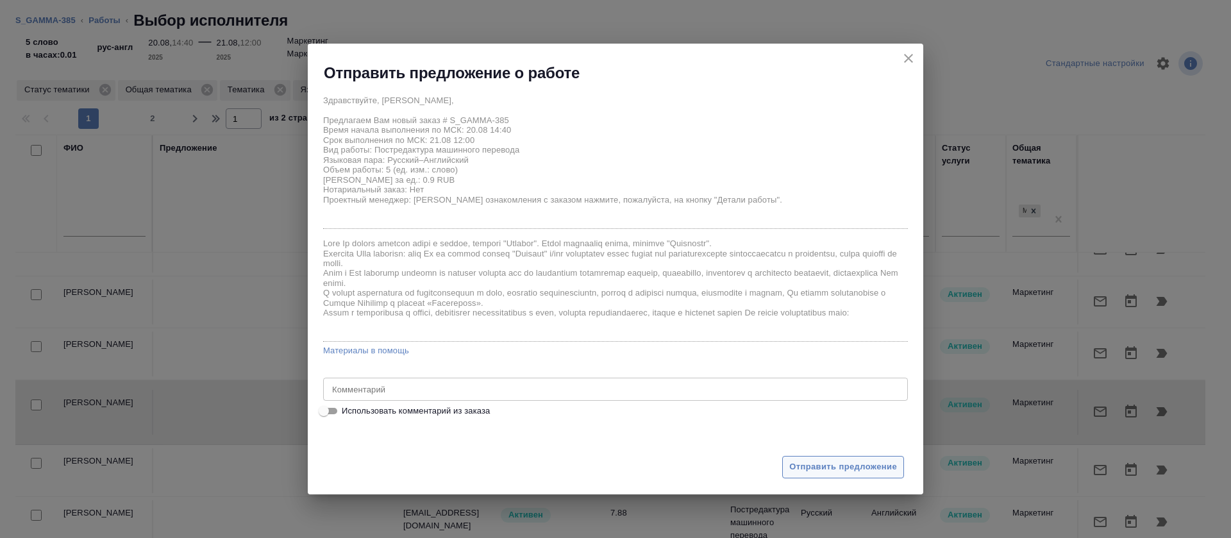
click at [809, 465] on span "Отправить предложение" at bounding box center [843, 467] width 108 height 15
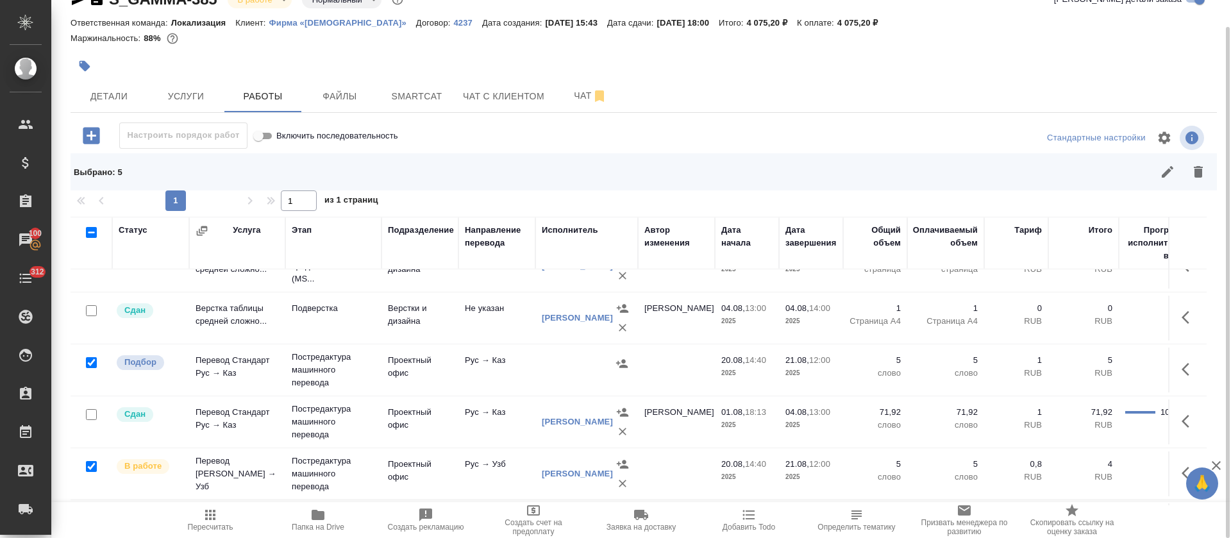
scroll to position [0, 0]
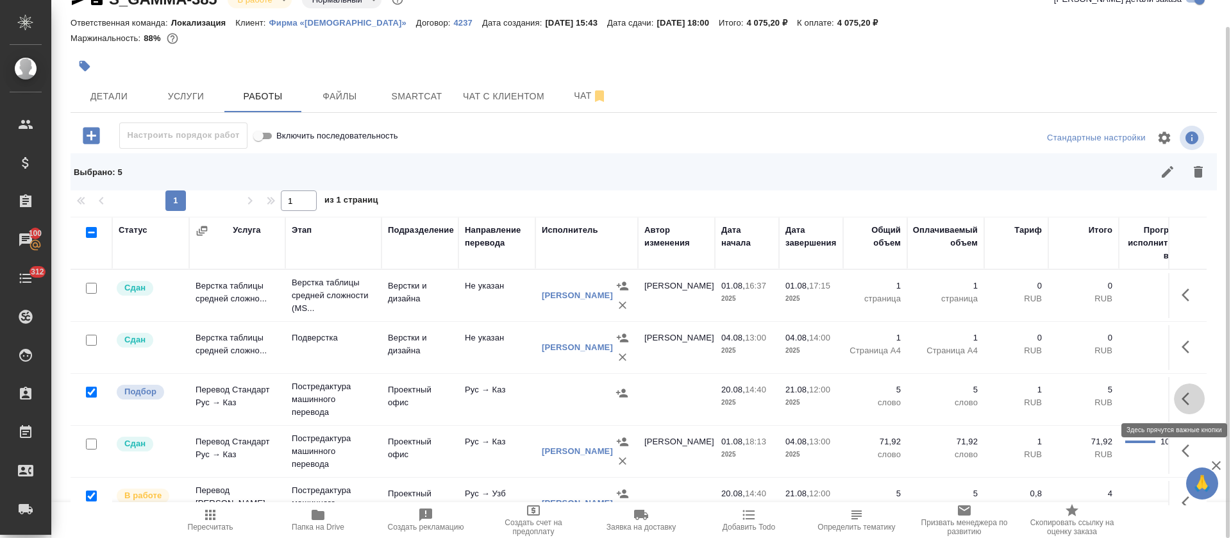
click at [1174, 401] on button "button" at bounding box center [1189, 398] width 31 height 31
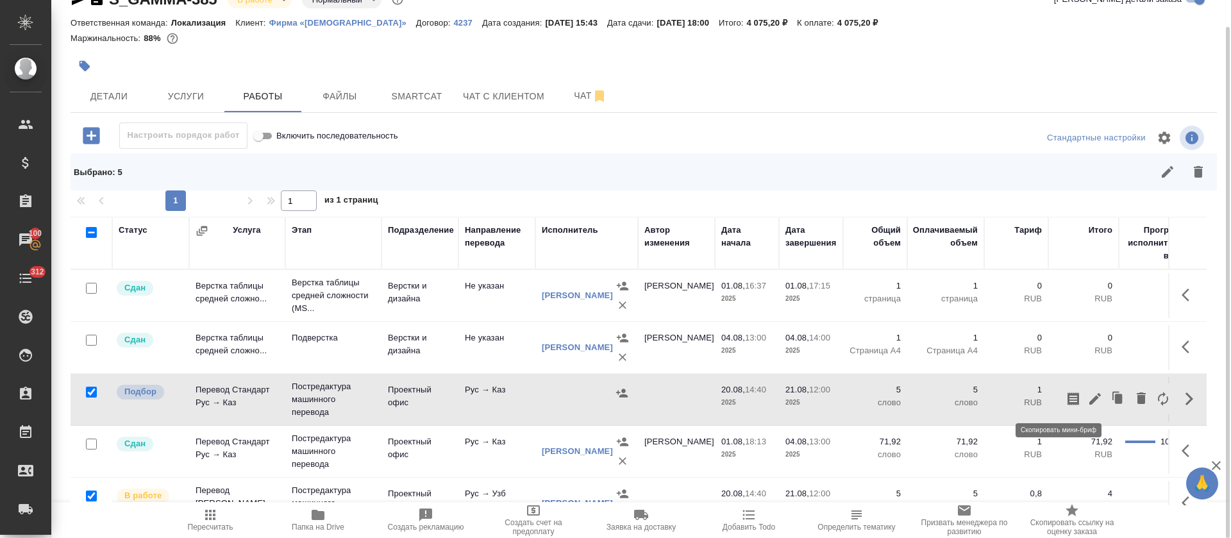
click at [1067, 404] on icon "button" at bounding box center [1073, 398] width 12 height 13
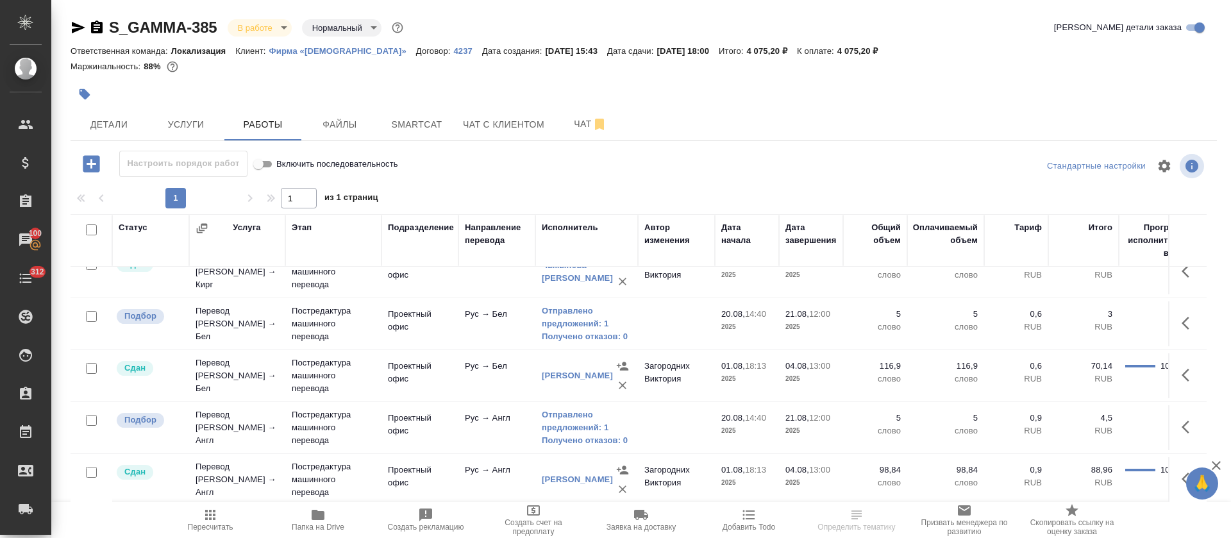
scroll to position [403, 0]
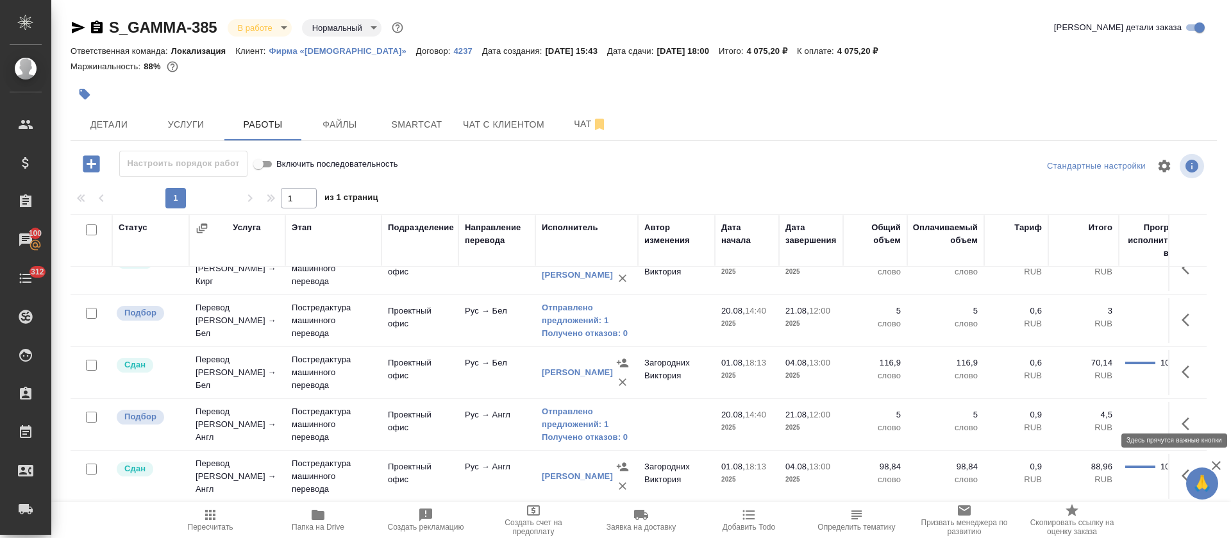
click at [1181, 416] on icon "button" at bounding box center [1188, 423] width 15 height 15
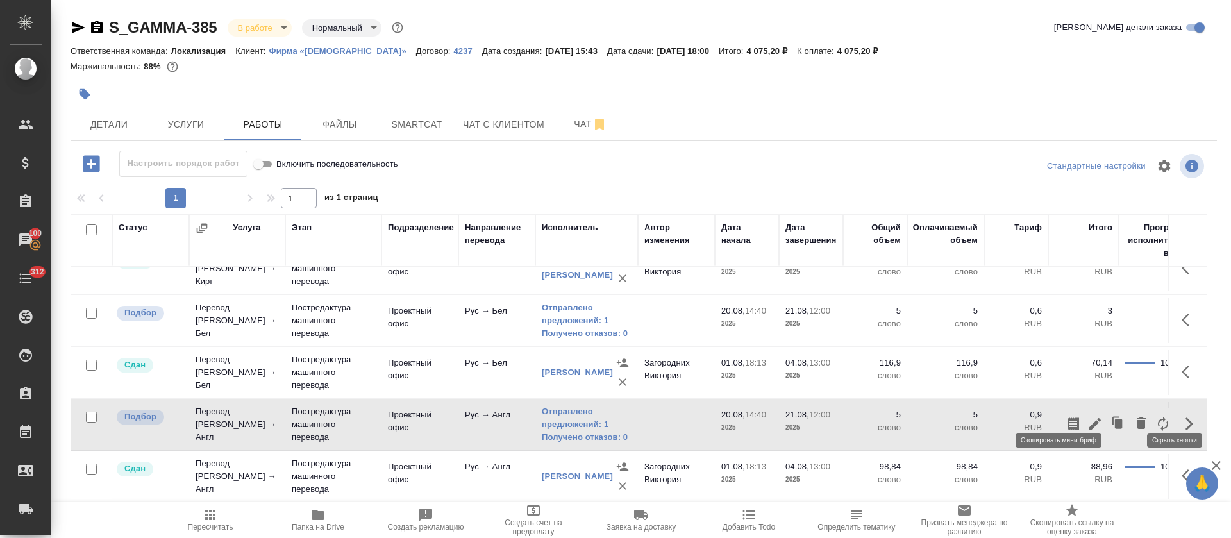
click at [1067, 417] on icon "button" at bounding box center [1073, 423] width 12 height 13
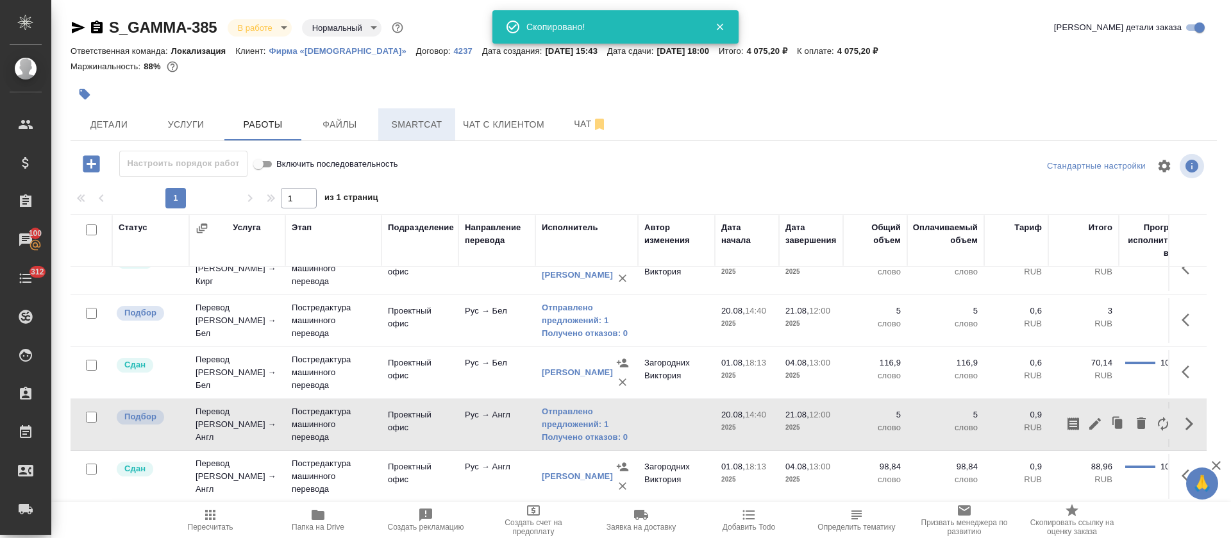
click at [403, 126] on span "Smartcat" at bounding box center [417, 125] width 62 height 16
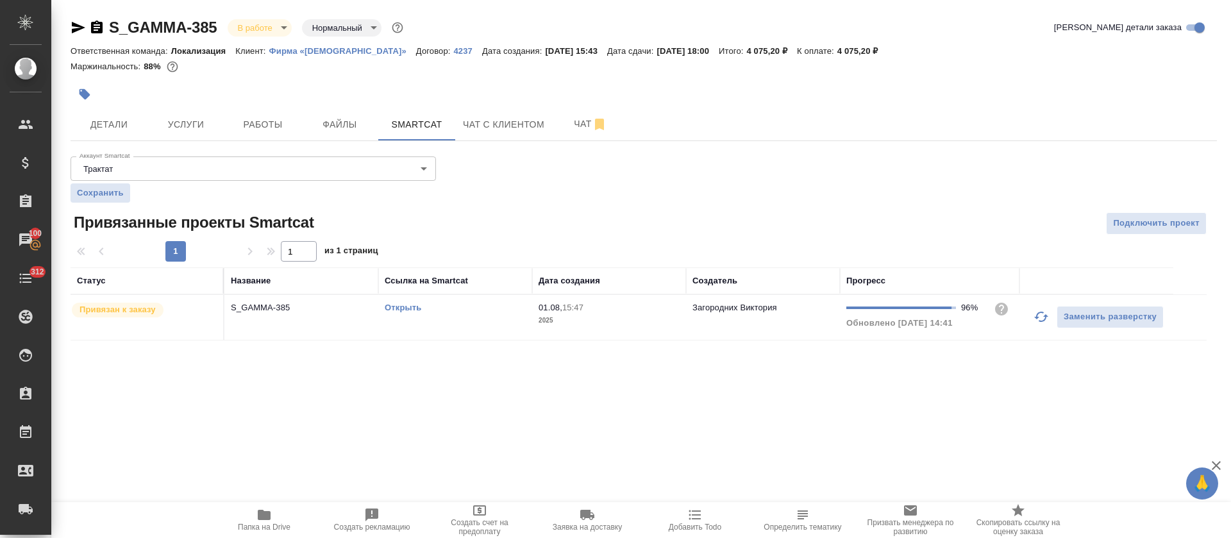
click at [414, 308] on link "Открыть" at bounding box center [403, 308] width 37 height 10
click at [285, 115] on button "Работы" at bounding box center [262, 124] width 77 height 32
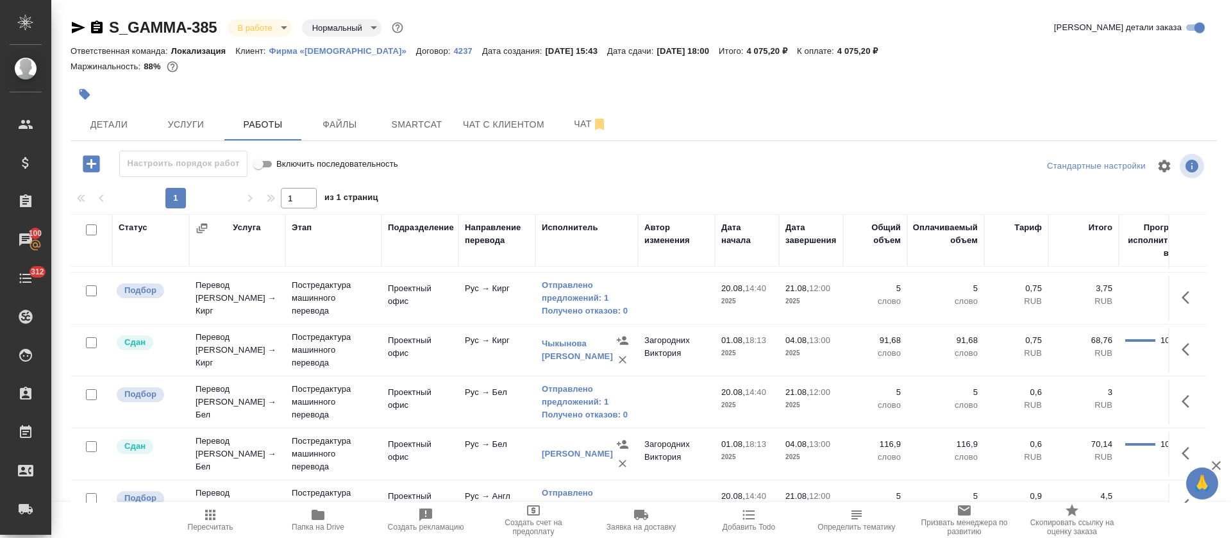
scroll to position [210, 0]
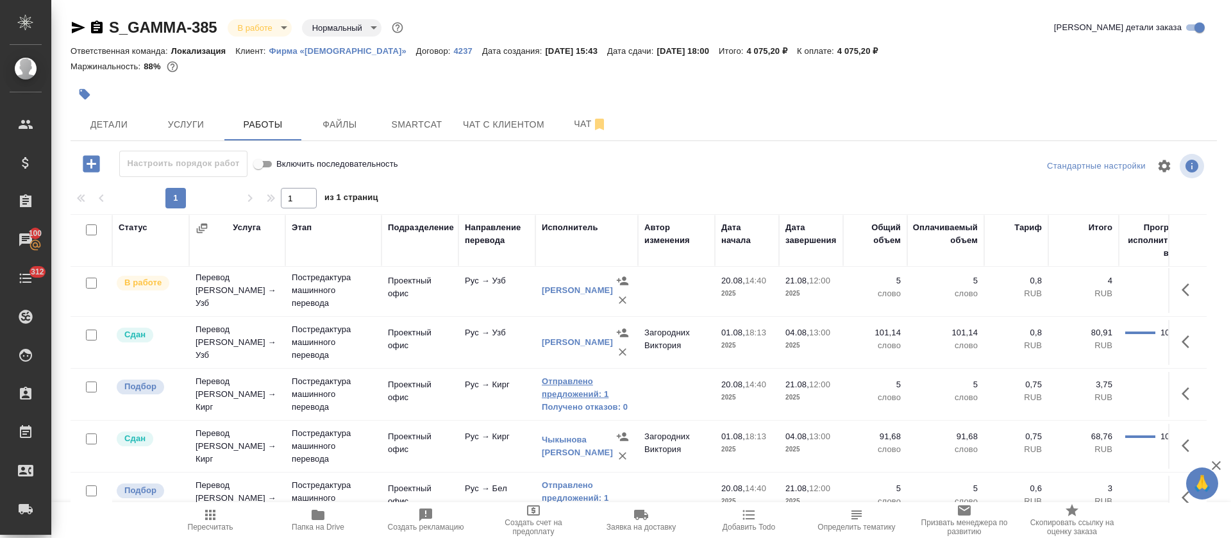
click at [582, 379] on link "Отправлено предложений: 1" at bounding box center [587, 388] width 90 height 26
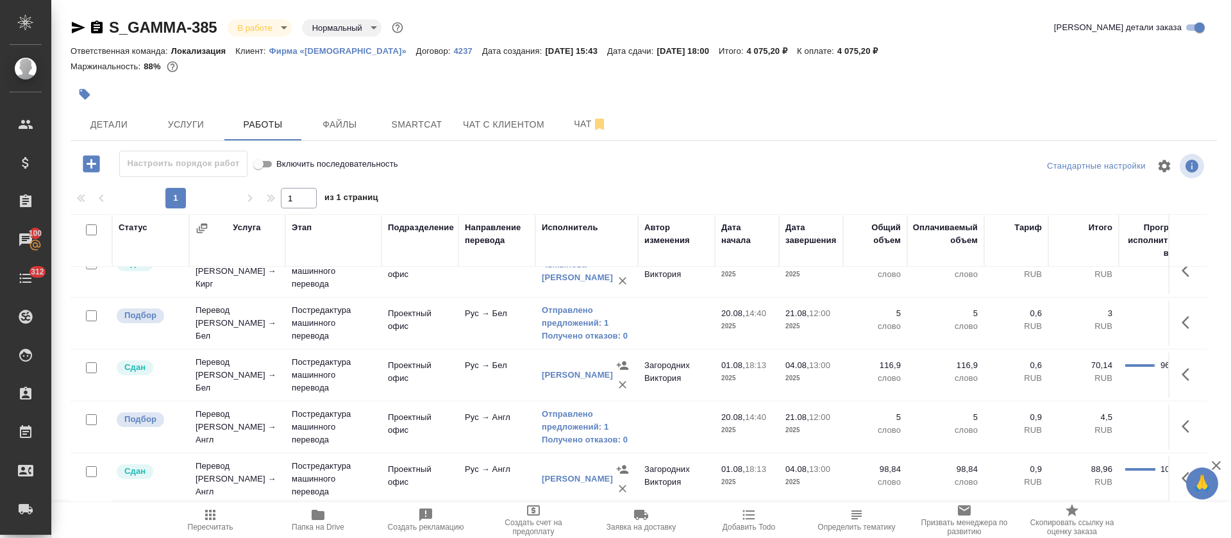
scroll to position [403, 0]
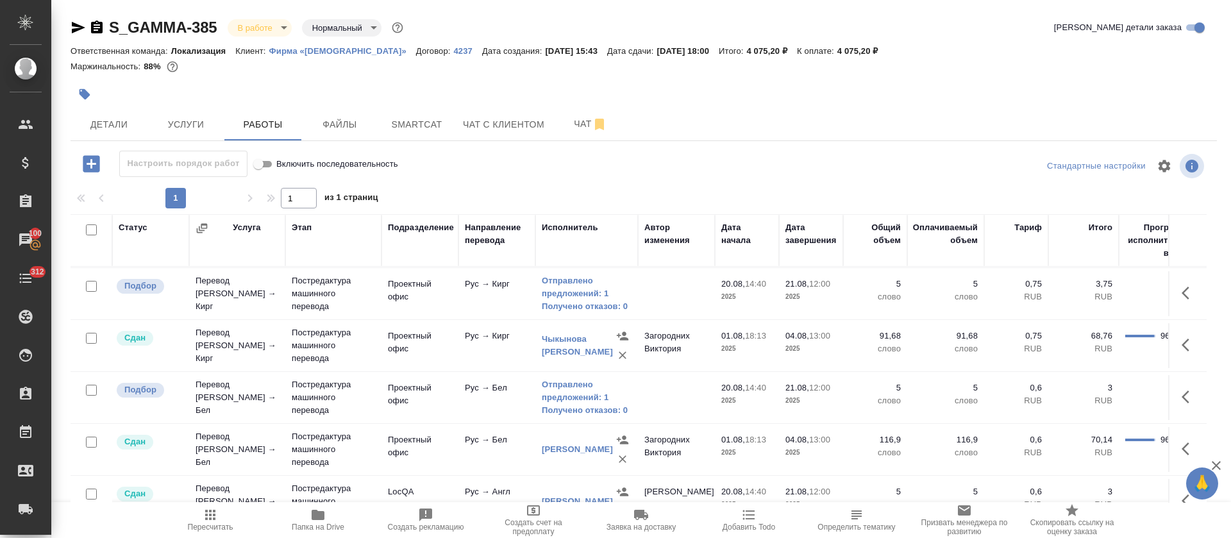
scroll to position [210, 0]
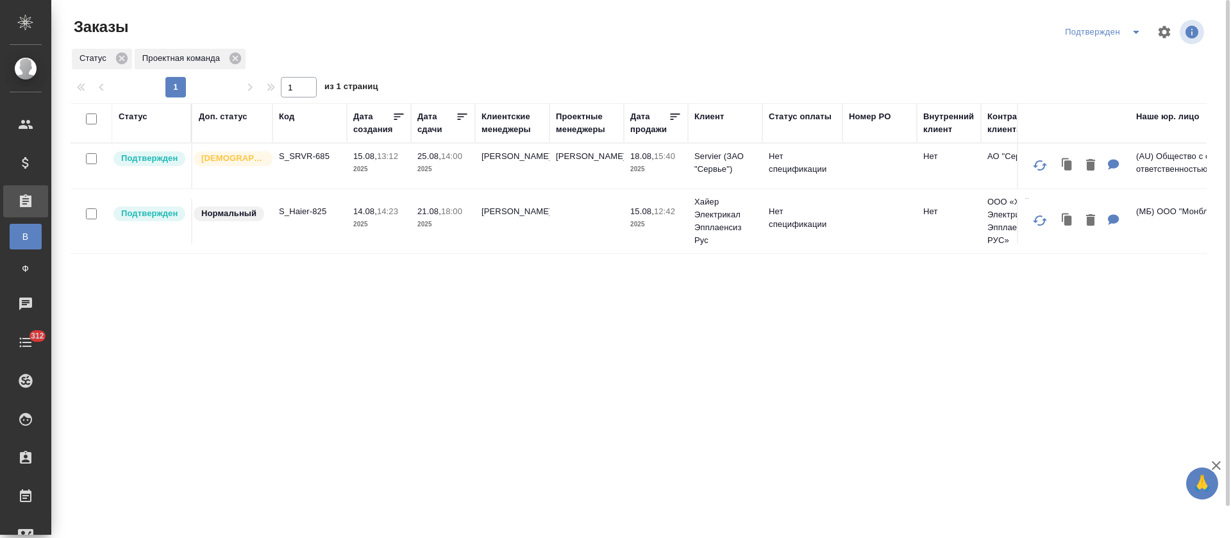
click at [1131, 37] on icon "split button" at bounding box center [1135, 31] width 15 height 15
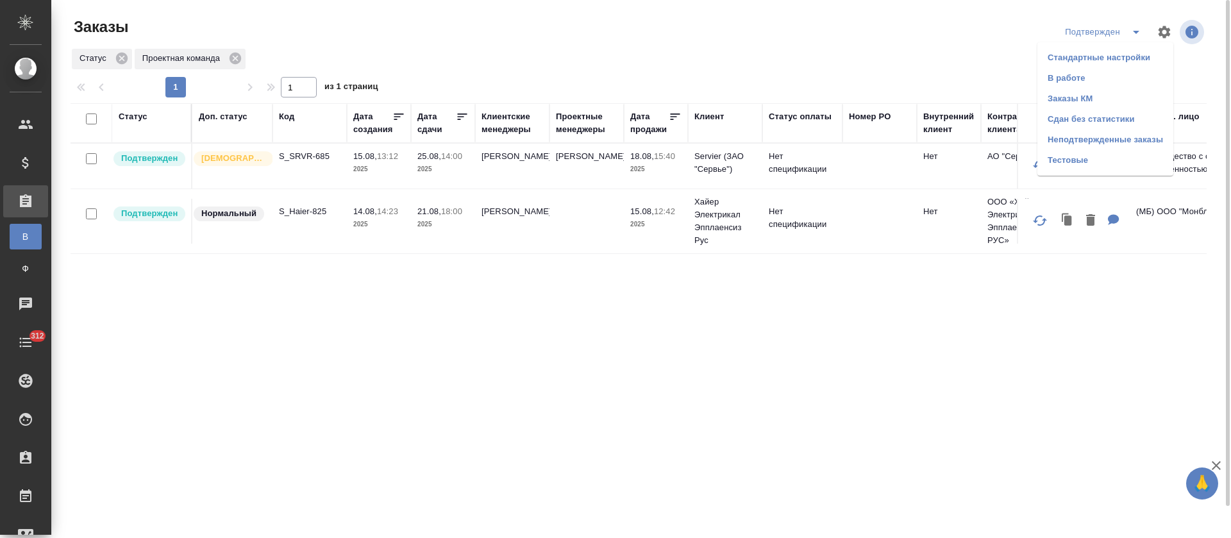
click at [1110, 75] on li "В работе" at bounding box center [1105, 78] width 136 height 21
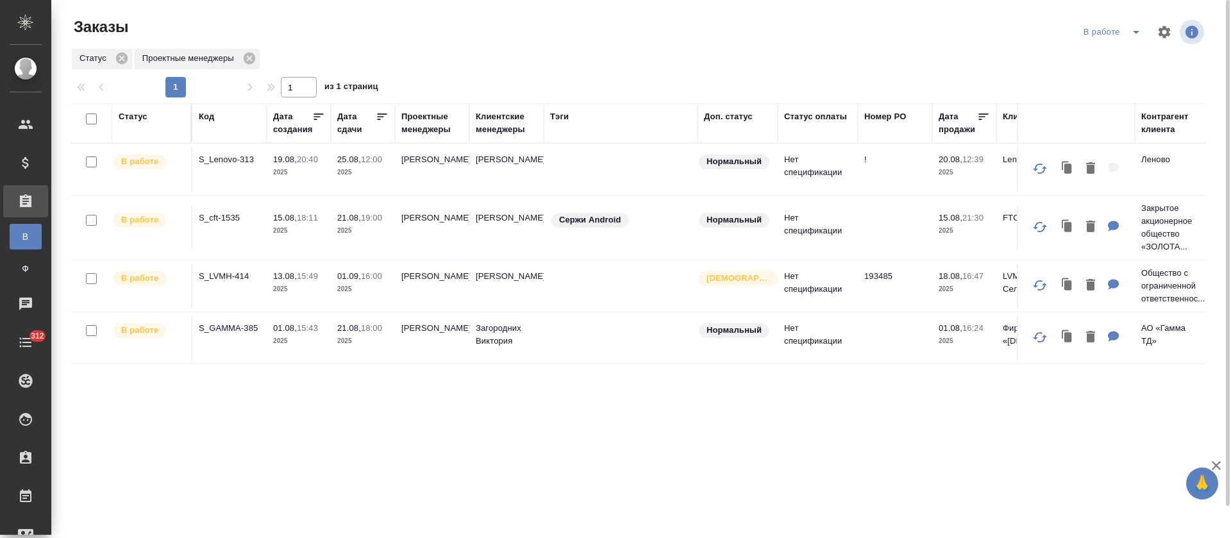
click at [218, 215] on p "S_cft-1535" at bounding box center [230, 218] width 62 height 13
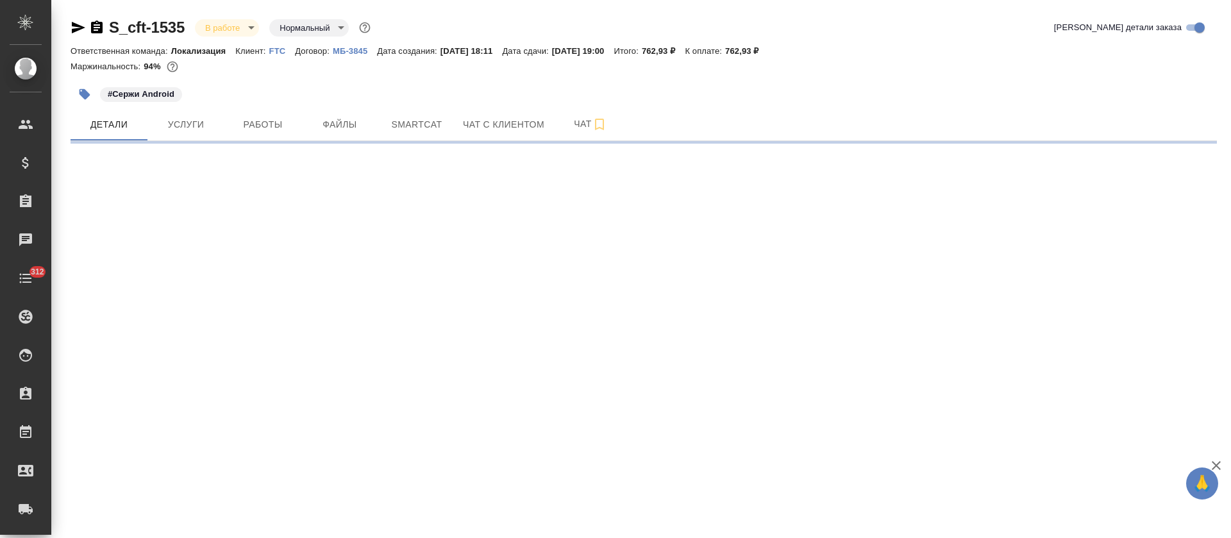
select select "RU"
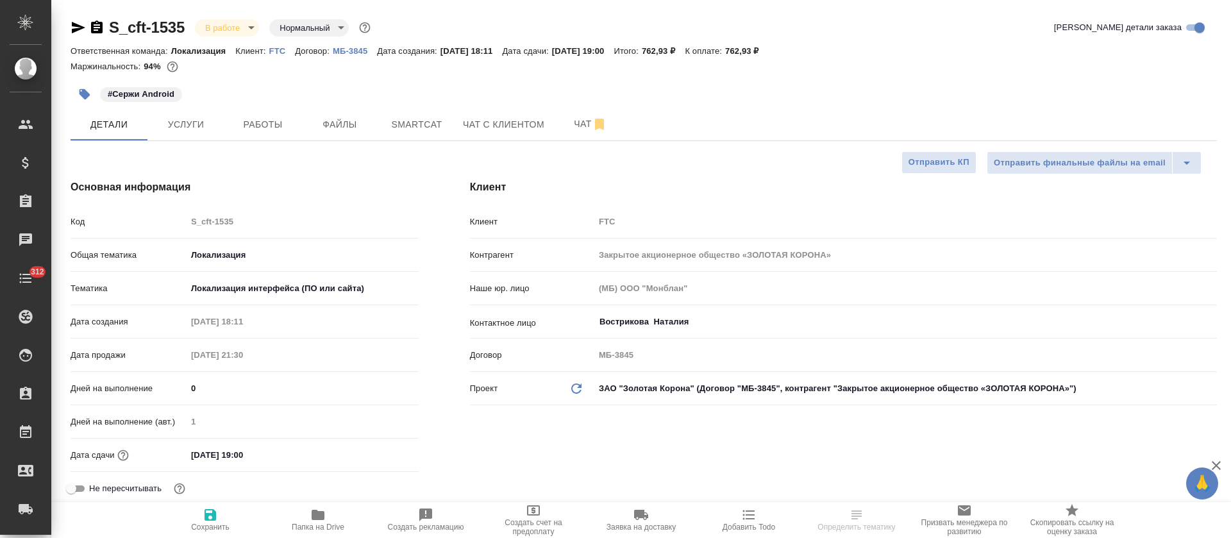
type textarea "x"
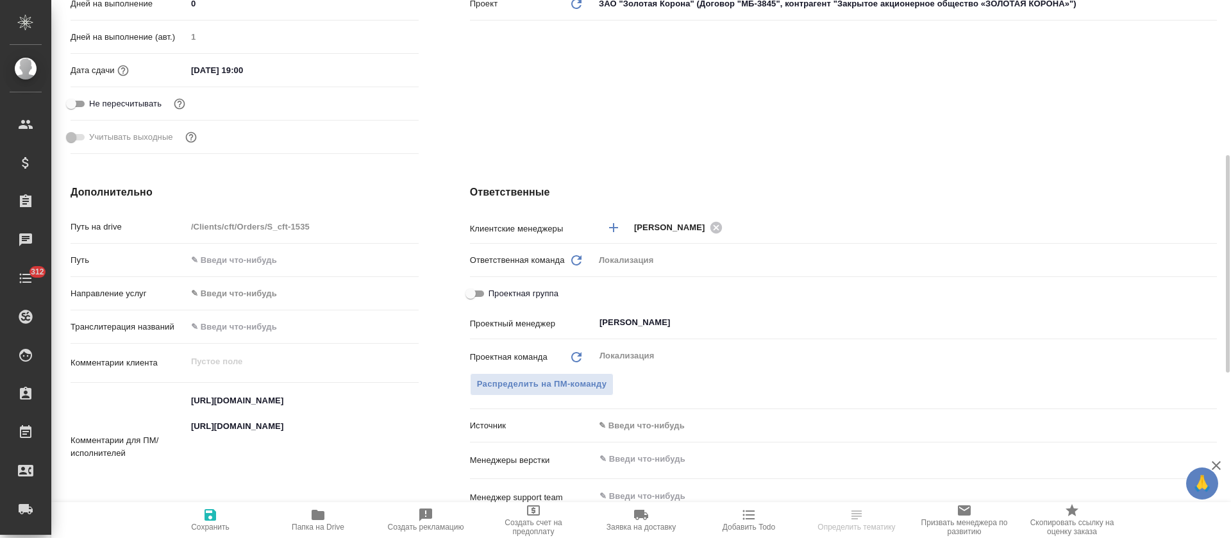
scroll to position [481, 0]
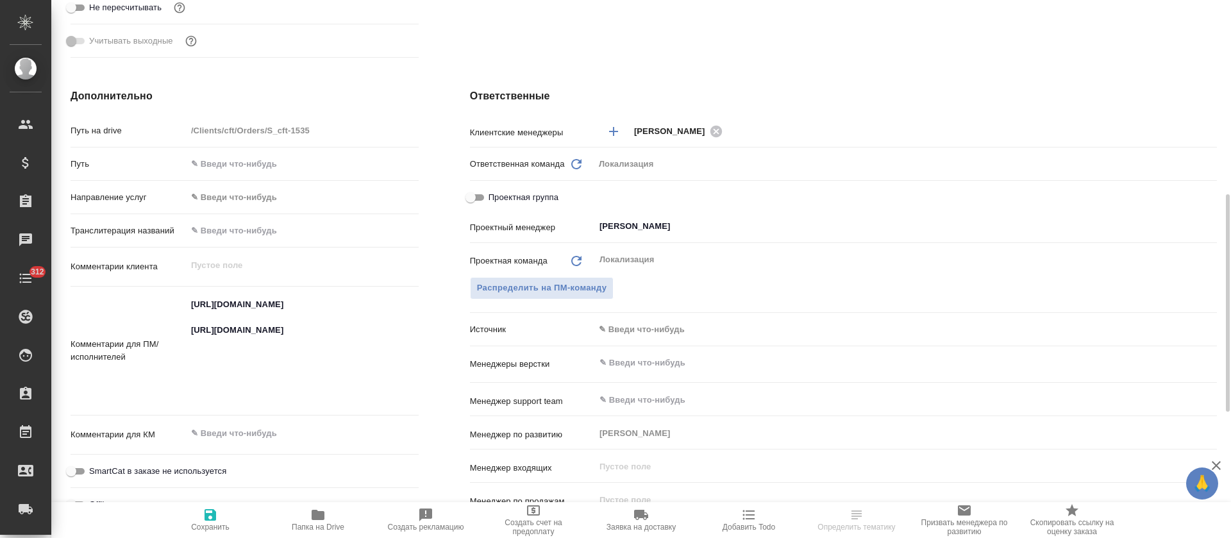
type textarea "x"
click at [304, 320] on textarea "[URL][DOMAIN_NAME] [URL][DOMAIN_NAME]" at bounding box center [303, 350] width 232 height 112
click at [304, 320] on textarea "[URL][DOMAIN_NAME] [URL][DOMAIN_NAME]" at bounding box center [302, 350] width 231 height 112
type textarea "x"
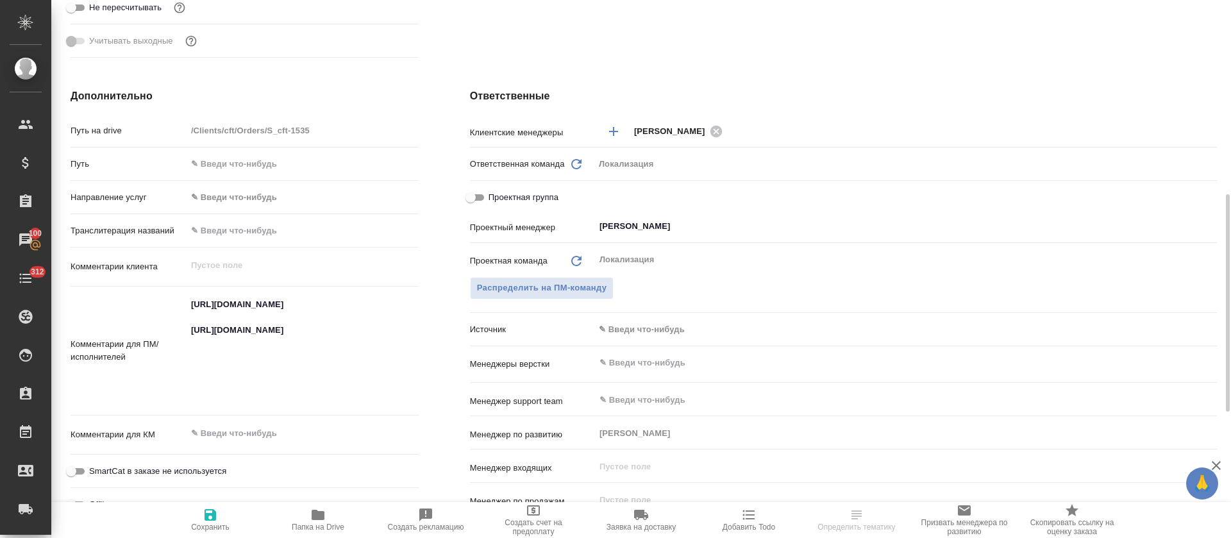
type textarea "x"
select select "RU"
type textarea "x"
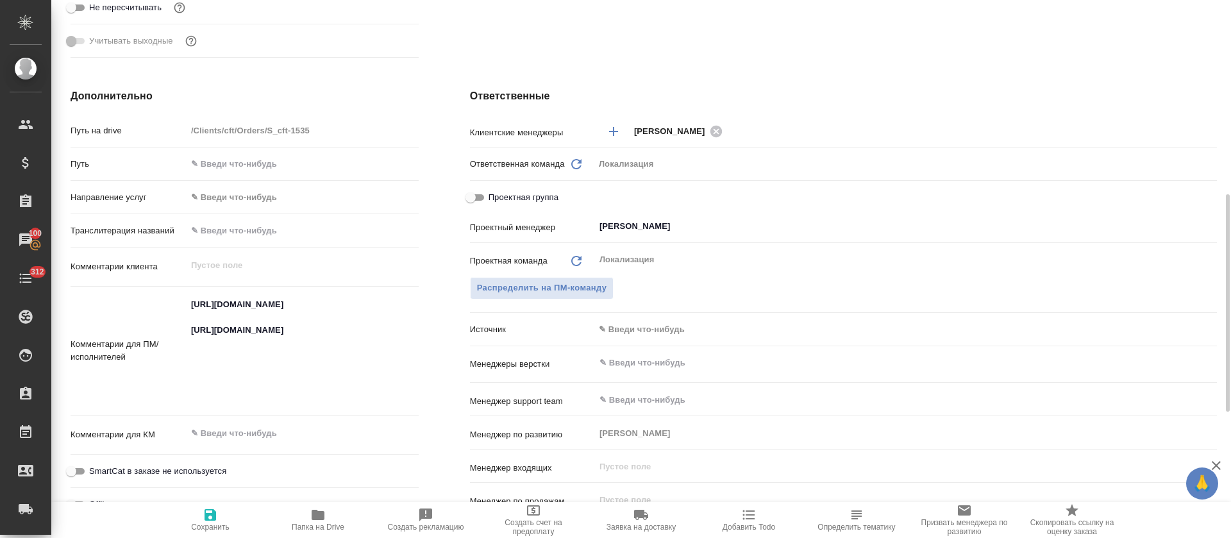
type textarea "x"
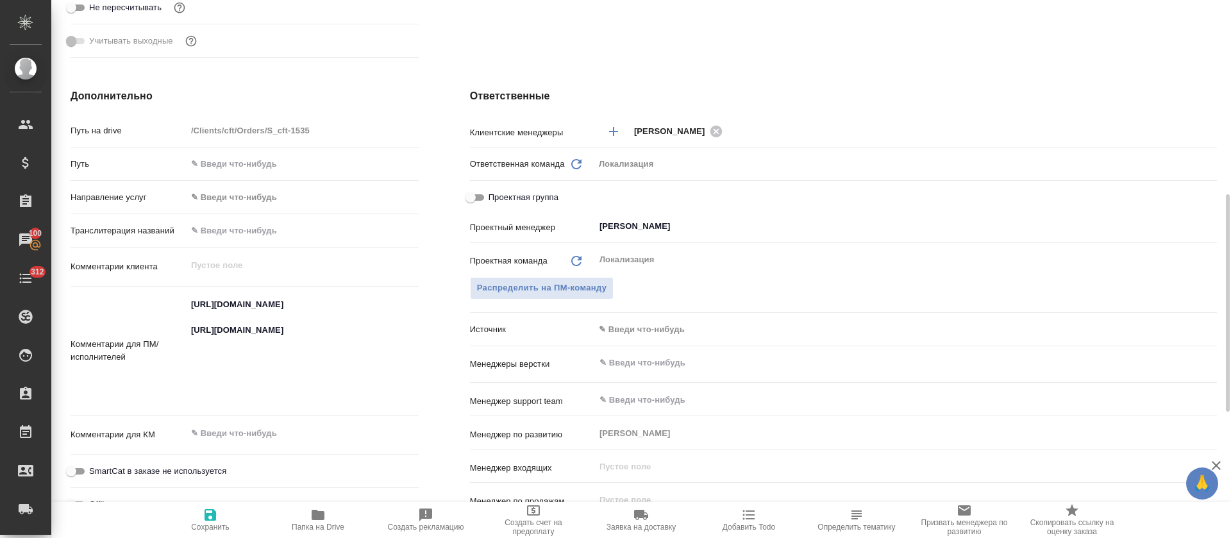
click at [244, 388] on textarea "https://smartcat.com/projects/64c78566-ebcf-4faf-9644-26ca342ce695/files?target…" at bounding box center [303, 350] width 232 height 112
click at [244, 388] on textarea "https://smartcat.com/projects/64c78566-ebcf-4faf-9644-26ca342ce695/files?target…" at bounding box center [302, 350] width 231 height 112
type textarea "x"
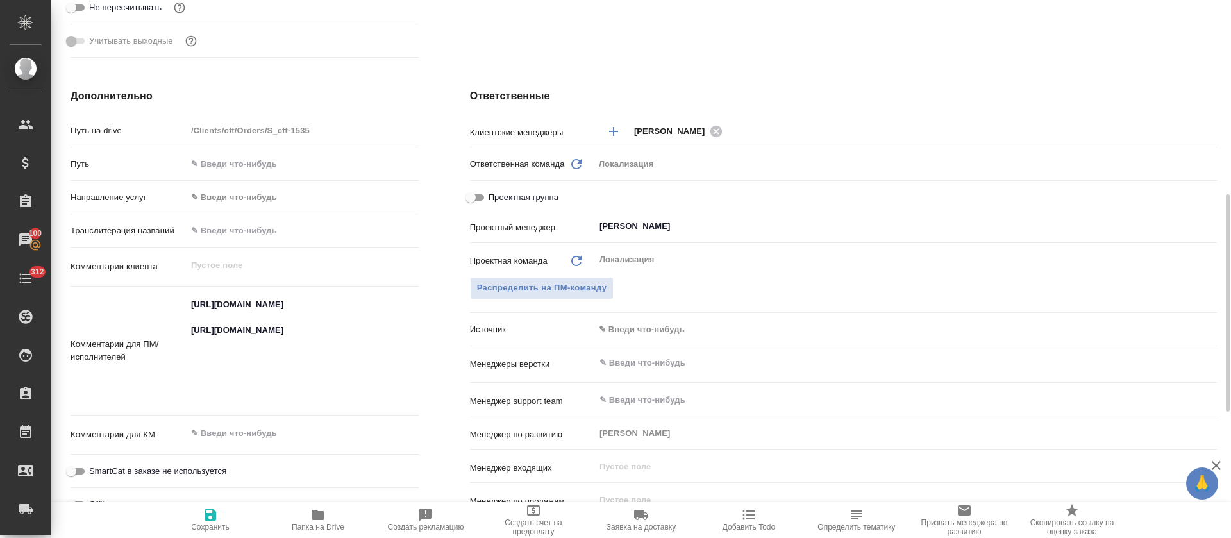
type textarea "x"
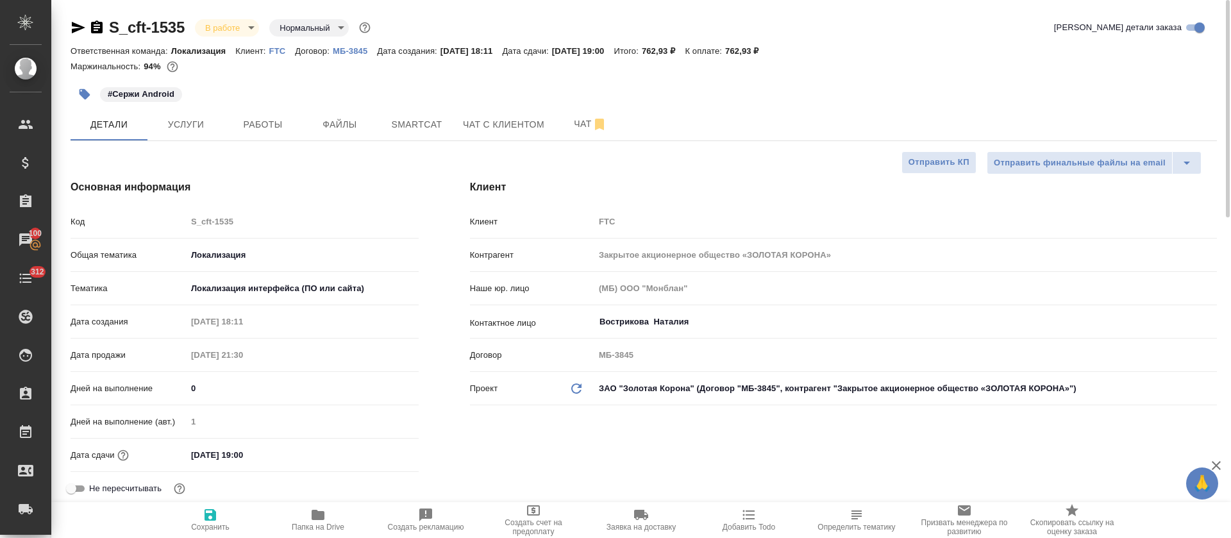
scroll to position [96, 0]
